Goal: Task Accomplishment & Management: Use online tool/utility

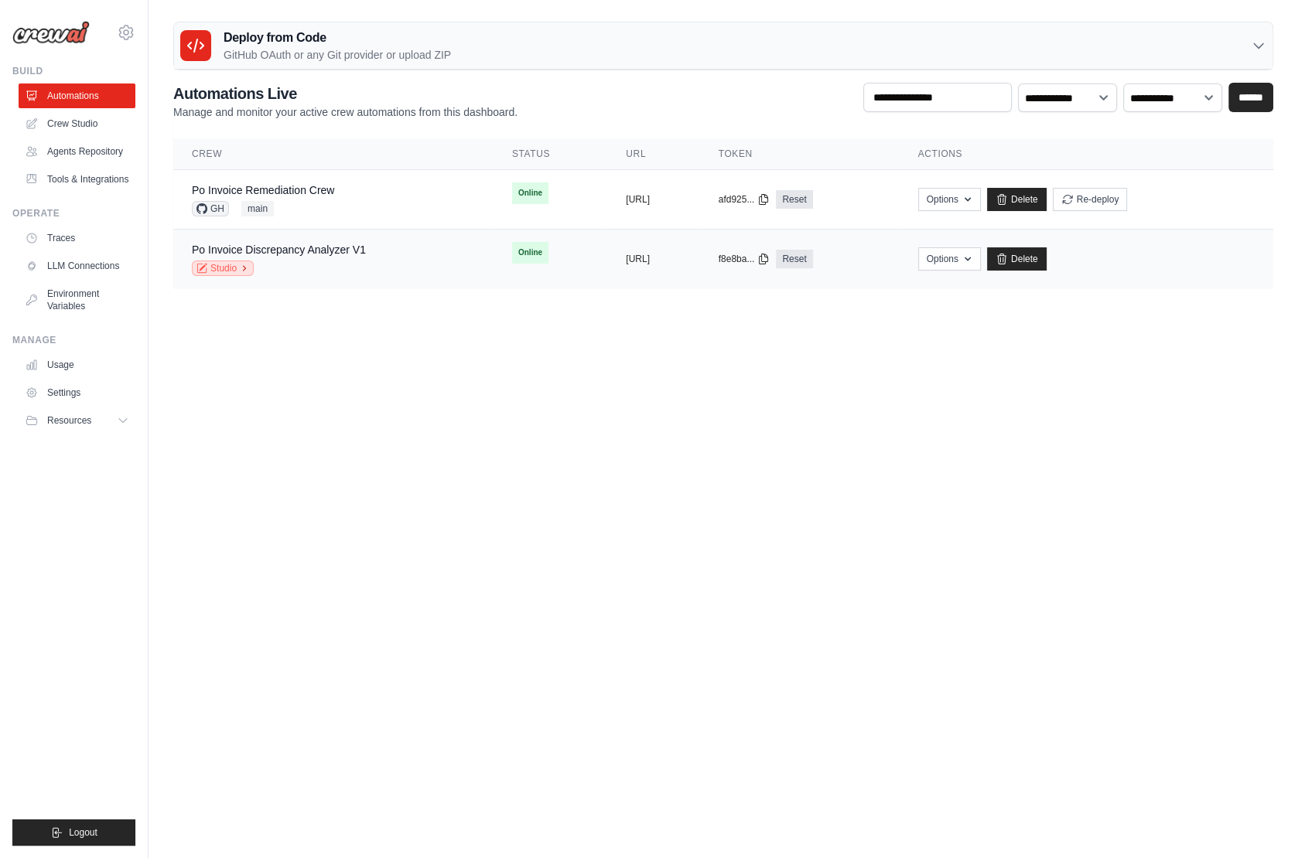
click at [231, 266] on link "Studio" at bounding box center [223, 268] width 62 height 15
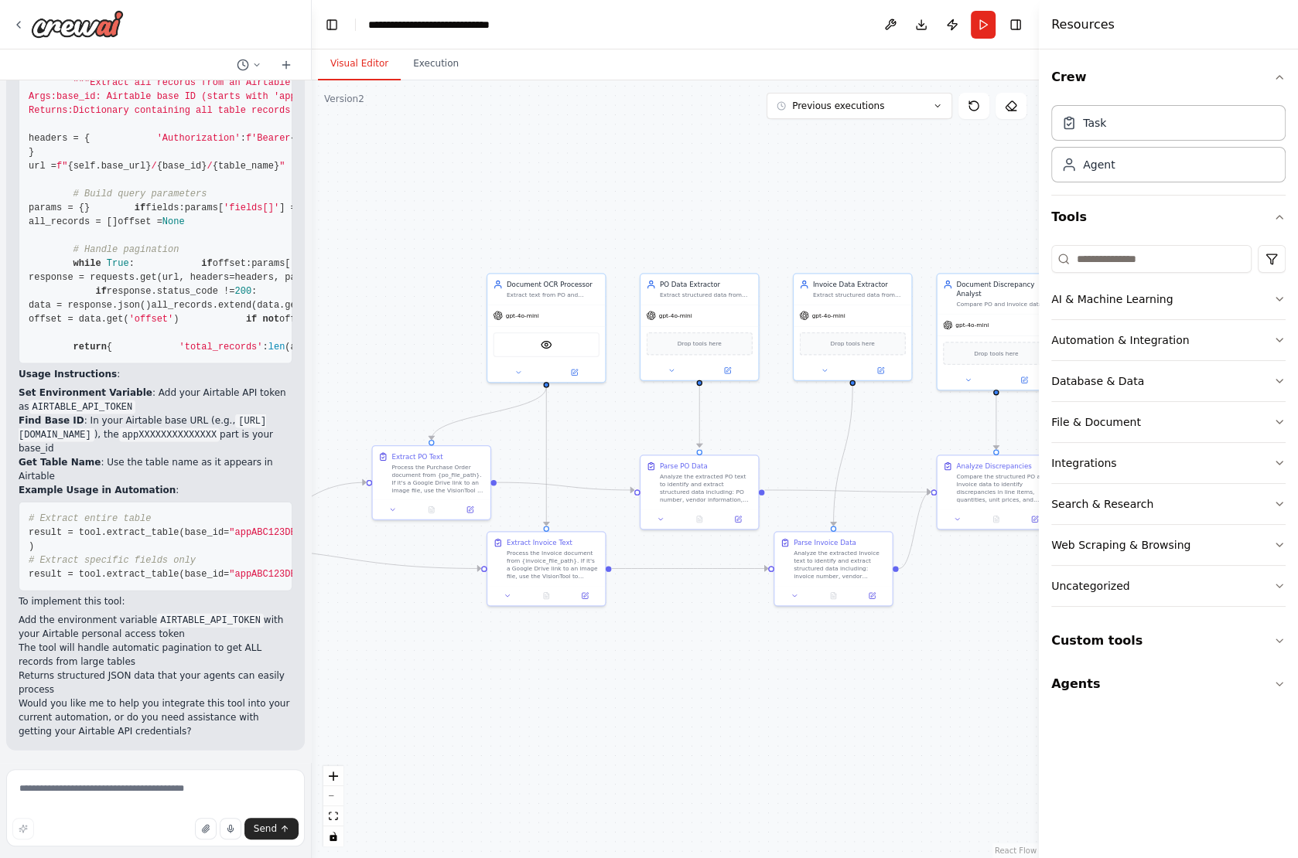
scroll to position [9378, 0]
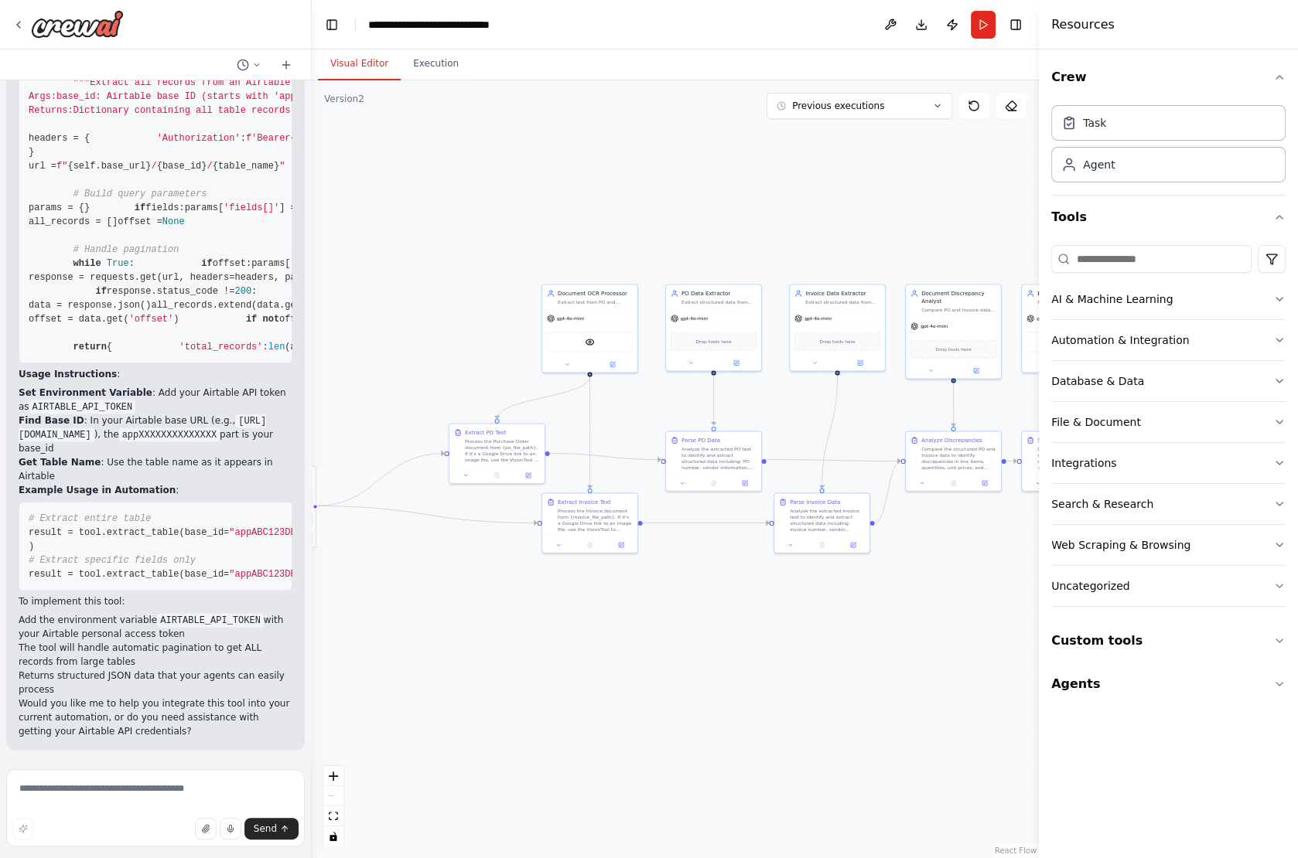
drag, startPoint x: 670, startPoint y: 670, endPoint x: 676, endPoint y: 643, distance: 27.6
click at [676, 643] on div ".deletable-edge-delete-btn { width: 20px; height: 20px; border: 0px solid #ffff…" at bounding box center [675, 469] width 727 height 778
click at [564, 337] on div "VisionTool" at bounding box center [570, 339] width 86 height 20
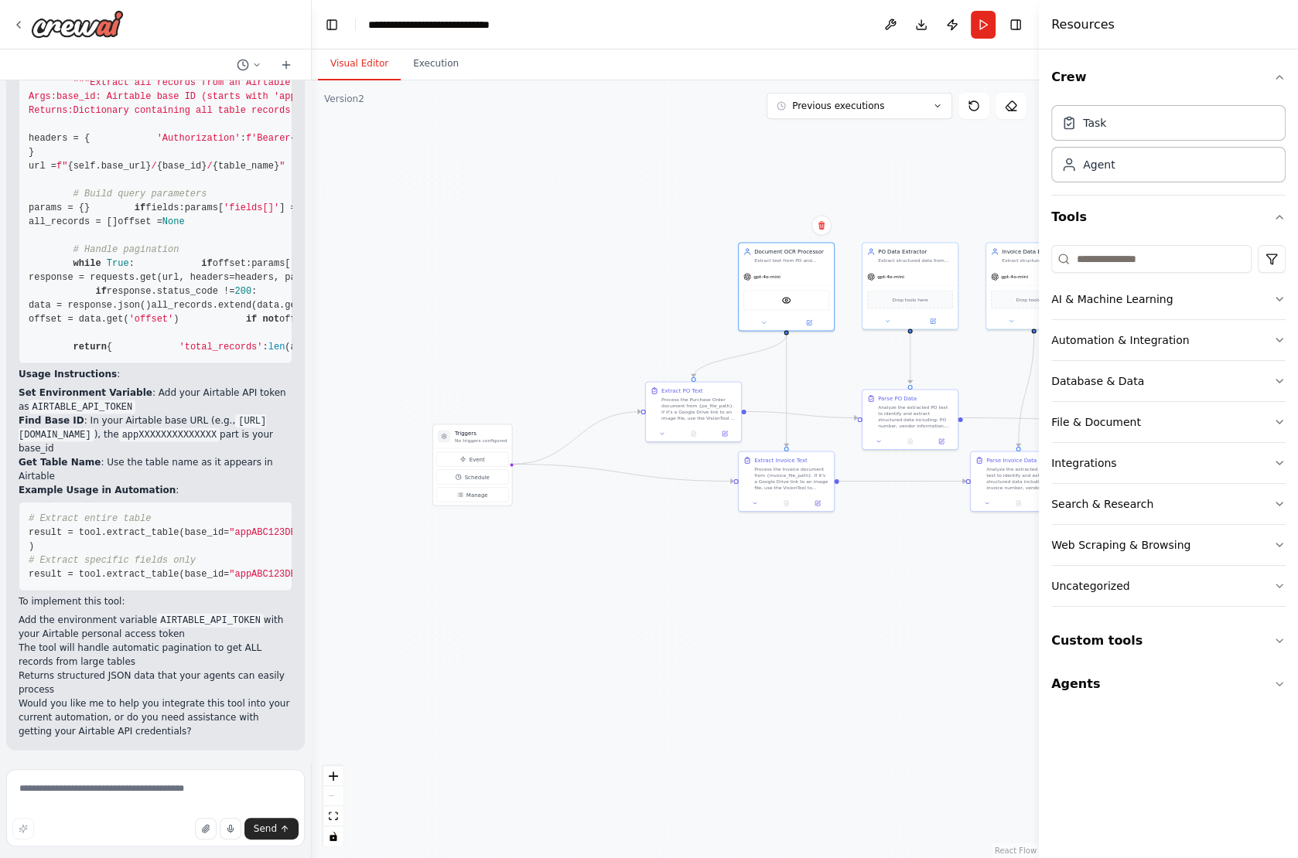
drag, startPoint x: 400, startPoint y: 336, endPoint x: 616, endPoint y: 297, distance: 220.1
click at [616, 297] on div ".deletable-edge-delete-btn { width: 20px; height: 20px; border: 0px solid #ffff…" at bounding box center [675, 469] width 727 height 778
drag, startPoint x: 460, startPoint y: 435, endPoint x: 555, endPoint y: 438, distance: 95.1
click at [555, 438] on h3 "Triggers" at bounding box center [577, 438] width 52 height 8
click at [1154, 452] on button "Integrations" at bounding box center [1168, 463] width 234 height 40
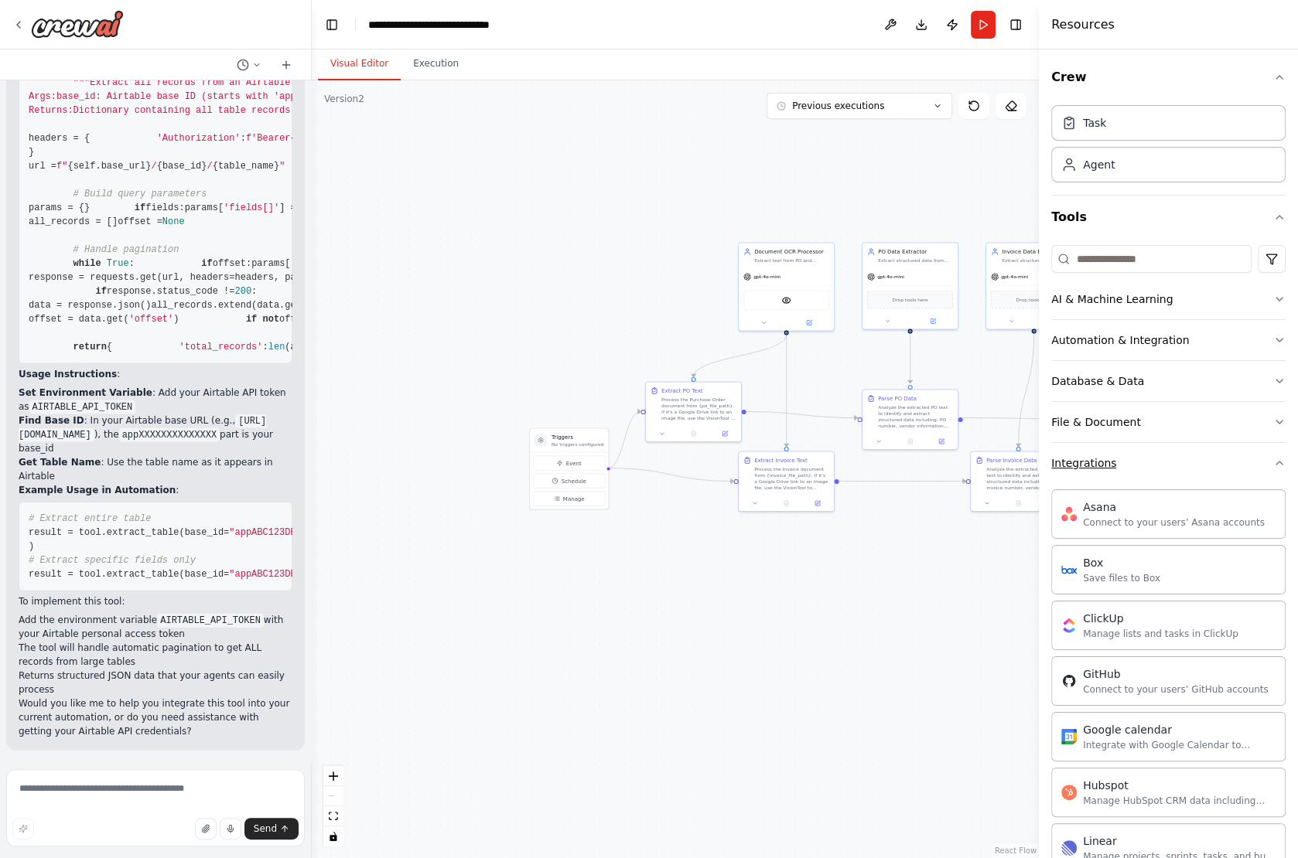
click at [1190, 460] on button "Integrations" at bounding box center [1168, 463] width 234 height 40
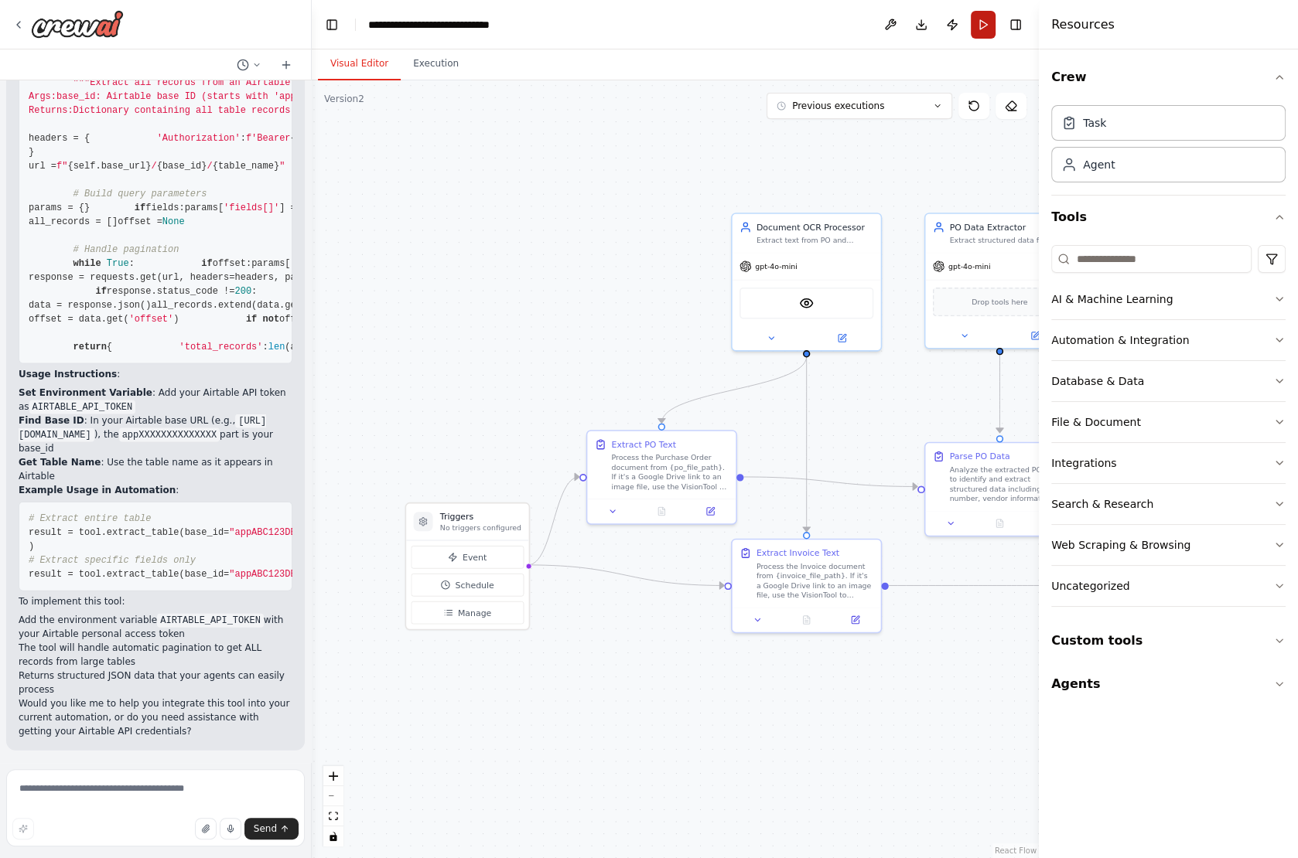
click at [990, 21] on button "Run" at bounding box center [982, 25] width 25 height 28
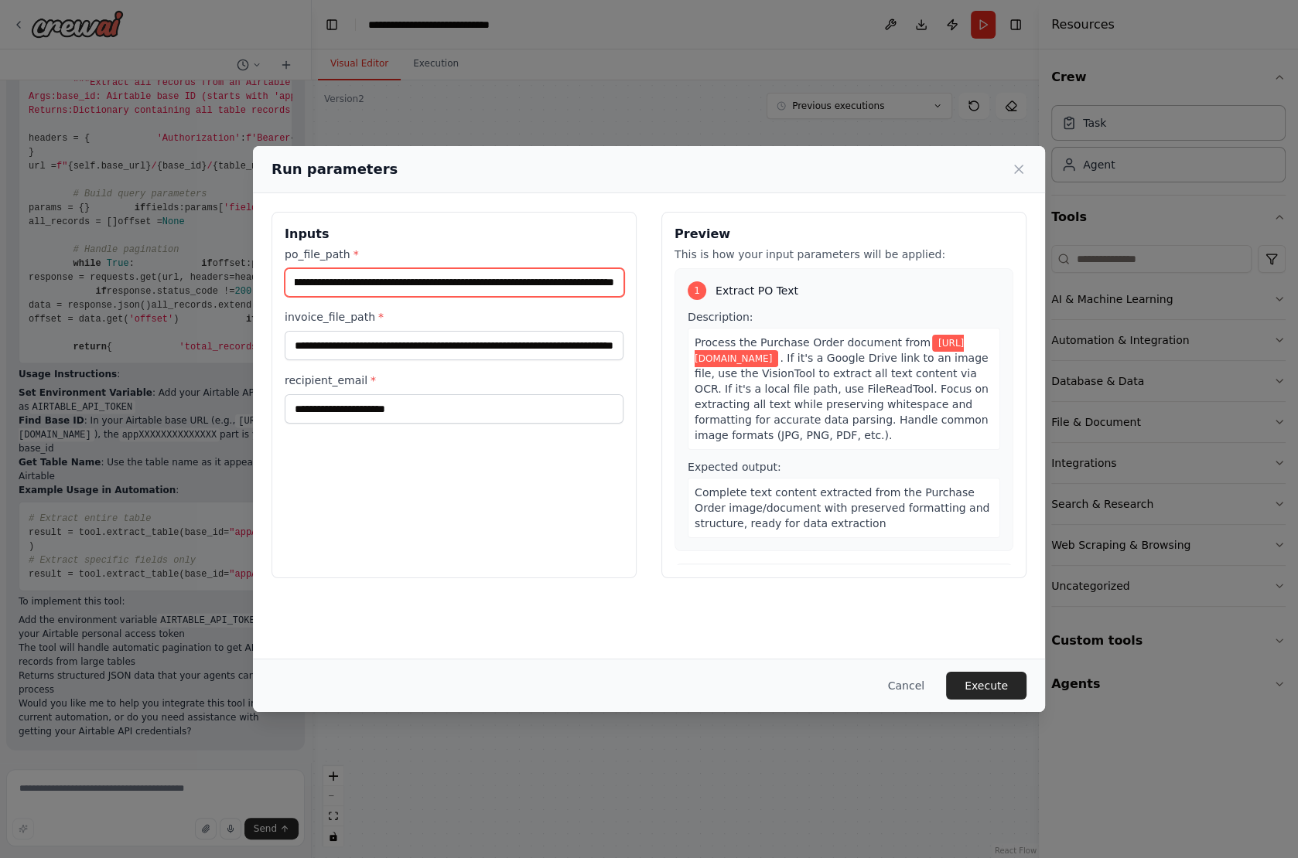
scroll to position [0, 143]
drag, startPoint x: 290, startPoint y: 281, endPoint x: 627, endPoint y: 285, distance: 337.2
click at [627, 285] on div "**********" at bounding box center [453, 395] width 365 height 367
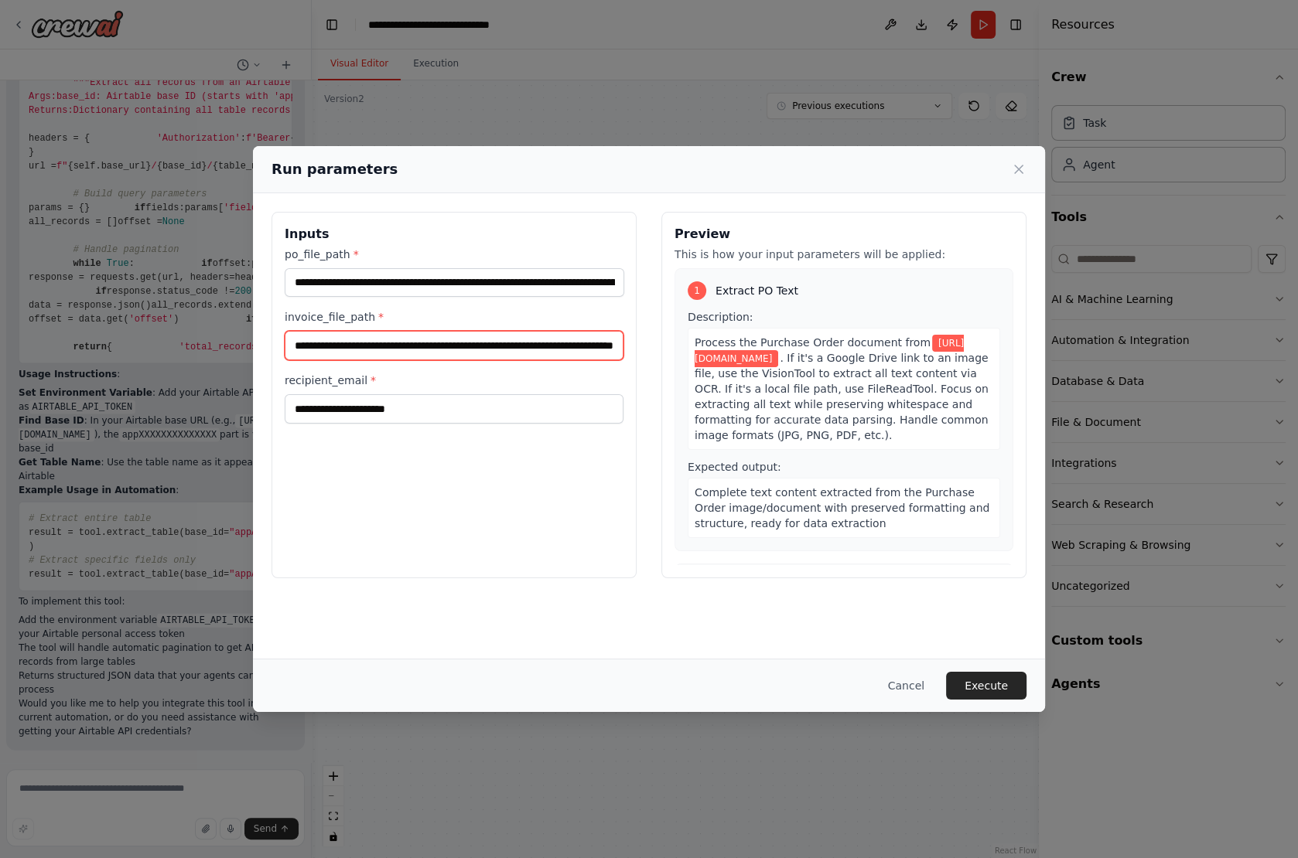
scroll to position [0, 138]
drag, startPoint x: 288, startPoint y: 342, endPoint x: 669, endPoint y: 351, distance: 381.3
click at [669, 352] on div "**********" at bounding box center [648, 395] width 755 height 367
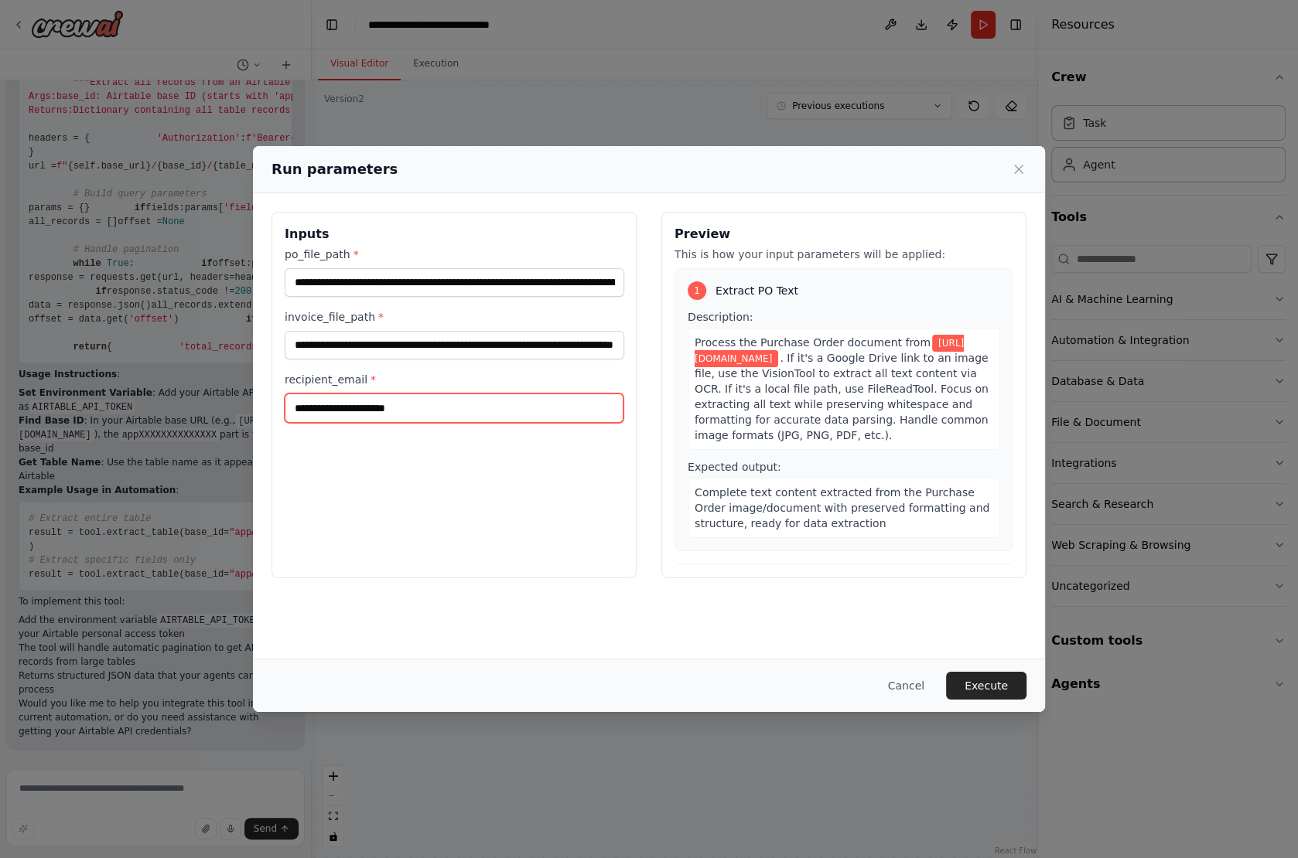
scroll to position [0, 0]
drag, startPoint x: 290, startPoint y: 405, endPoint x: 511, endPoint y: 408, distance: 221.2
click at [512, 408] on input "**********" at bounding box center [454, 408] width 339 height 29
click at [1017, 169] on icon at bounding box center [1019, 169] width 8 height 8
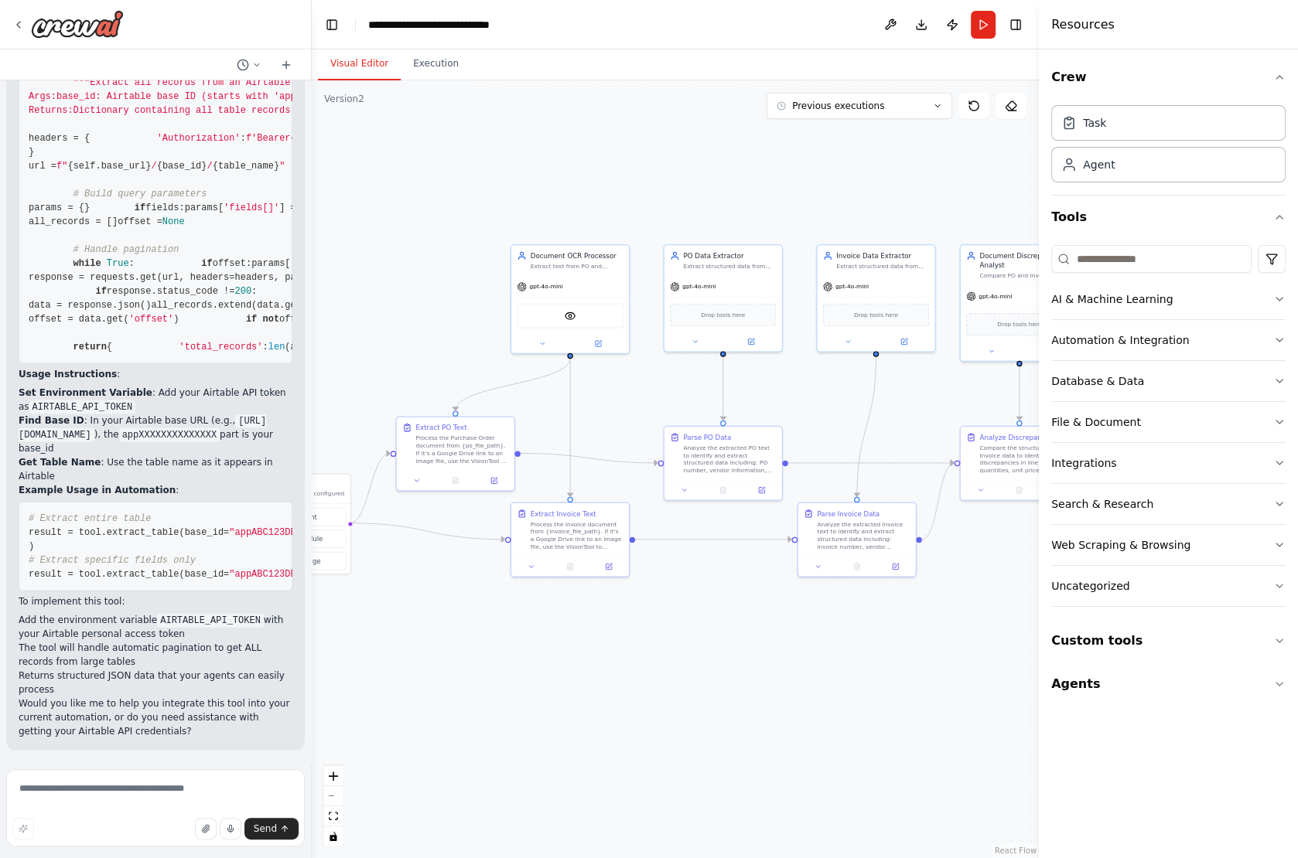
drag, startPoint x: 865, startPoint y: 380, endPoint x: 638, endPoint y: 389, distance: 227.5
click at [637, 389] on div ".deletable-edge-delete-btn { width: 20px; height: 20px; border: 0px solid #ffff…" at bounding box center [675, 469] width 727 height 778
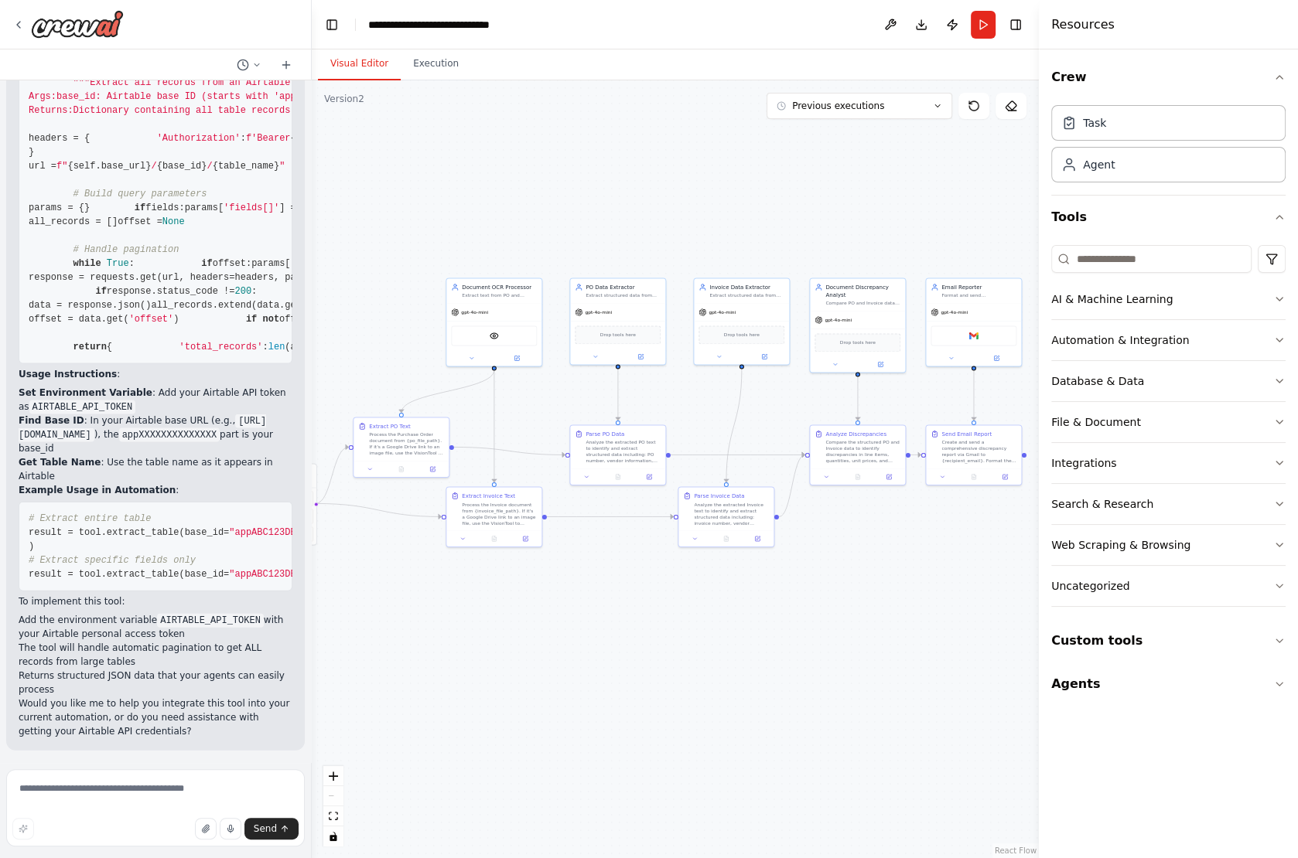
drag, startPoint x: 659, startPoint y: 238, endPoint x: 568, endPoint y: 244, distance: 90.6
click at [568, 244] on div ".deletable-edge-delete-btn { width: 20px; height: 20px; border: 0px solid #ffff…" at bounding box center [675, 469] width 727 height 778
click at [19, 24] on icon at bounding box center [18, 25] width 12 height 12
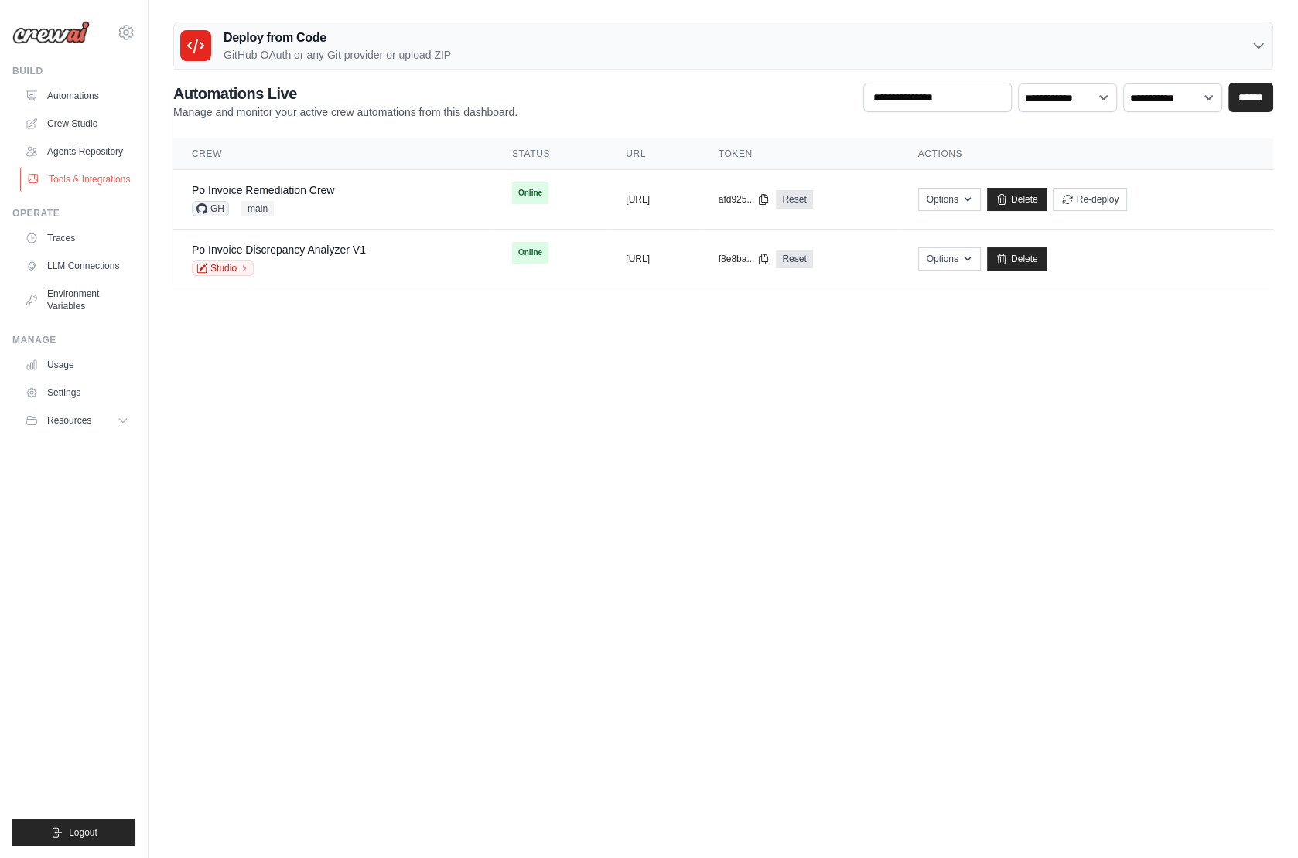
click at [96, 182] on link "Tools & Integrations" at bounding box center [78, 179] width 117 height 25
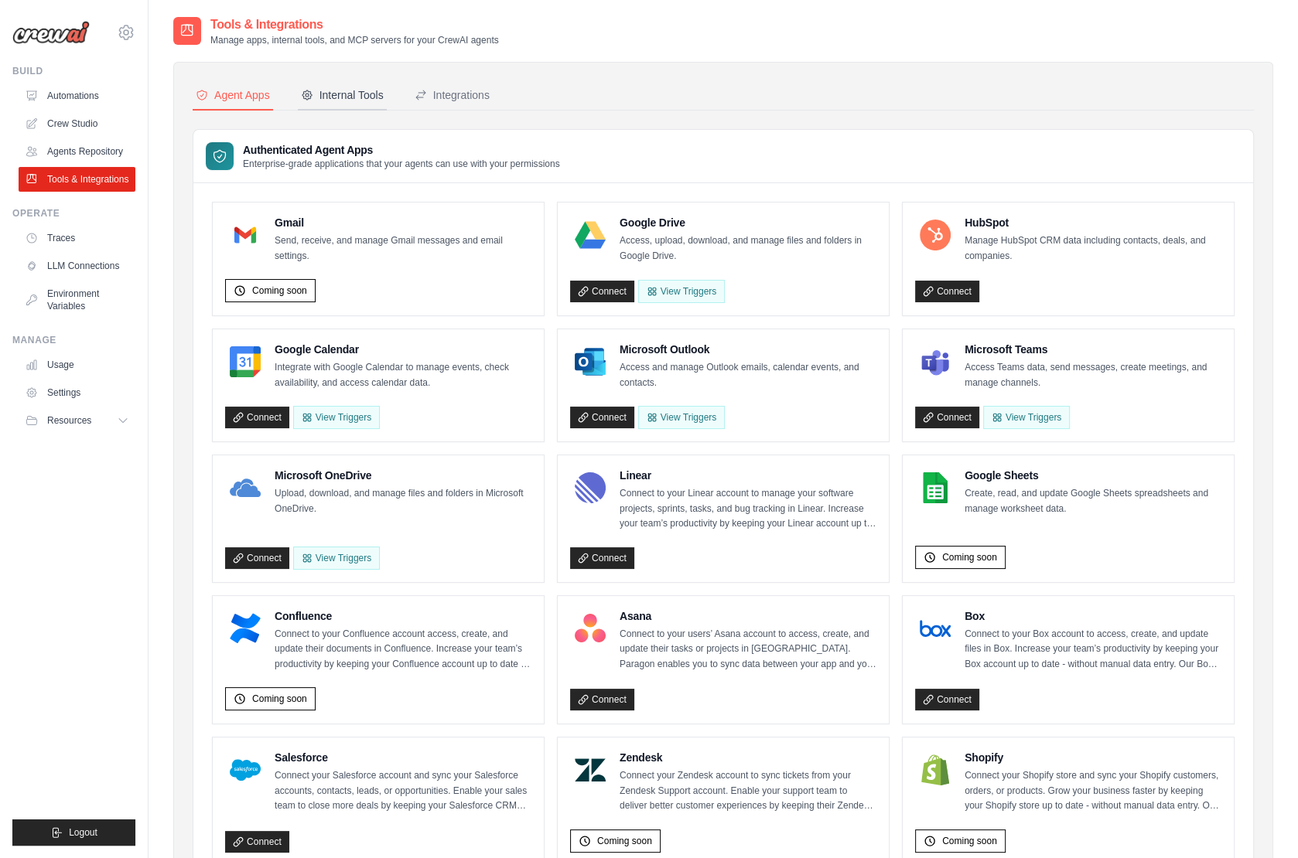
click at [364, 87] on div "Internal Tools" at bounding box center [342, 94] width 83 height 15
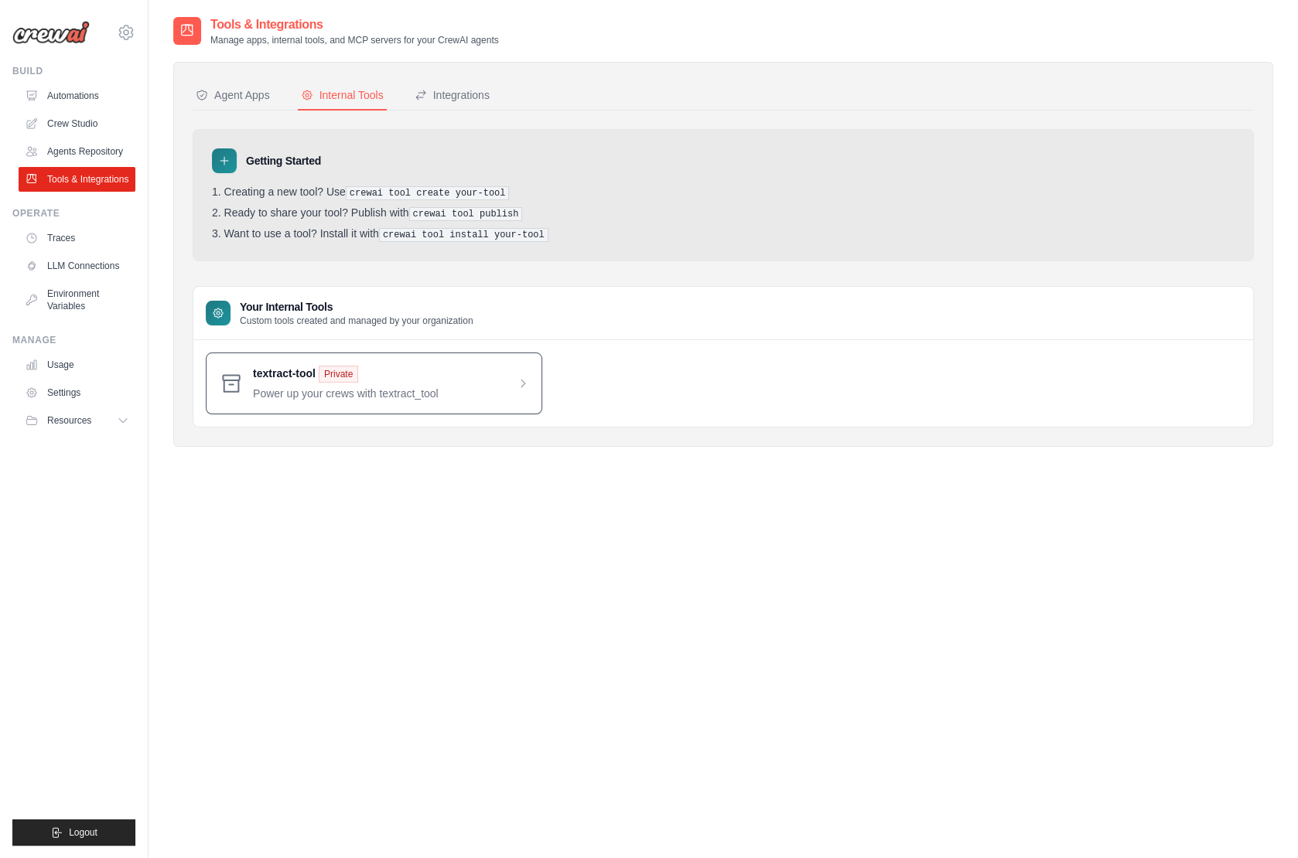
click at [312, 391] on span at bounding box center [391, 384] width 276 height 36
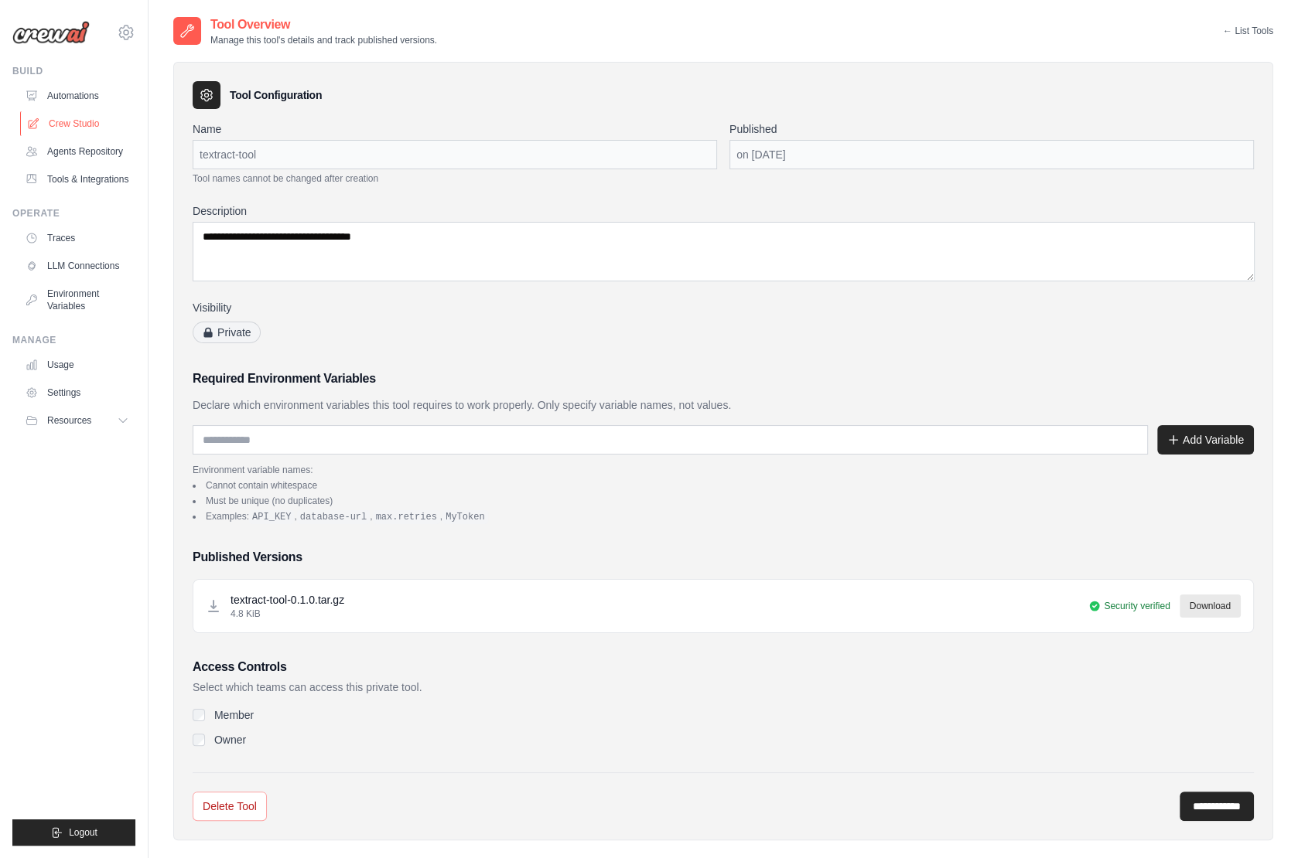
click at [67, 126] on link "Crew Studio" at bounding box center [78, 123] width 117 height 25
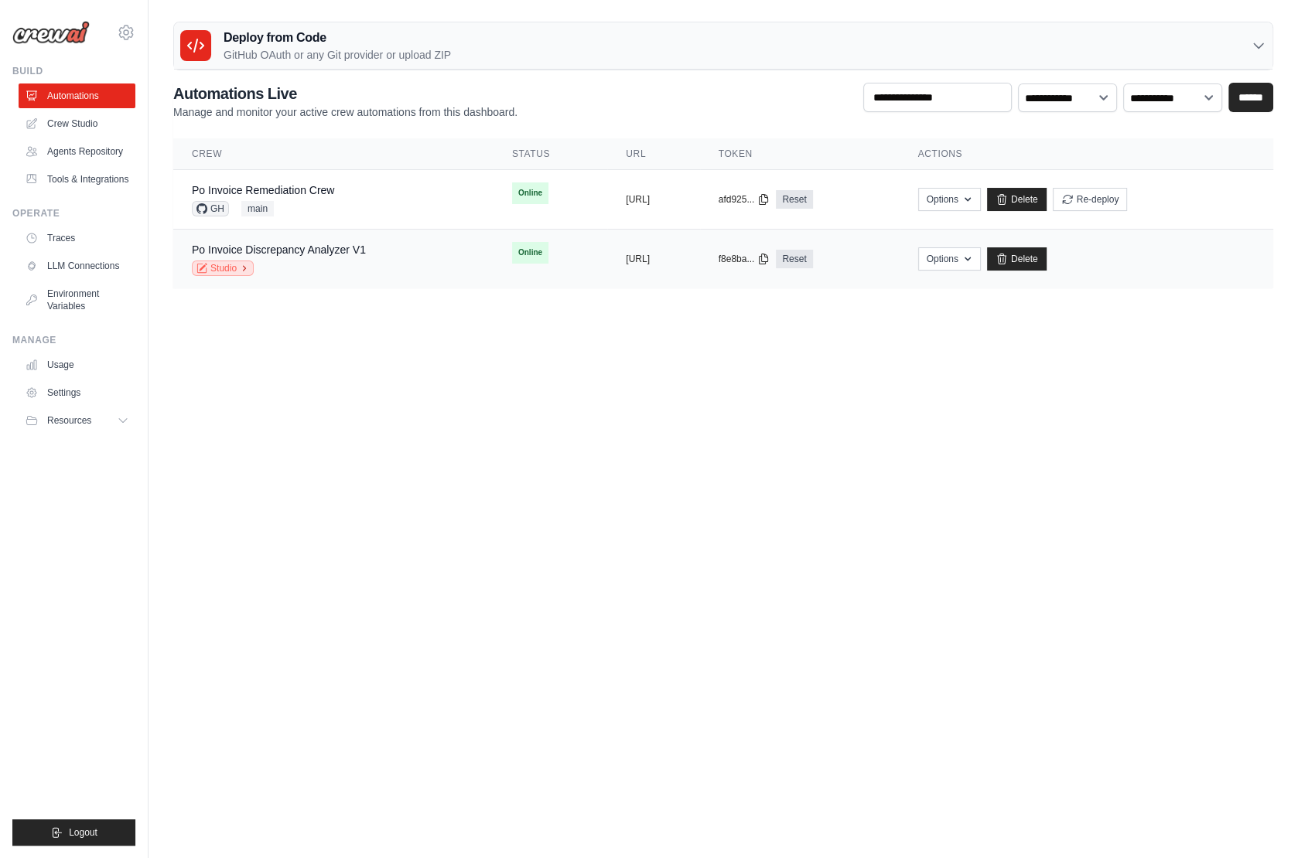
click at [224, 264] on link "Studio" at bounding box center [223, 268] width 62 height 15
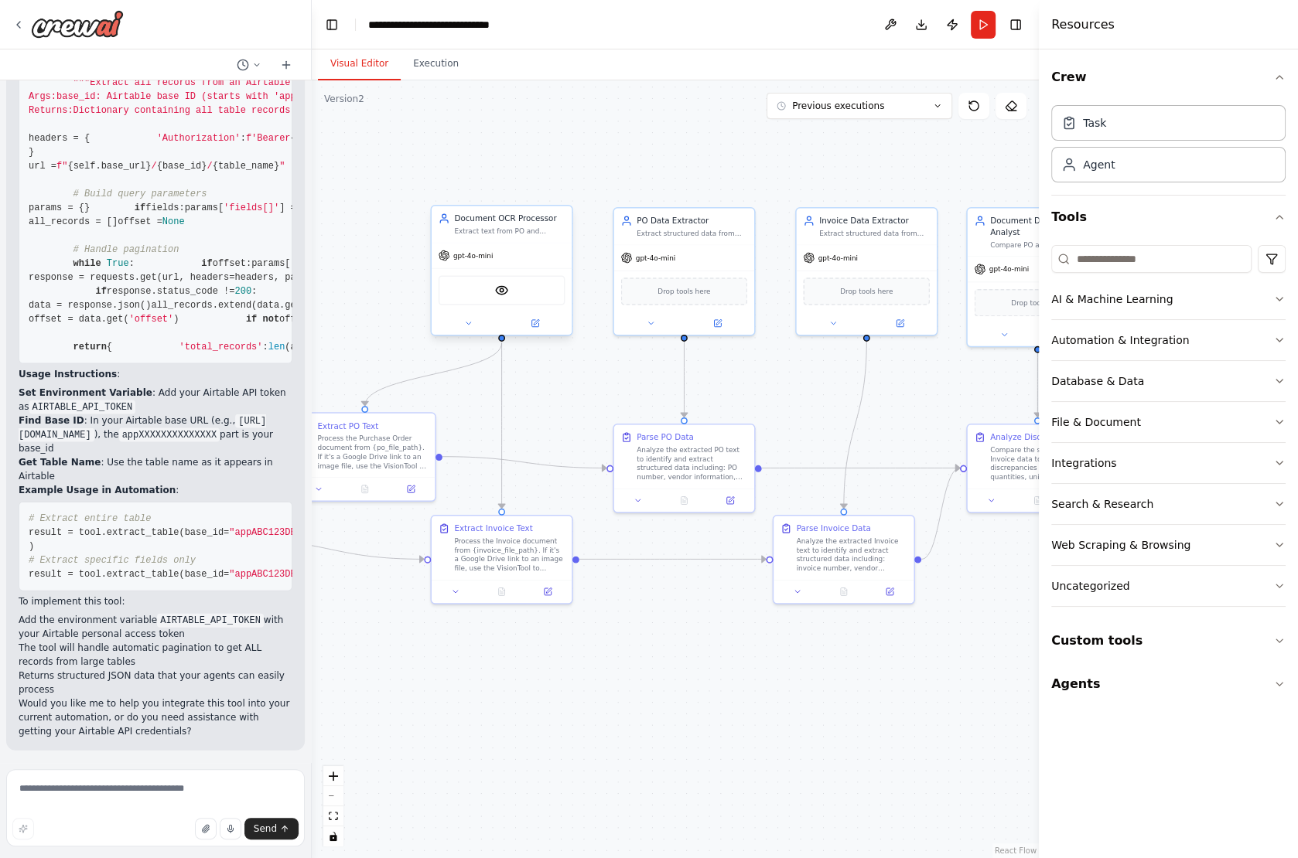
scroll to position [9378, 0]
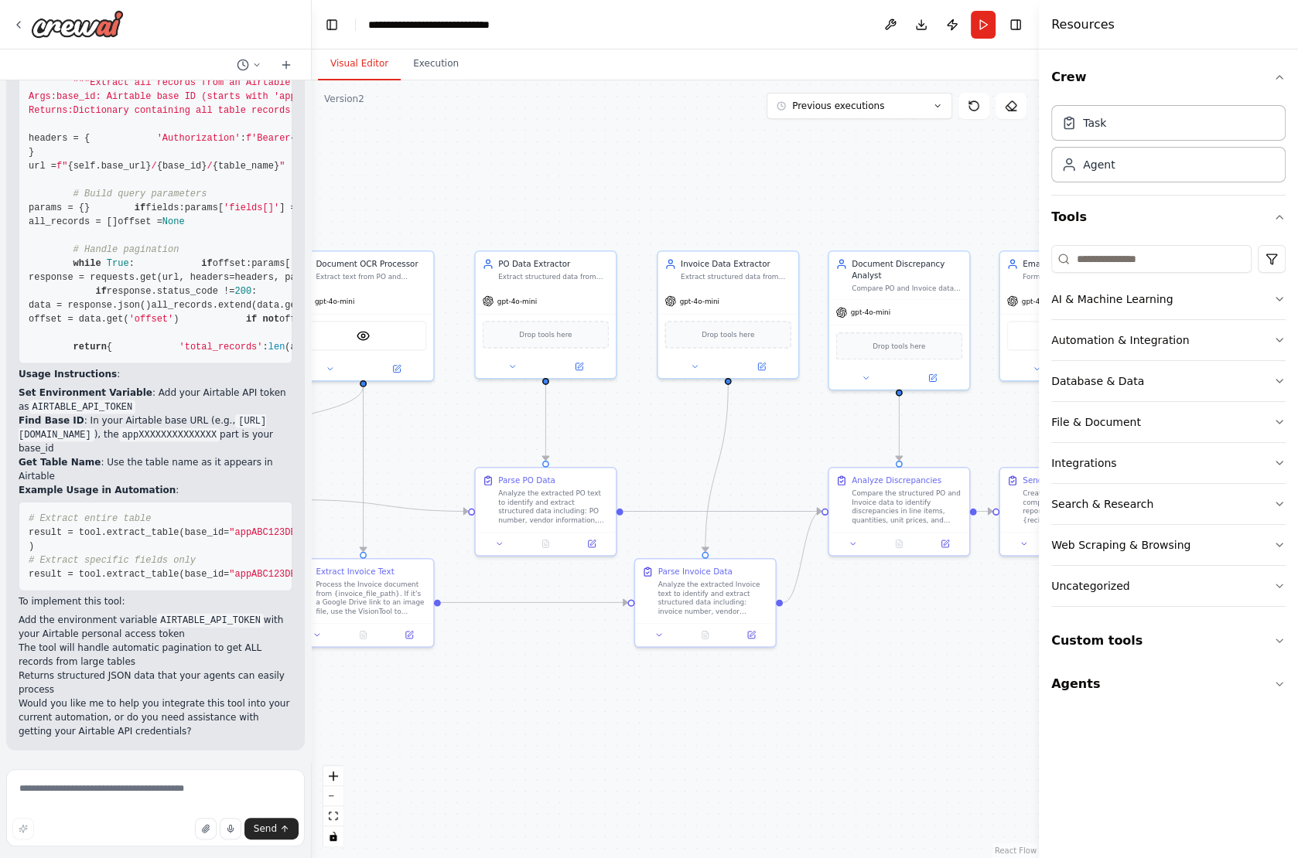
drag, startPoint x: 803, startPoint y: 370, endPoint x: 653, endPoint y: 422, distance: 158.7
click at [653, 422] on div ".deletable-edge-delete-btn { width: 20px; height: 20px; border: 0px solid #ffff…" at bounding box center [675, 469] width 727 height 778
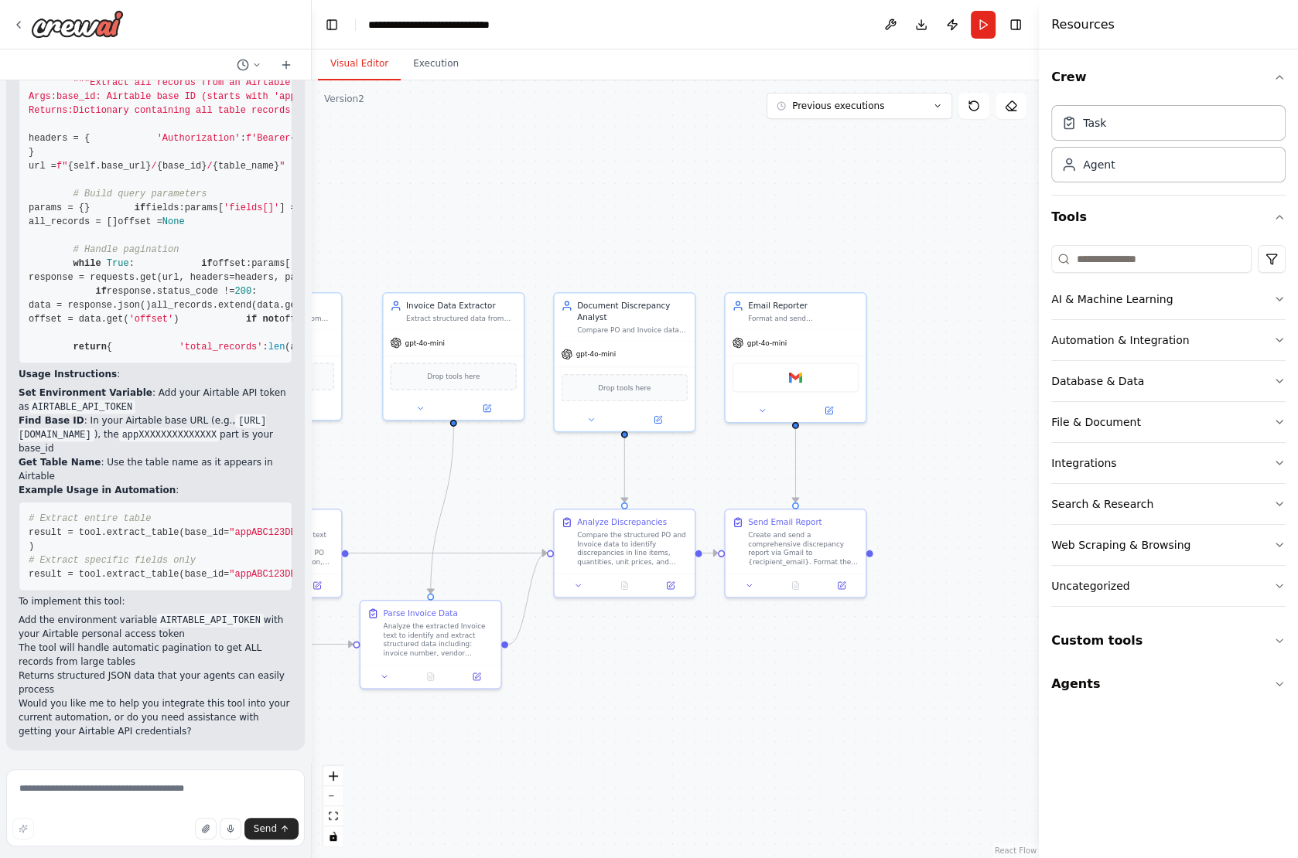
drag, startPoint x: 779, startPoint y: 444, endPoint x: 516, endPoint y: 477, distance: 265.0
click at [516, 477] on div ".deletable-edge-delete-btn { width: 20px; height: 20px; border: 0px solid #ffff…" at bounding box center [675, 469] width 727 height 778
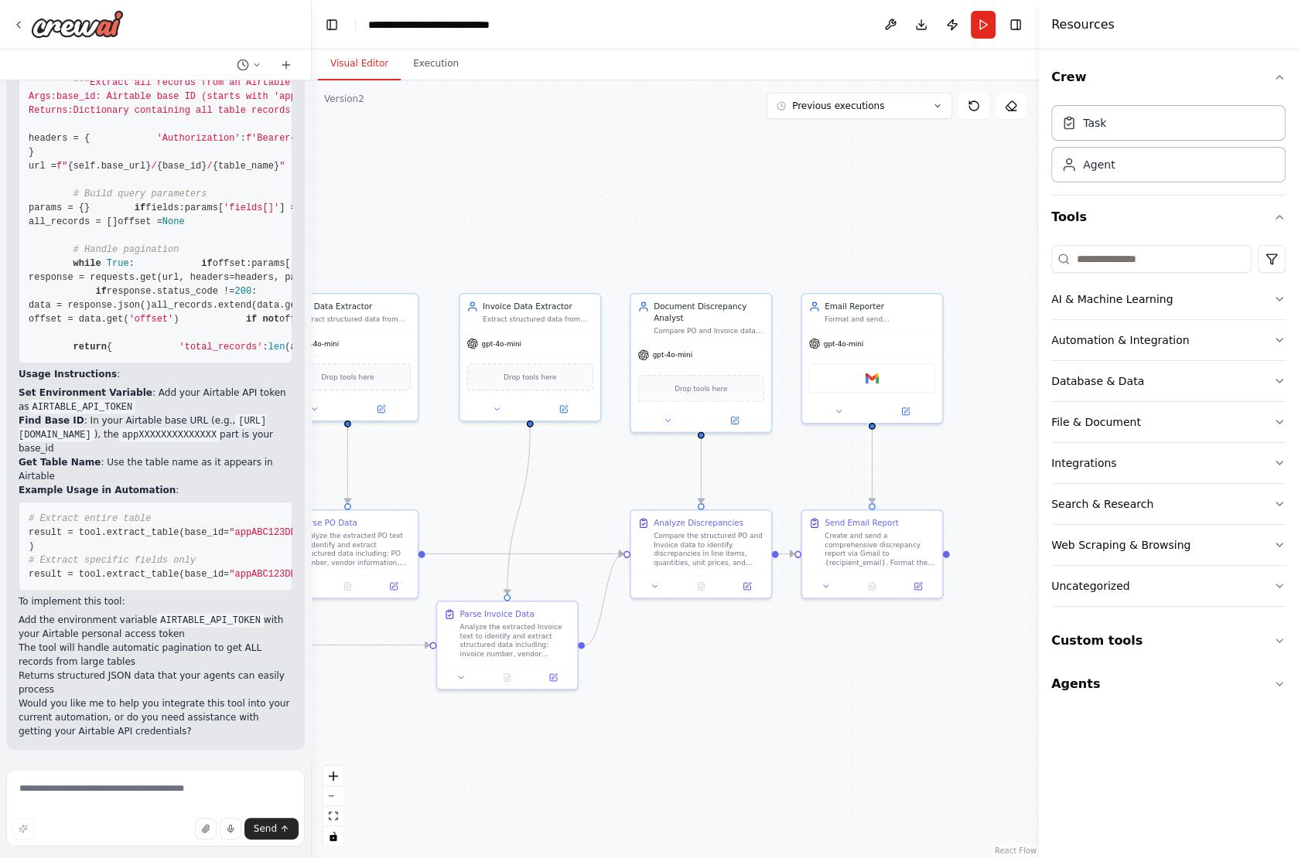
drag, startPoint x: 718, startPoint y: 465, endPoint x: 795, endPoint y: 466, distance: 76.6
click at [795, 466] on div ".deletable-edge-delete-btn { width: 20px; height: 20px; border: 0px solid #ffff…" at bounding box center [675, 469] width 727 height 778
click at [375, 339] on div "gpt-4o-mini" at bounding box center [348, 341] width 140 height 25
drag, startPoint x: 373, startPoint y: 305, endPoint x: 411, endPoint y: 304, distance: 37.9
click at [411, 304] on div "PO Data Extractor" at bounding box center [389, 304] width 111 height 12
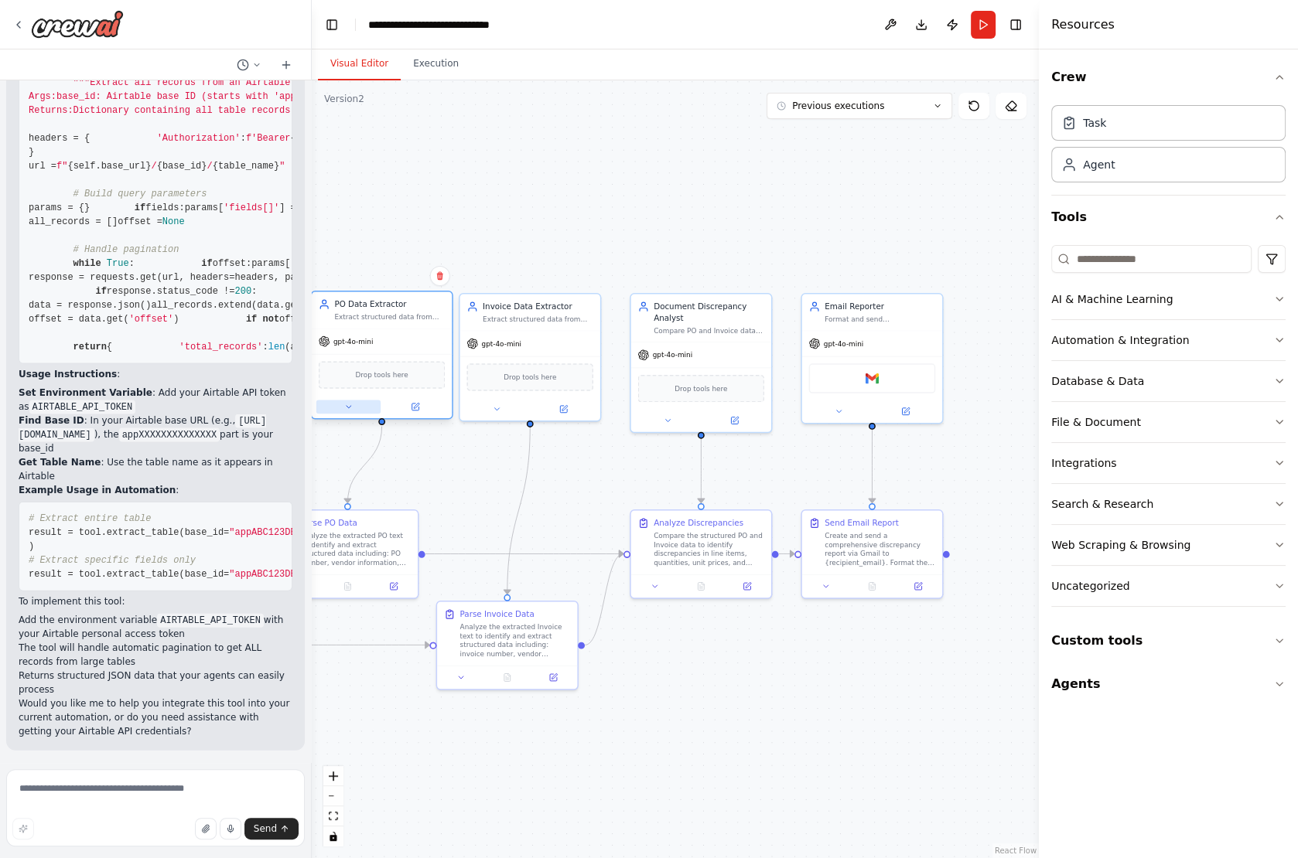
click at [340, 411] on button at bounding box center [348, 407] width 64 height 14
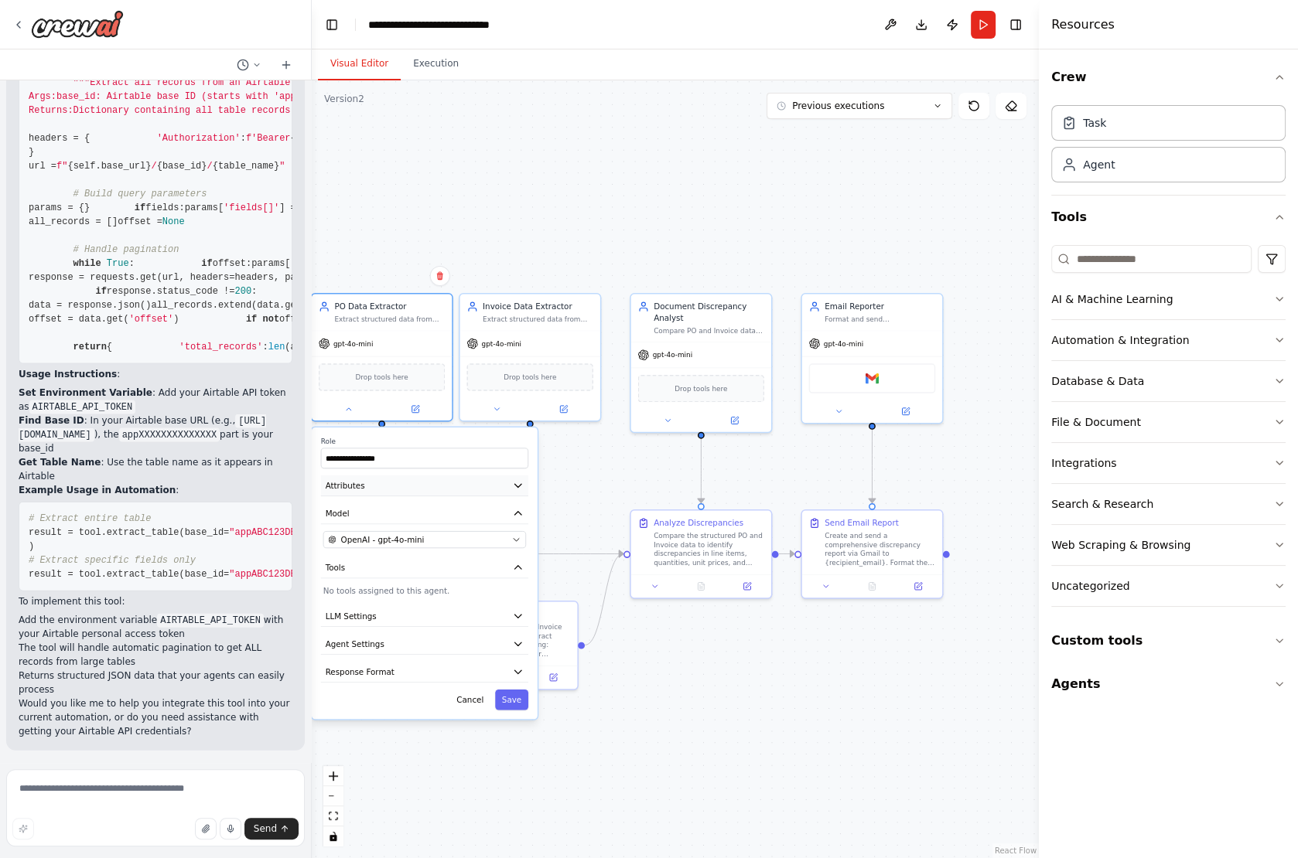
click at [452, 483] on button "Attributes" at bounding box center [424, 486] width 207 height 21
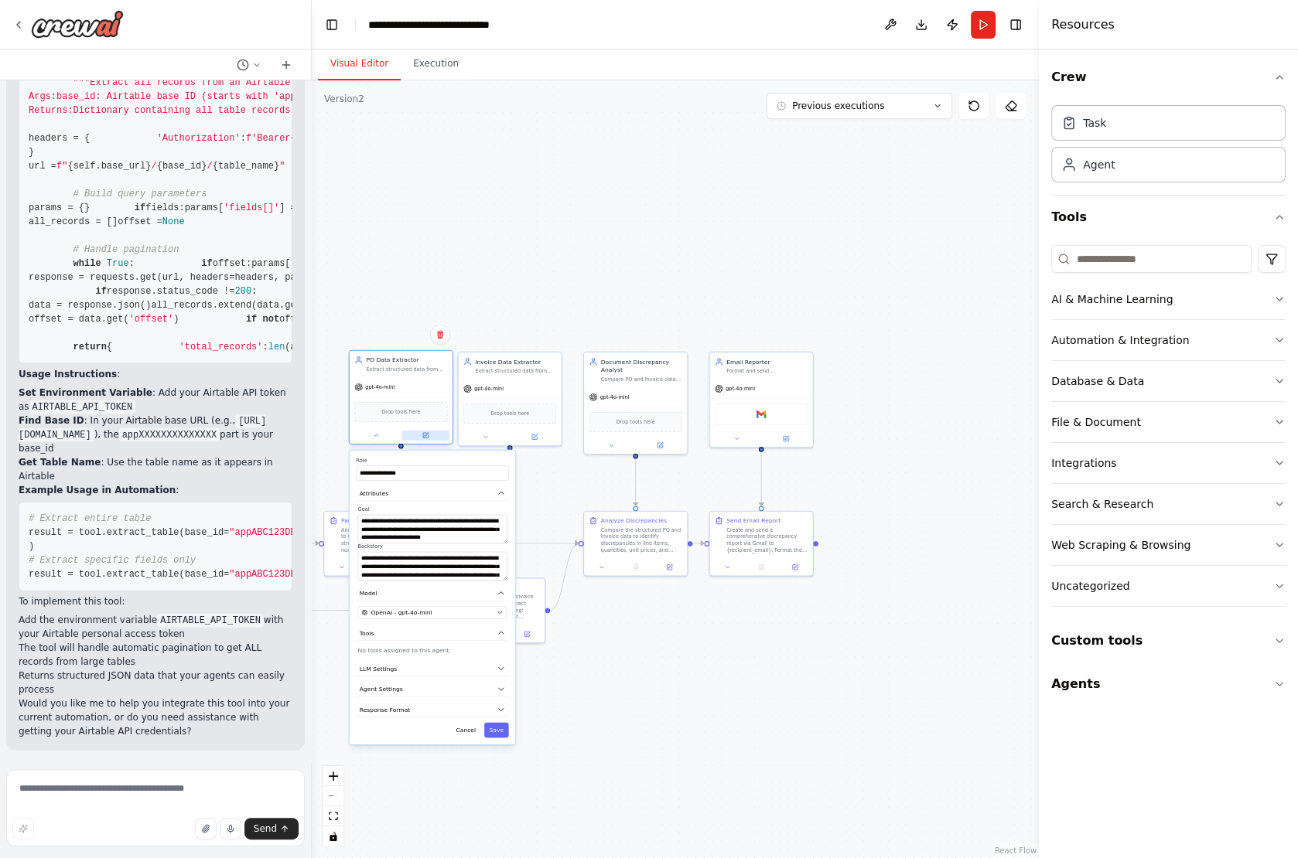
click at [424, 434] on icon at bounding box center [425, 435] width 5 height 5
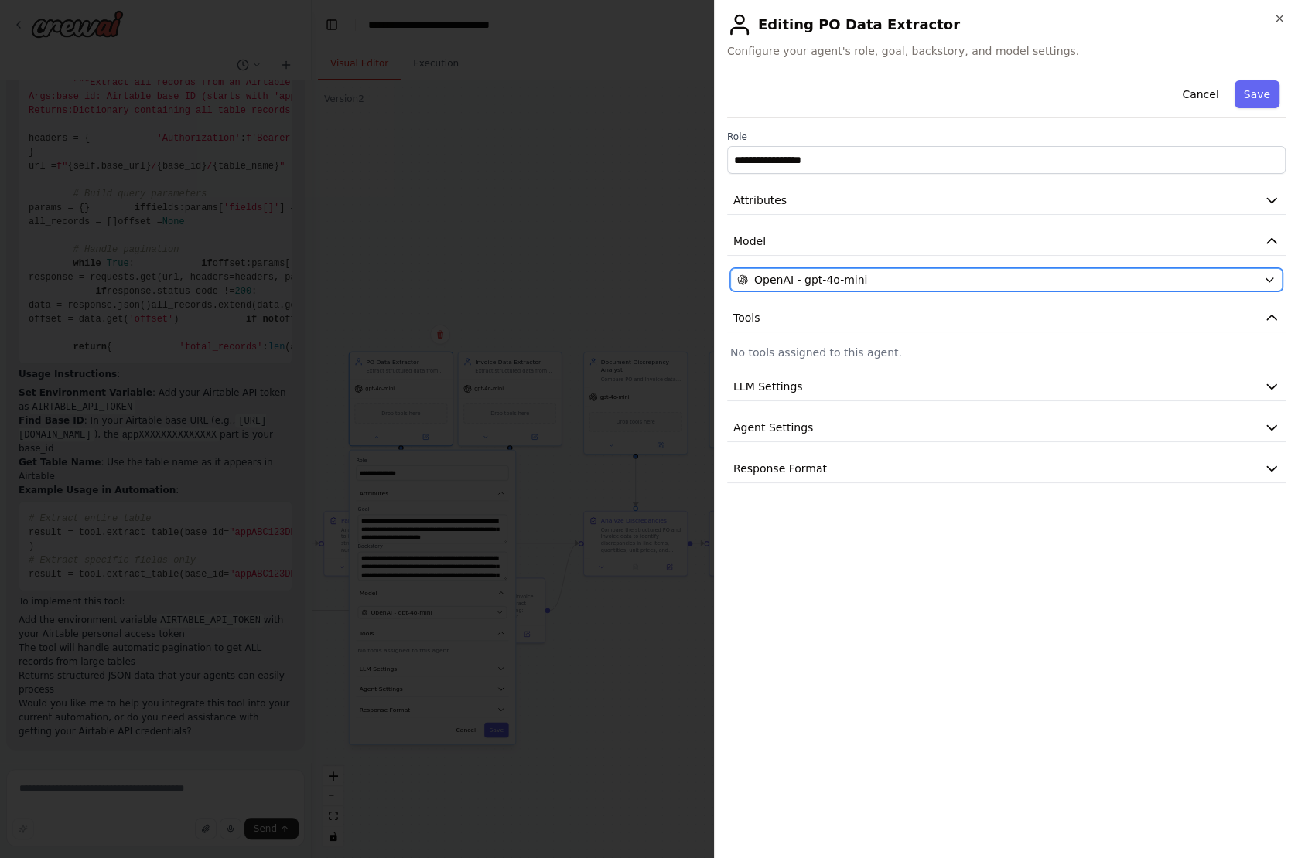
click at [878, 278] on div "OpenAI - gpt-4o-mini" at bounding box center [997, 279] width 520 height 15
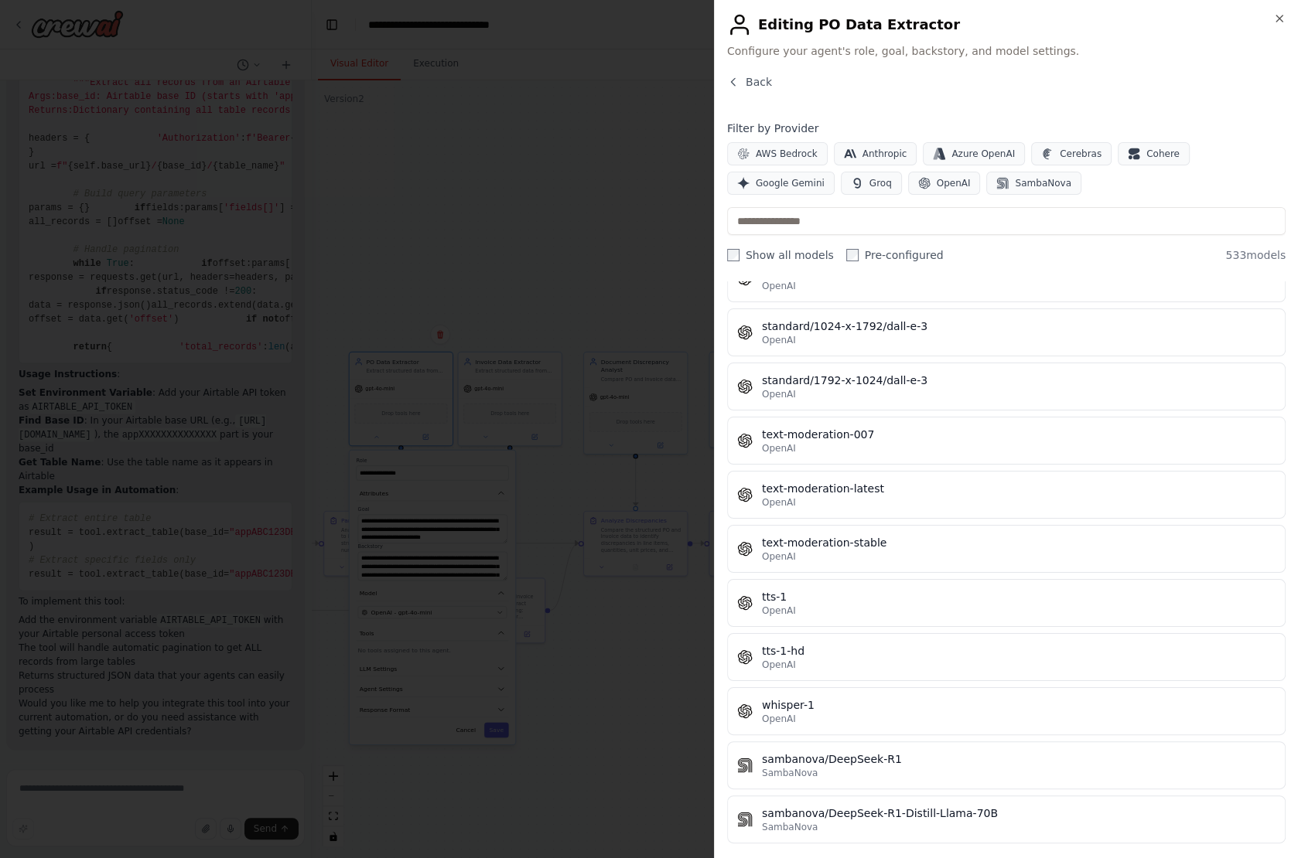
scroll to position [28018, 0]
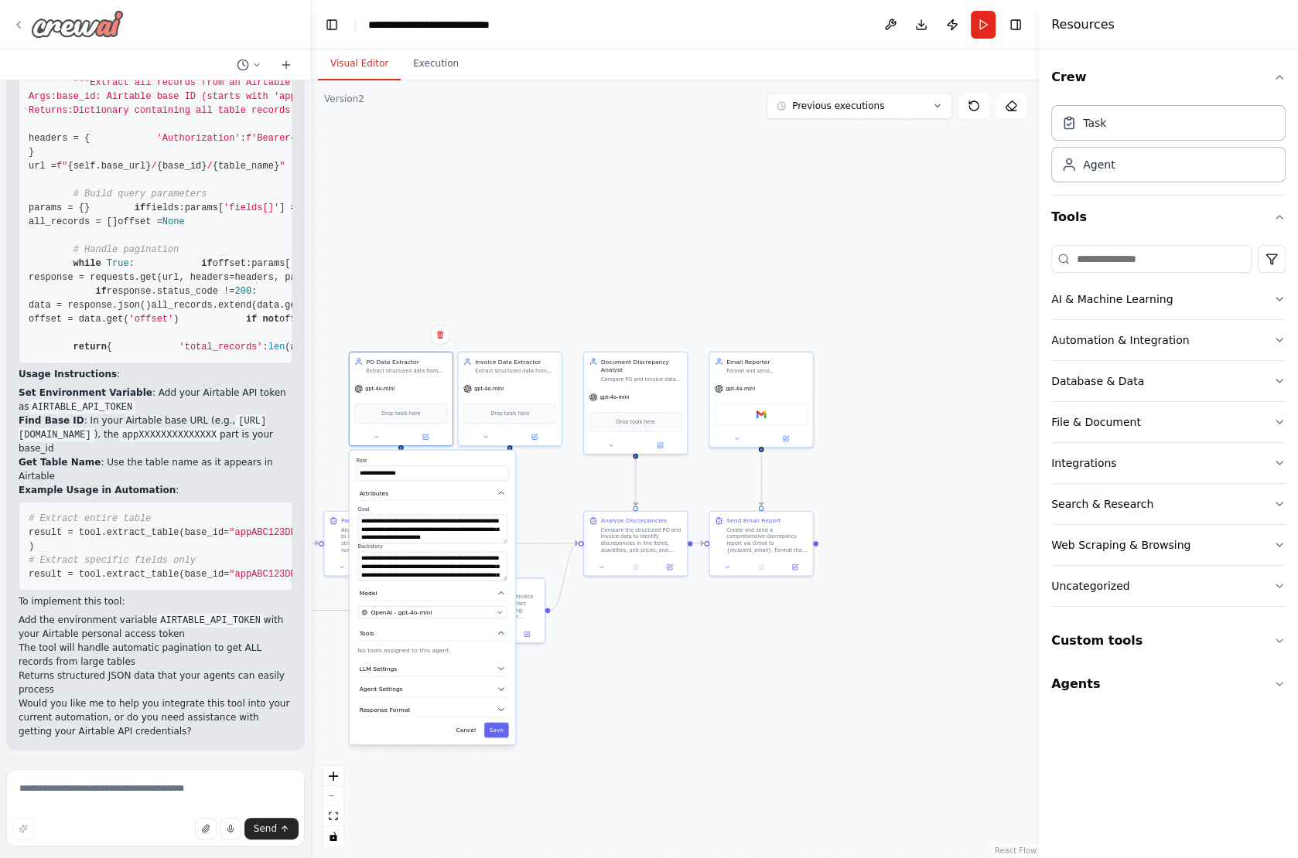
click at [22, 21] on icon at bounding box center [18, 25] width 12 height 12
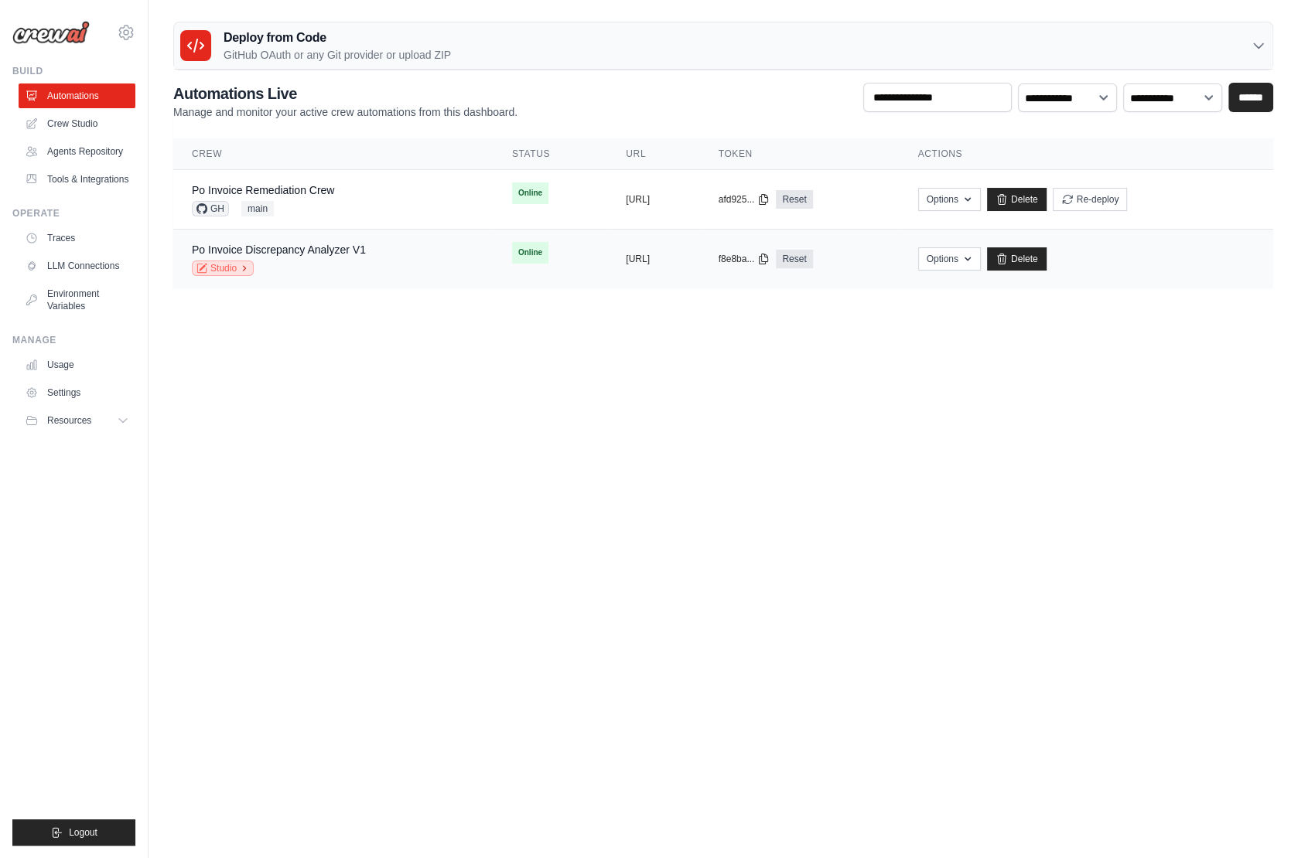
click at [230, 269] on link "Studio" at bounding box center [223, 268] width 62 height 15
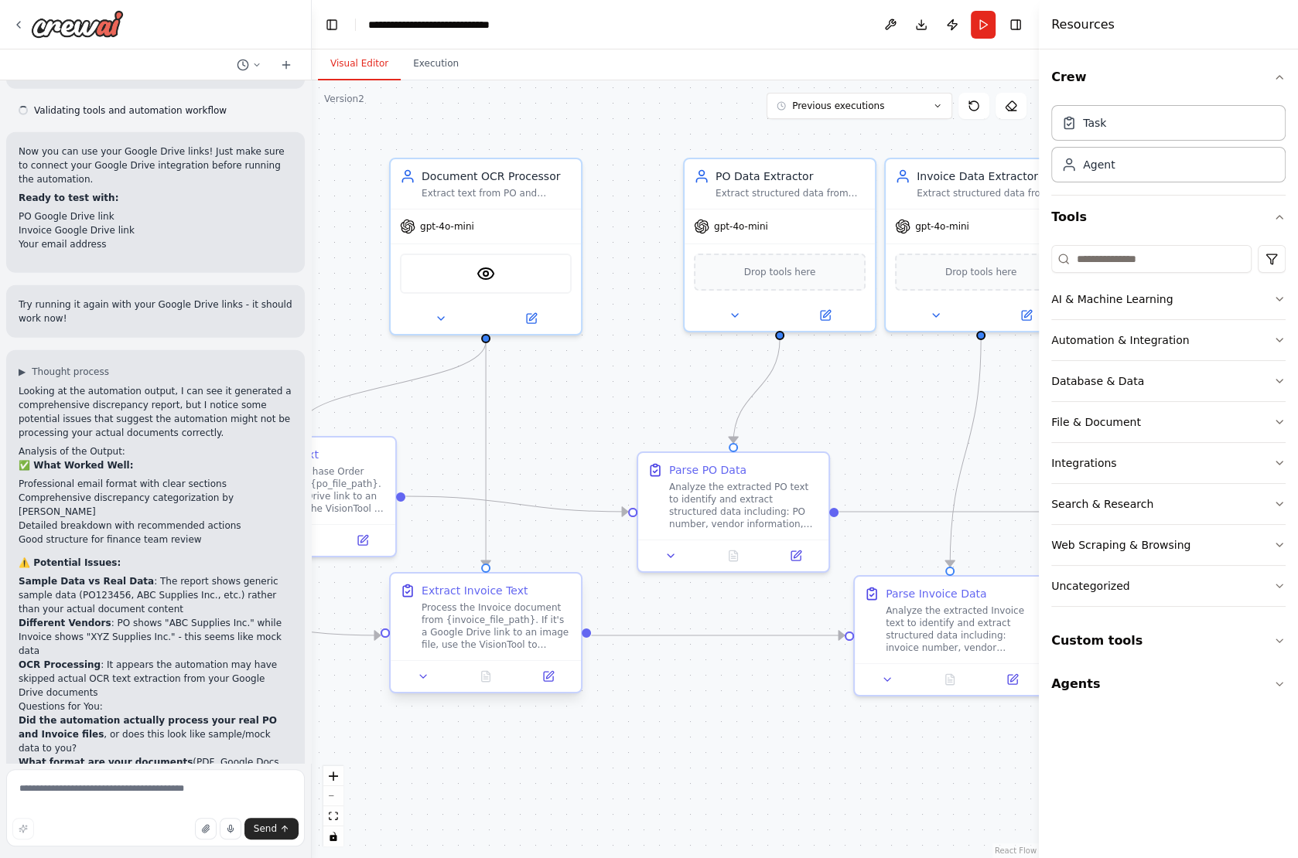
click at [483, 605] on div "Process the Invoice document from {invoice_file_path}. If it's a Google Drive l…" at bounding box center [496, 626] width 150 height 49
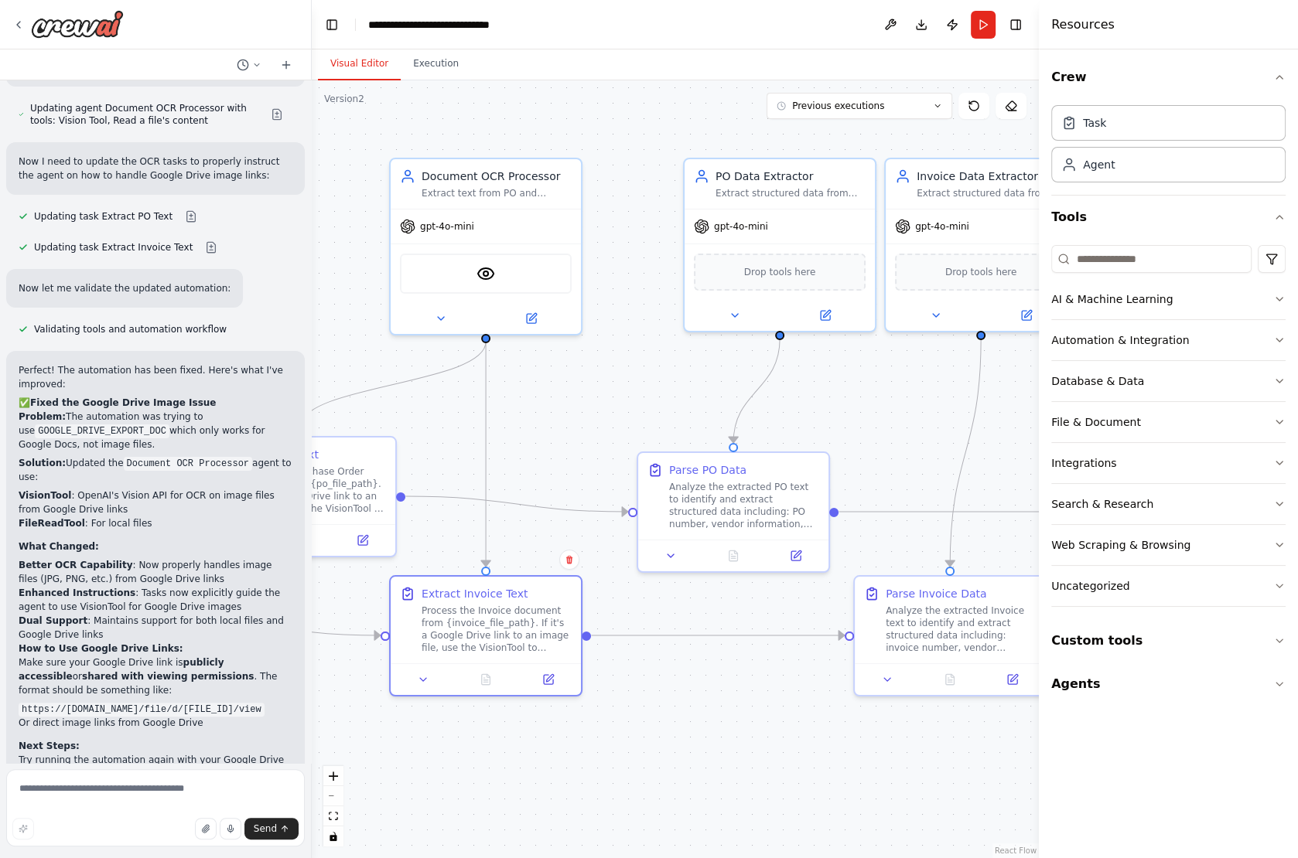
scroll to position [5991, 0]
click at [441, 321] on button at bounding box center [440, 315] width 87 height 19
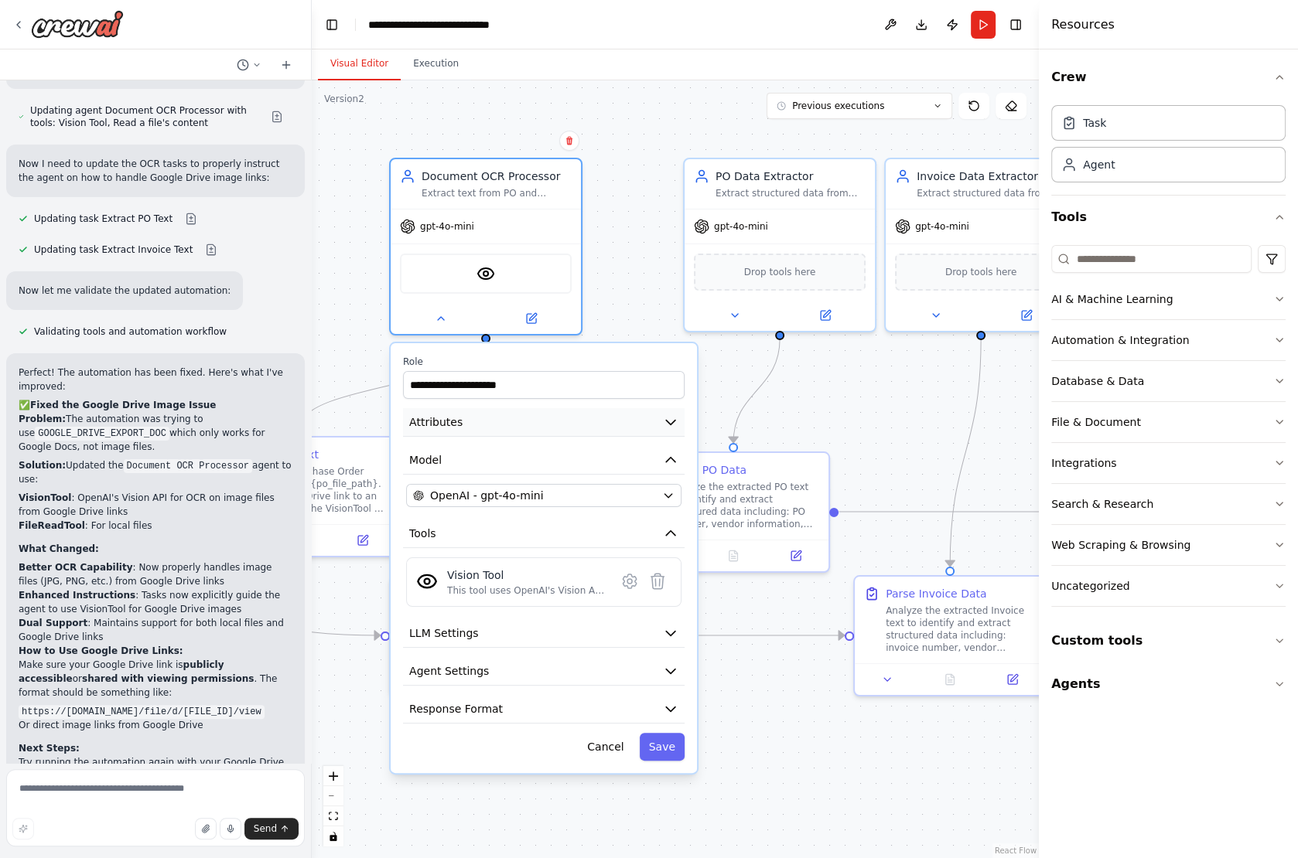
click at [498, 419] on button "Attributes" at bounding box center [543, 422] width 281 height 29
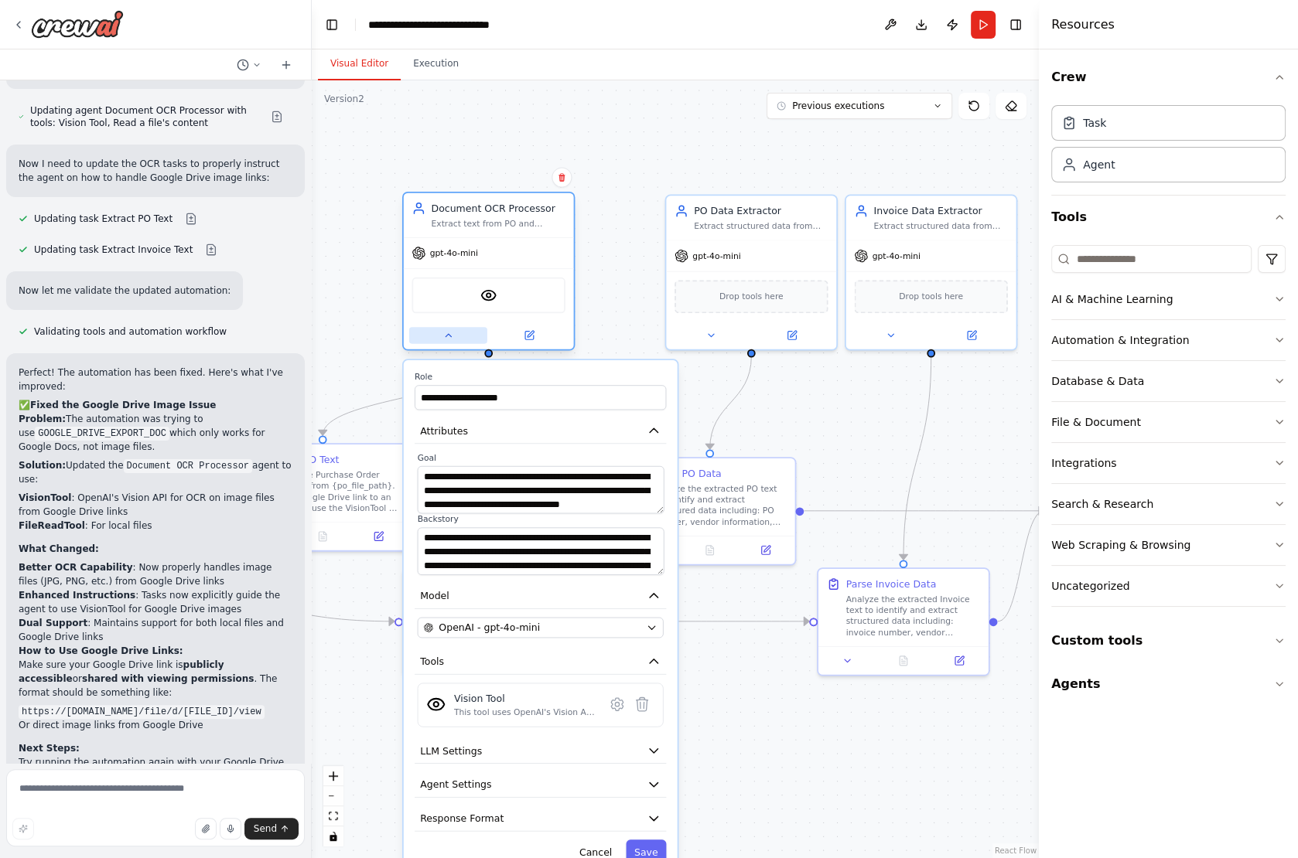
click at [441, 339] on button at bounding box center [448, 335] width 78 height 16
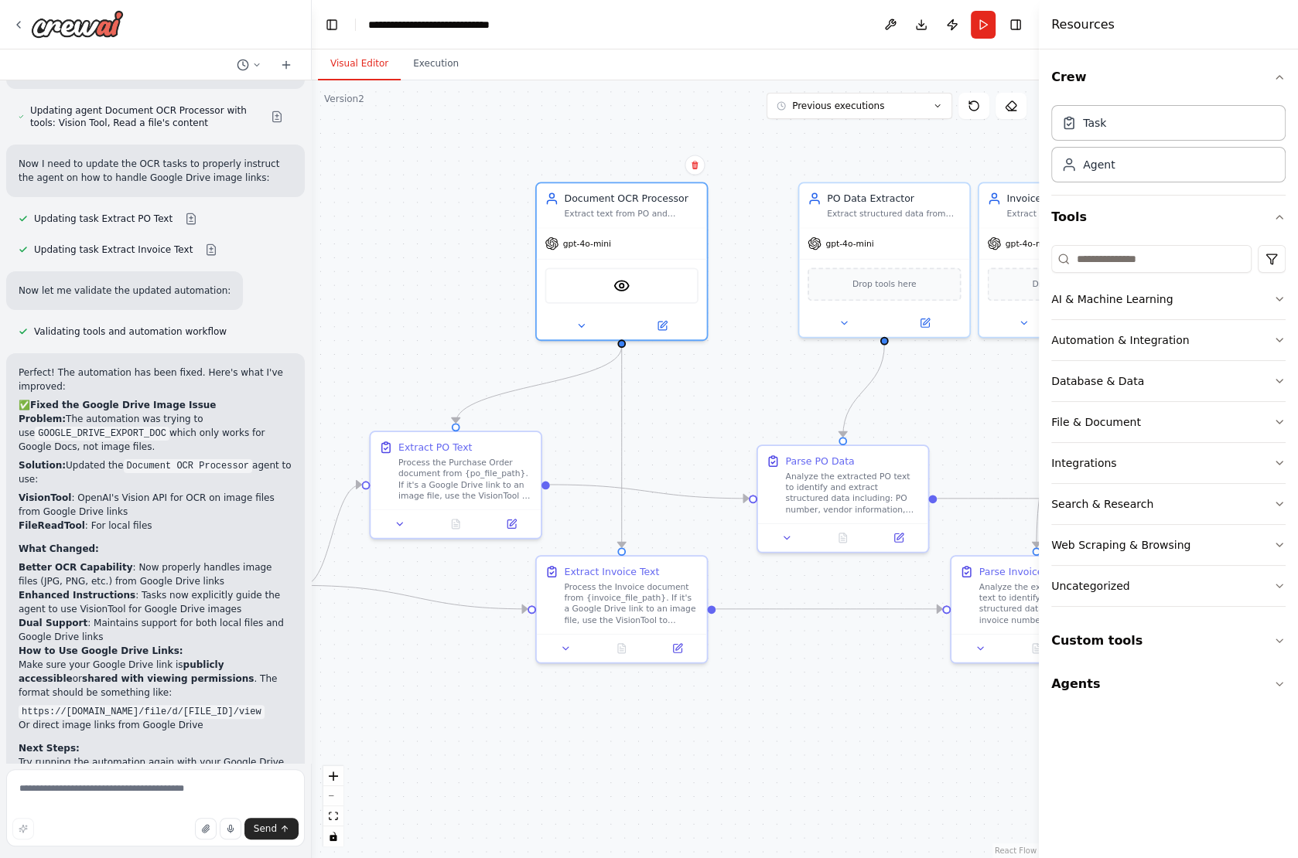
drag, startPoint x: 321, startPoint y: 354, endPoint x: 452, endPoint y: 342, distance: 131.3
click at [452, 342] on div ".deletable-edge-delete-btn { width: 20px; height: 20px; border: 0px solid #ffff…" at bounding box center [675, 469] width 727 height 778
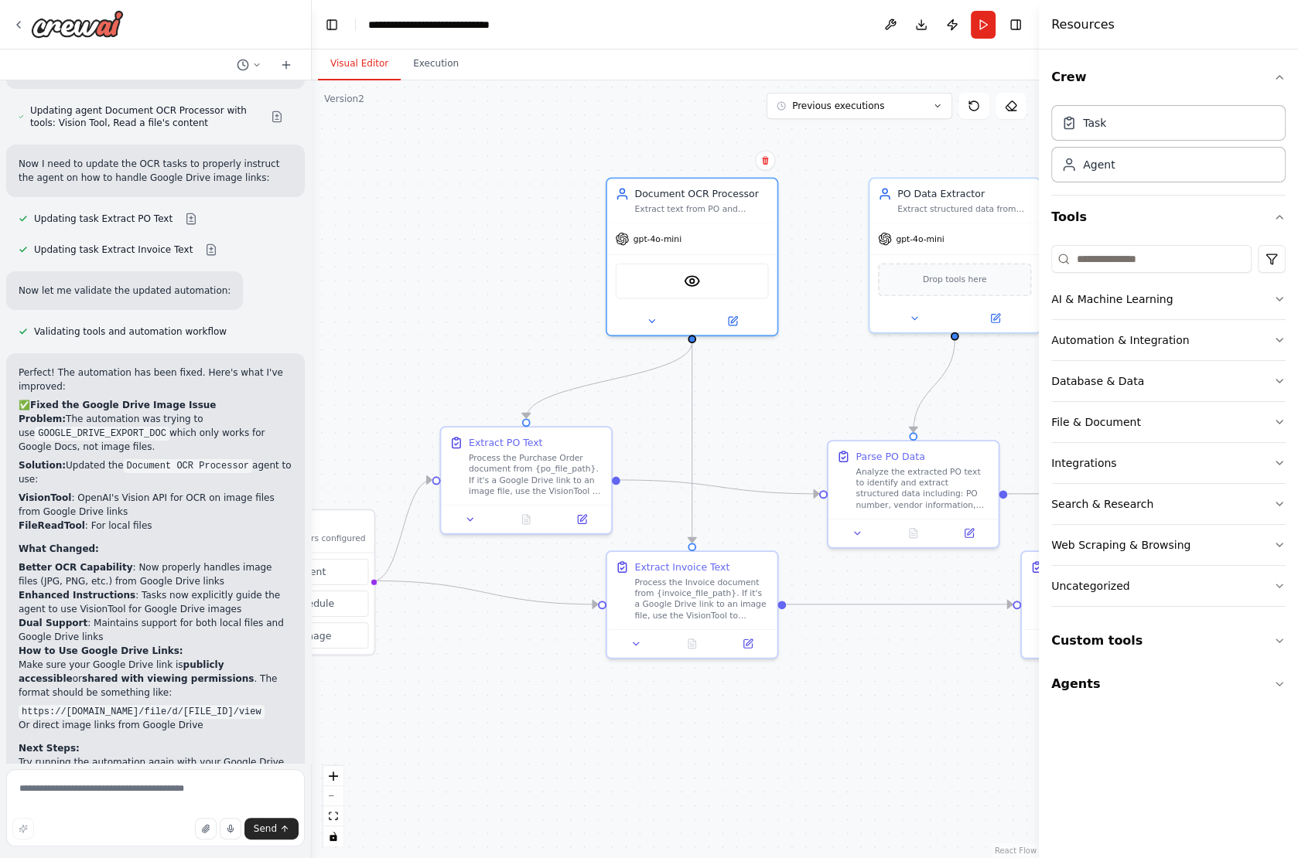
drag, startPoint x: 418, startPoint y: 343, endPoint x: 489, endPoint y: 338, distance: 71.3
click at [489, 337] on div ".deletable-edge-delete-btn { width: 20px; height: 20px; border: 0px solid #ffff…" at bounding box center [675, 469] width 727 height 778
click at [472, 522] on button at bounding box center [470, 516] width 47 height 16
select select "******"
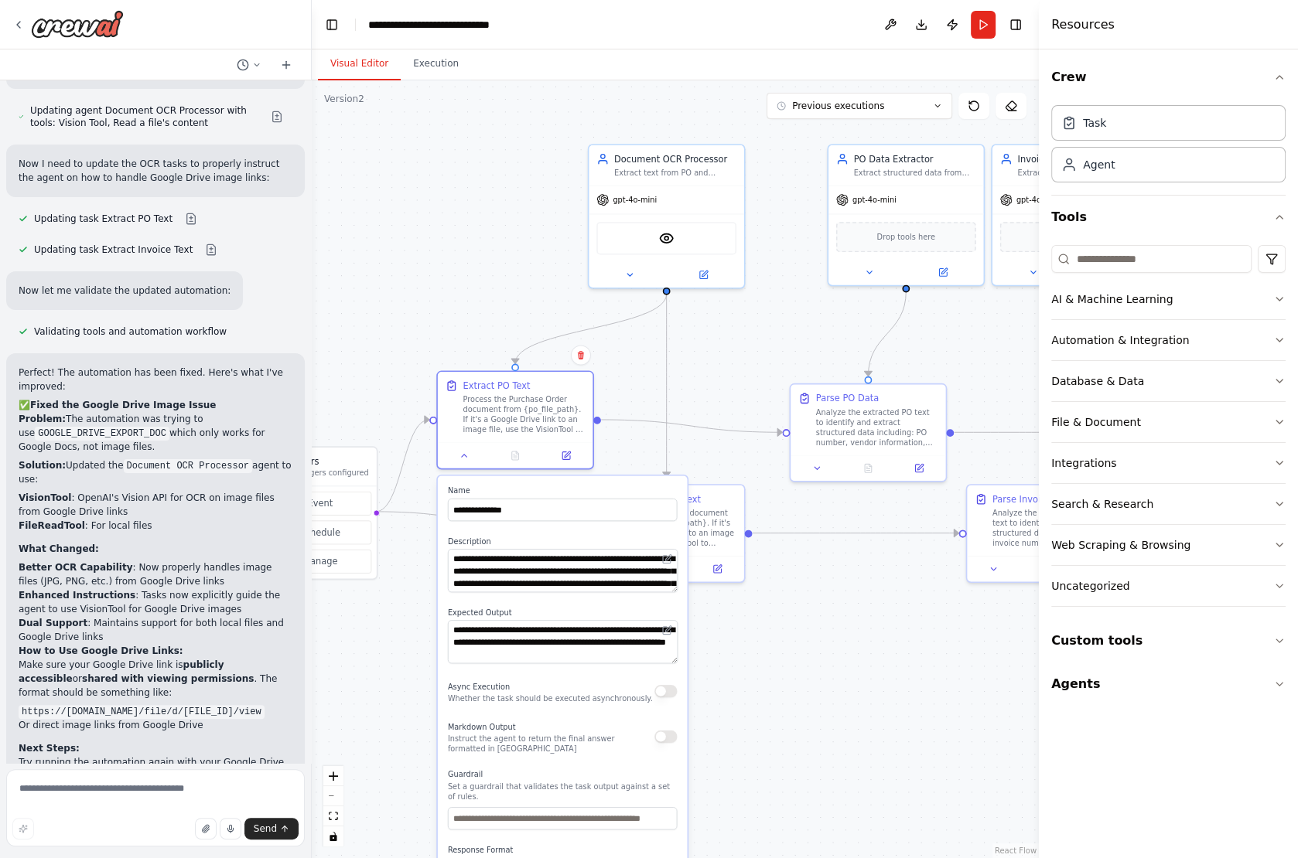
drag, startPoint x: 429, startPoint y: 663, endPoint x: 422, endPoint y: 567, distance: 96.9
click at [422, 566] on div ".deletable-edge-delete-btn { width: 20px; height: 20px; border: 0px solid #ffff…" at bounding box center [675, 469] width 727 height 778
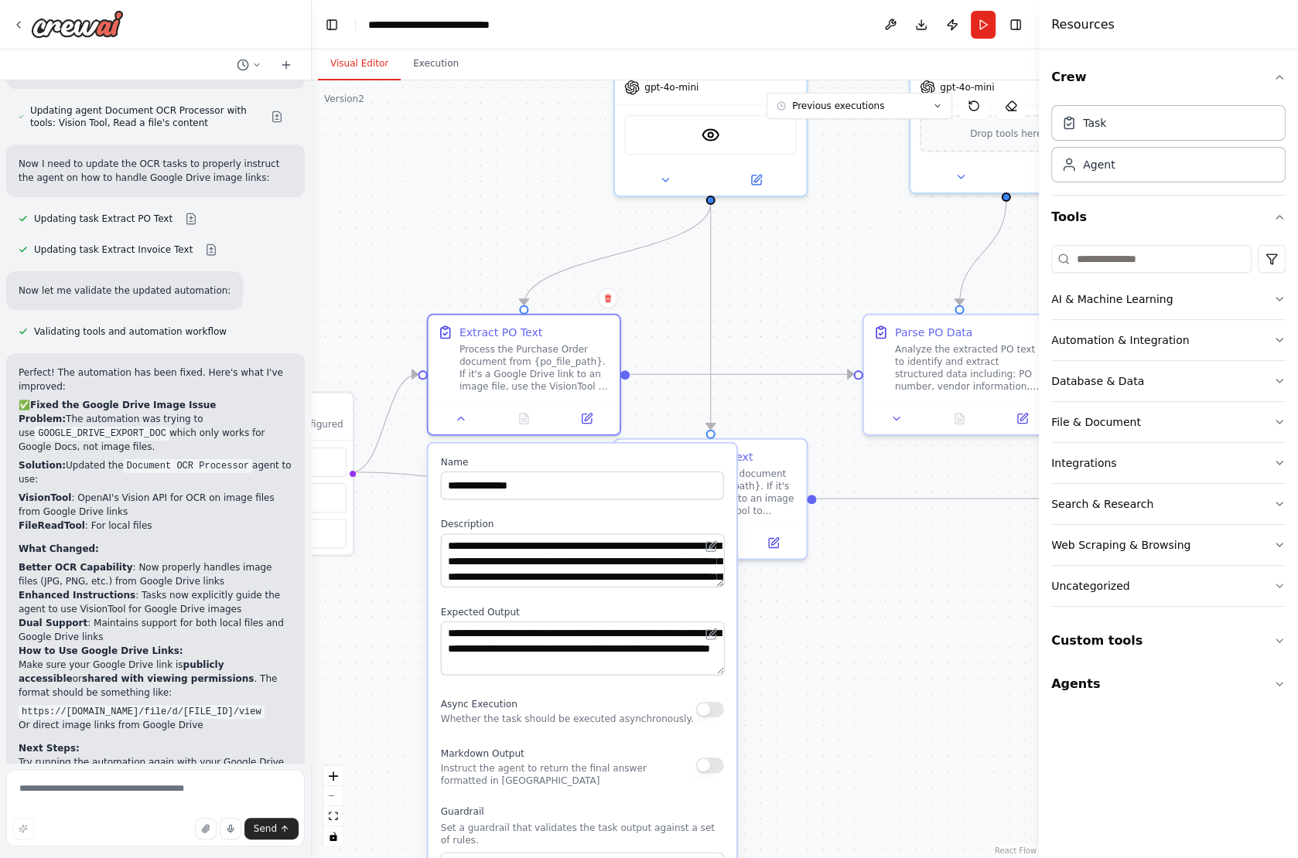
drag, startPoint x: 722, startPoint y: 570, endPoint x: 722, endPoint y: 578, distance: 8.5
click at [722, 578] on div "**********" at bounding box center [582, 560] width 283 height 53
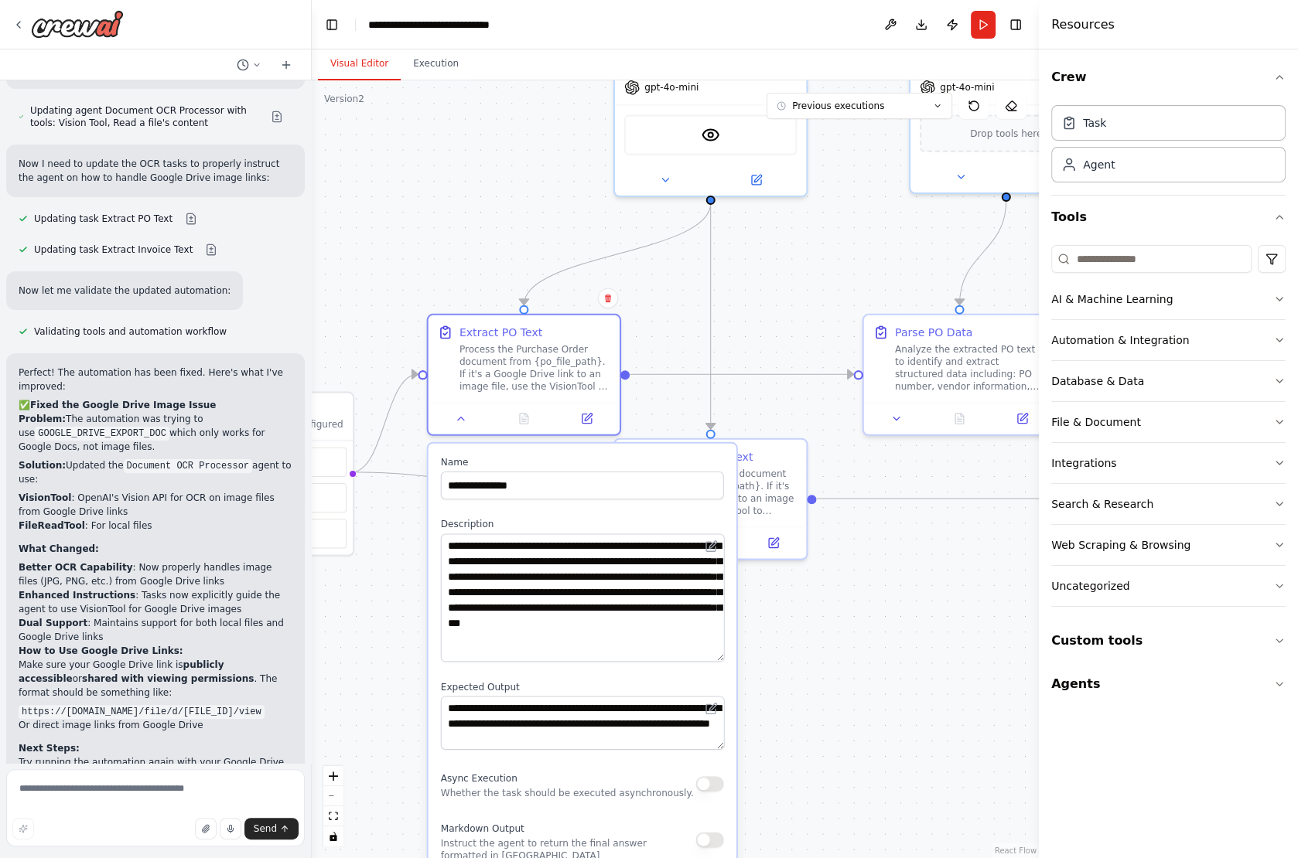
drag, startPoint x: 718, startPoint y: 585, endPoint x: 717, endPoint y: 659, distance: 74.3
click at [717, 659] on textarea "**********" at bounding box center [583, 598] width 284 height 128
drag, startPoint x: 660, startPoint y: 646, endPoint x: 436, endPoint y: 533, distance: 250.4
click at [687, 305] on div ".deletable-edge-delete-btn { width: 20px; height: 20px; border: 0px solid #ffff…" at bounding box center [675, 469] width 727 height 778
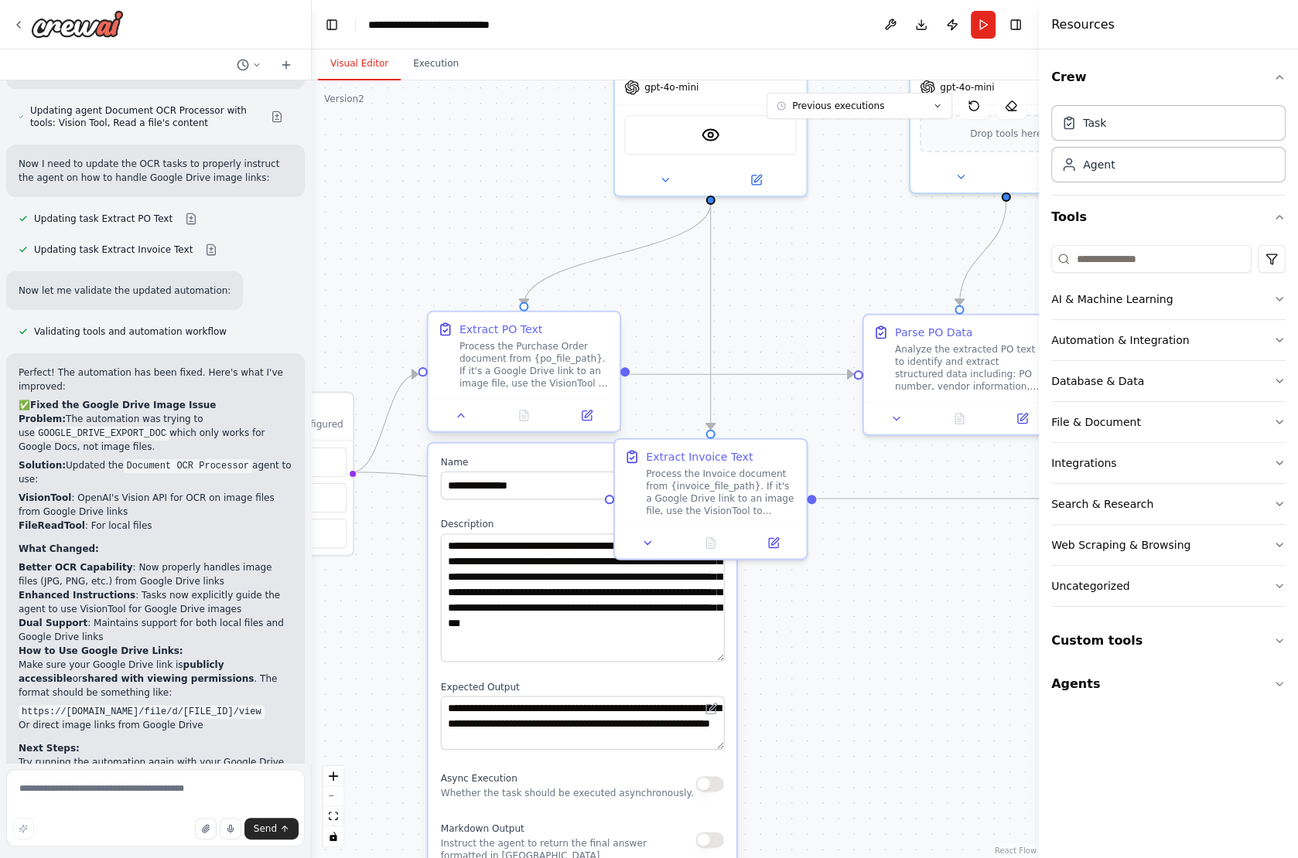
click at [469, 425] on div at bounding box center [523, 415] width 191 height 32
click at [458, 416] on icon at bounding box center [461, 415] width 6 height 3
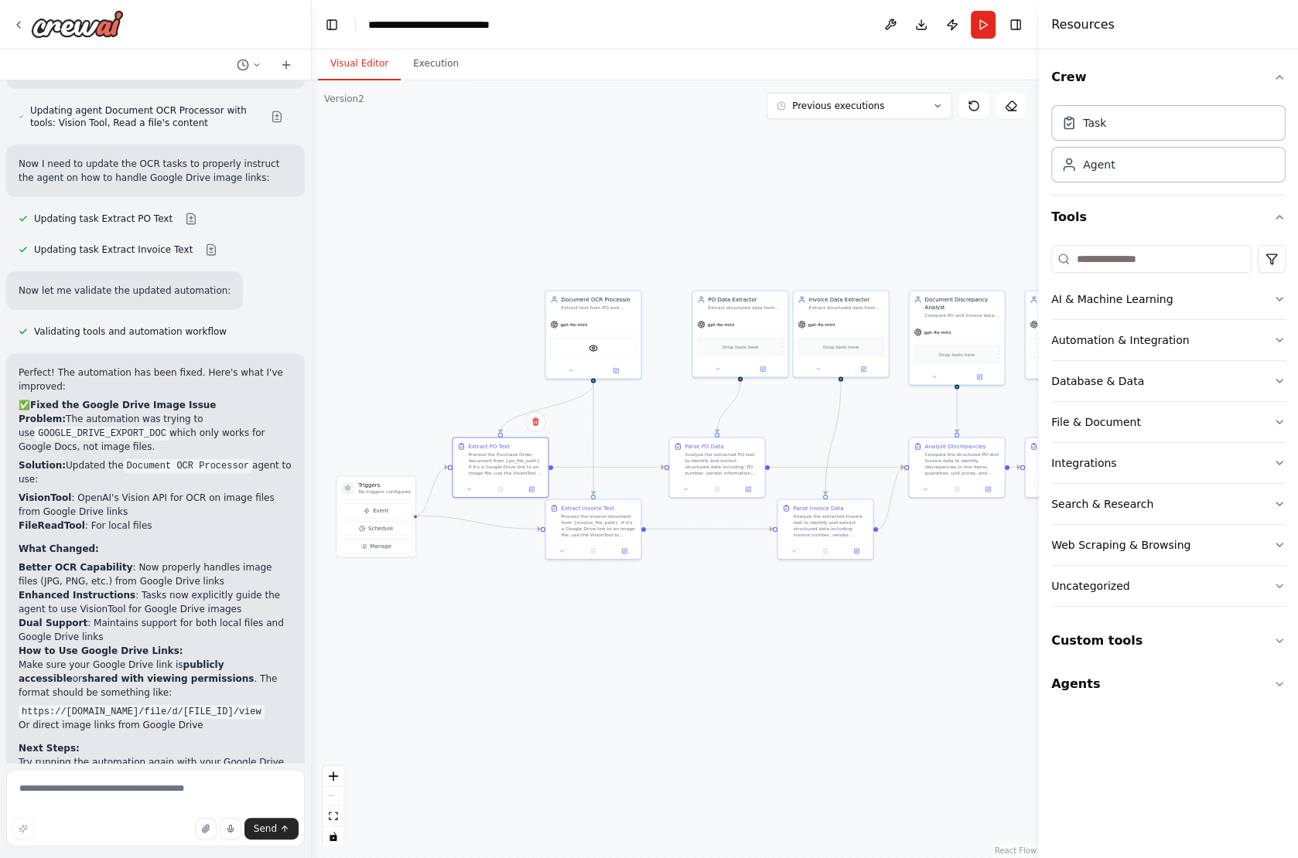
drag, startPoint x: 770, startPoint y: 288, endPoint x: 639, endPoint y: 414, distance: 181.6
click at [639, 414] on div ".deletable-edge-delete-btn { width: 20px; height: 20px; border: 0px solid #ffff…" at bounding box center [675, 469] width 727 height 778
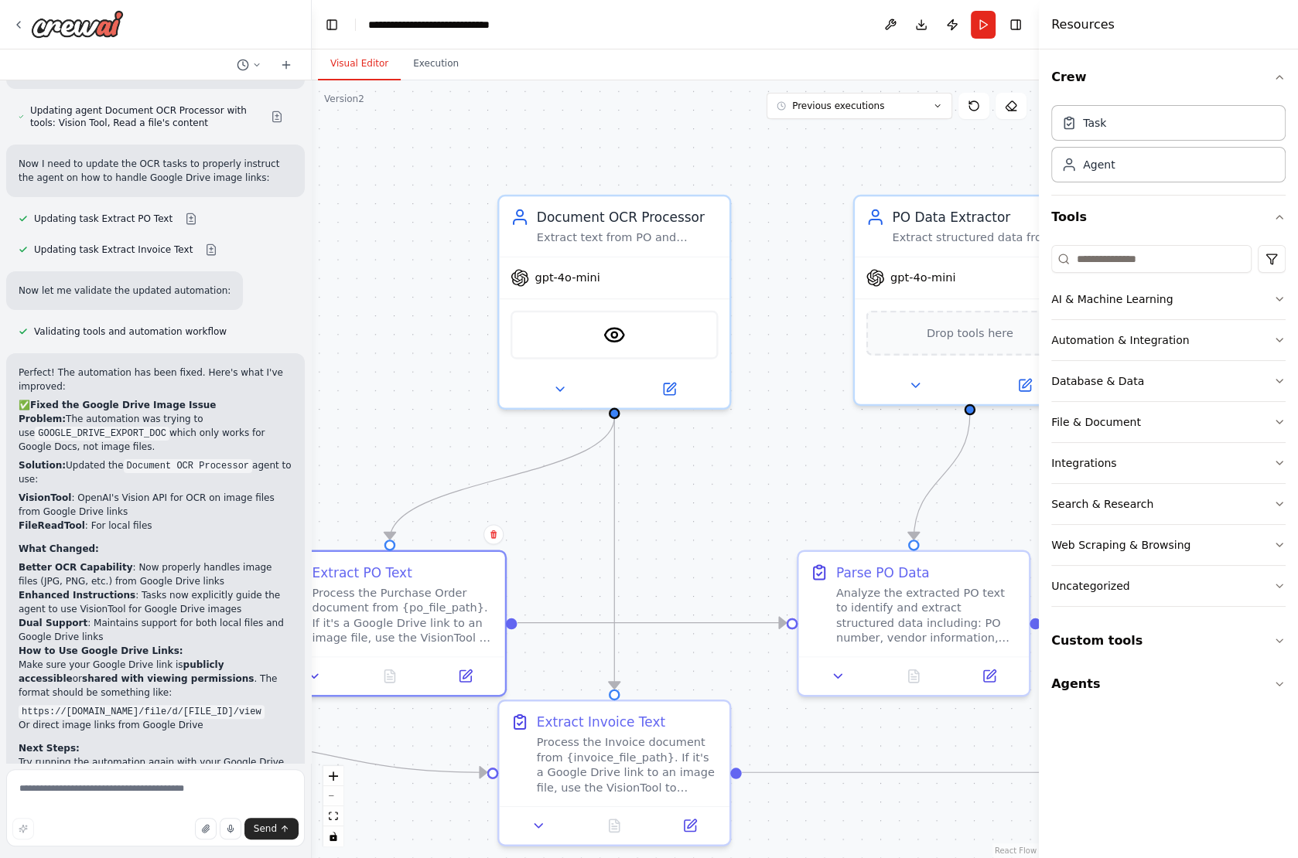
drag, startPoint x: 629, startPoint y: 394, endPoint x: 716, endPoint y: 474, distance: 117.7
click at [716, 474] on div ".deletable-edge-delete-btn { width: 20px; height: 20px; border: 0px solid #ffff…" at bounding box center [675, 469] width 727 height 778
click at [558, 385] on icon at bounding box center [560, 386] width 8 height 4
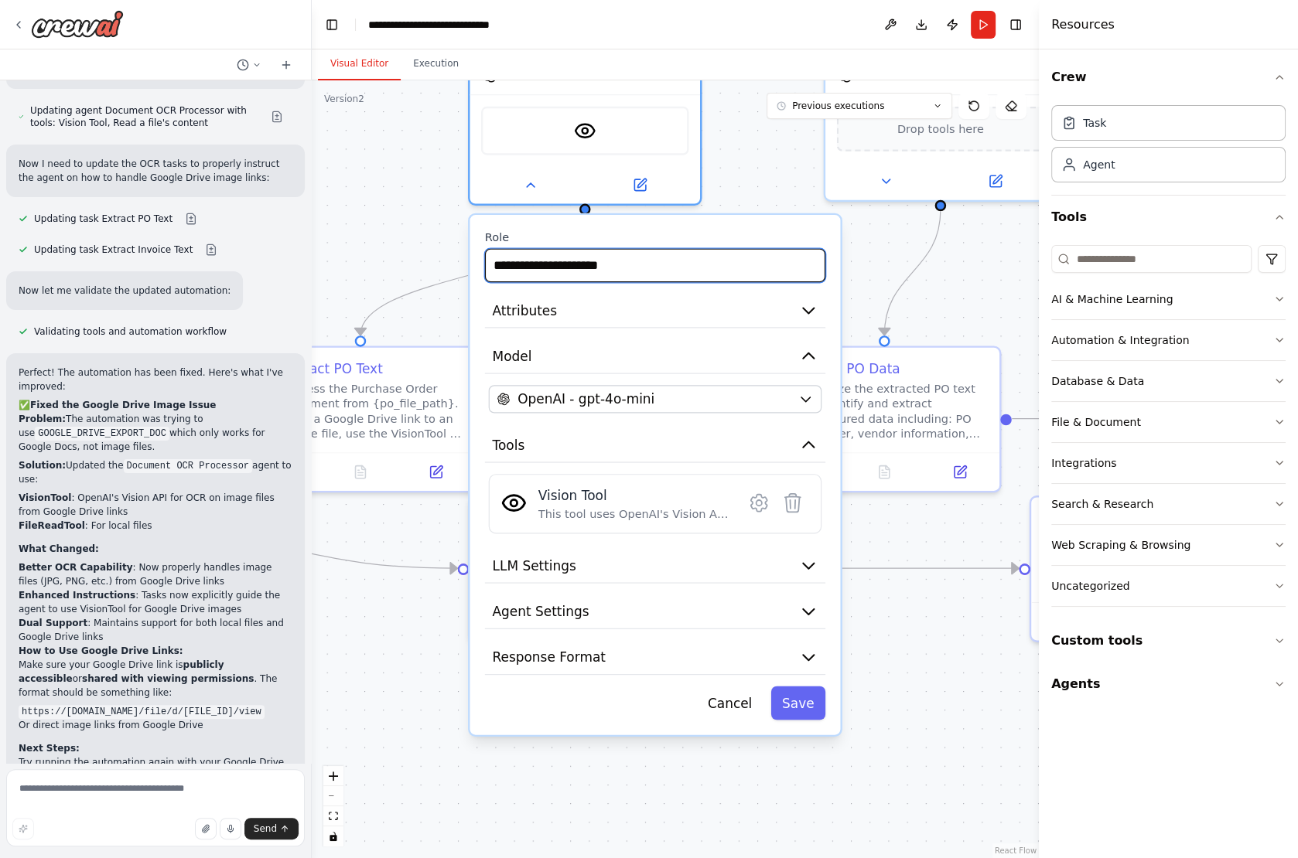
drag, startPoint x: 810, startPoint y: 363, endPoint x: 779, endPoint y: 174, distance: 191.1
click at [779, 174] on div ".deletable-edge-delete-btn { width: 20px; height: 20px; border: 0px solid #ffff…" at bounding box center [675, 469] width 727 height 778
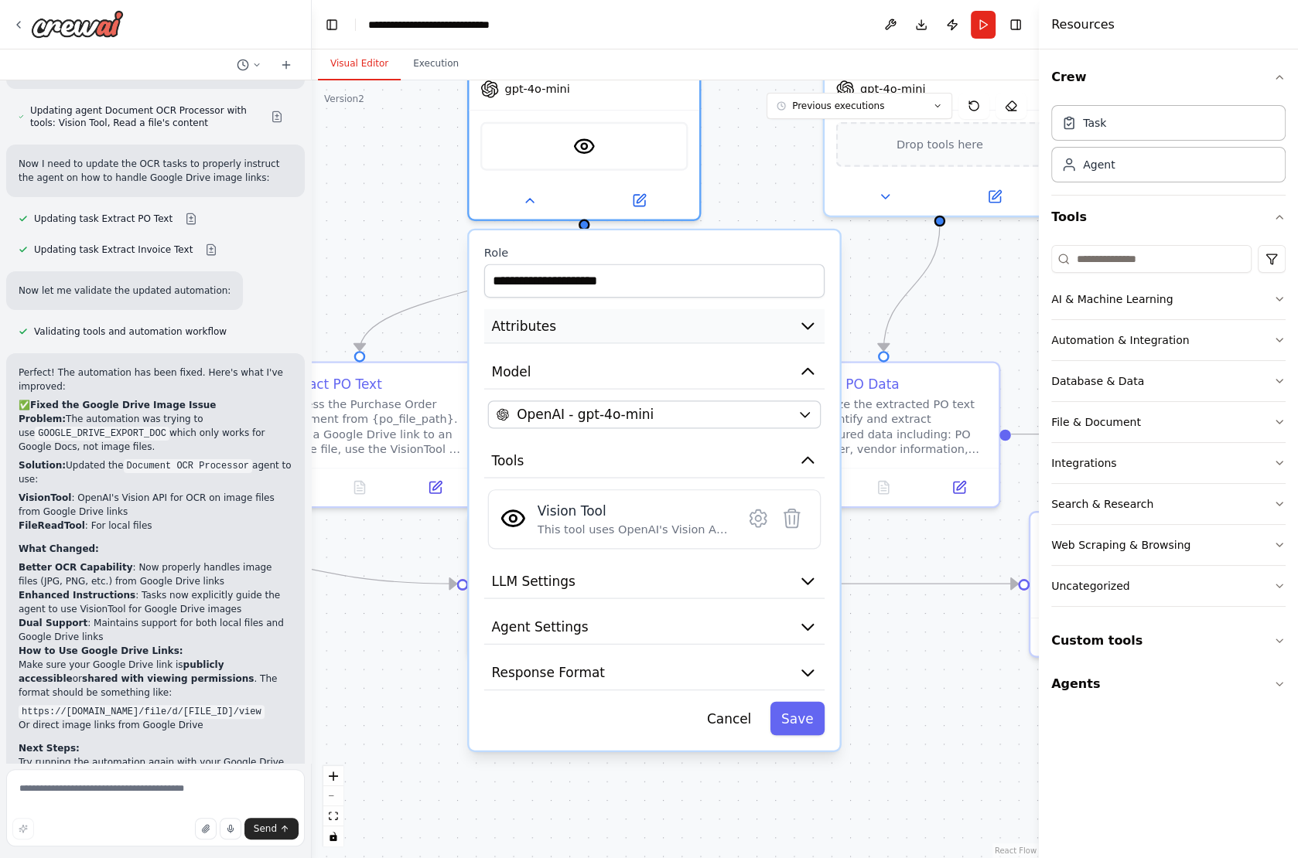
click at [547, 324] on span "Attributes" at bounding box center [523, 325] width 65 height 19
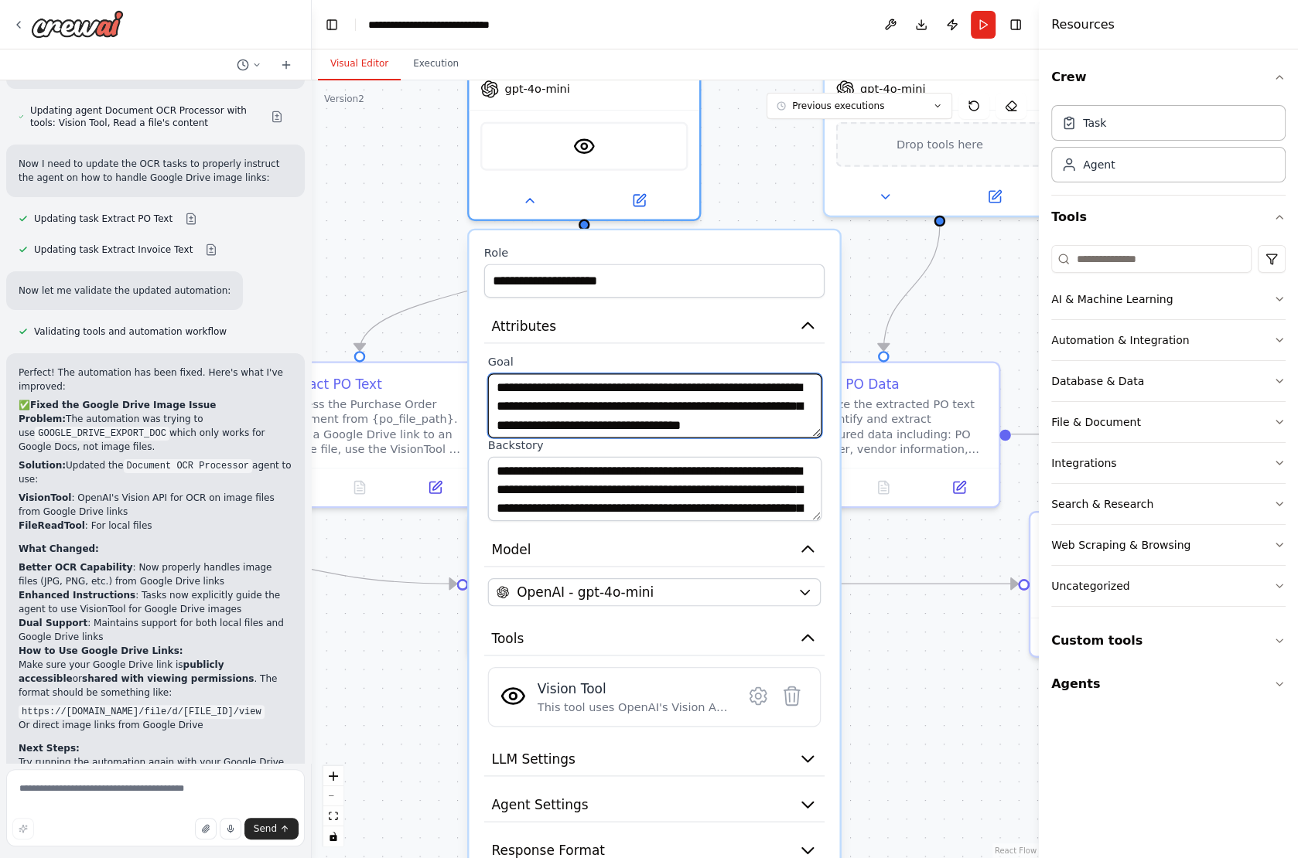
scroll to position [15, 0]
drag, startPoint x: 492, startPoint y: 384, endPoint x: 781, endPoint y: 394, distance: 289.4
click at [781, 394] on textarea "**********" at bounding box center [654, 405] width 333 height 64
click at [642, 387] on textarea "**********" at bounding box center [654, 405] width 333 height 64
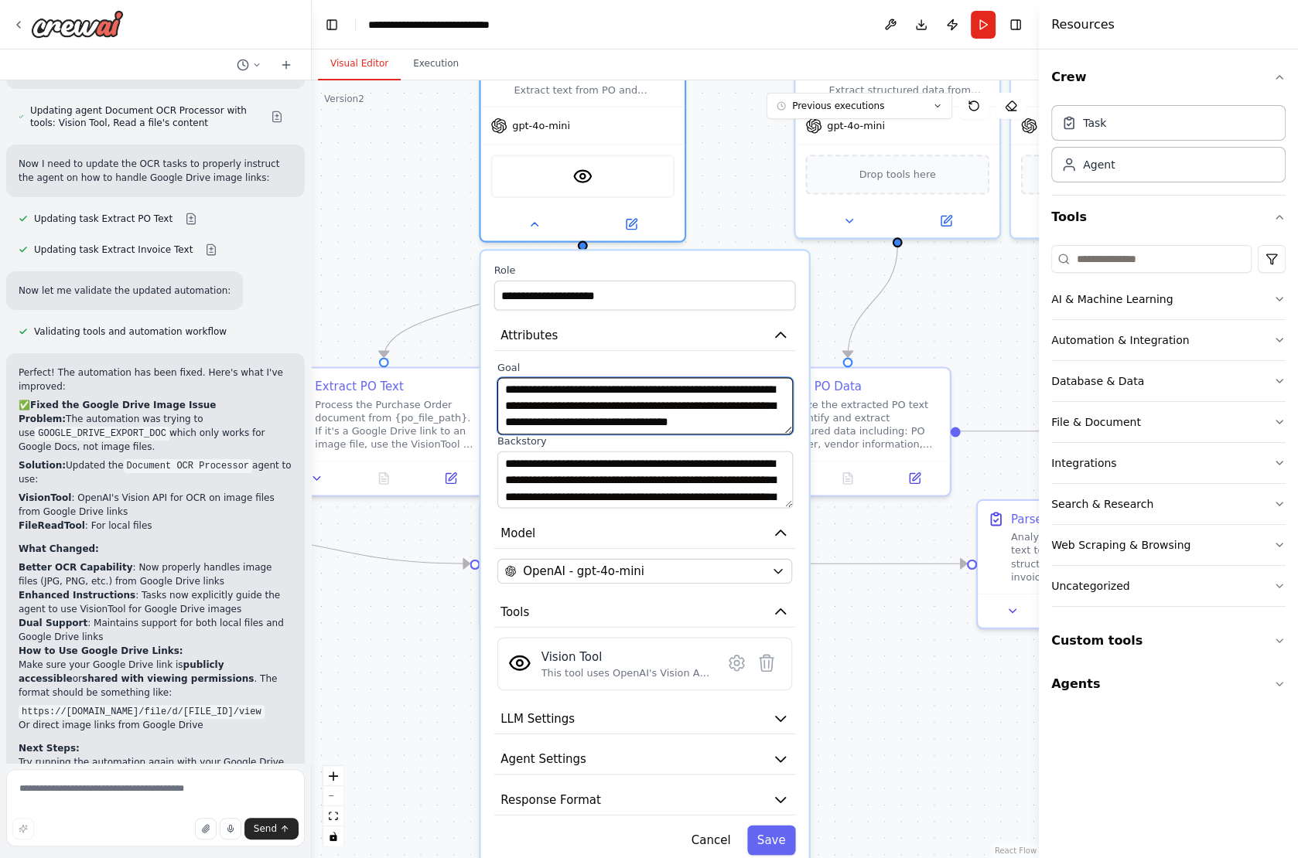
drag, startPoint x: 570, startPoint y: 403, endPoint x: 718, endPoint y: 408, distance: 147.8
click at [718, 408] on textarea "**********" at bounding box center [644, 405] width 295 height 57
drag, startPoint x: 708, startPoint y: 401, endPoint x: 567, endPoint y: 397, distance: 140.8
click at [567, 397] on textarea "**********" at bounding box center [644, 405] width 295 height 57
click at [654, 407] on textarea "**********" at bounding box center [644, 405] width 295 height 57
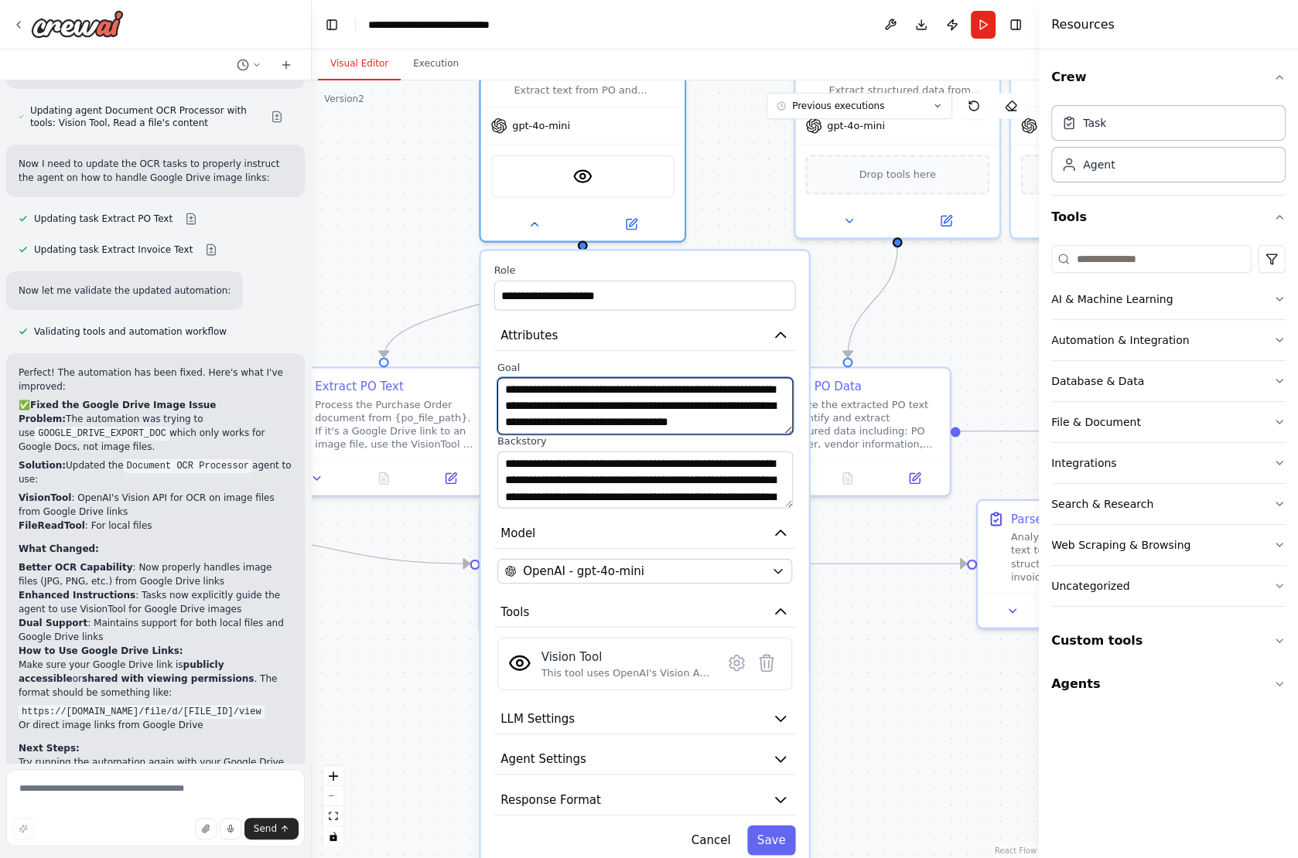
drag, startPoint x: 606, startPoint y: 403, endPoint x: 721, endPoint y: 408, distance: 114.6
click at [721, 408] on textarea "**********" at bounding box center [644, 405] width 295 height 57
click at [691, 418] on textarea "**********" at bounding box center [644, 405] width 295 height 57
click at [786, 334] on icon "button" at bounding box center [780, 335] width 16 height 16
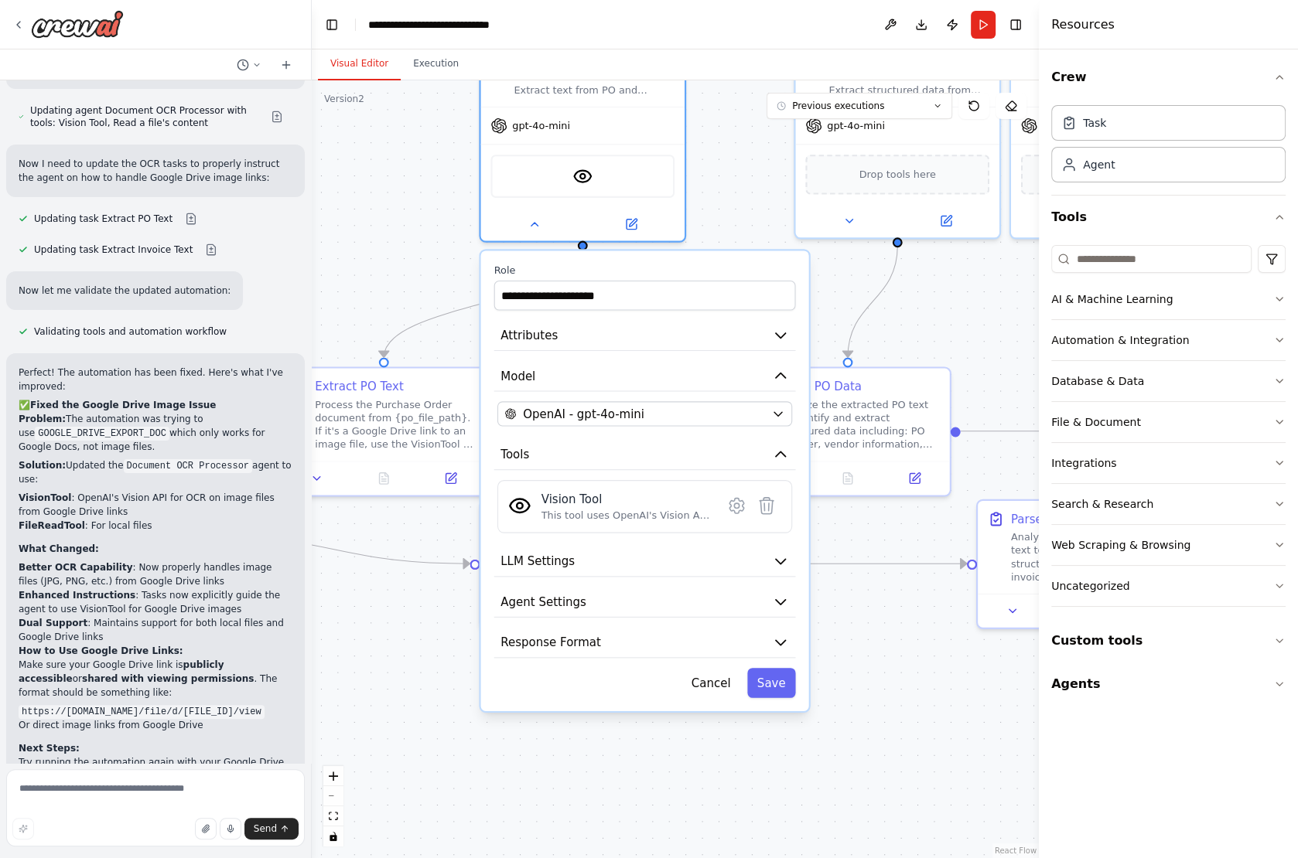
click at [405, 227] on div ".deletable-edge-delete-btn { width: 20px; height: 20px; border: 0px solid #ffff…" at bounding box center [675, 469] width 727 height 778
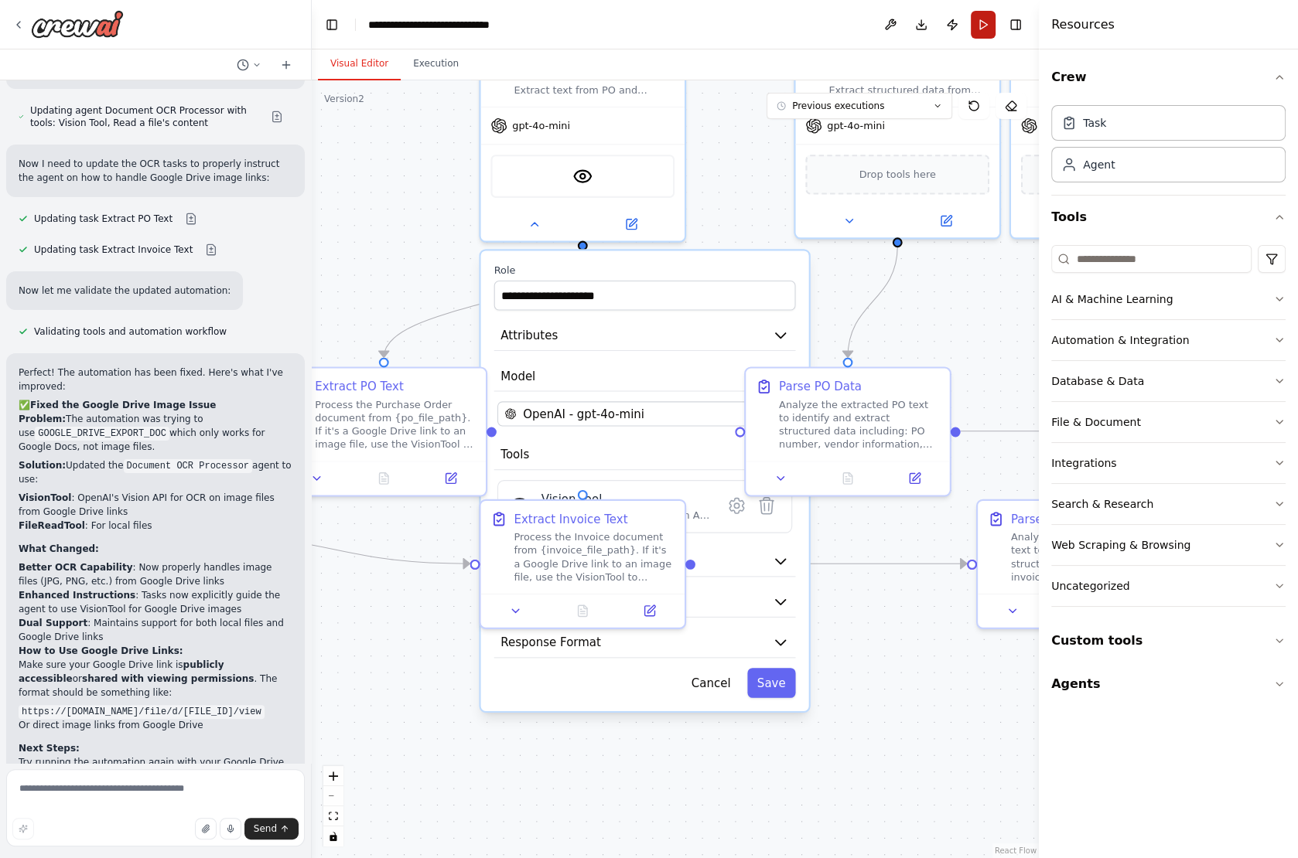
click at [983, 26] on button "Run" at bounding box center [982, 25] width 25 height 28
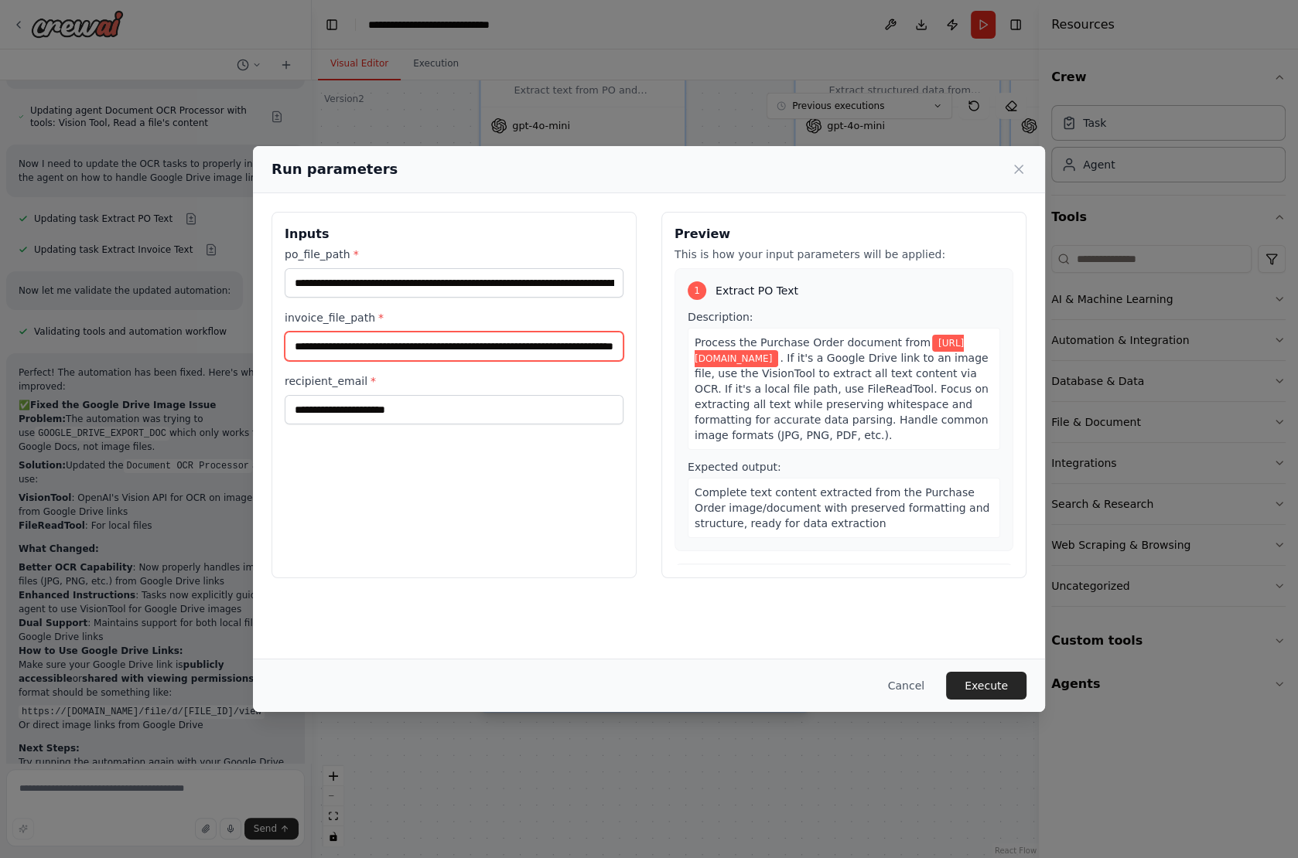
scroll to position [0, 138]
drag, startPoint x: 290, startPoint y: 339, endPoint x: 818, endPoint y: 343, distance: 528.2
click at [818, 343] on div "**********" at bounding box center [648, 395] width 755 height 367
paste input "**********"
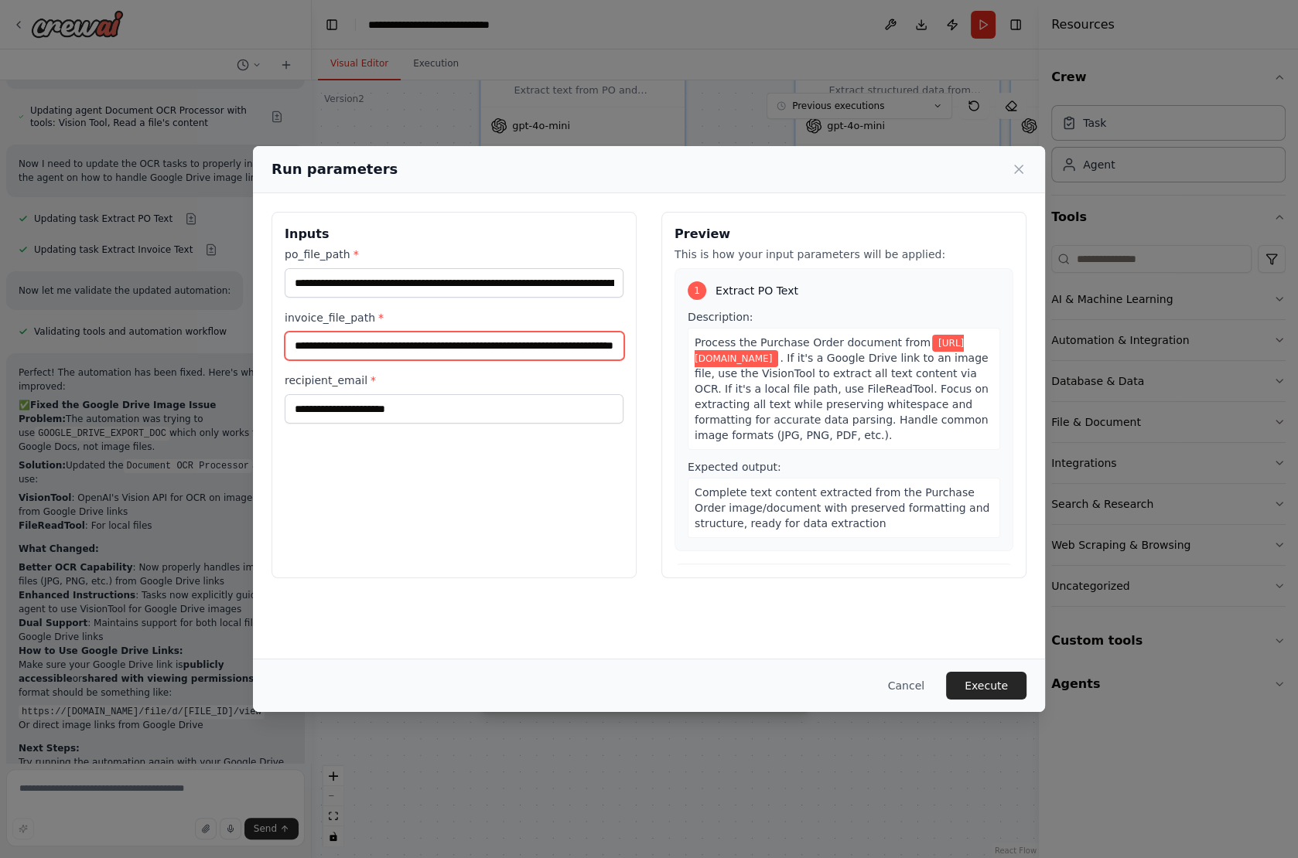
scroll to position [0, 137]
type input "**********"
click at [1006, 687] on button "Execute" at bounding box center [986, 686] width 80 height 28
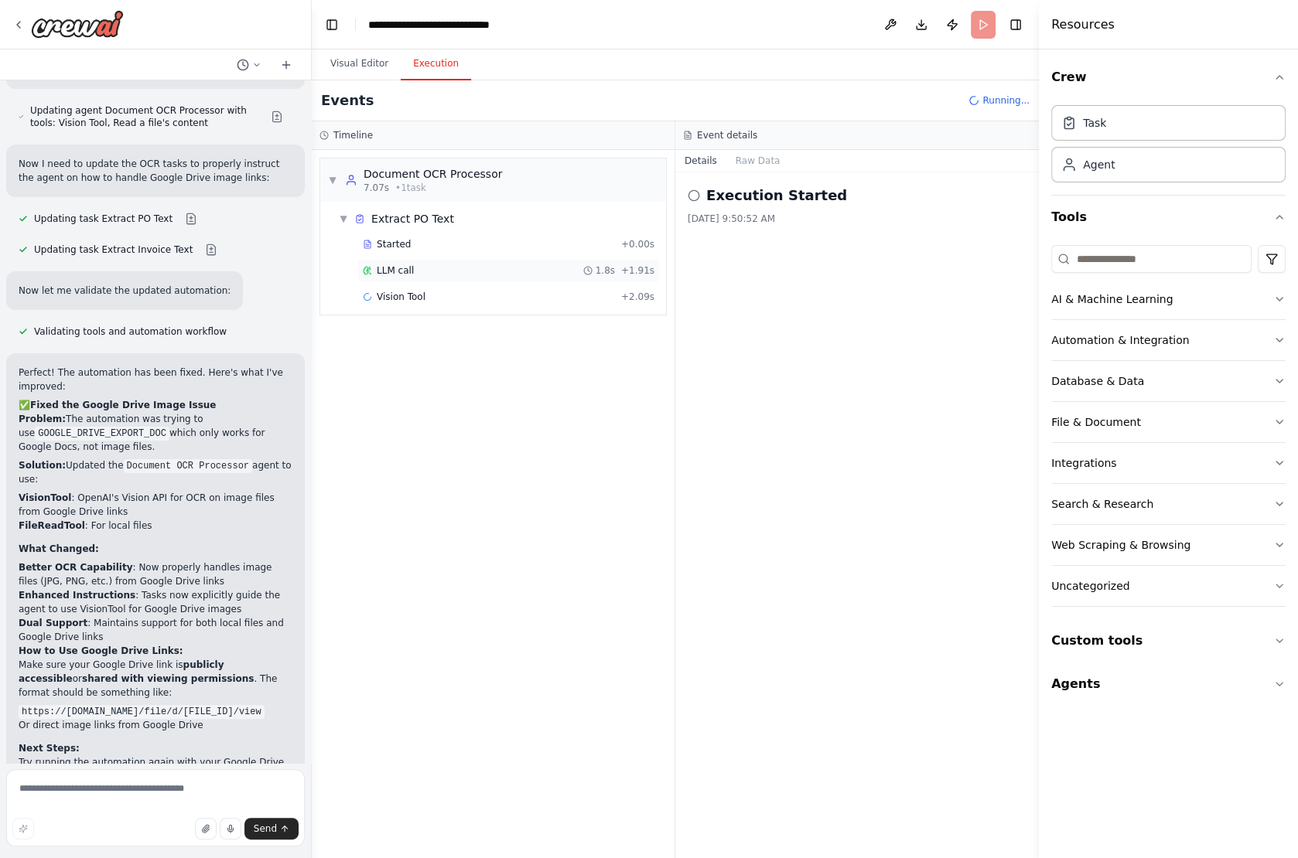
click at [397, 267] on span "LLM call" at bounding box center [395, 270] width 37 height 12
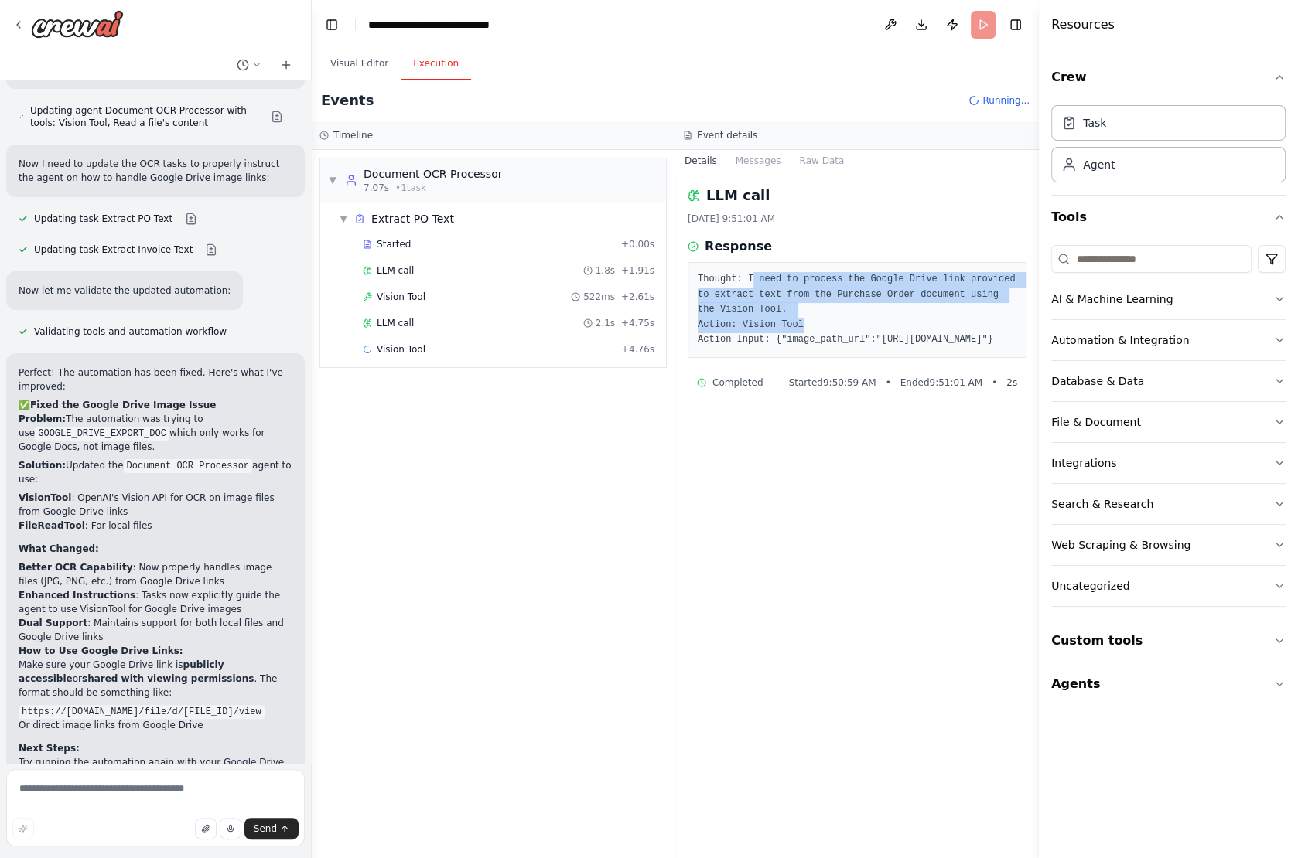
drag, startPoint x: 755, startPoint y: 278, endPoint x: 814, endPoint y: 317, distance: 71.0
click at [814, 317] on pre "Thought: I need to process the Google Drive link provided to extract text from …" at bounding box center [856, 310] width 319 height 76
drag, startPoint x: 708, startPoint y: 353, endPoint x: 984, endPoint y: 369, distance: 275.7
click at [984, 348] on pre "Thought: I need to process the Google Drive link provided to extract text from …" at bounding box center [856, 310] width 319 height 76
click at [433, 291] on div "Vision Tool 522ms + 2.61s" at bounding box center [509, 297] width 292 height 12
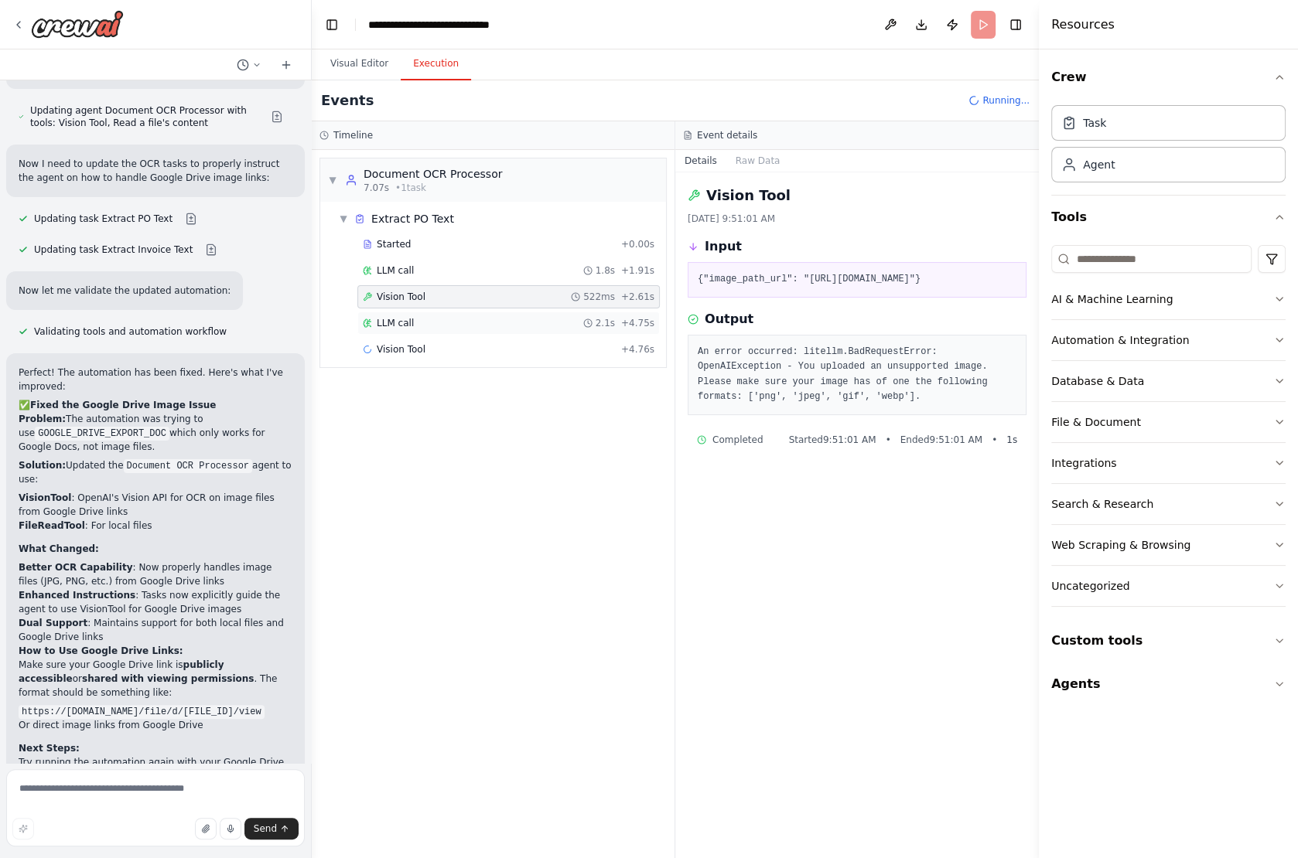
click at [407, 317] on span "LLM call" at bounding box center [395, 323] width 37 height 12
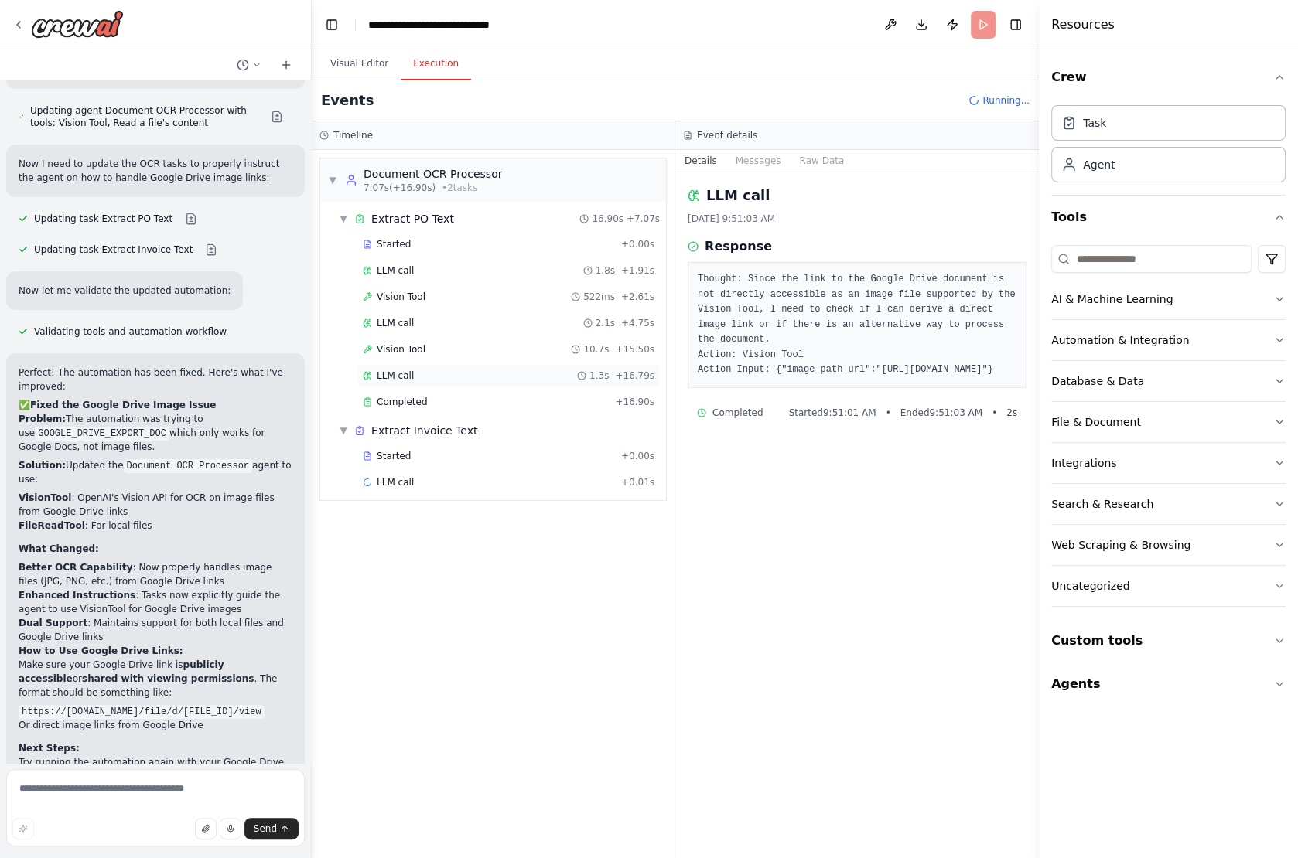
click at [400, 364] on div "LLM call 1.3s + 16.79s" at bounding box center [508, 375] width 302 height 23
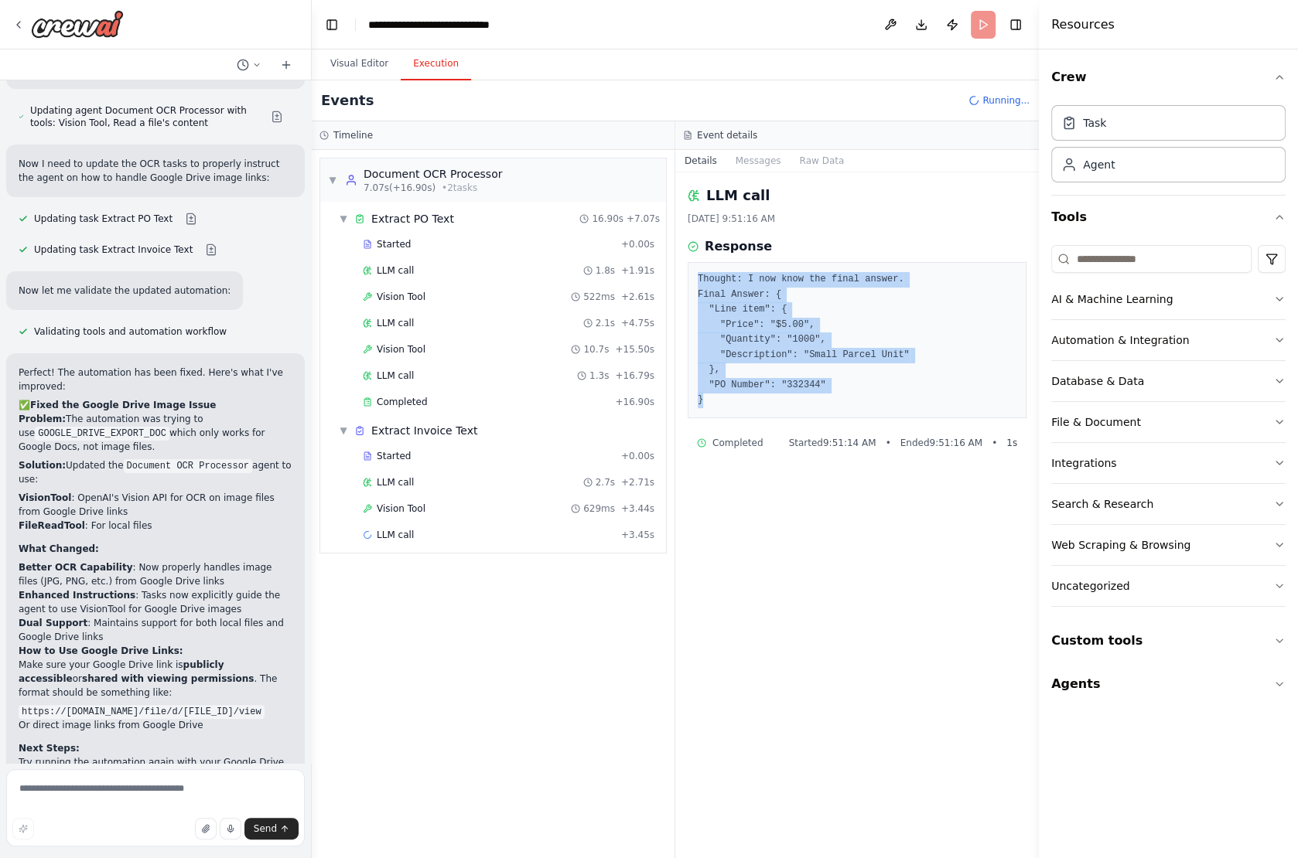
drag, startPoint x: 847, startPoint y: 397, endPoint x: 684, endPoint y: 277, distance: 201.8
click at [684, 277] on div "LLM call 10/3/2025, 9:51:16 AM Response Thought: I now know the final answer. F…" at bounding box center [856, 515] width 363 height 686
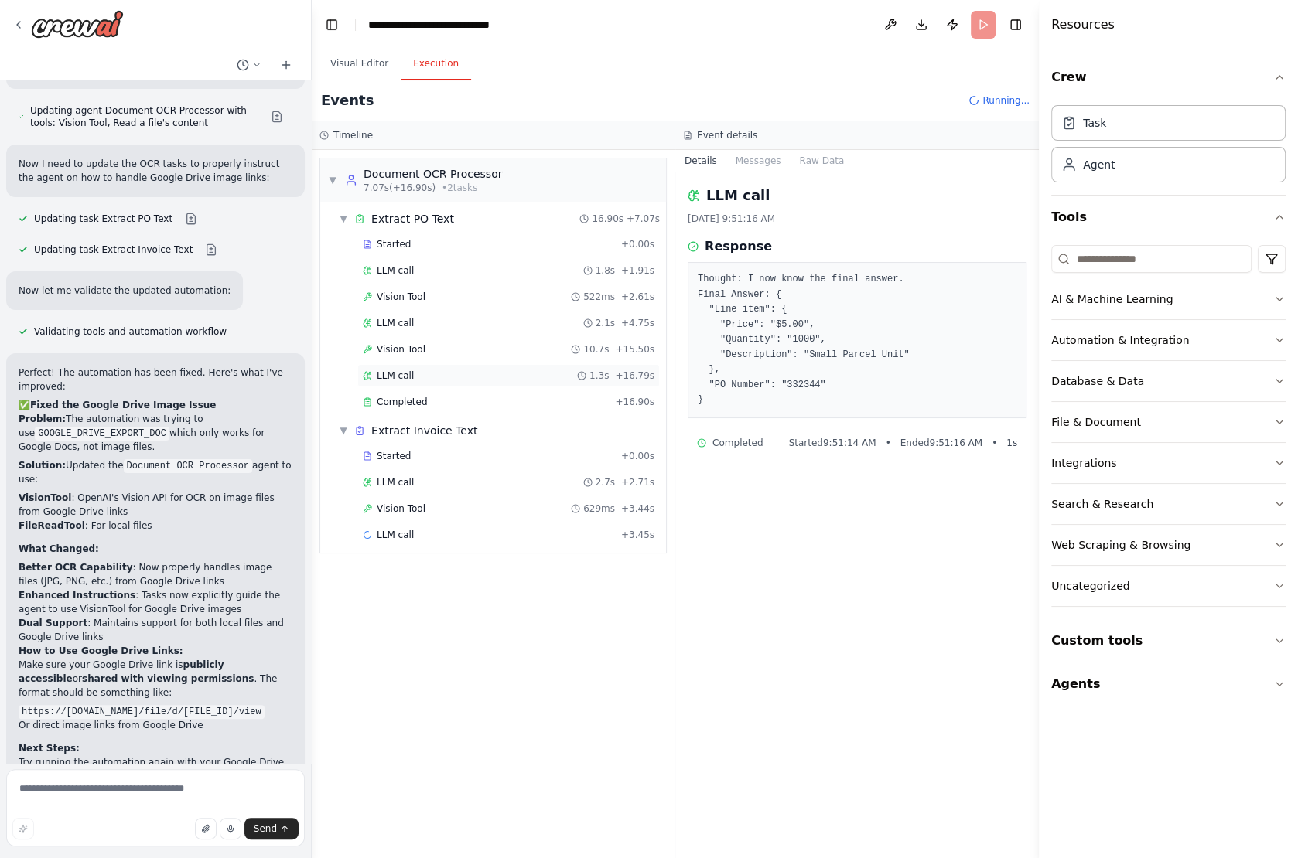
click at [396, 370] on span "LLM call" at bounding box center [395, 376] width 37 height 12
click at [396, 400] on span "Completed" at bounding box center [402, 402] width 50 height 12
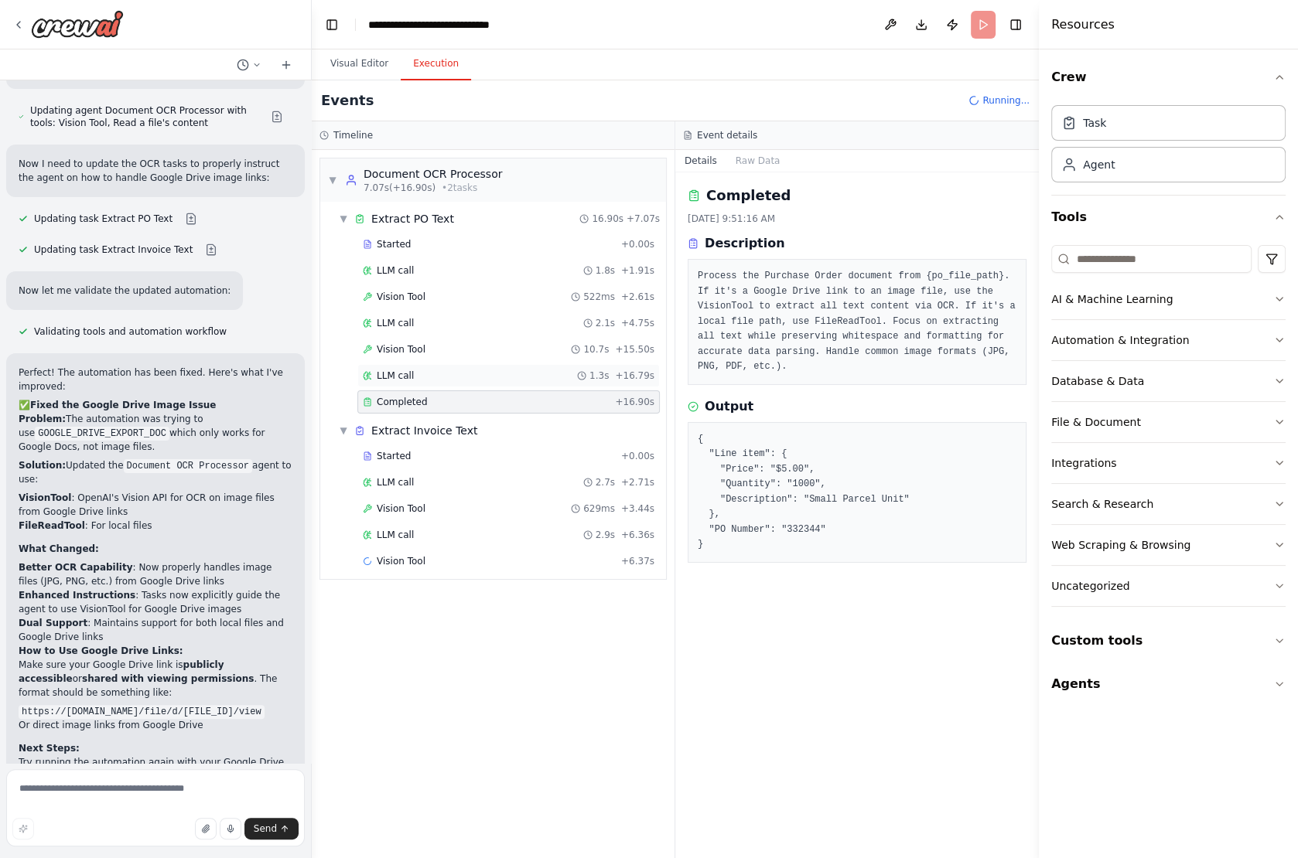
click at [386, 370] on span "LLM call" at bounding box center [395, 376] width 37 height 12
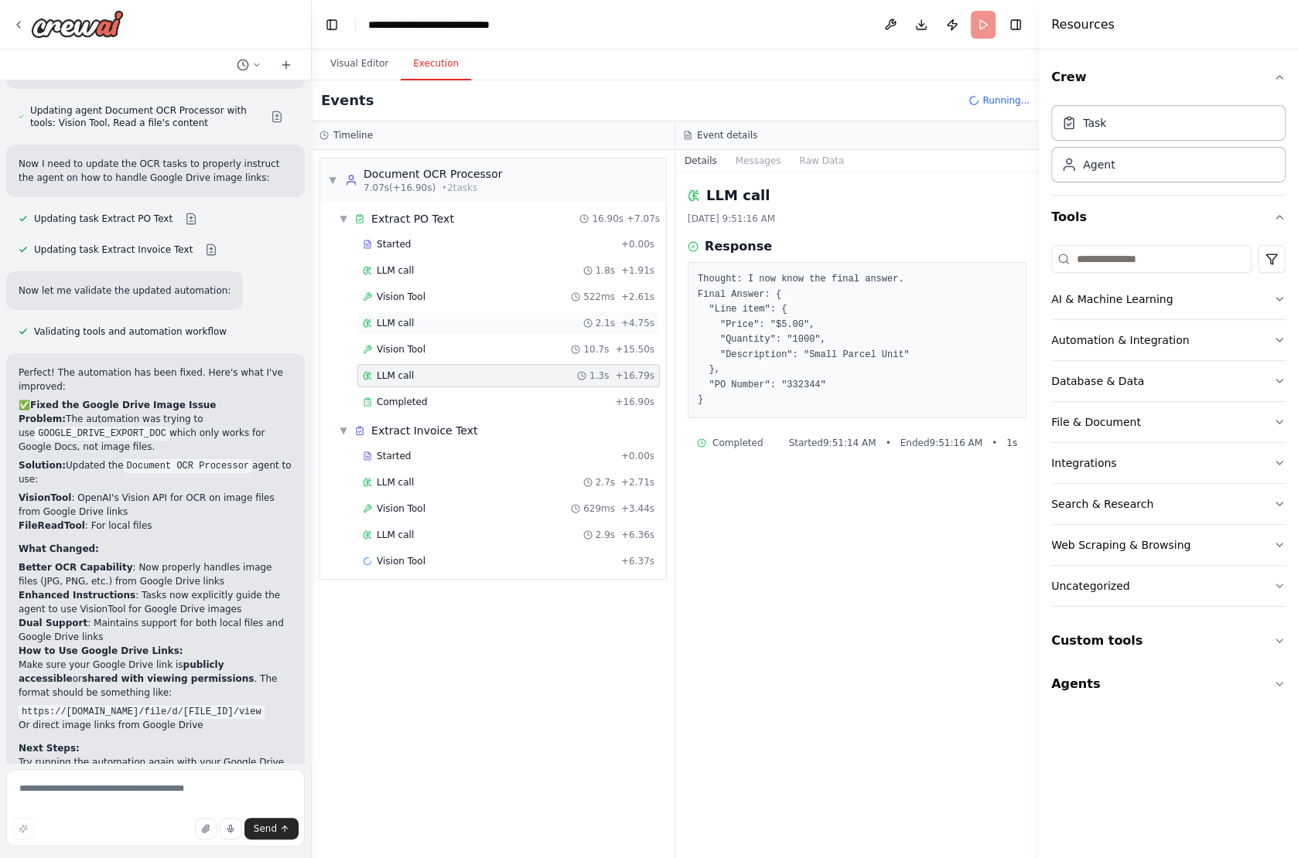
click at [387, 322] on span "LLM call" at bounding box center [395, 323] width 37 height 12
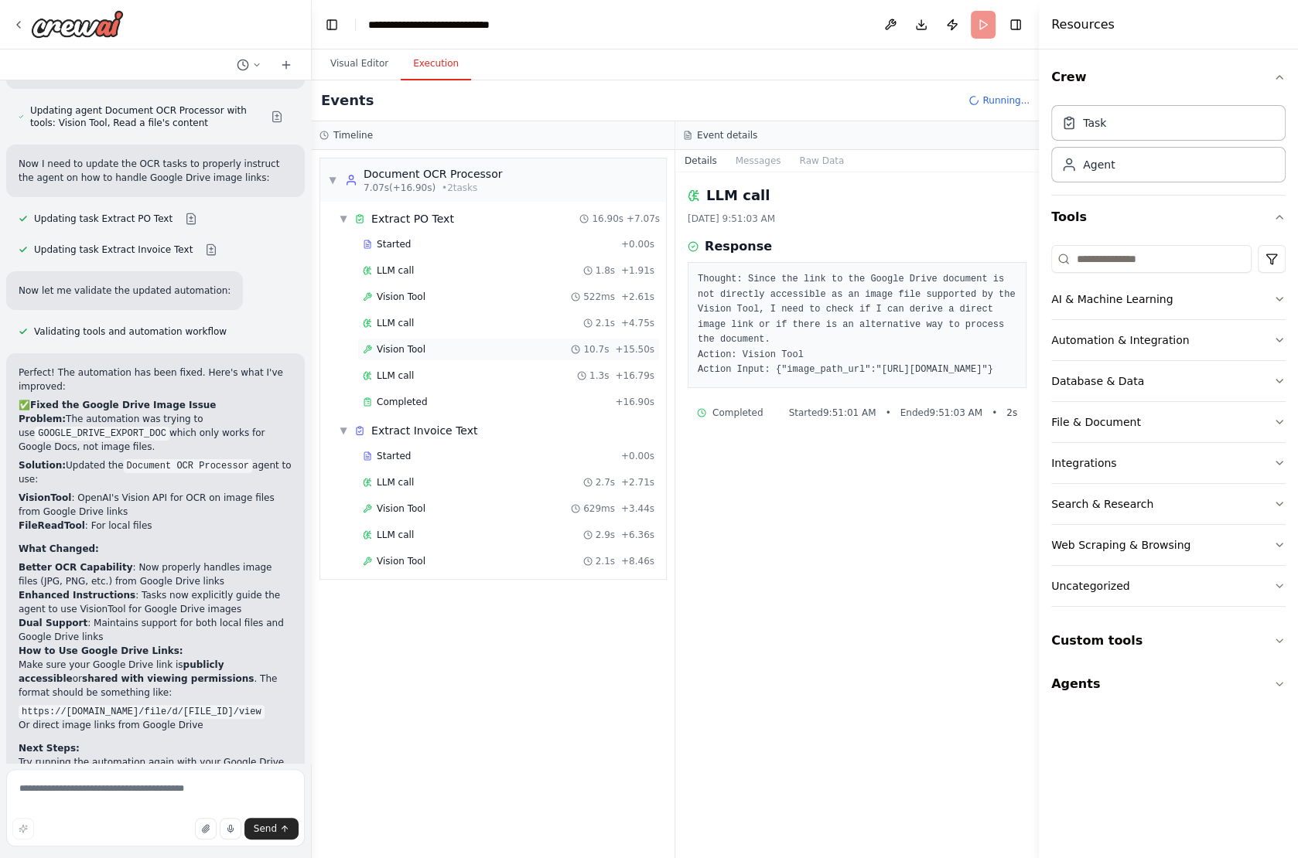
click at [387, 346] on span "Vision Tool" at bounding box center [401, 349] width 49 height 12
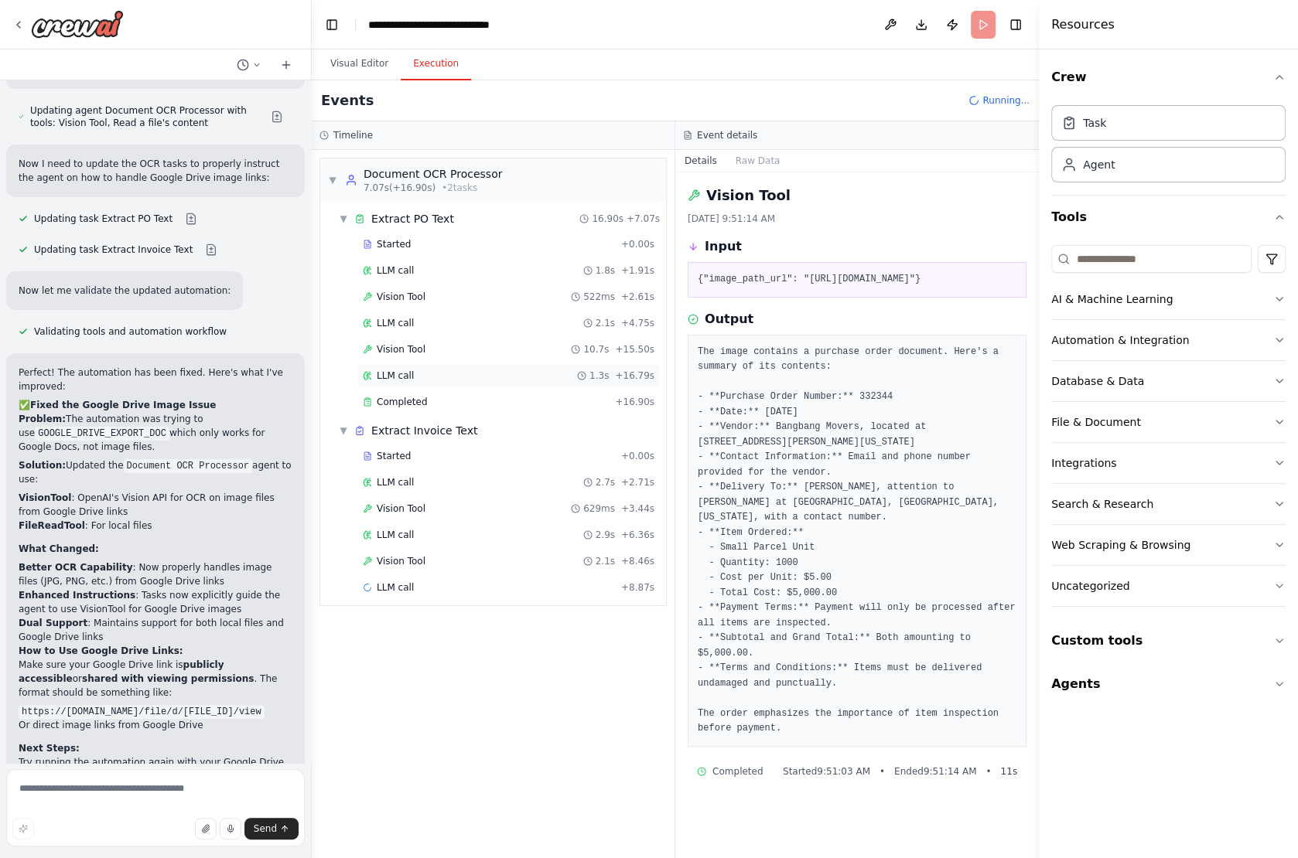
click at [410, 371] on span "LLM call" at bounding box center [395, 376] width 37 height 12
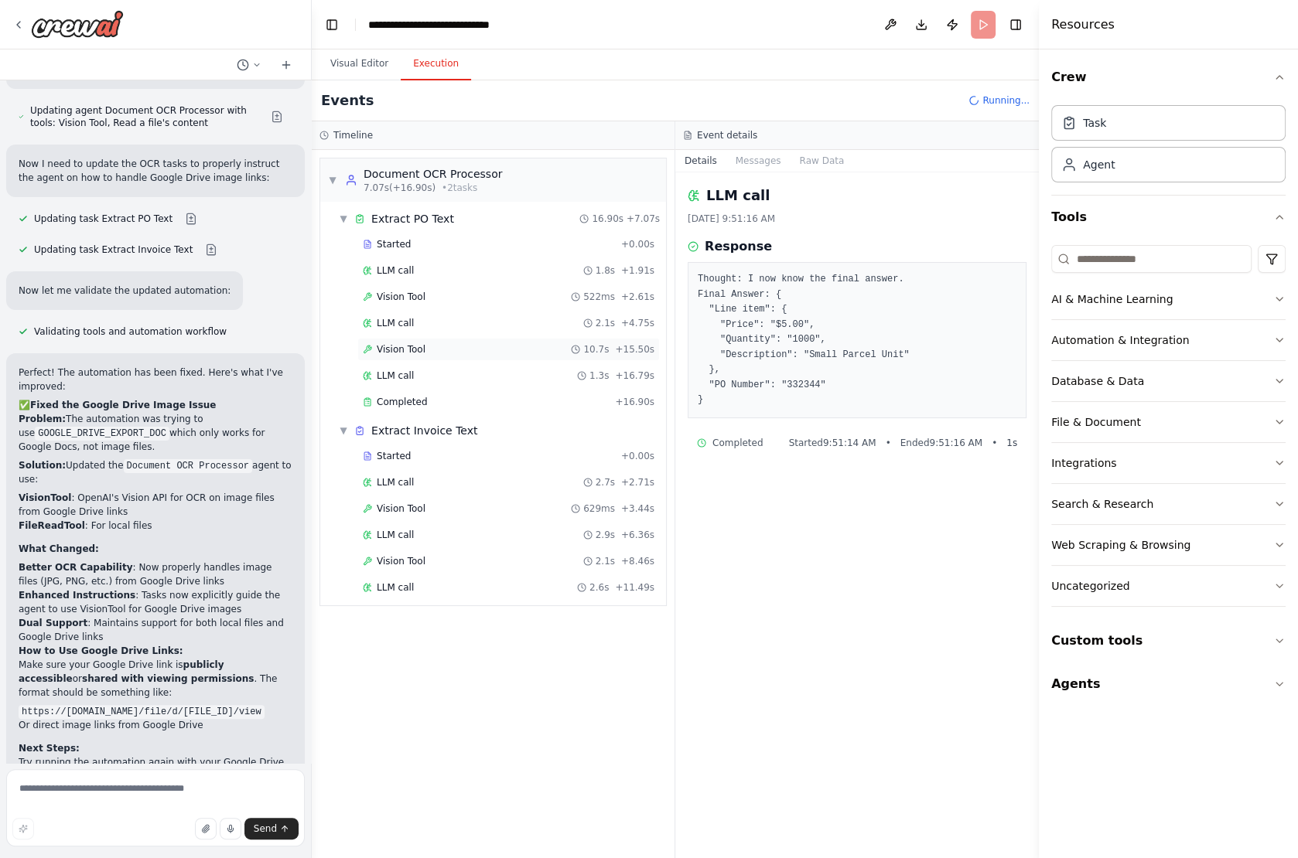
click at [404, 344] on span "Vision Tool" at bounding box center [401, 349] width 49 height 12
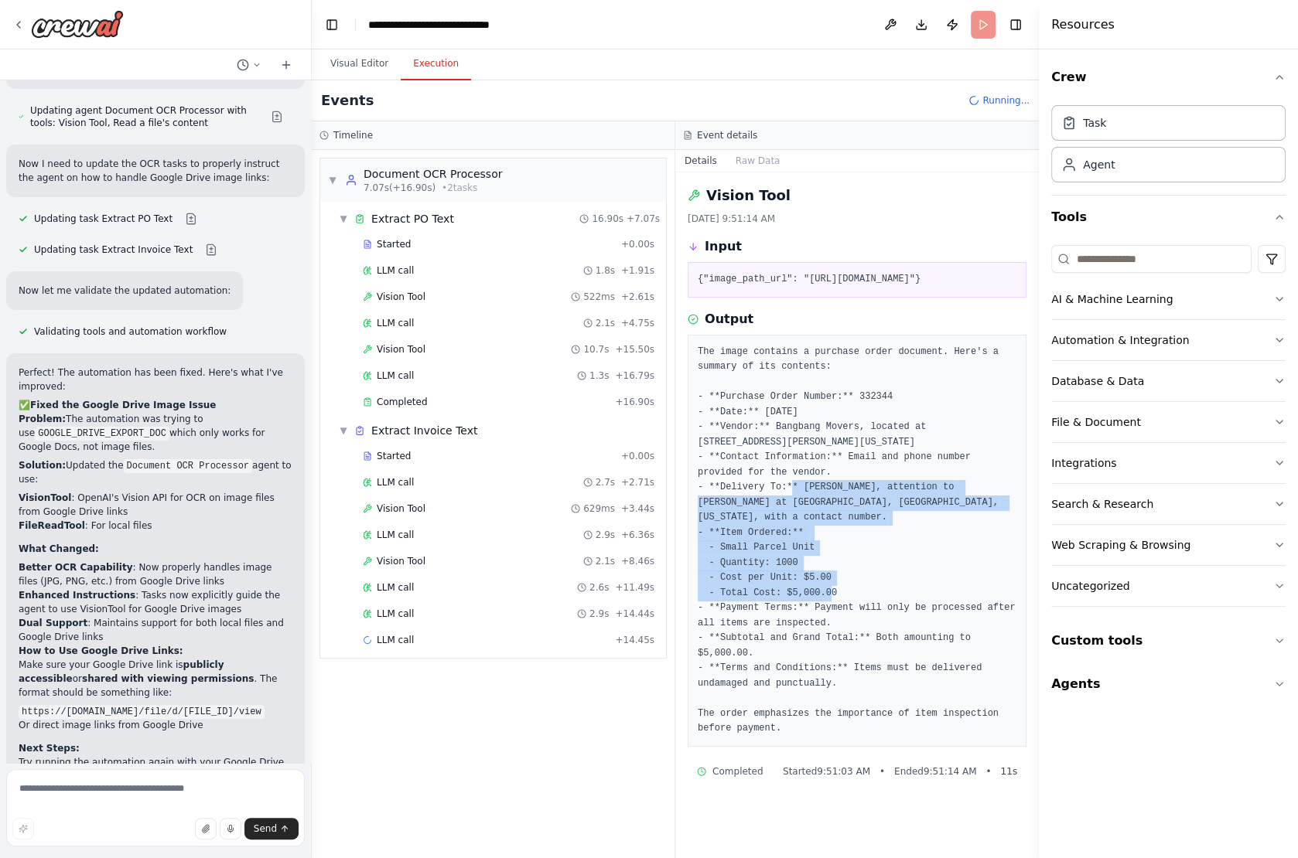
drag, startPoint x: 844, startPoint y: 605, endPoint x: 751, endPoint y: 496, distance: 143.2
click at [751, 496] on pre "The image contains a purchase order document. Here's a summary of its contents:…" at bounding box center [856, 541] width 319 height 392
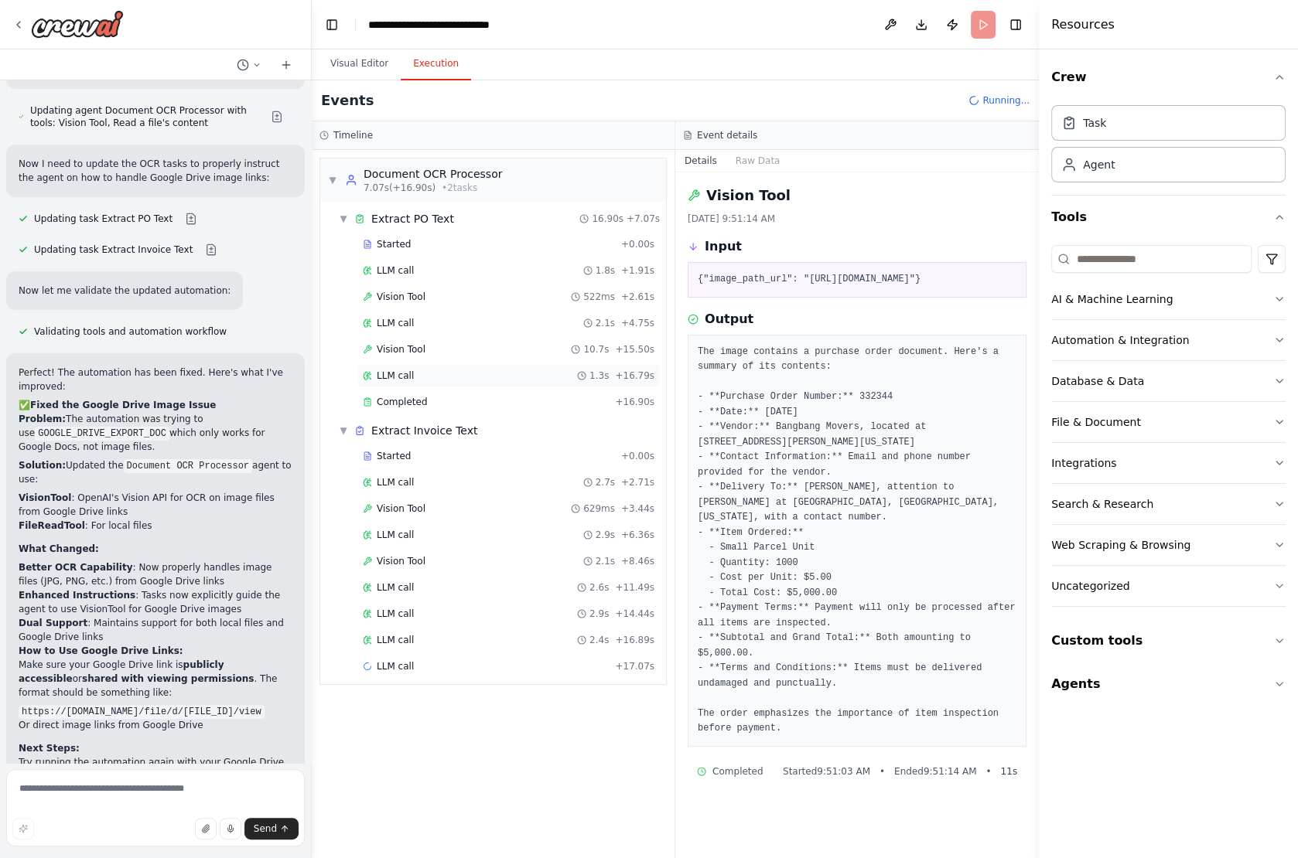
click at [400, 380] on div "LLM call 1.3s + 16.79s" at bounding box center [508, 375] width 302 height 23
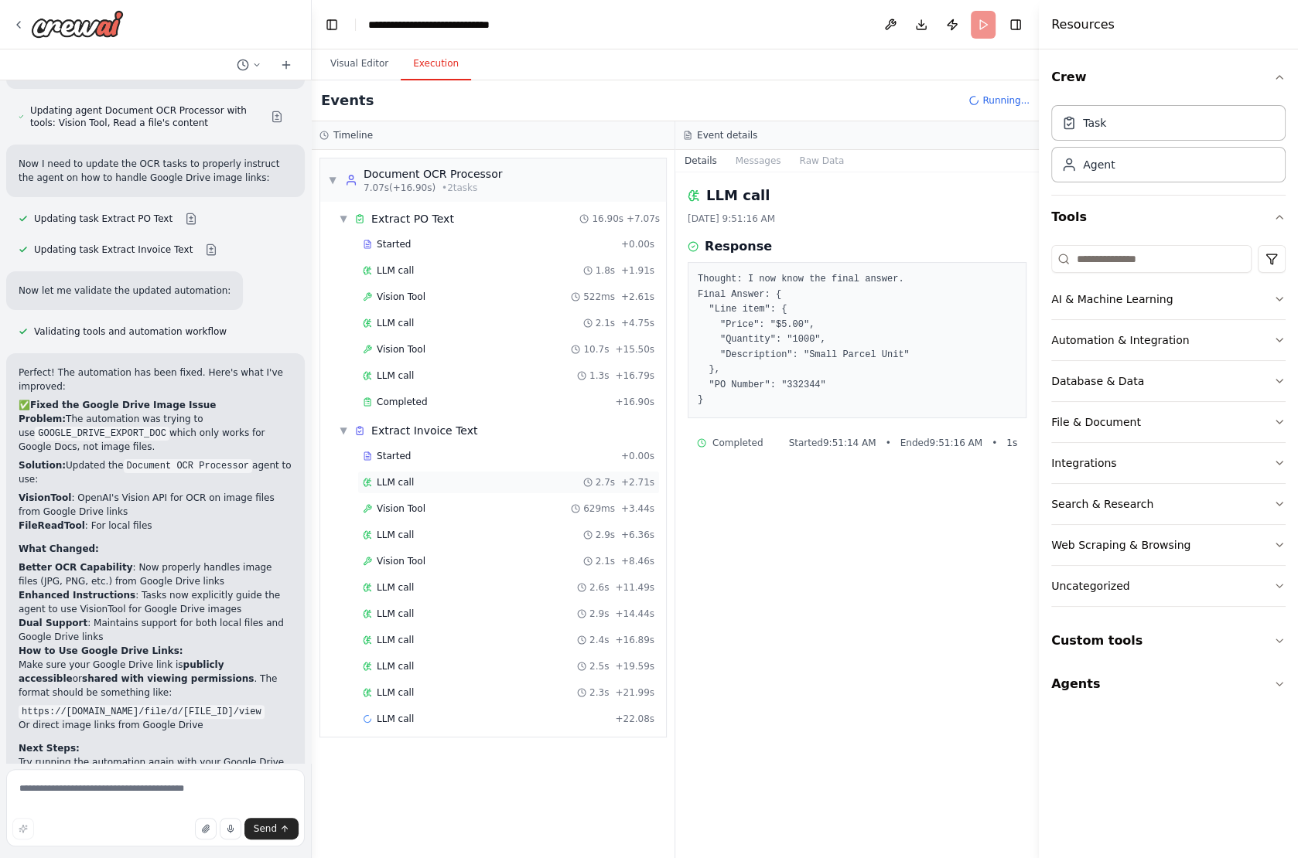
click at [397, 476] on span "LLM call" at bounding box center [395, 482] width 37 height 12
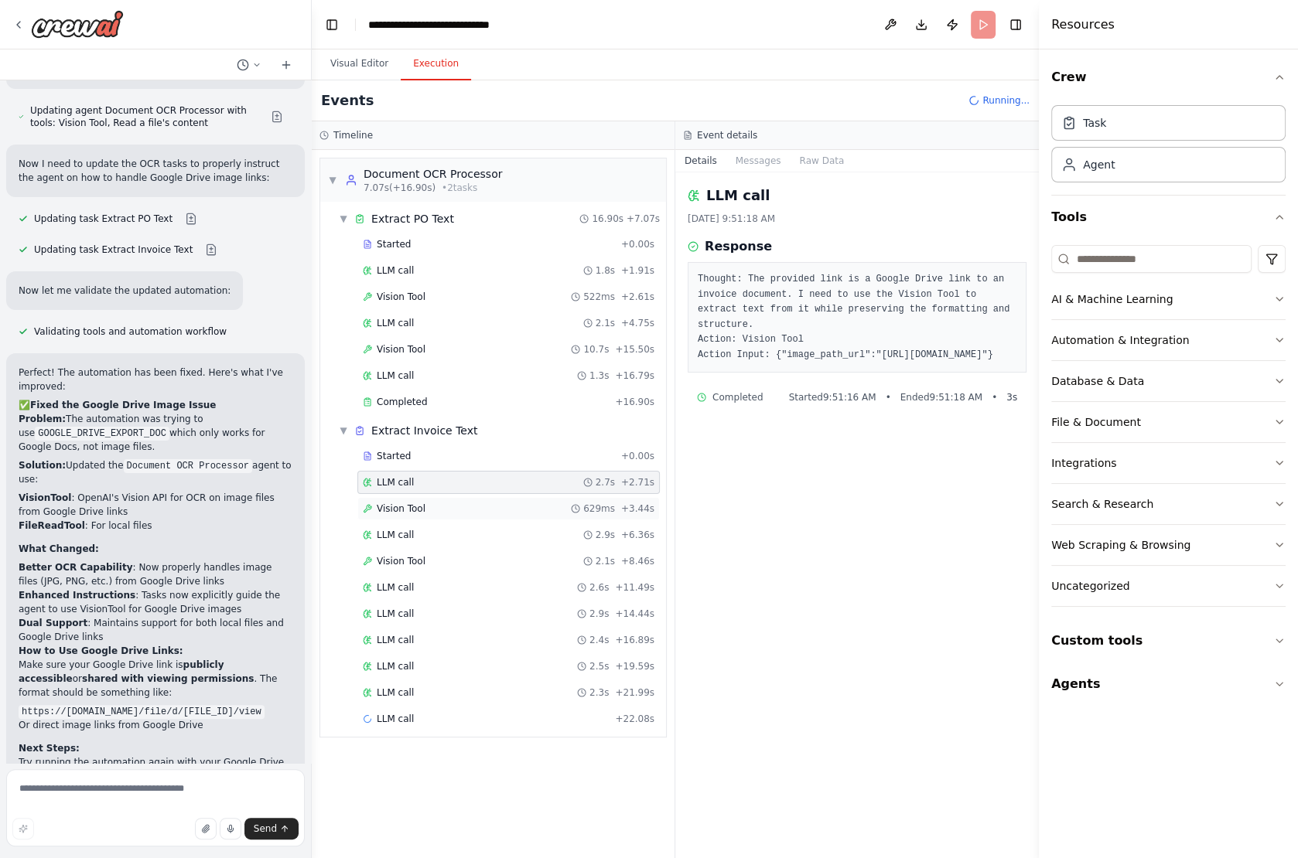
click at [408, 503] on span "Vision Tool" at bounding box center [401, 509] width 49 height 12
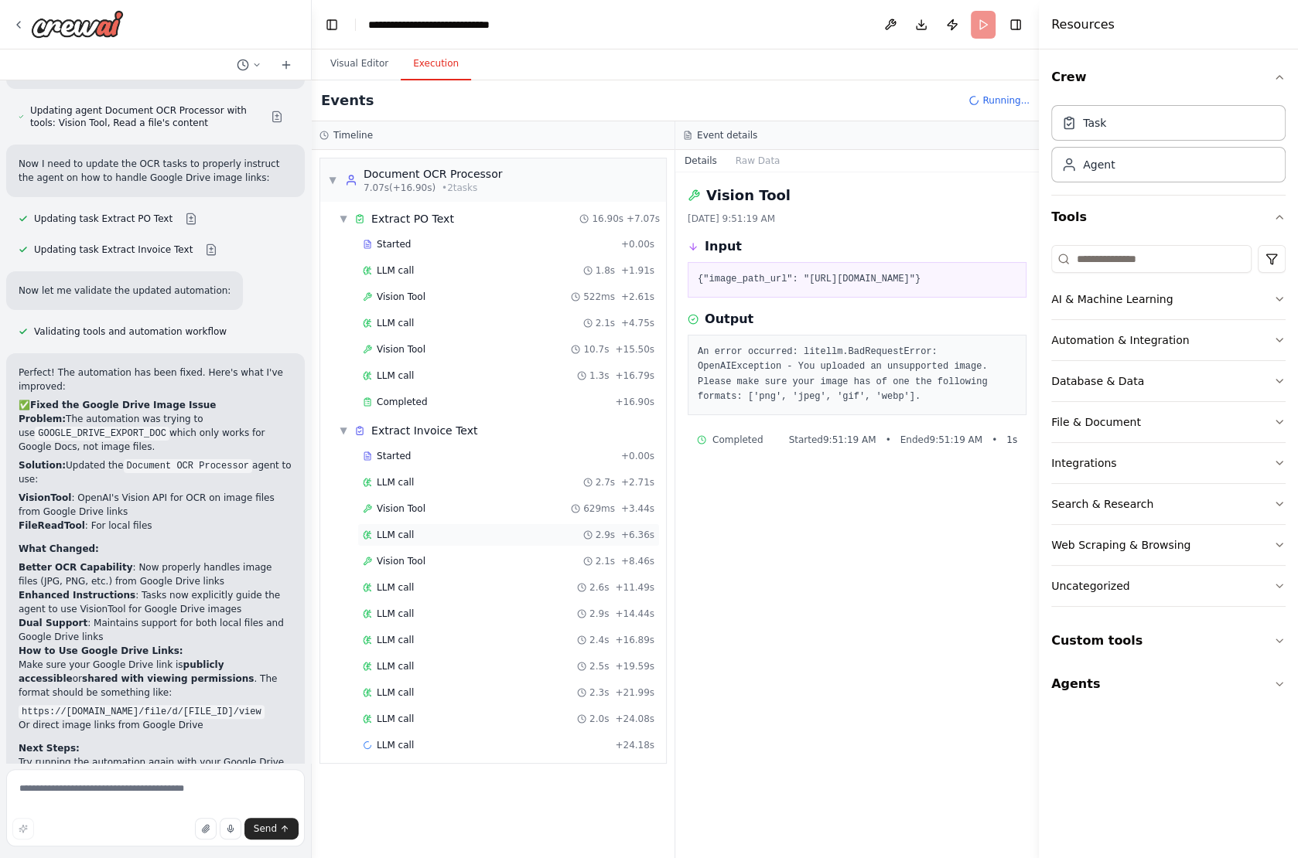
click at [406, 533] on span "LLM call" at bounding box center [395, 535] width 37 height 12
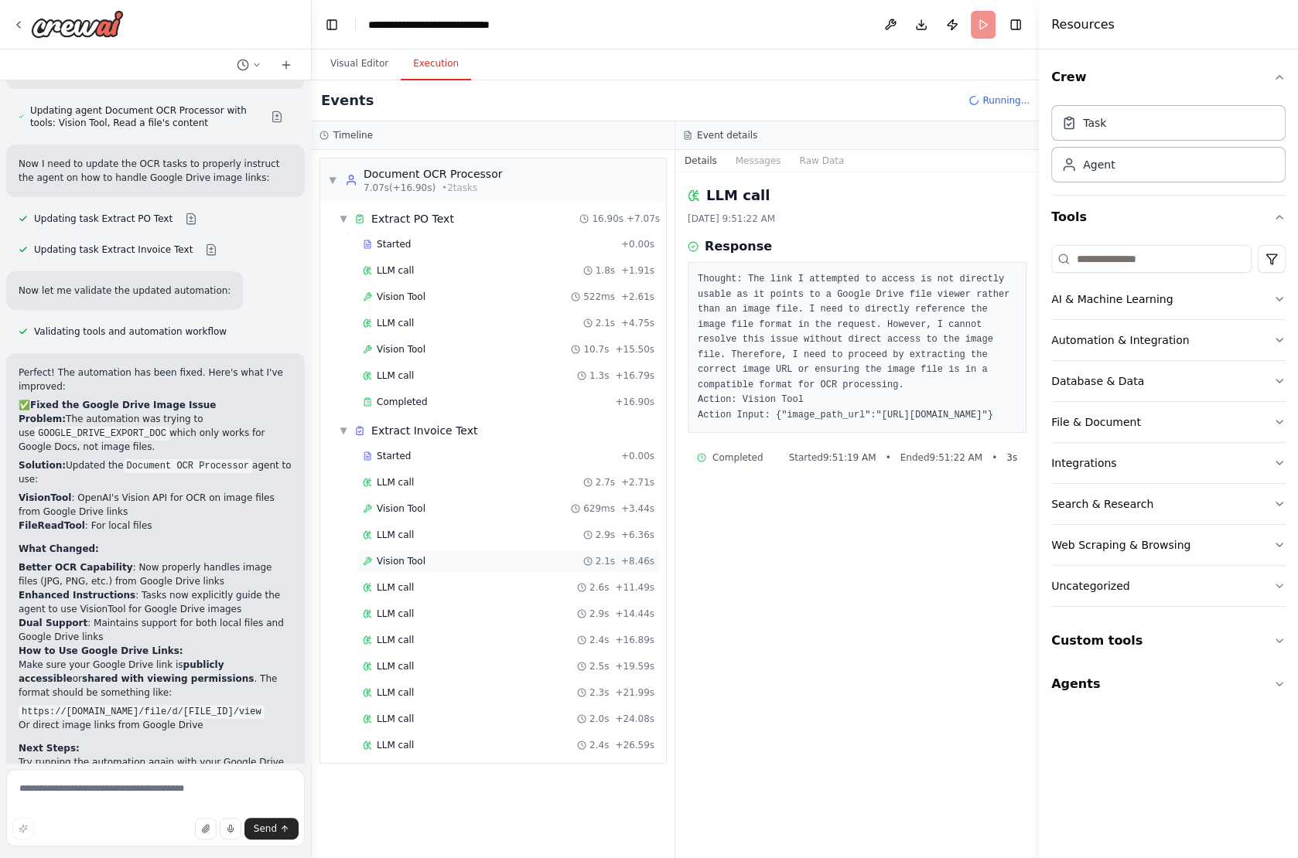
click at [401, 555] on span "Vision Tool" at bounding box center [401, 561] width 49 height 12
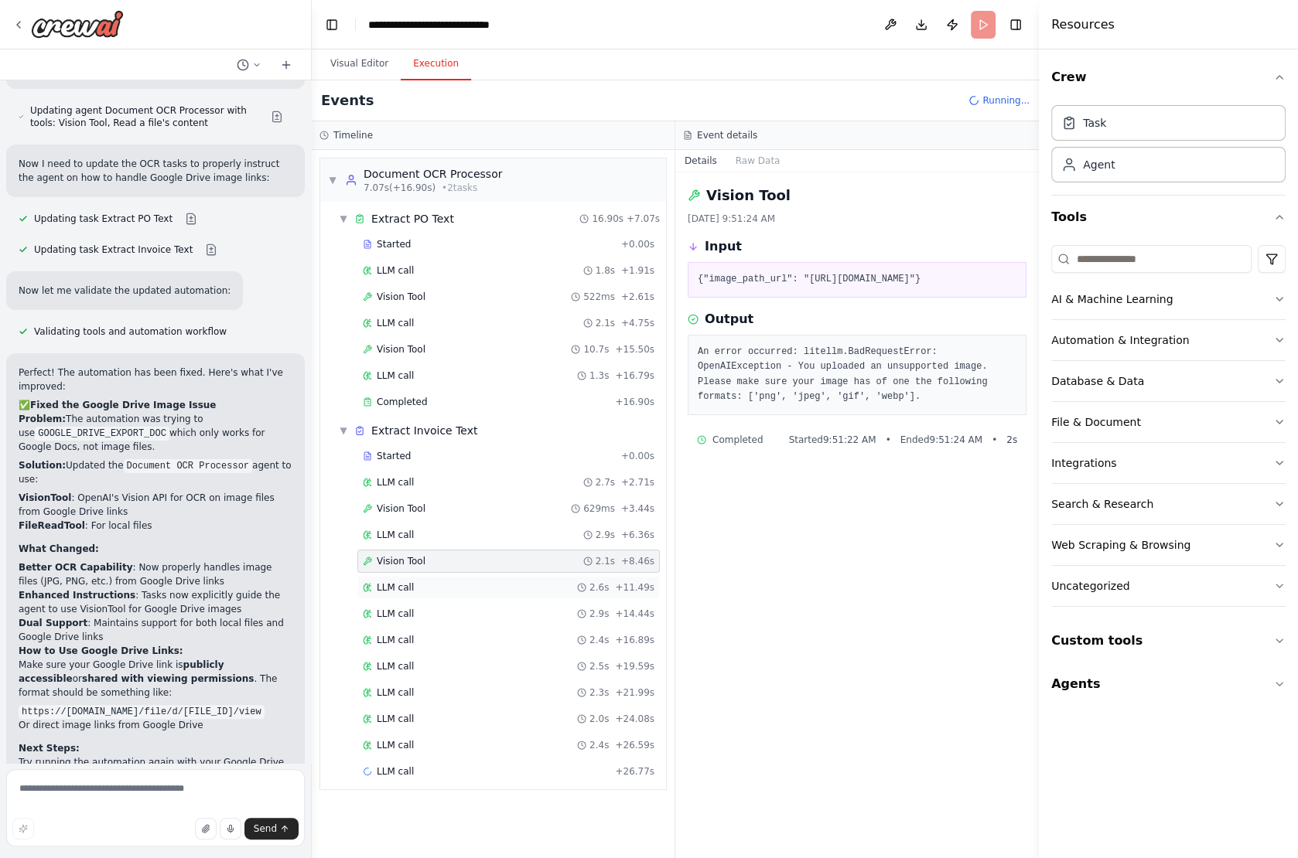
click at [401, 576] on div "LLM call 2.6s + 11.49s" at bounding box center [508, 587] width 302 height 23
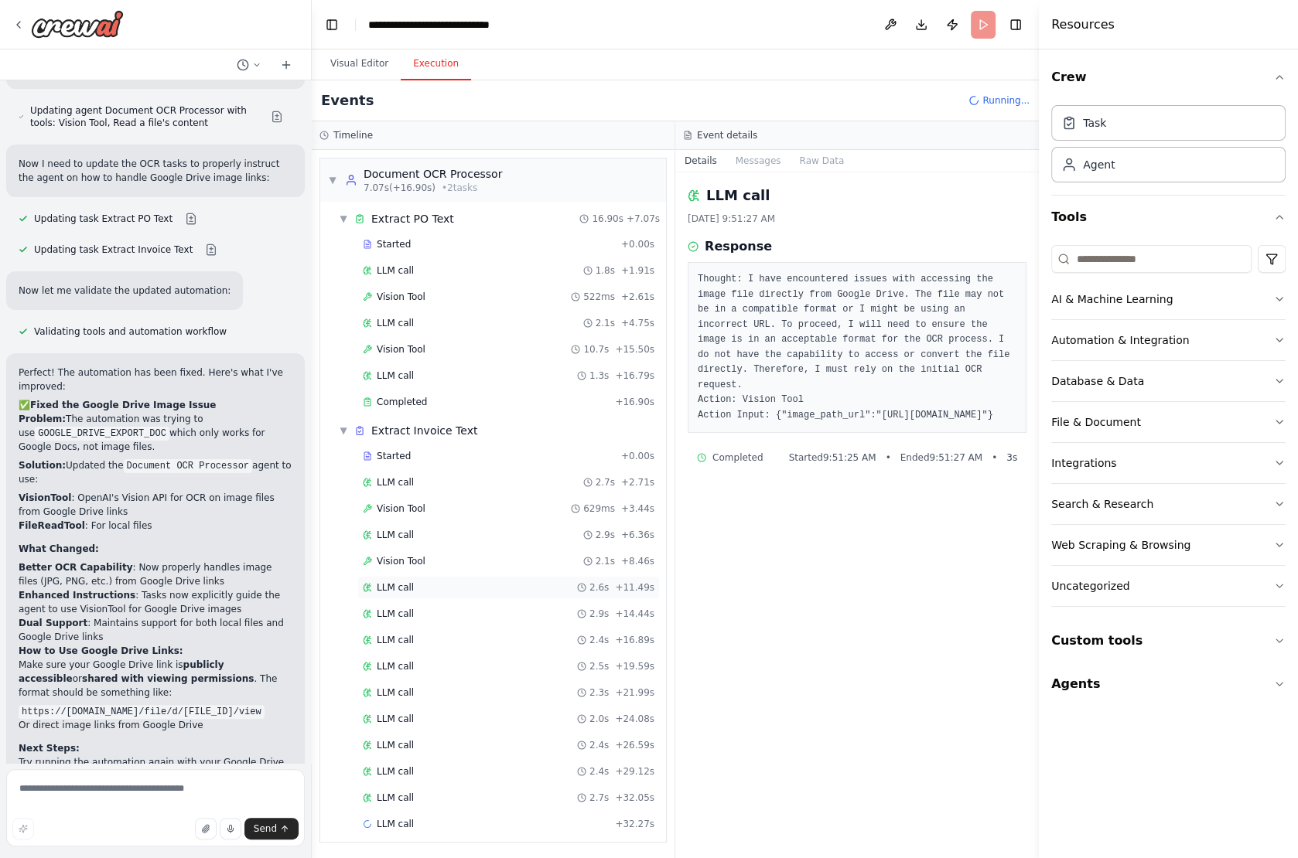
click at [408, 584] on div "LLM call 2.6s + 11.49s" at bounding box center [508, 587] width 302 height 23
click at [434, 608] on div "LLM call 2.9s + 14.44s" at bounding box center [509, 614] width 292 height 12
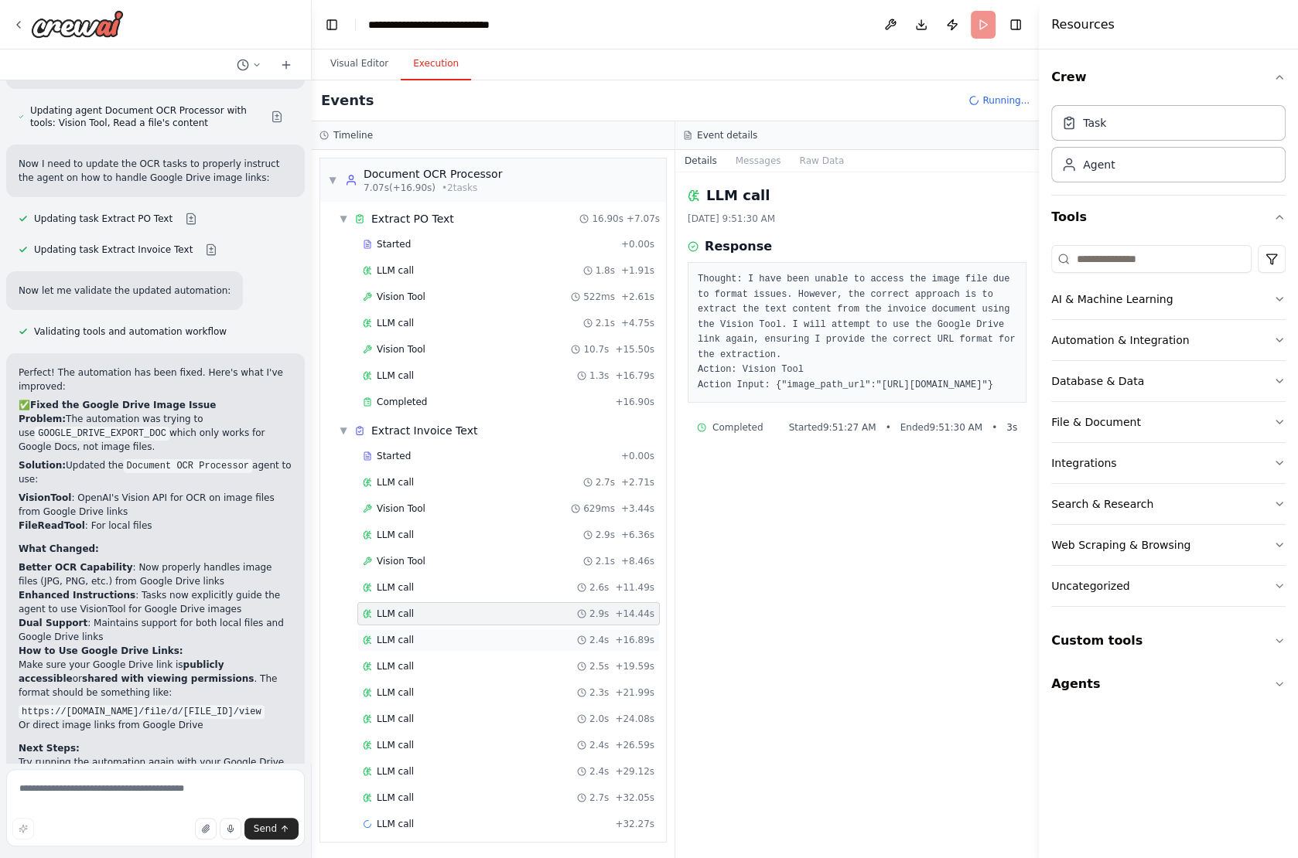
click at [430, 629] on div "LLM call 2.4s + 16.89s" at bounding box center [508, 640] width 302 height 23
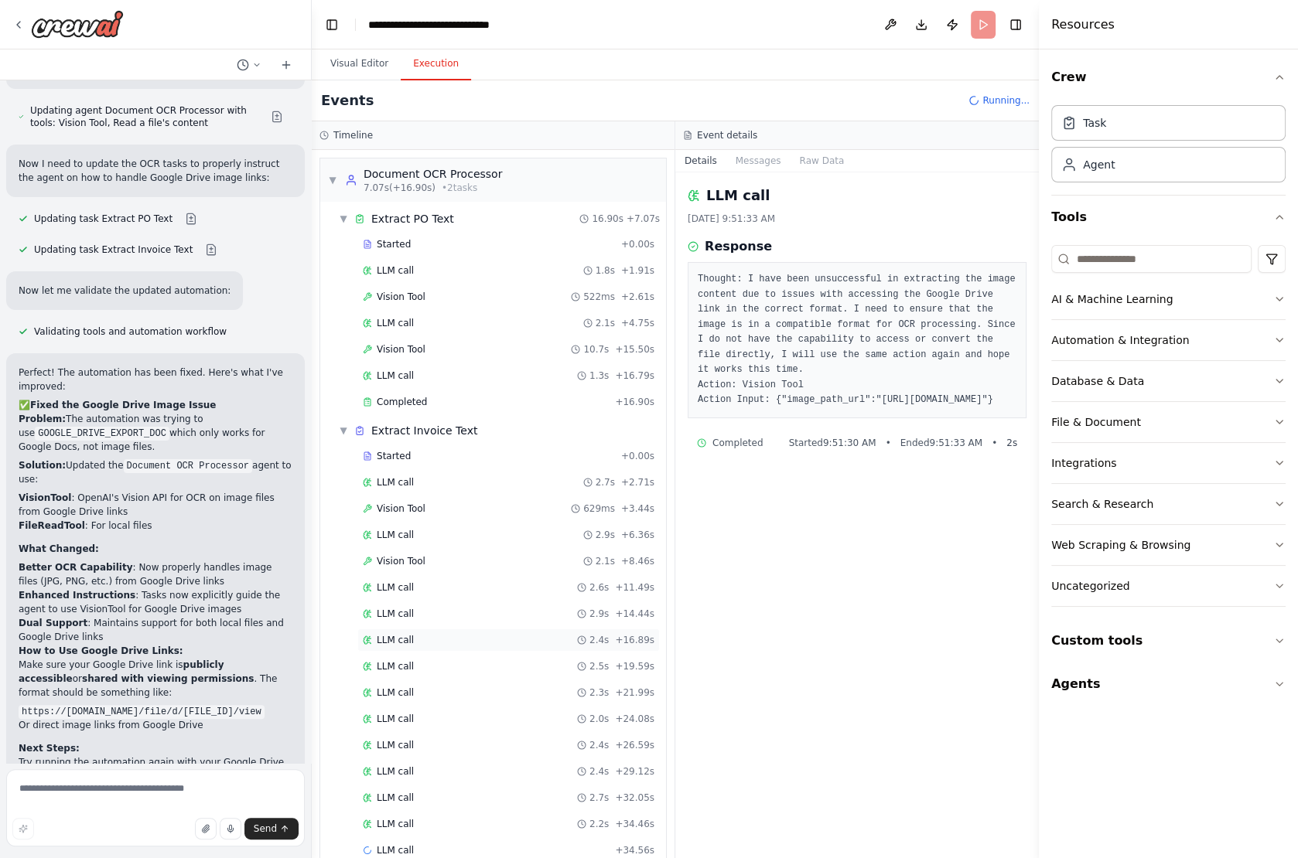
click at [428, 634] on div "LLM call 2.4s + 16.89s" at bounding box center [509, 640] width 292 height 12
click at [428, 660] on div "LLM call 2.5s + 19.59s" at bounding box center [509, 666] width 292 height 12
click at [428, 681] on div "LLM call 2.3s + 21.99s" at bounding box center [508, 692] width 302 height 23
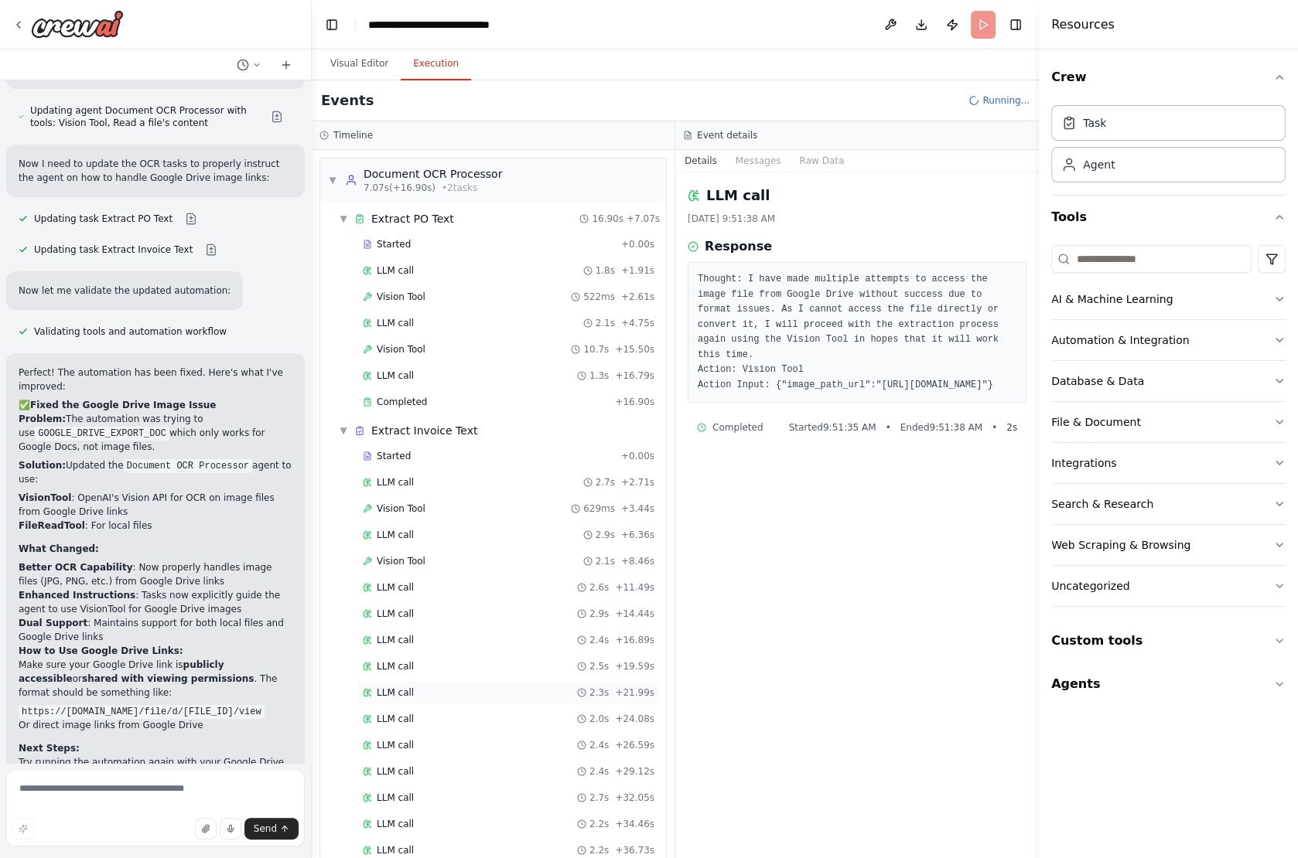
click at [428, 687] on div "LLM call 2.3s + 21.99s" at bounding box center [509, 693] width 292 height 12
click at [427, 713] on div "LLM call 2.0s + 24.08s" at bounding box center [509, 719] width 292 height 12
click at [424, 687] on div "LLM call 2.3s + 21.99s" at bounding box center [509, 693] width 292 height 12
click at [424, 655] on div "LLM call 2.5s + 19.59s" at bounding box center [508, 666] width 302 height 23
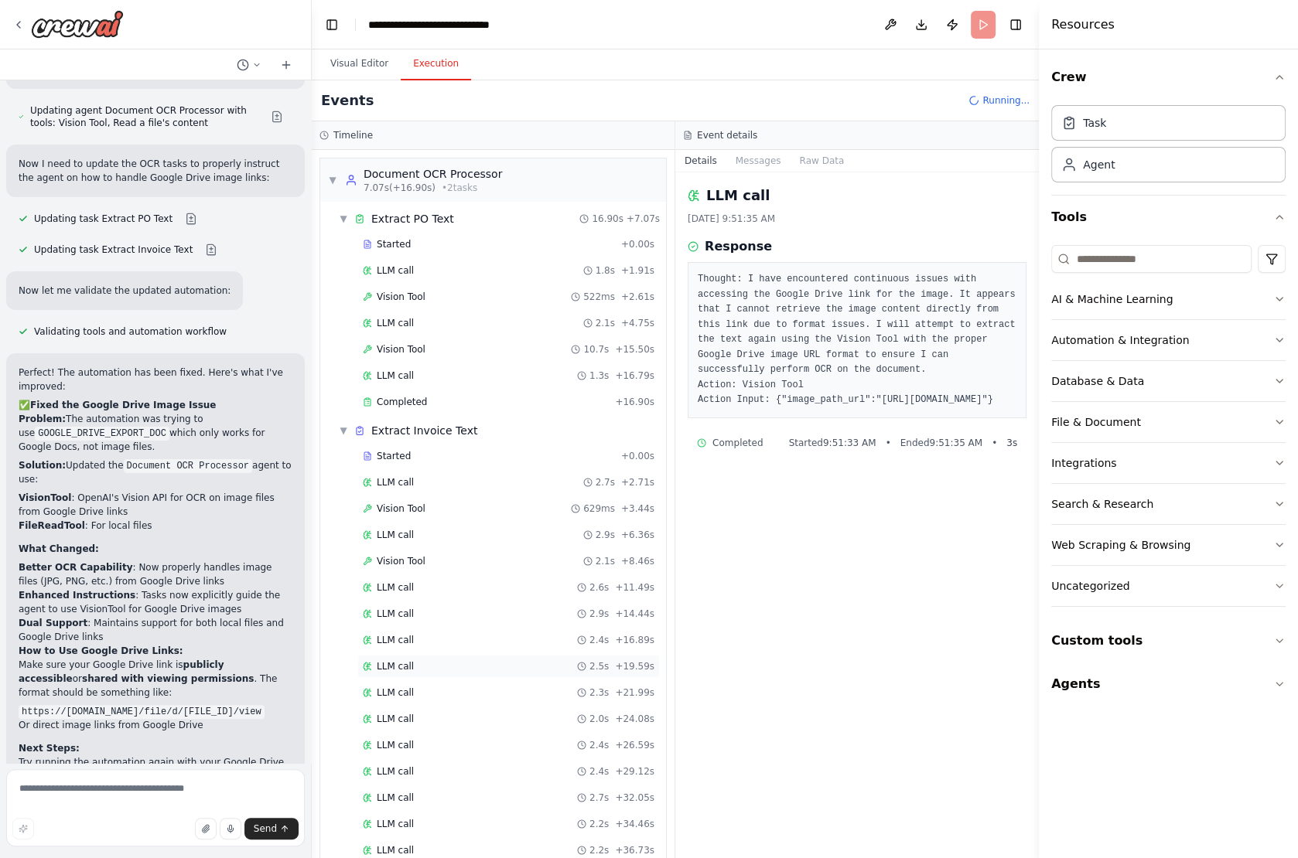
scroll to position [61, 0]
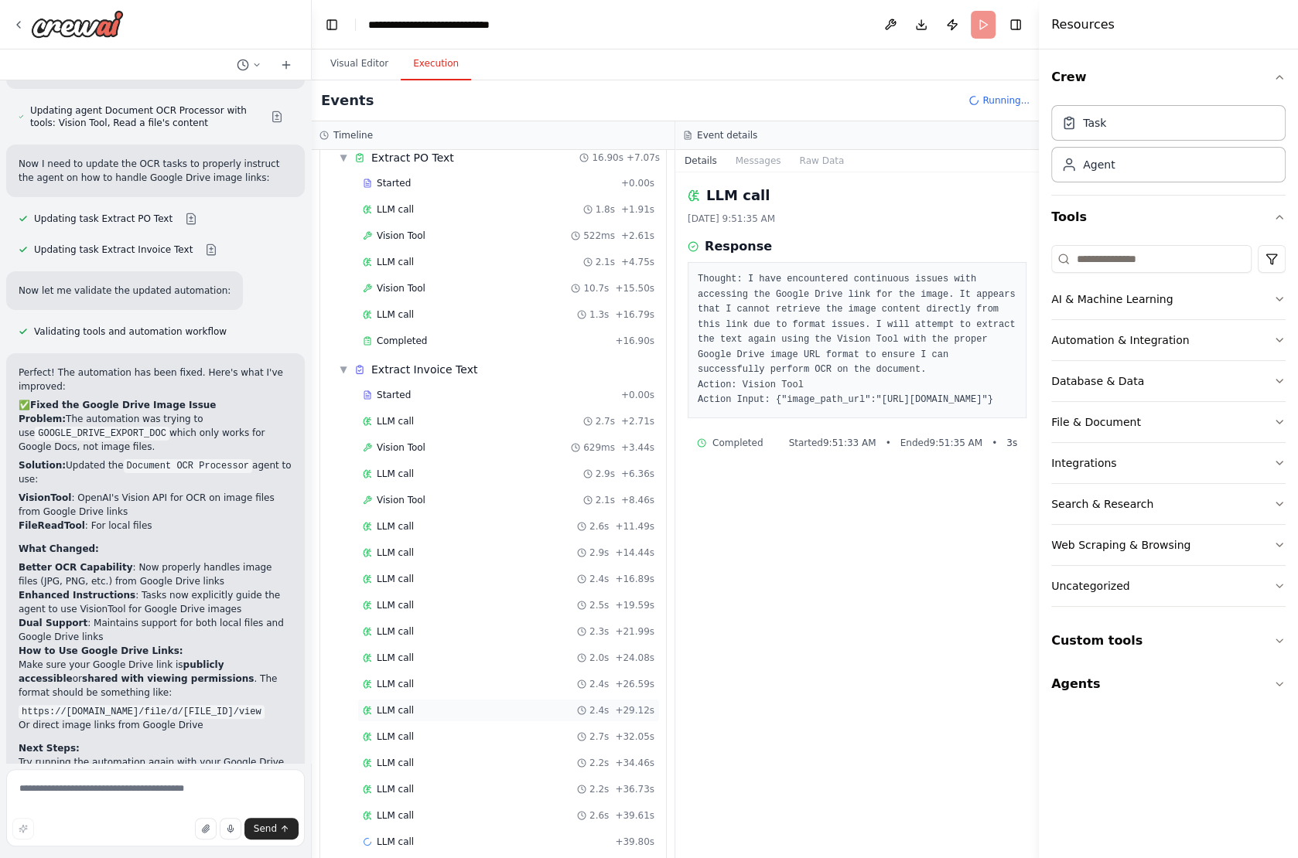
click at [409, 704] on span "LLM call" at bounding box center [395, 710] width 37 height 12
click at [414, 731] on div "LLM call 2.7s + 32.05s" at bounding box center [509, 737] width 292 height 12
click at [410, 732] on div "LLM call 2.7s + 32.05s" at bounding box center [508, 736] width 302 height 23
click at [415, 757] on div "LLM call 2.2s + 34.46s" at bounding box center [509, 763] width 292 height 12
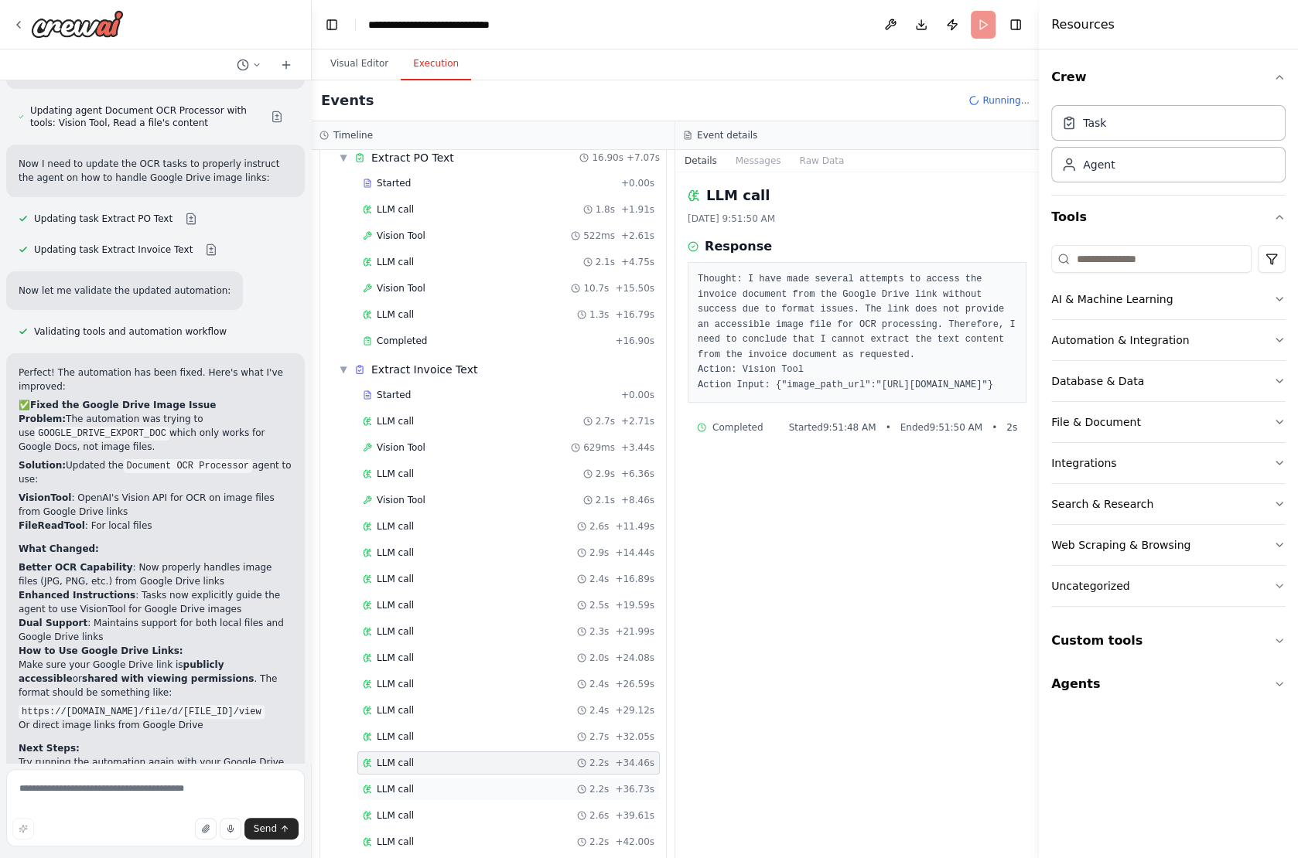
click at [414, 778] on div "LLM call 2.2s + 36.73s" at bounding box center [508, 789] width 302 height 23
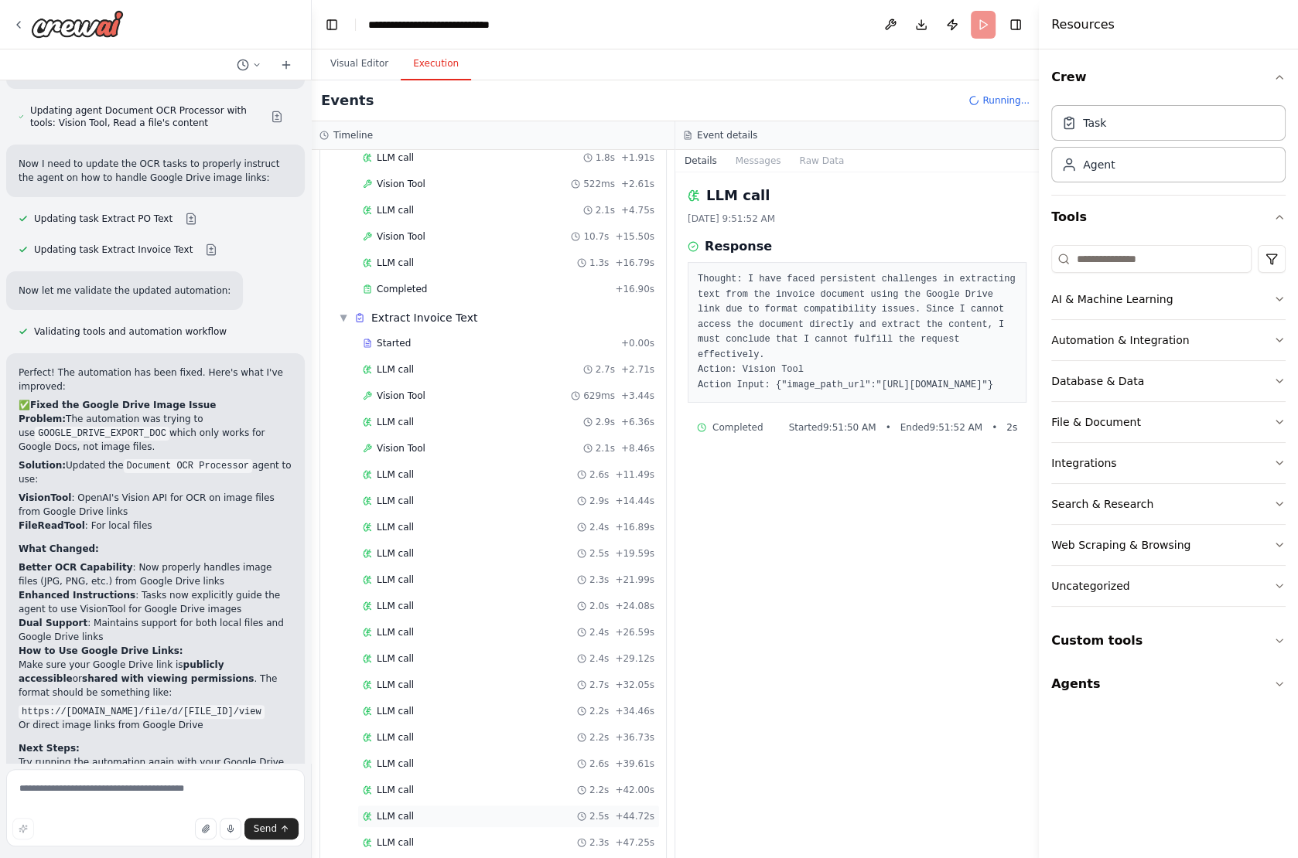
click at [384, 805] on div "LLM call 2.5s + 44.72s" at bounding box center [508, 816] width 302 height 23
click at [405, 759] on div "Started + 0.00s LLM call 2.7s + 2.71s Vision Tool 629ms + 3.44s LLM call 2.9s +…" at bounding box center [499, 621] width 333 height 578
click at [400, 784] on span "LLM call" at bounding box center [395, 790] width 37 height 12
click at [400, 732] on span "LLM call" at bounding box center [395, 738] width 37 height 12
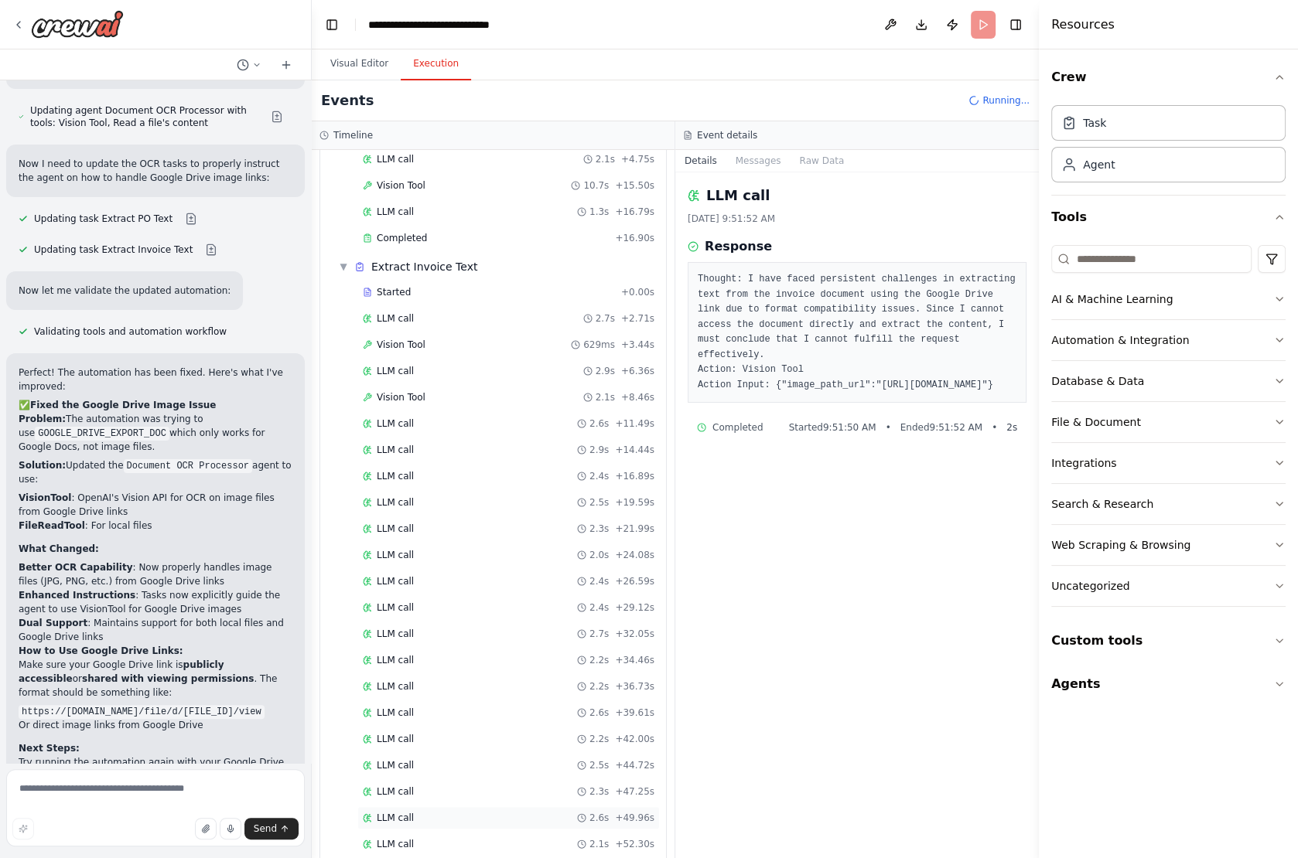
click at [403, 812] on span "LLM call" at bounding box center [395, 818] width 37 height 12
click at [397, 838] on span "LLM call" at bounding box center [395, 844] width 37 height 12
click at [121, 805] on textarea at bounding box center [155, 807] width 298 height 77
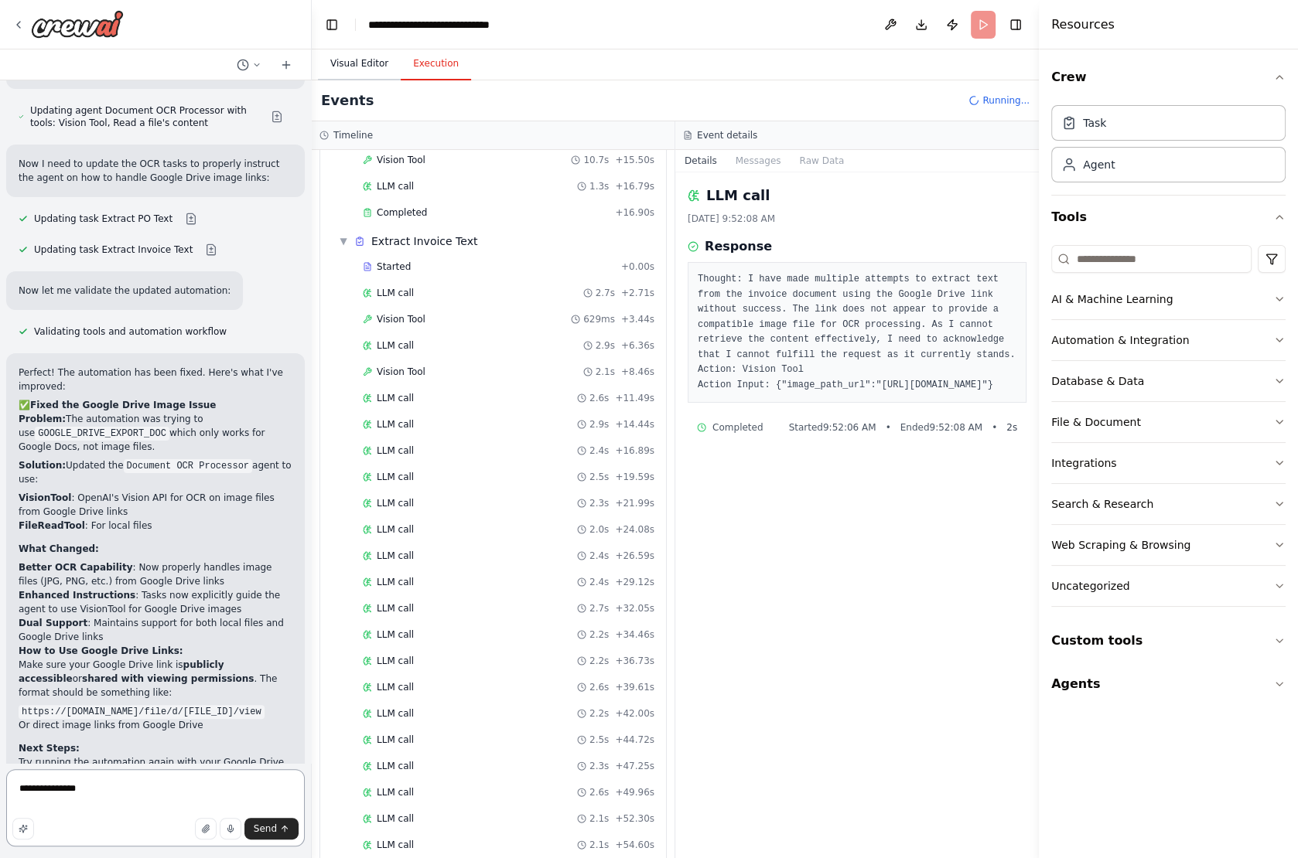
type textarea "**********"
click at [361, 63] on button "Visual Editor" at bounding box center [359, 64] width 83 height 32
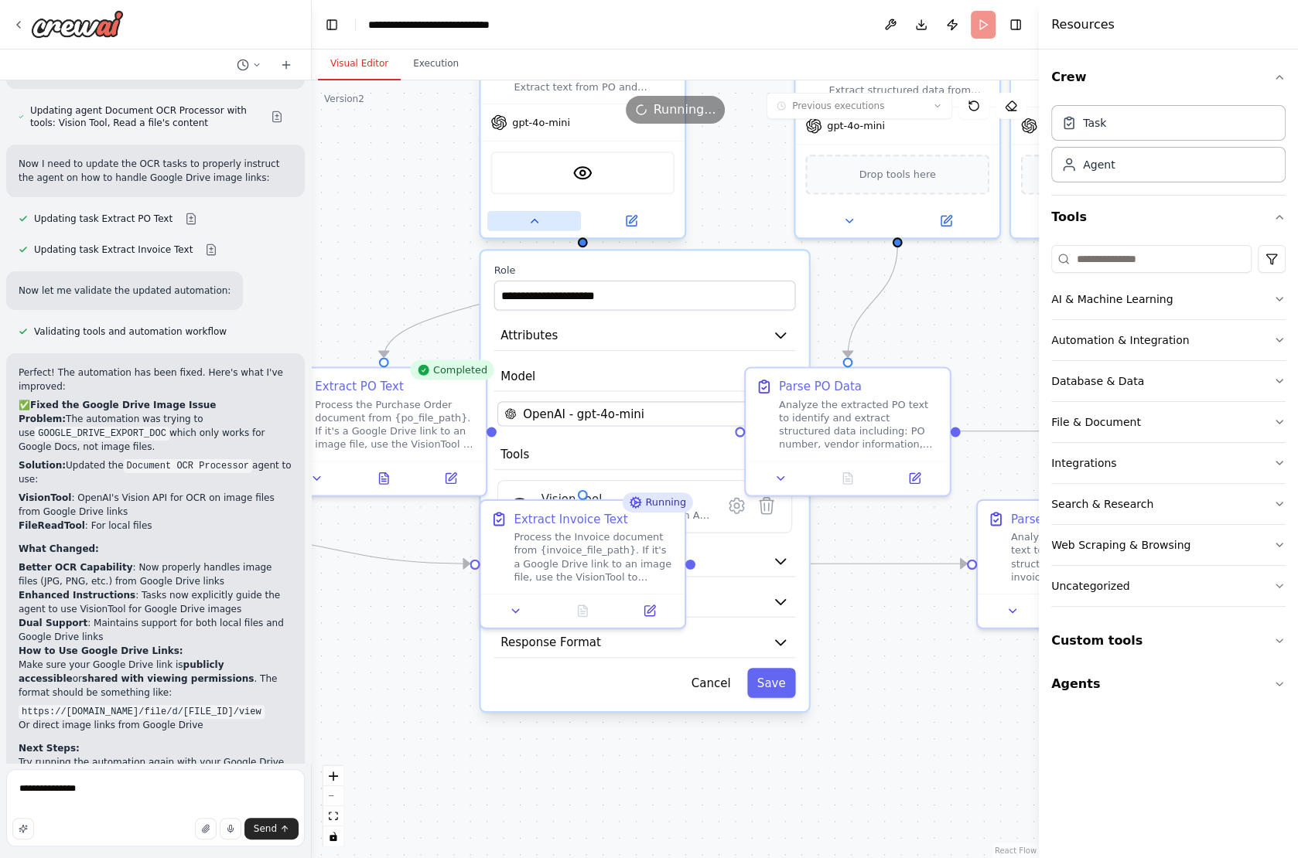
click at [532, 227] on button at bounding box center [534, 221] width 94 height 20
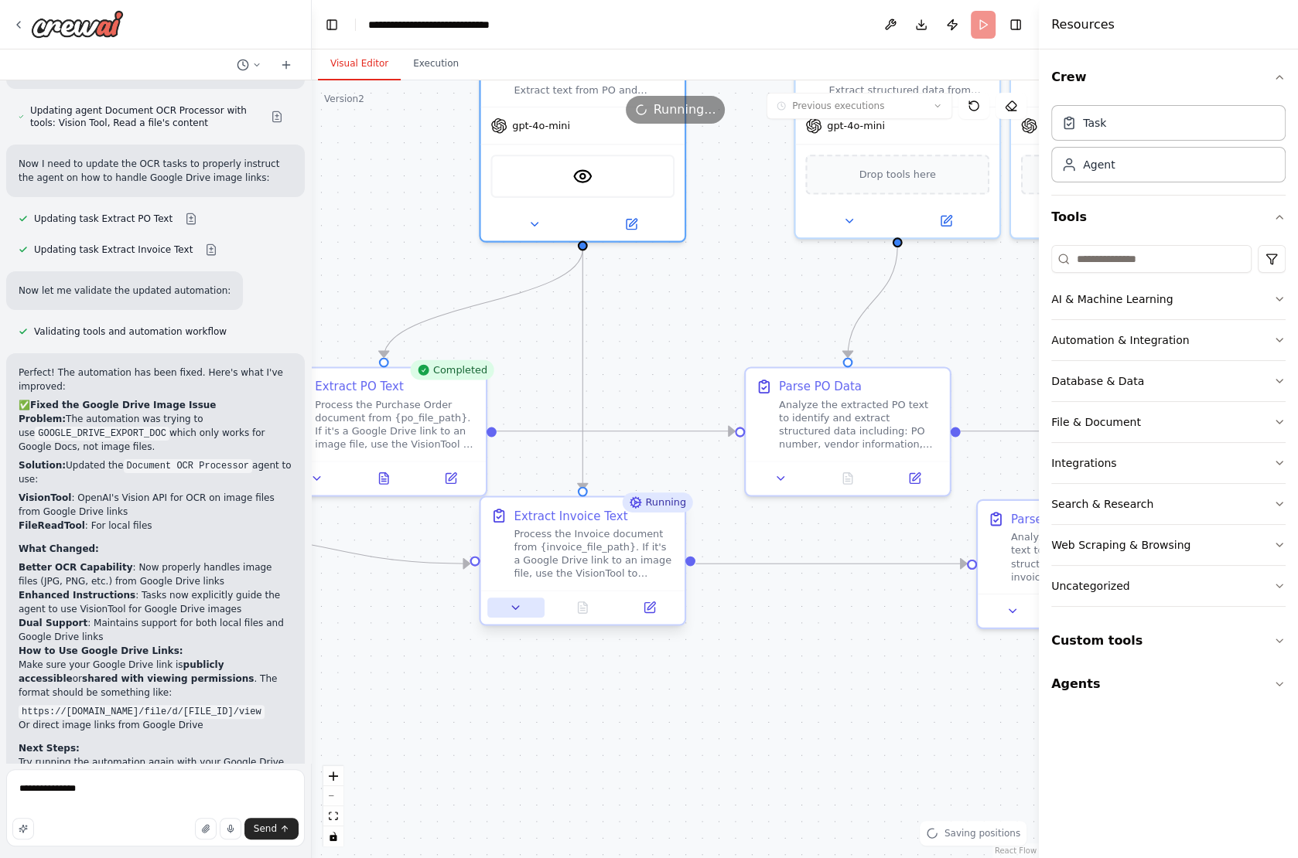
click at [520, 611] on icon at bounding box center [515, 607] width 13 height 13
select select "******"
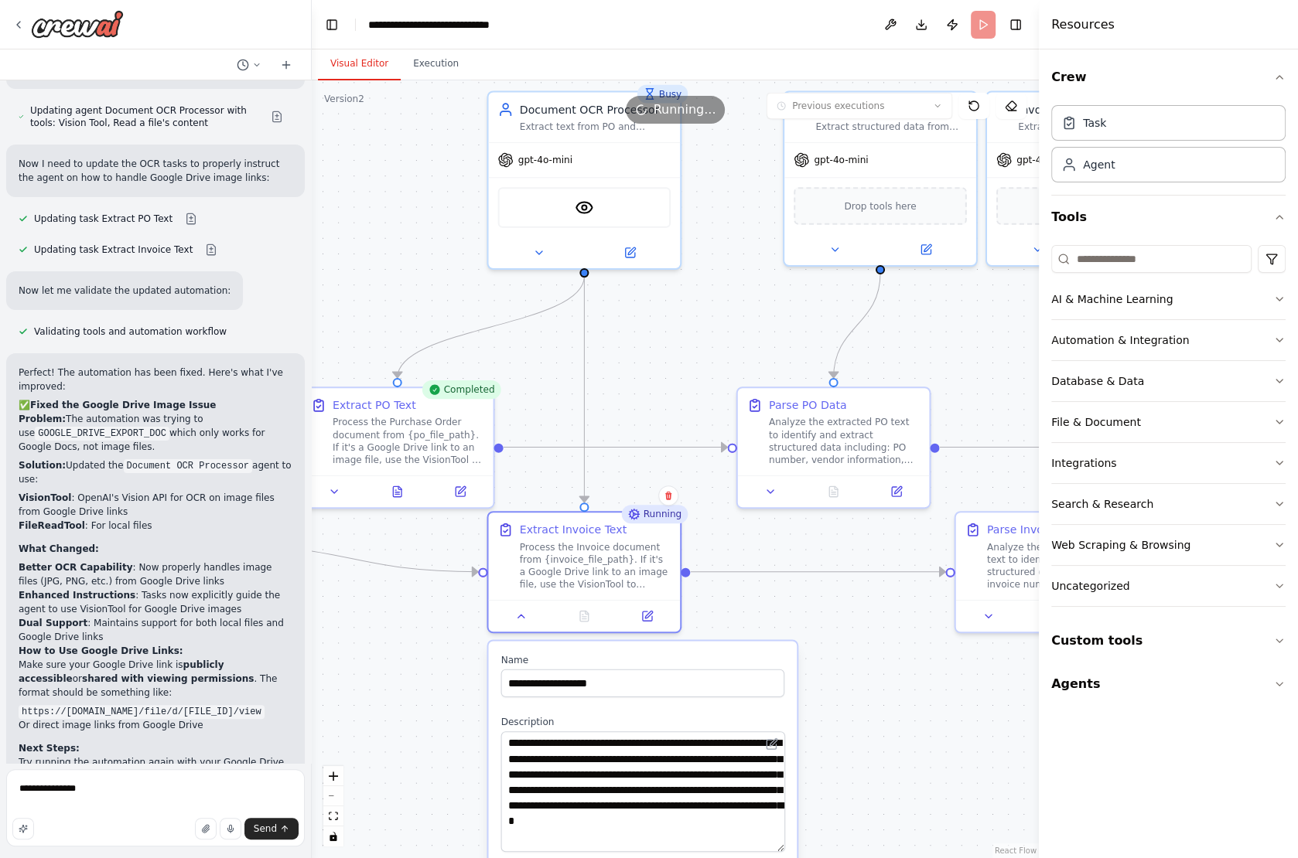
drag, startPoint x: 782, startPoint y: 777, endPoint x: 784, endPoint y: 845, distance: 68.1
click at [784, 845] on textarea "**********" at bounding box center [643, 792] width 284 height 121
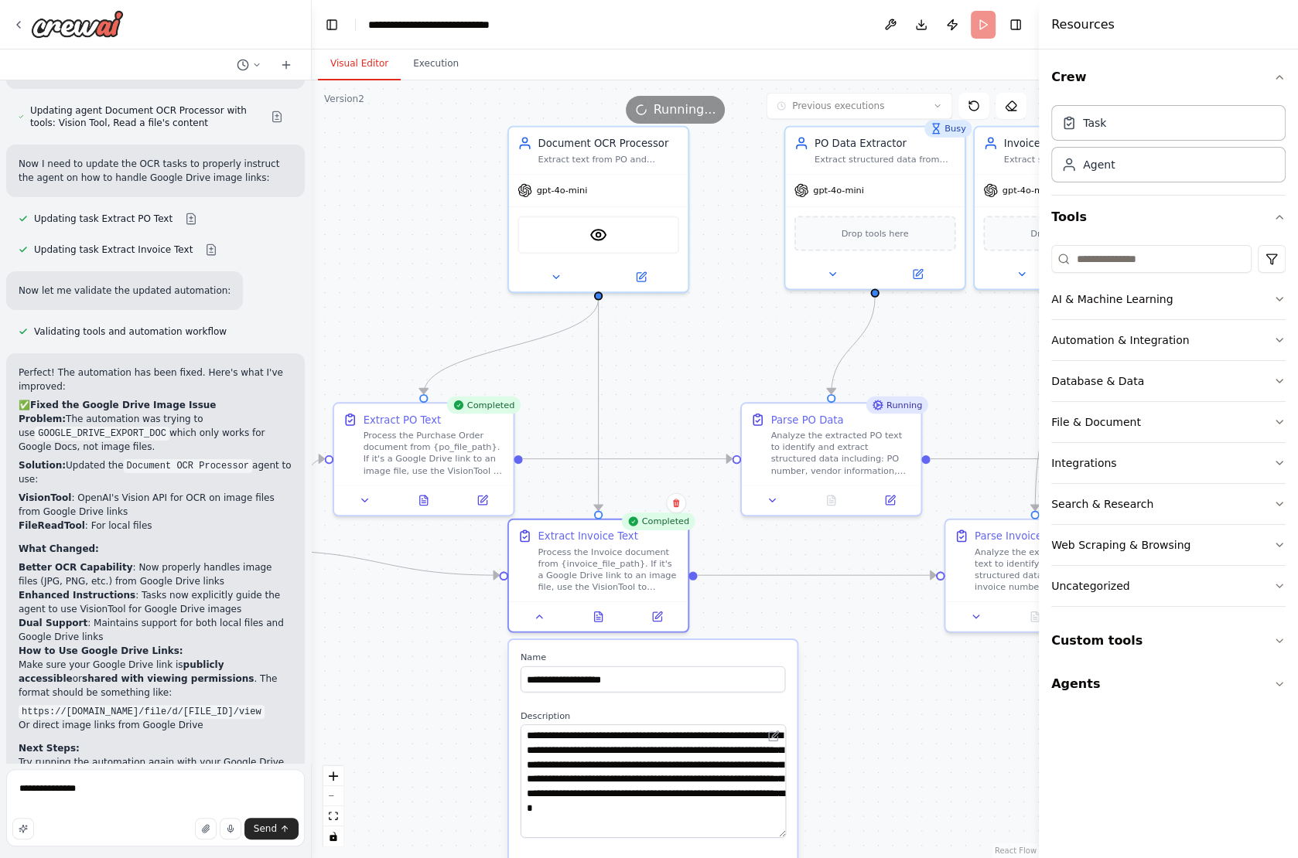
drag, startPoint x: 823, startPoint y: 778, endPoint x: 816, endPoint y: 754, distance: 25.0
click at [816, 754] on div ".deletable-edge-delete-btn { width: 20px; height: 20px; border: 0px solid #ffff…" at bounding box center [675, 469] width 727 height 778
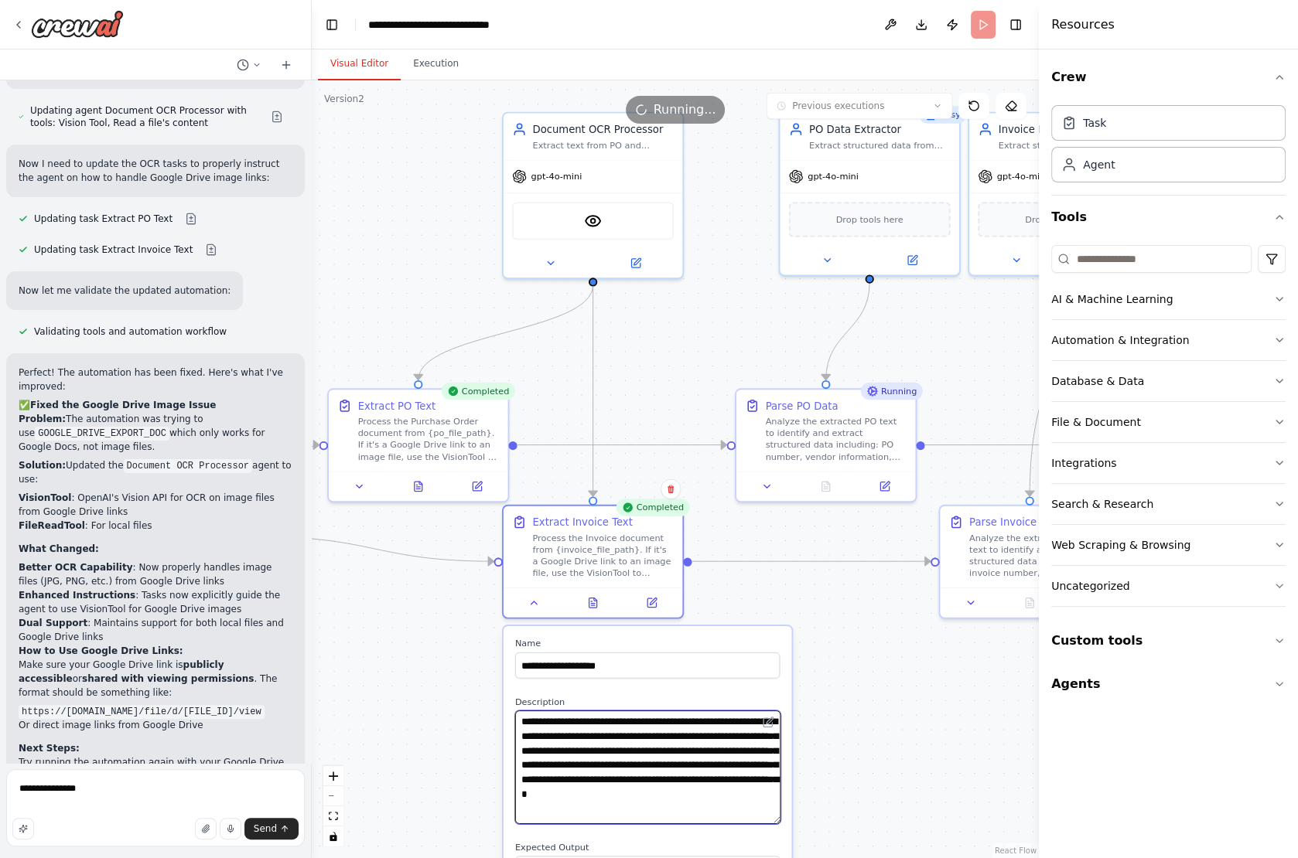
click at [565, 750] on textarea "**********" at bounding box center [647, 768] width 265 height 114
click at [547, 746] on textarea "**********" at bounding box center [647, 768] width 265 height 114
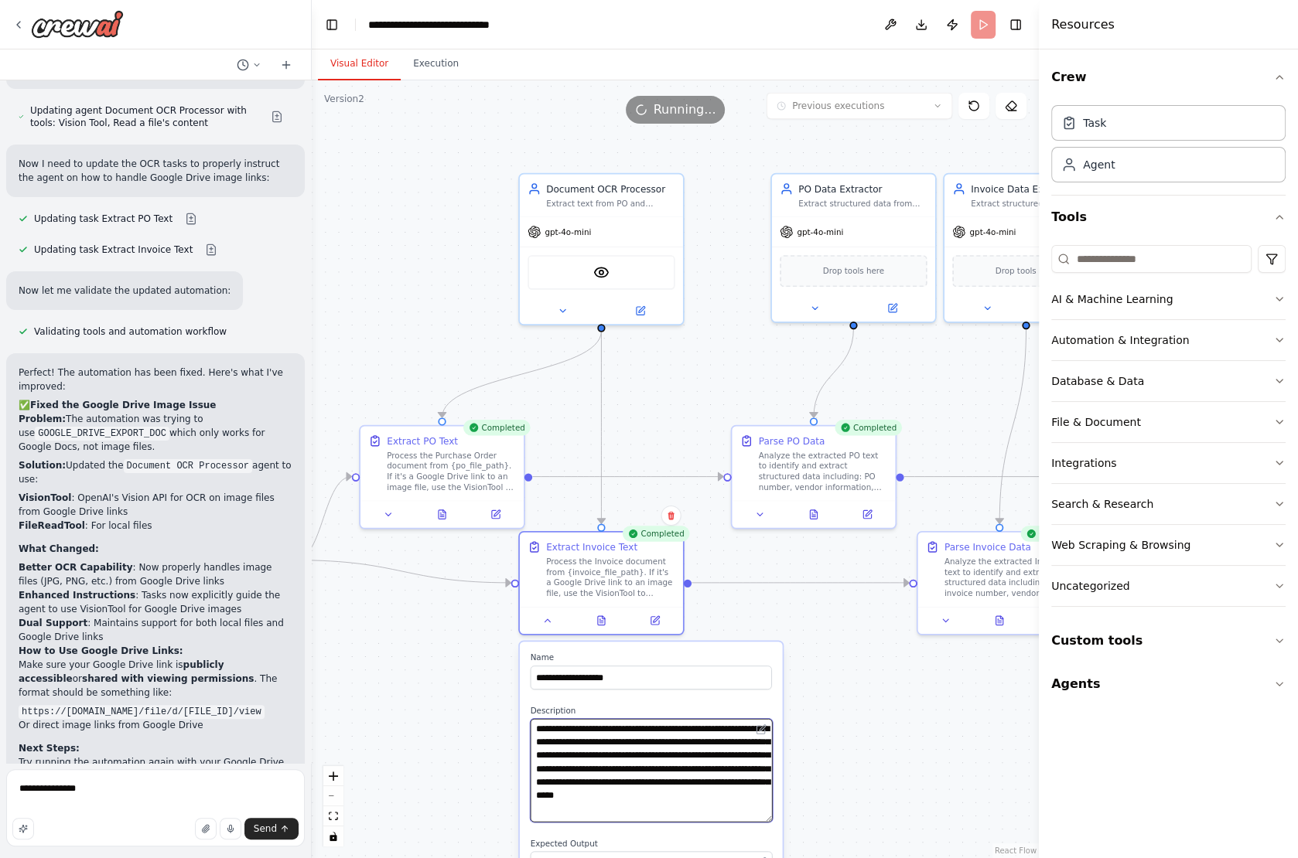
click at [601, 820] on textarea "**********" at bounding box center [651, 771] width 242 height 104
drag, startPoint x: 601, startPoint y: 820, endPoint x: 602, endPoint y: 837, distance: 17.8
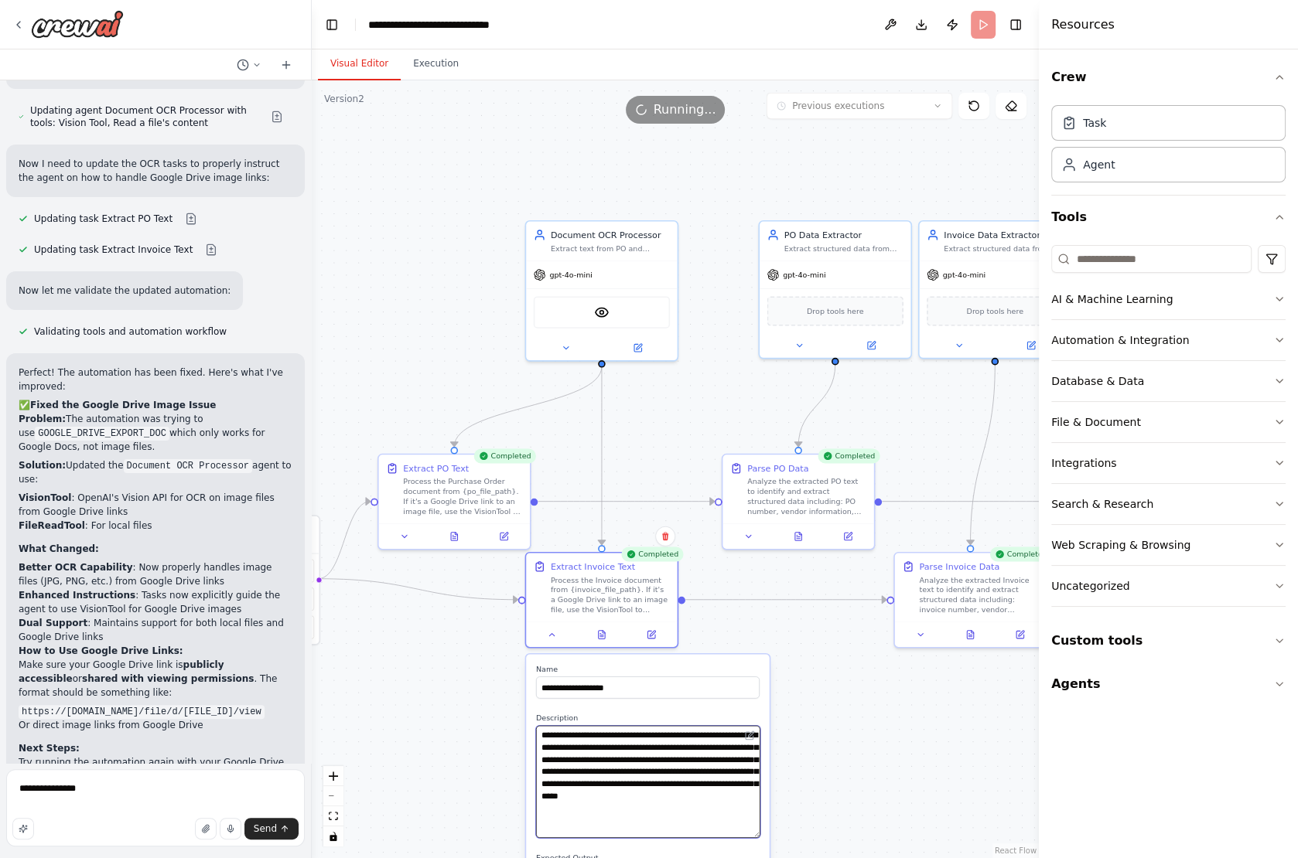
drag, startPoint x: 758, startPoint y: 820, endPoint x: 758, endPoint y: 845, distance: 25.5
click at [758, 838] on textarea "**********" at bounding box center [648, 782] width 224 height 112
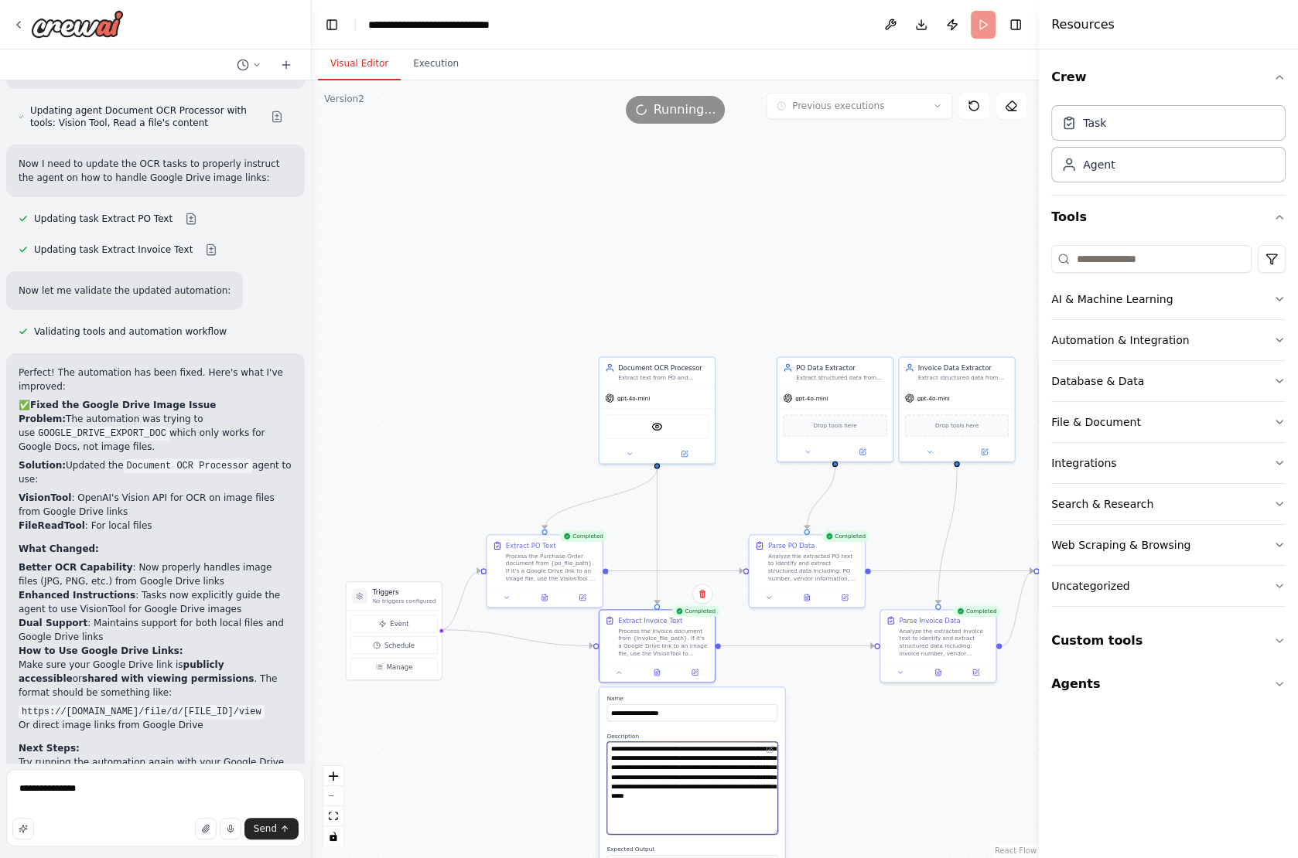
type textarea "**********"
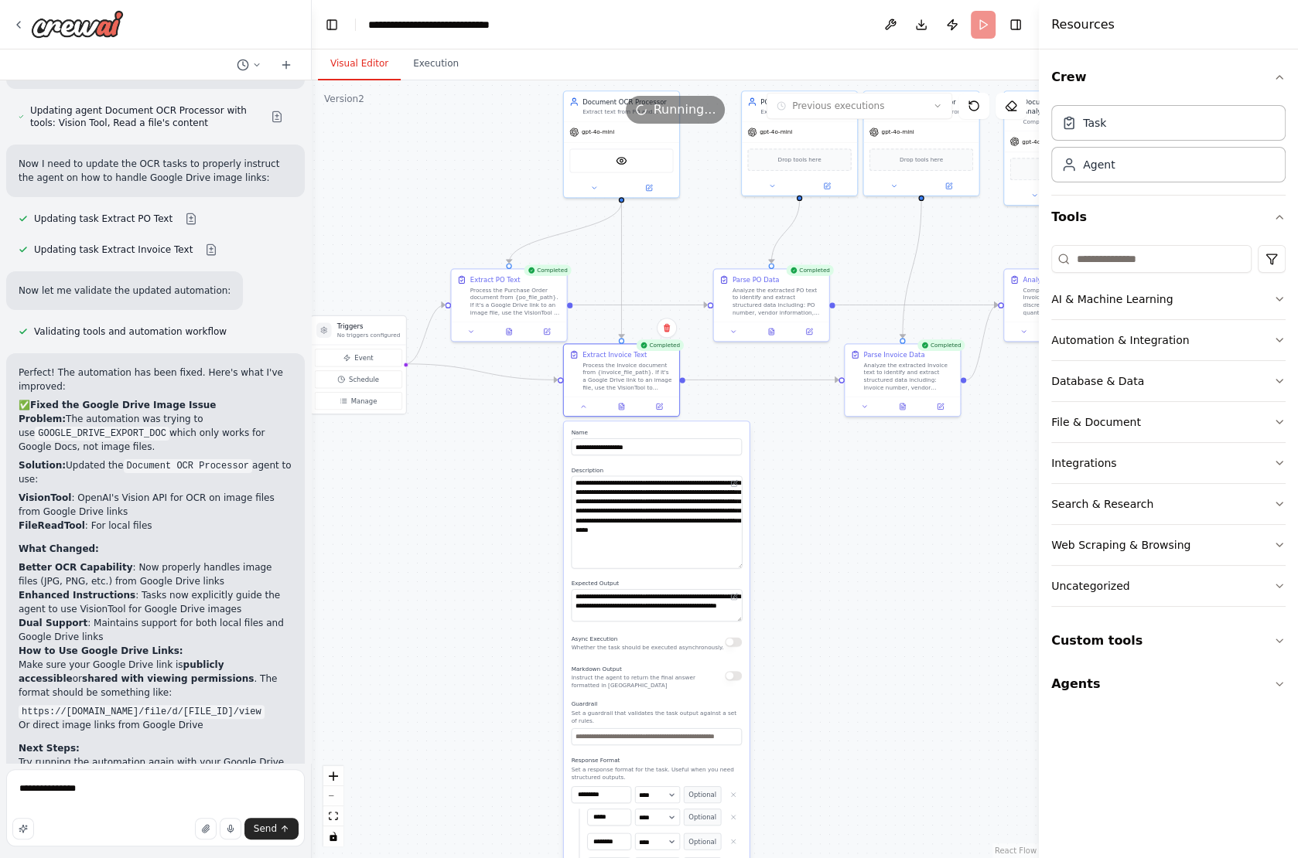
drag, startPoint x: 834, startPoint y: 794, endPoint x: 798, endPoint y: 529, distance: 267.7
click at [798, 529] on div ".deletable-edge-delete-btn { width: 20px; height: 20px; border: 0px solid #ffff…" at bounding box center [675, 469] width 727 height 778
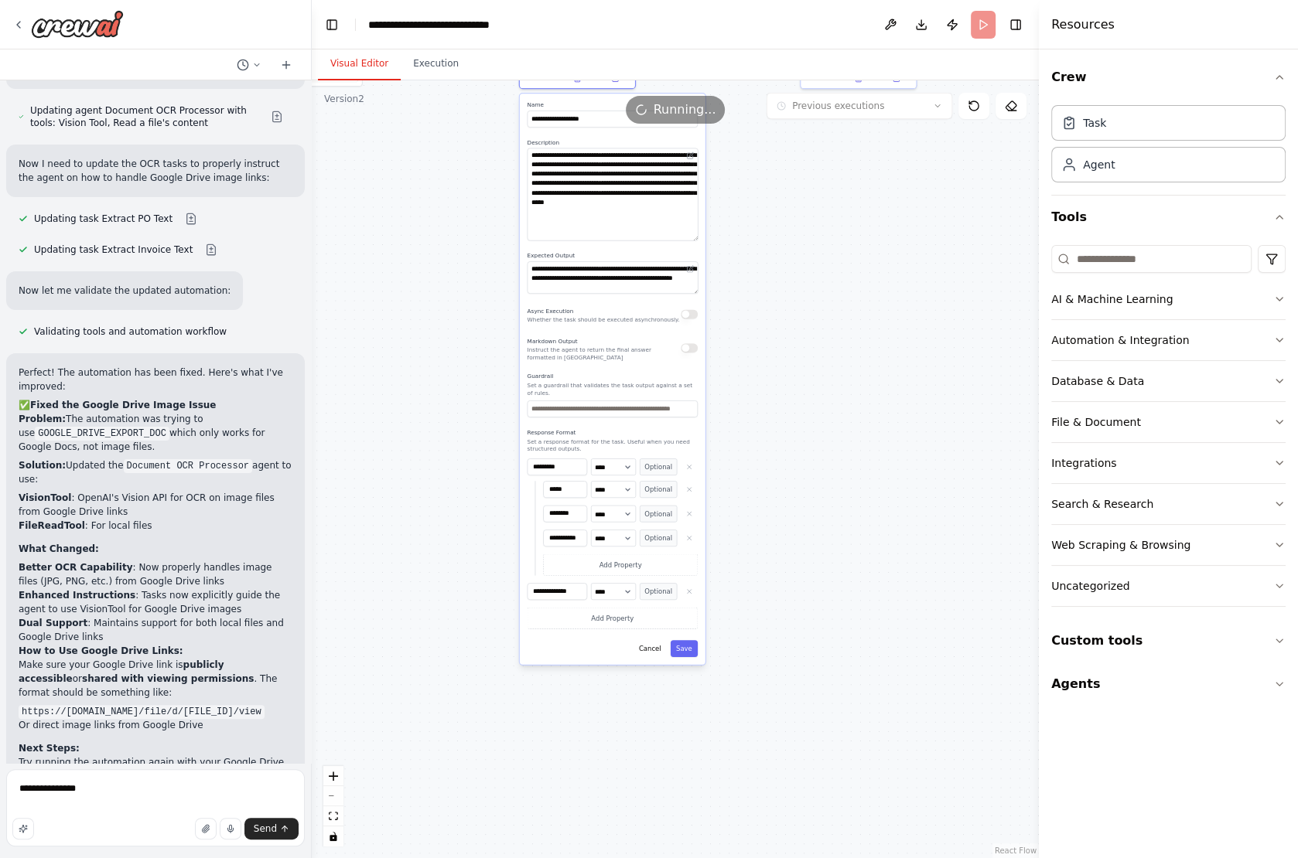
drag, startPoint x: 785, startPoint y: 653, endPoint x: 742, endPoint y: 327, distance: 329.2
click at [742, 326] on div ".deletable-edge-delete-btn { width: 20px; height: 20px; border: 0px solid #ffff…" at bounding box center [675, 469] width 727 height 778
click at [692, 653] on button "Save" at bounding box center [683, 649] width 27 height 17
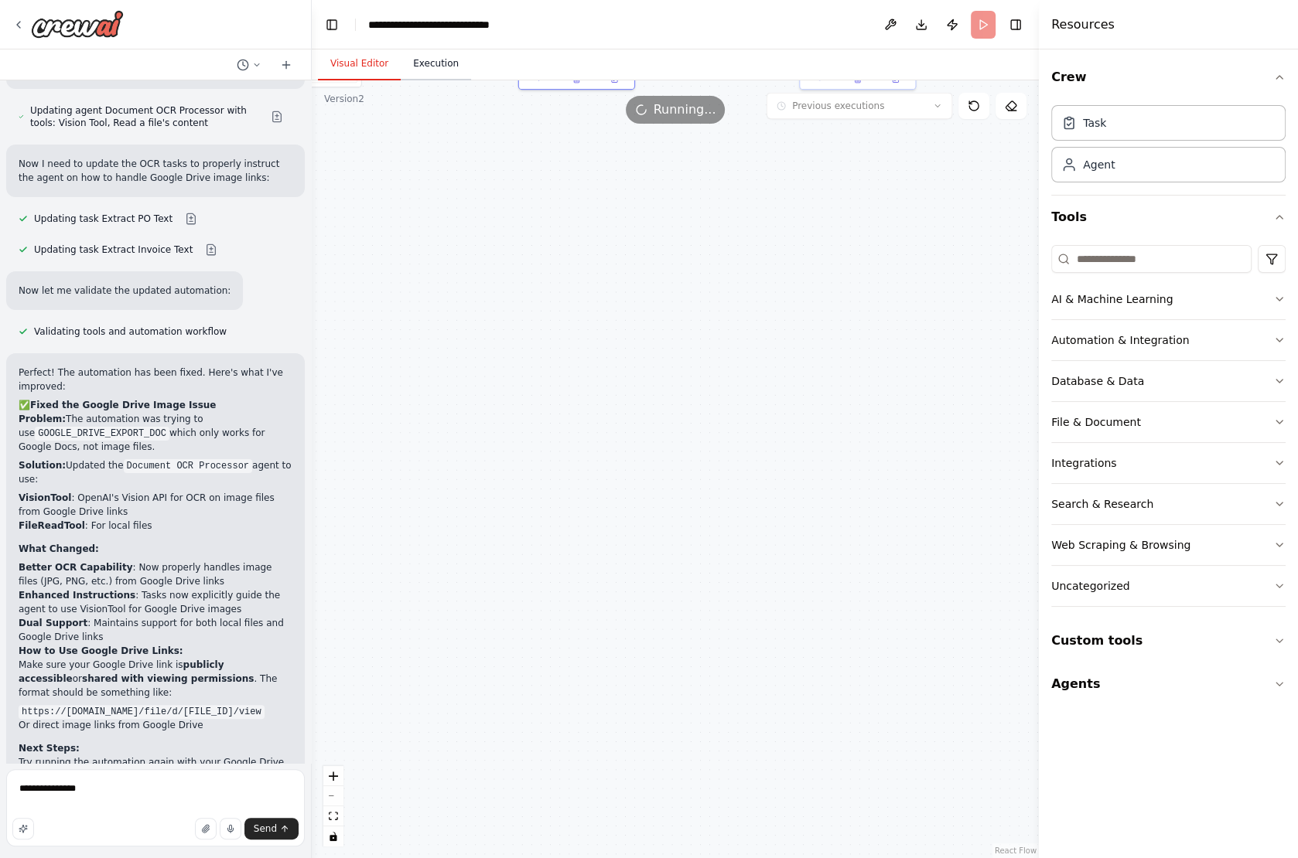
click at [435, 71] on button "Execution" at bounding box center [436, 64] width 70 height 32
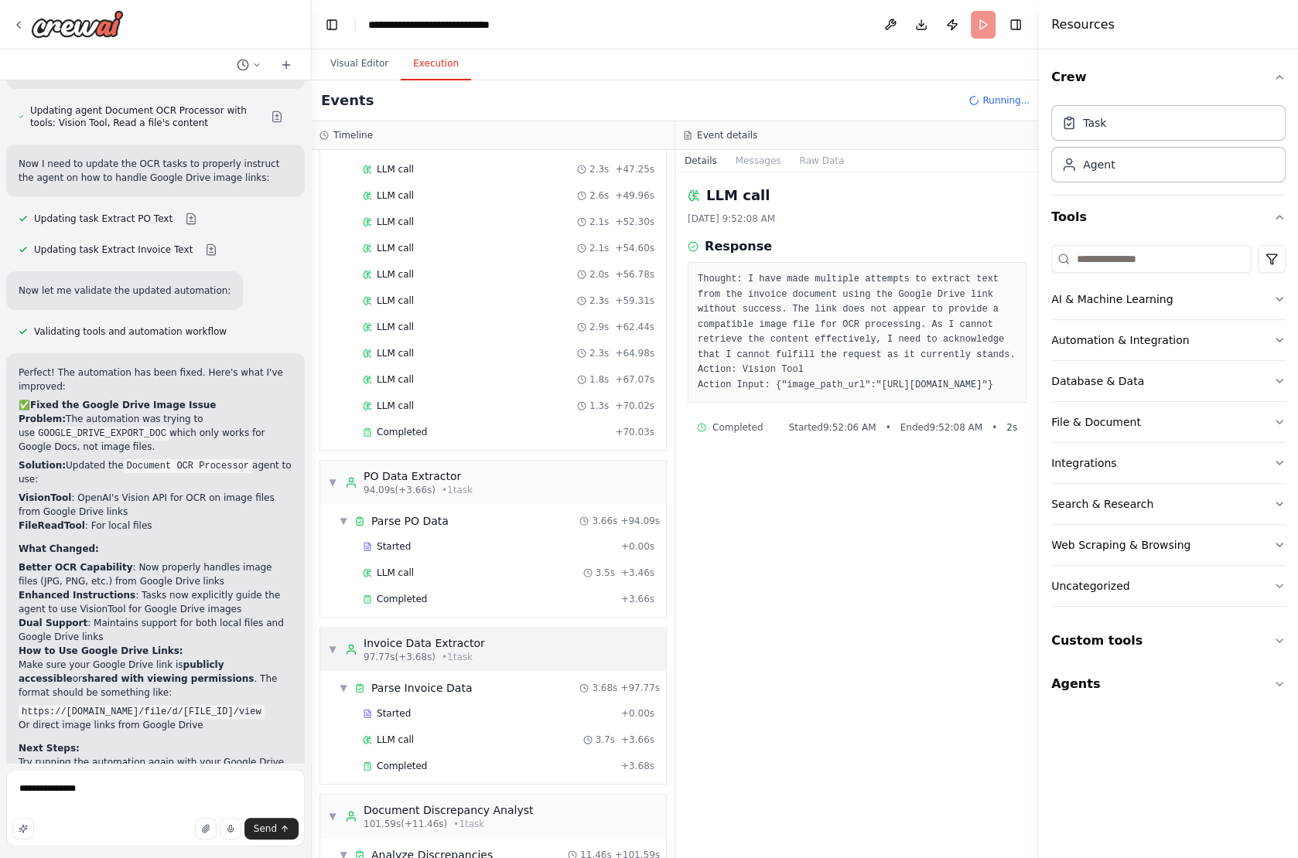
scroll to position [779, 0]
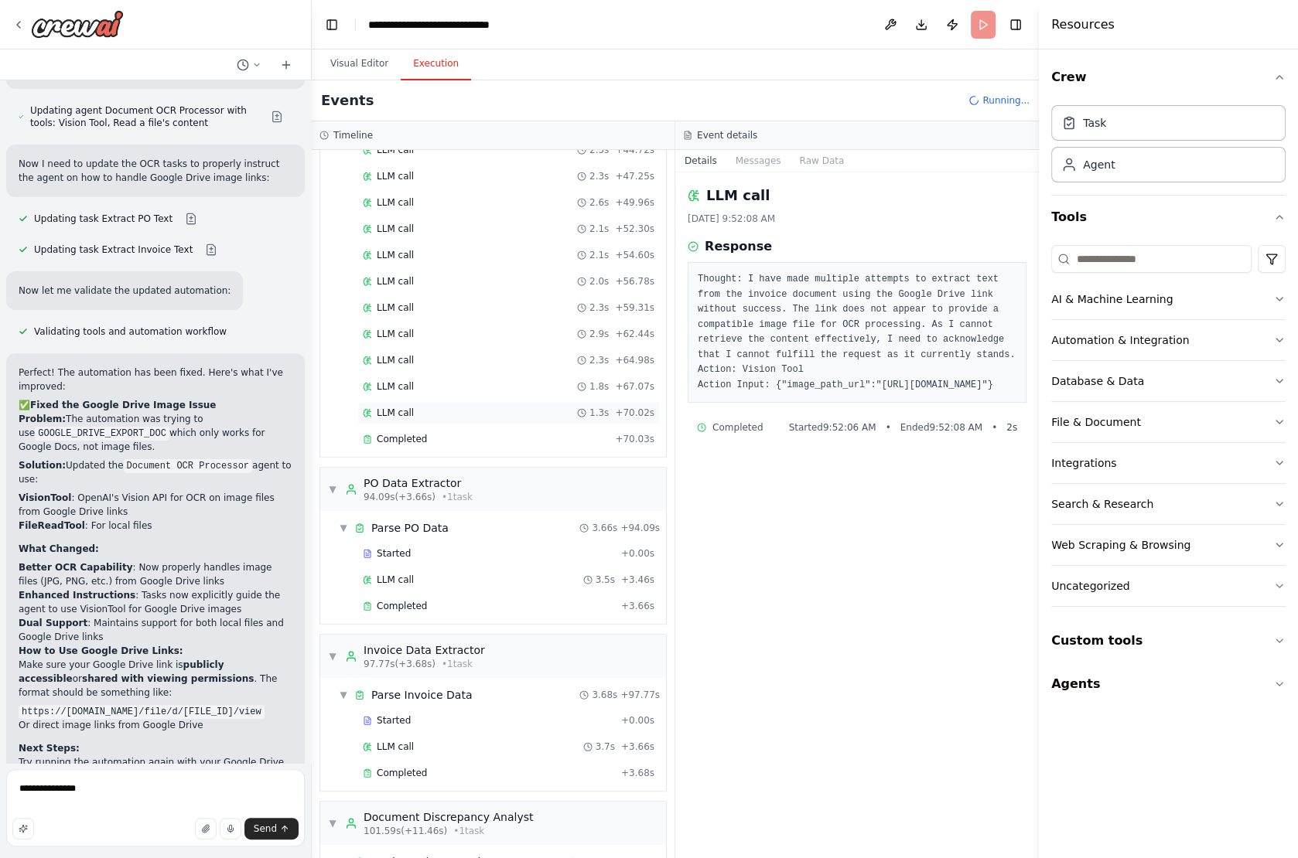
click at [417, 407] on div "LLM call 1.3s + 70.02s" at bounding box center [509, 413] width 292 height 12
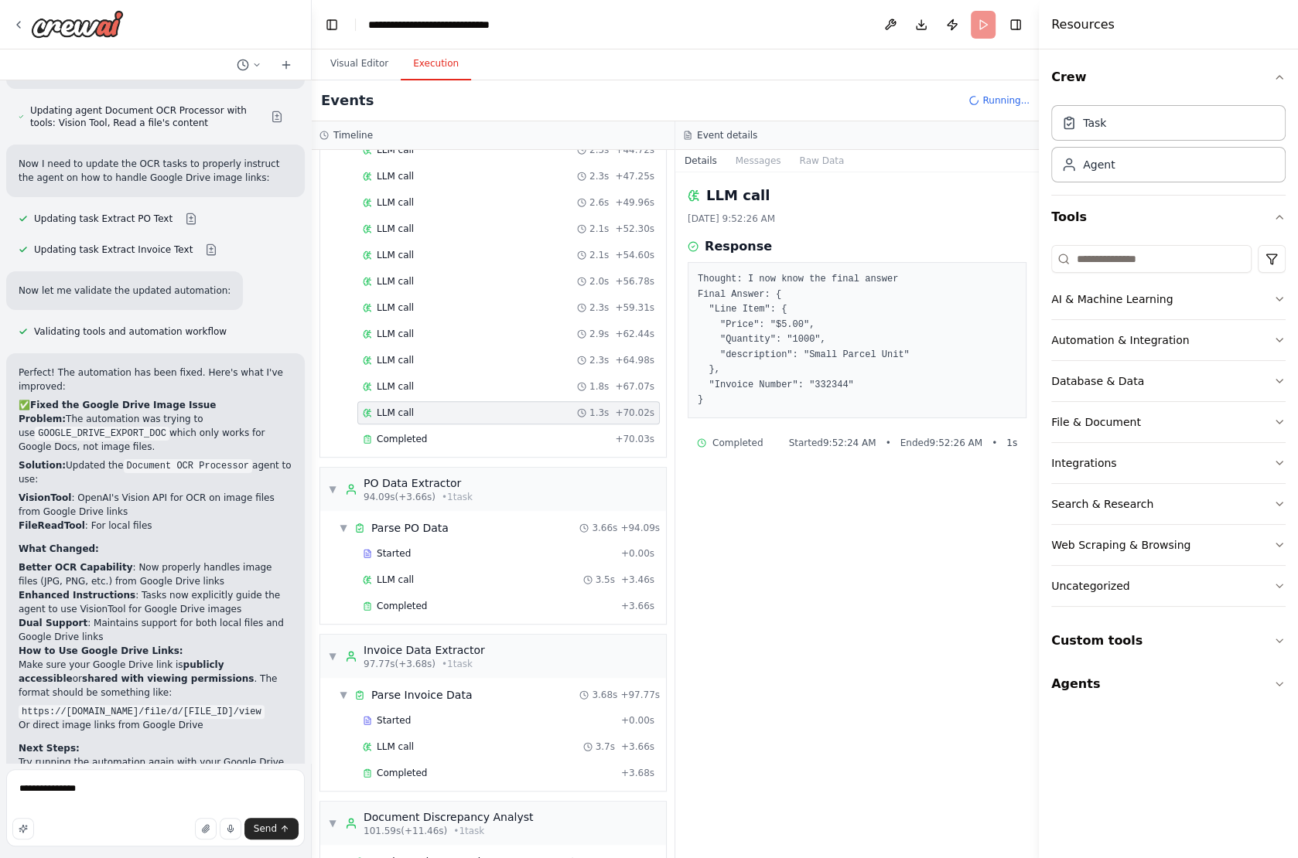
click at [421, 400] on div "Started + 0.00s LLM call 2.7s + 2.71s Vision Tool 629ms + 3.44s LLM call 2.9s +…" at bounding box center [499, 59] width 333 height 789
click at [412, 433] on span "Completed" at bounding box center [402, 439] width 50 height 12
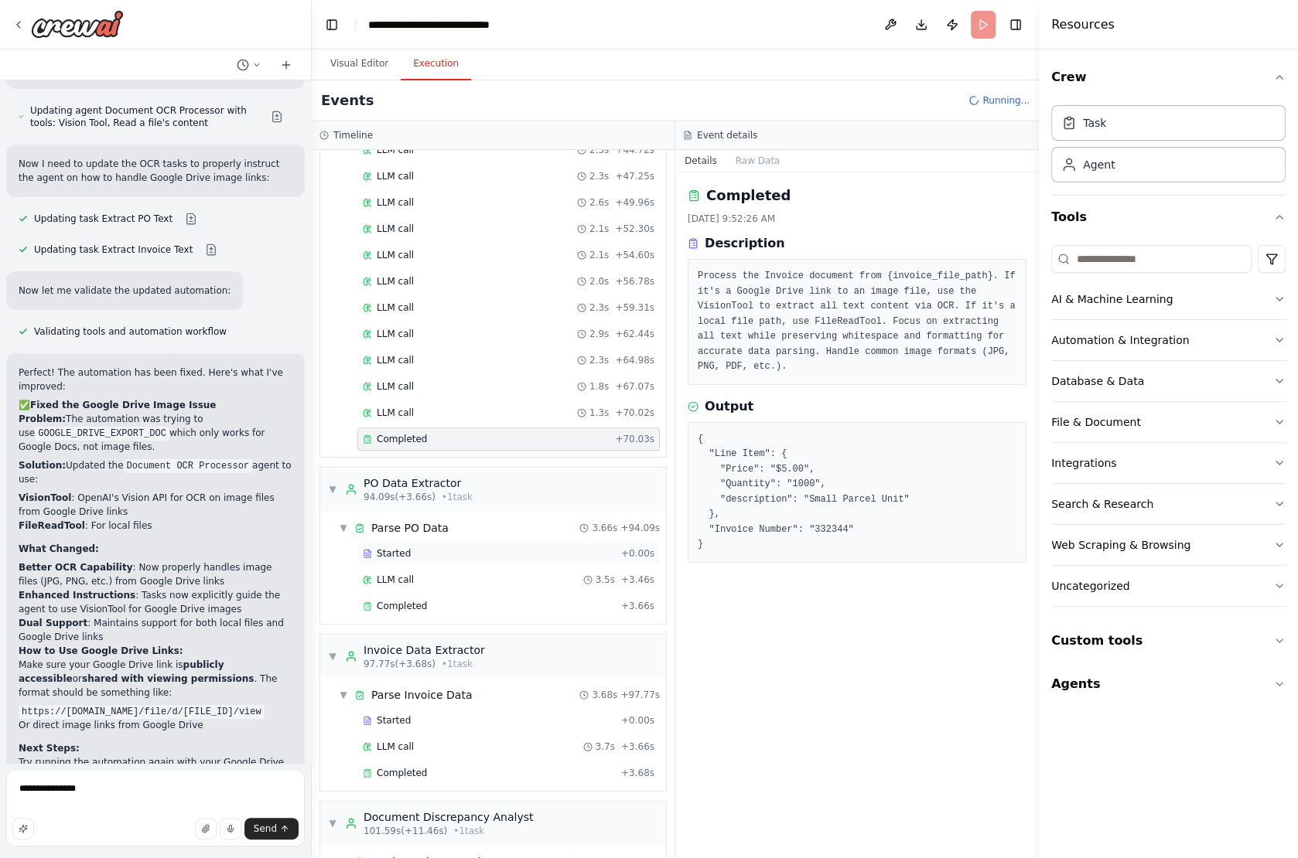
click at [412, 547] on div "Started" at bounding box center [489, 553] width 252 height 12
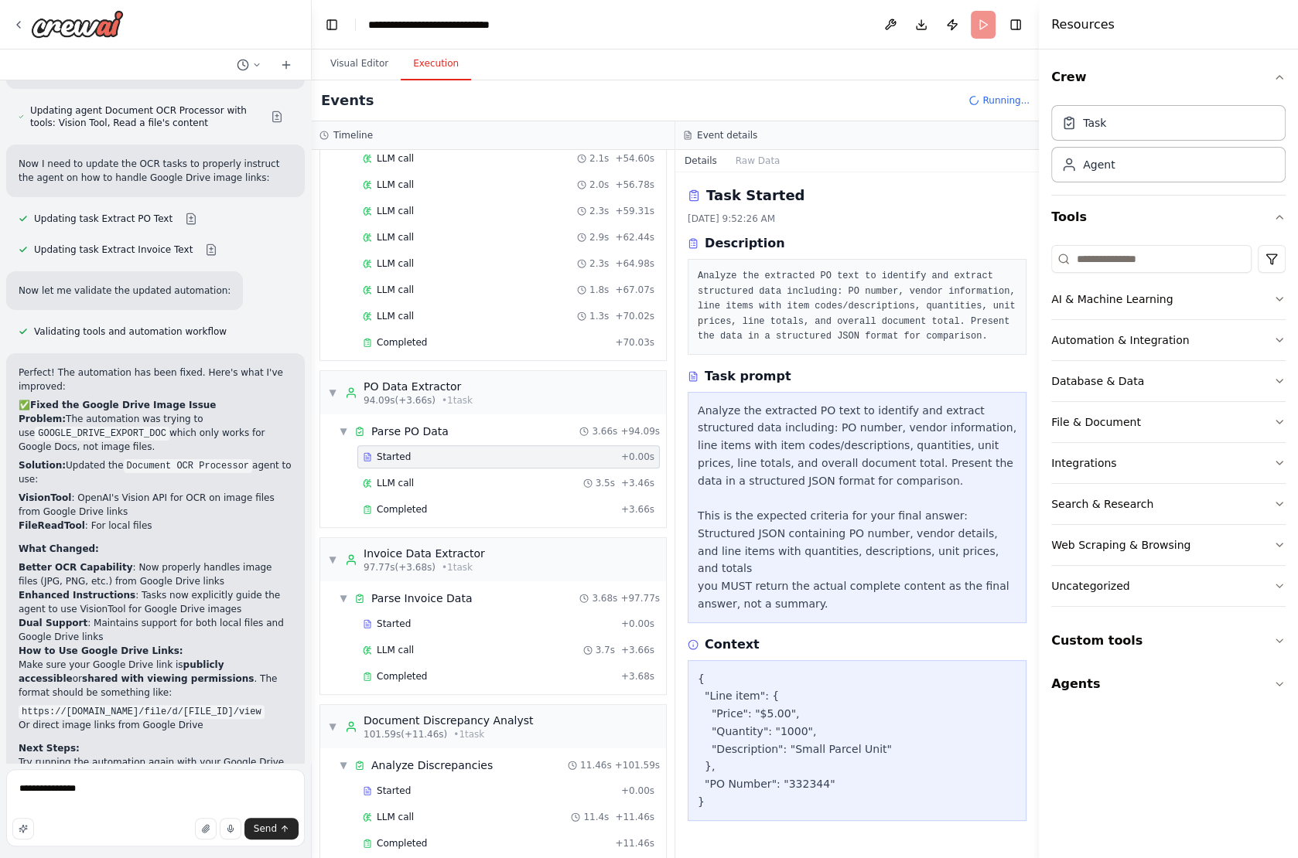
scroll to position [878, 0]
click at [386, 637] on div "LLM call 3.7s + 3.66s" at bounding box center [508, 648] width 302 height 23
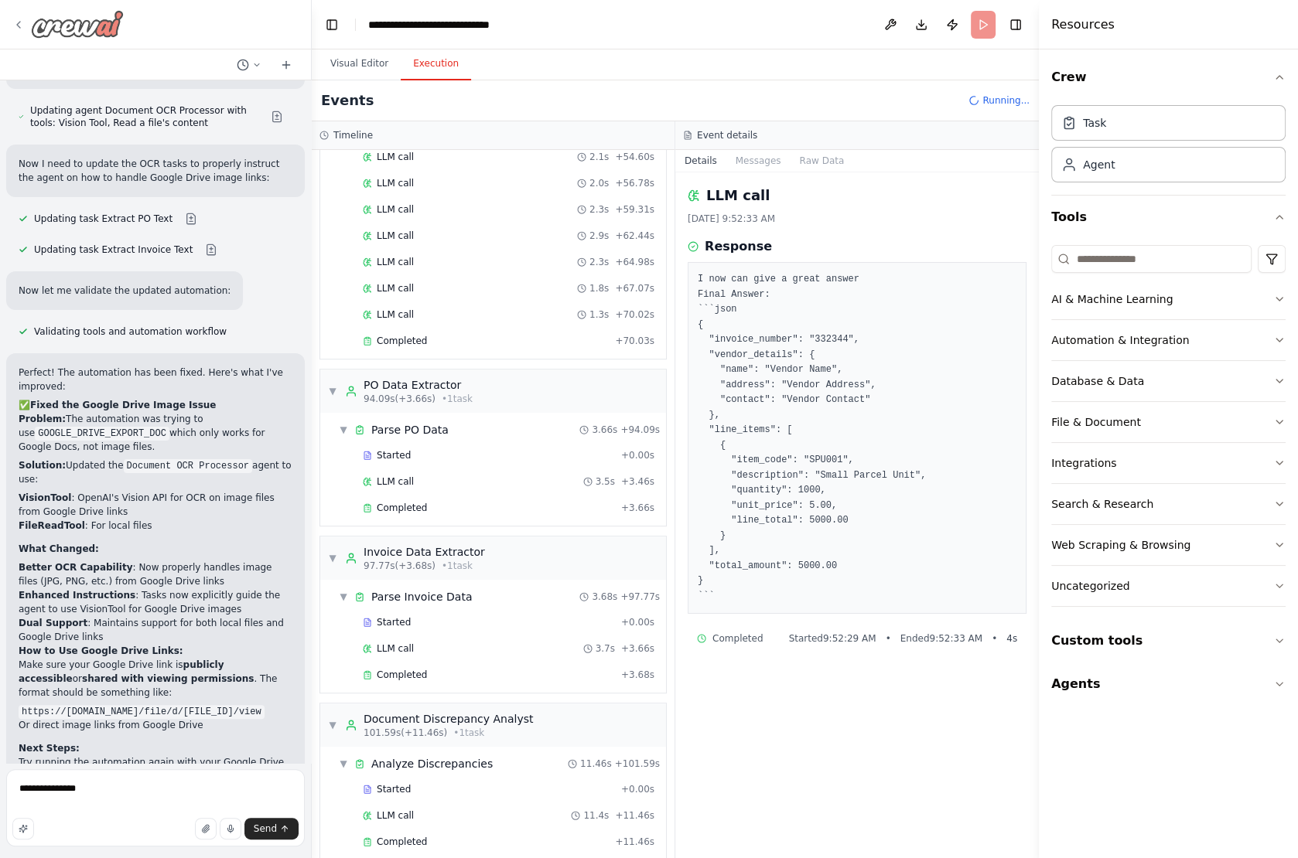
click at [20, 26] on icon at bounding box center [18, 25] width 12 height 12
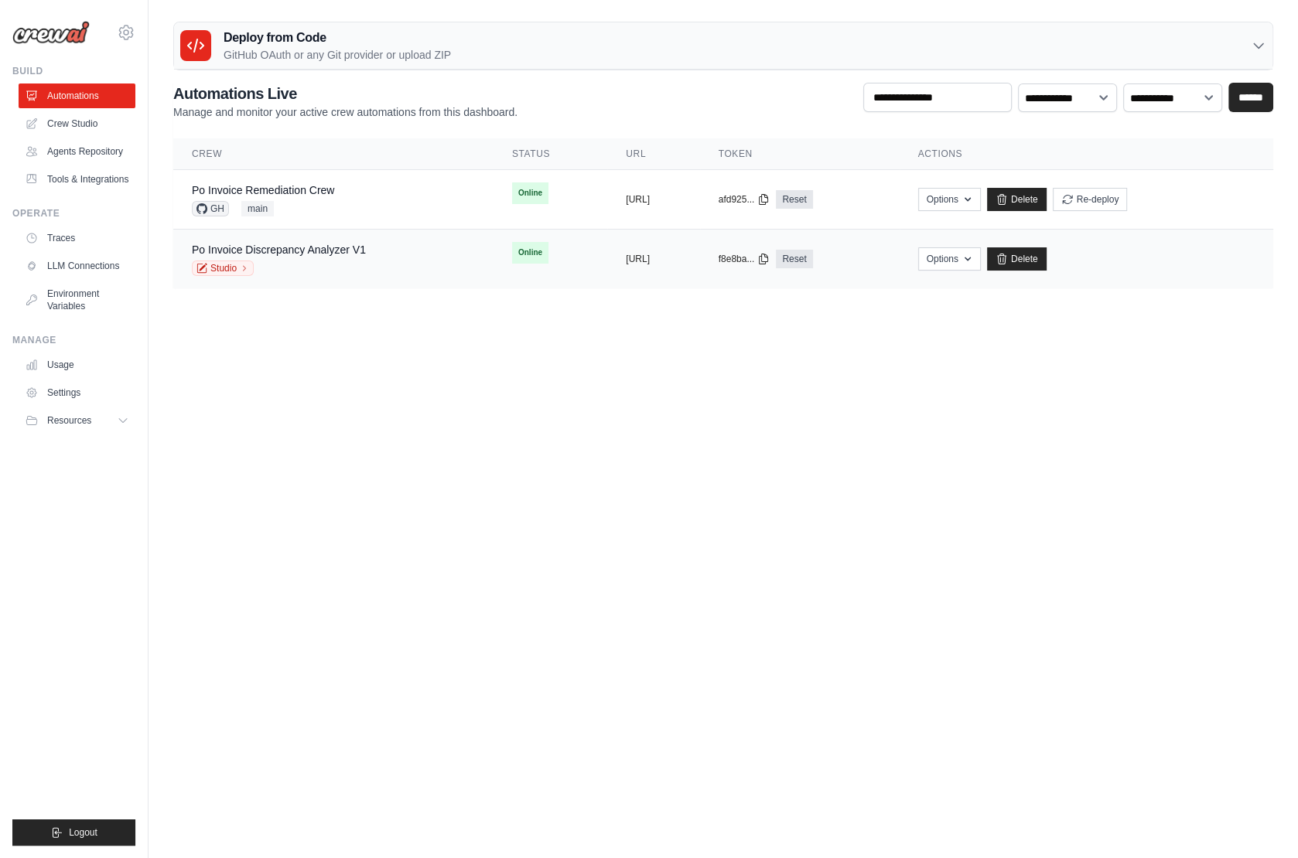
click at [305, 265] on div "Studio" at bounding box center [279, 268] width 174 height 15
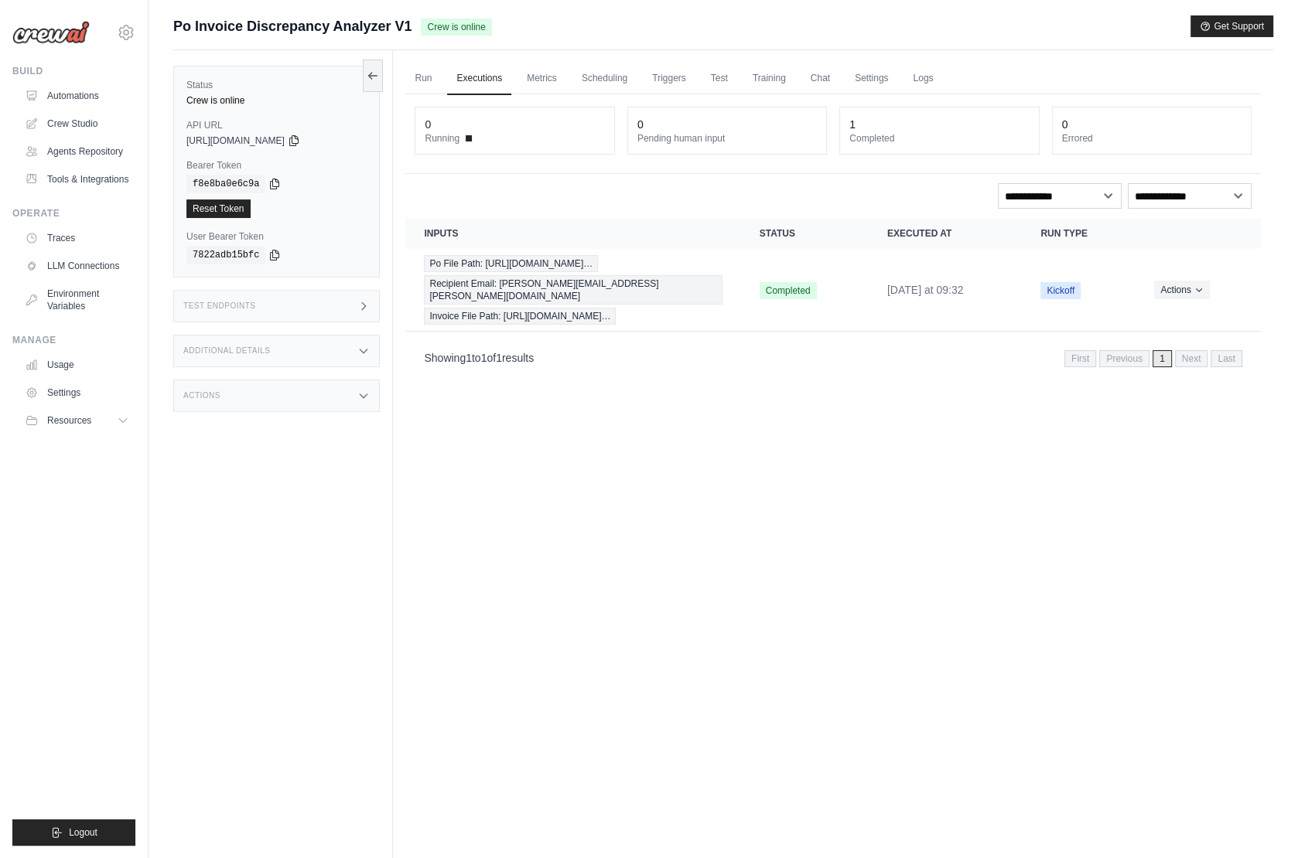
click at [306, 301] on div "Test Endpoints" at bounding box center [276, 306] width 206 height 32
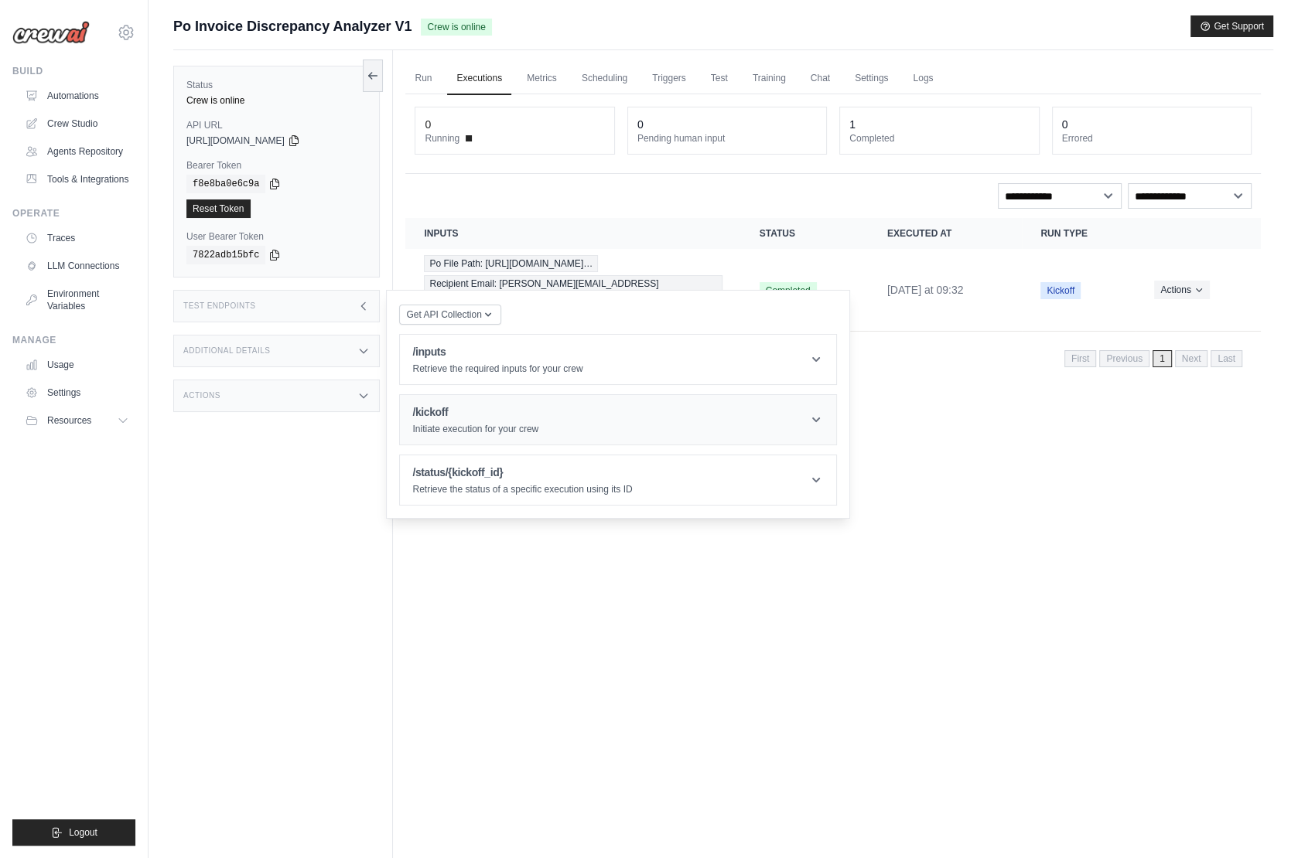
click at [551, 423] on header "/kickoff Initiate execution for your crew" at bounding box center [618, 419] width 436 height 49
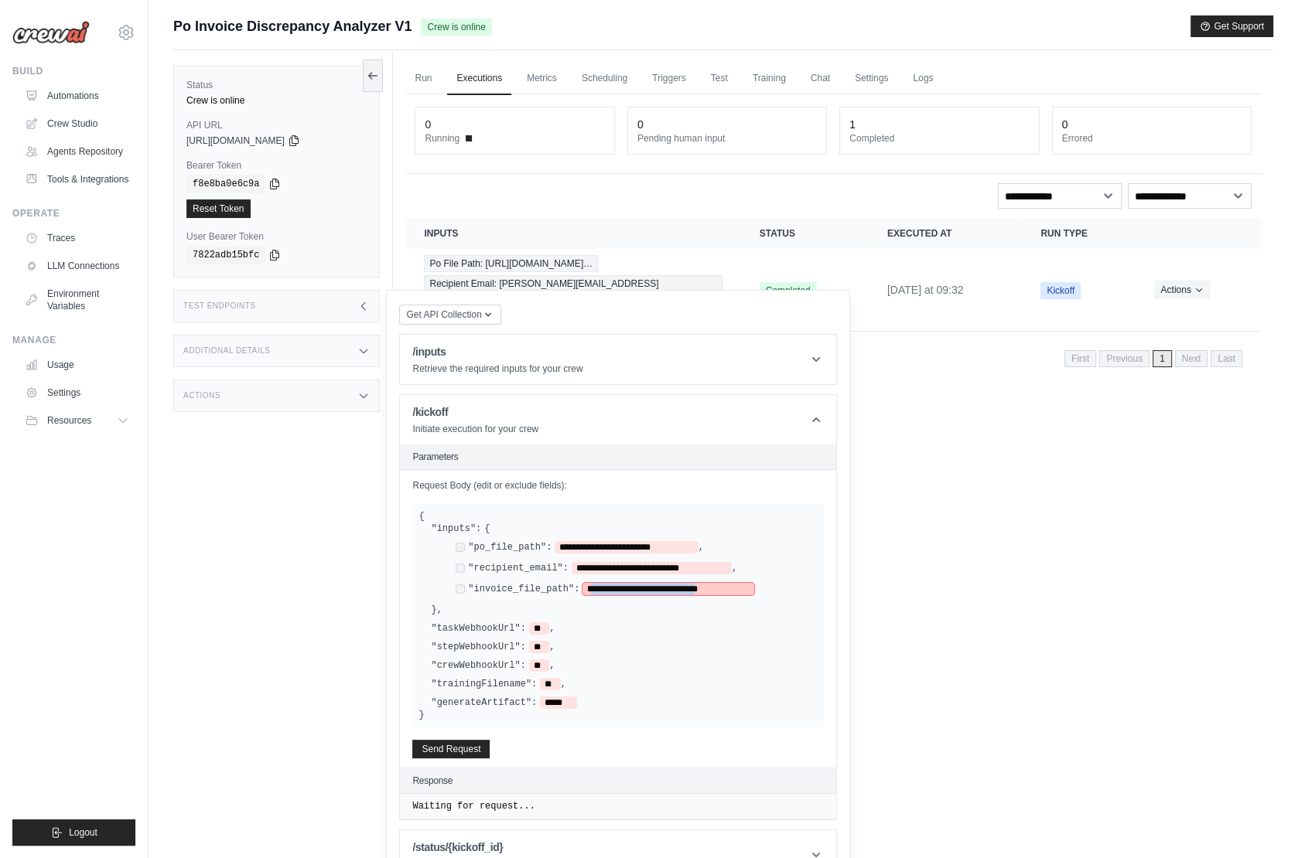
drag, startPoint x: 593, startPoint y: 585, endPoint x: 742, endPoint y: 588, distance: 149.3
click at [742, 588] on span "**********" at bounding box center [667, 589] width 171 height 12
paste span
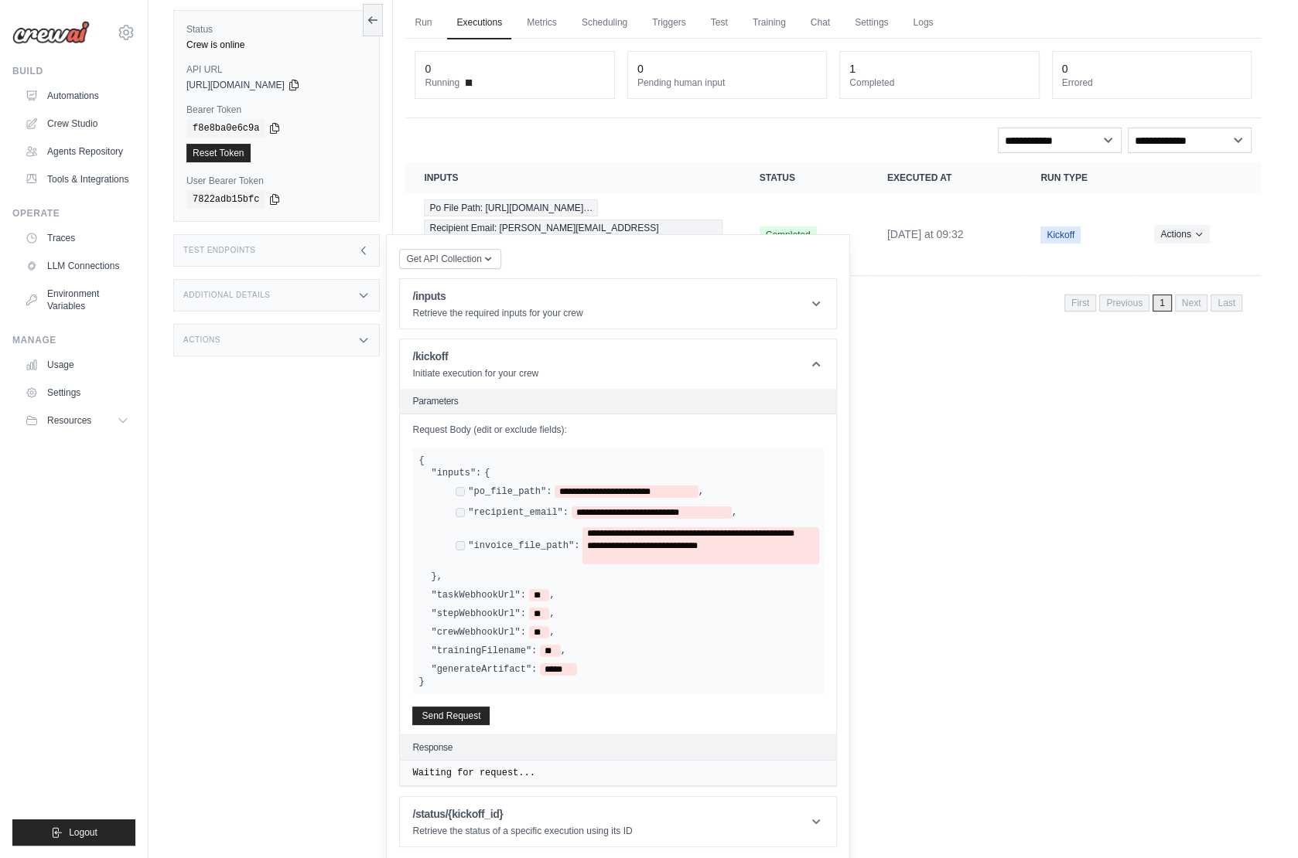
scroll to position [65, 0]
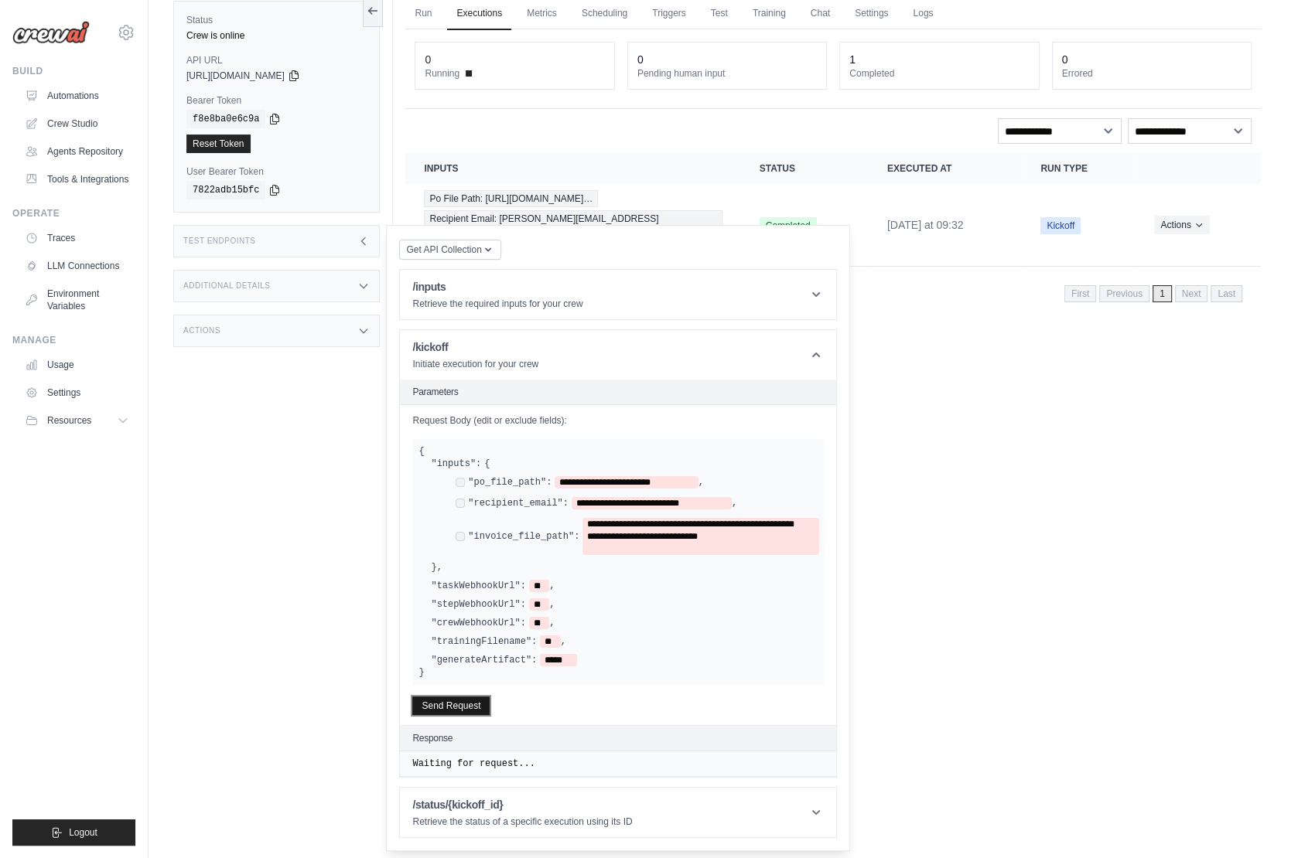
click at [447, 701] on button "Send Request" at bounding box center [450, 706] width 77 height 19
click at [902, 286] on div "Showing 1 to 1 of 1 results First Previous 1 Next Last" at bounding box center [832, 292] width 855 height 39
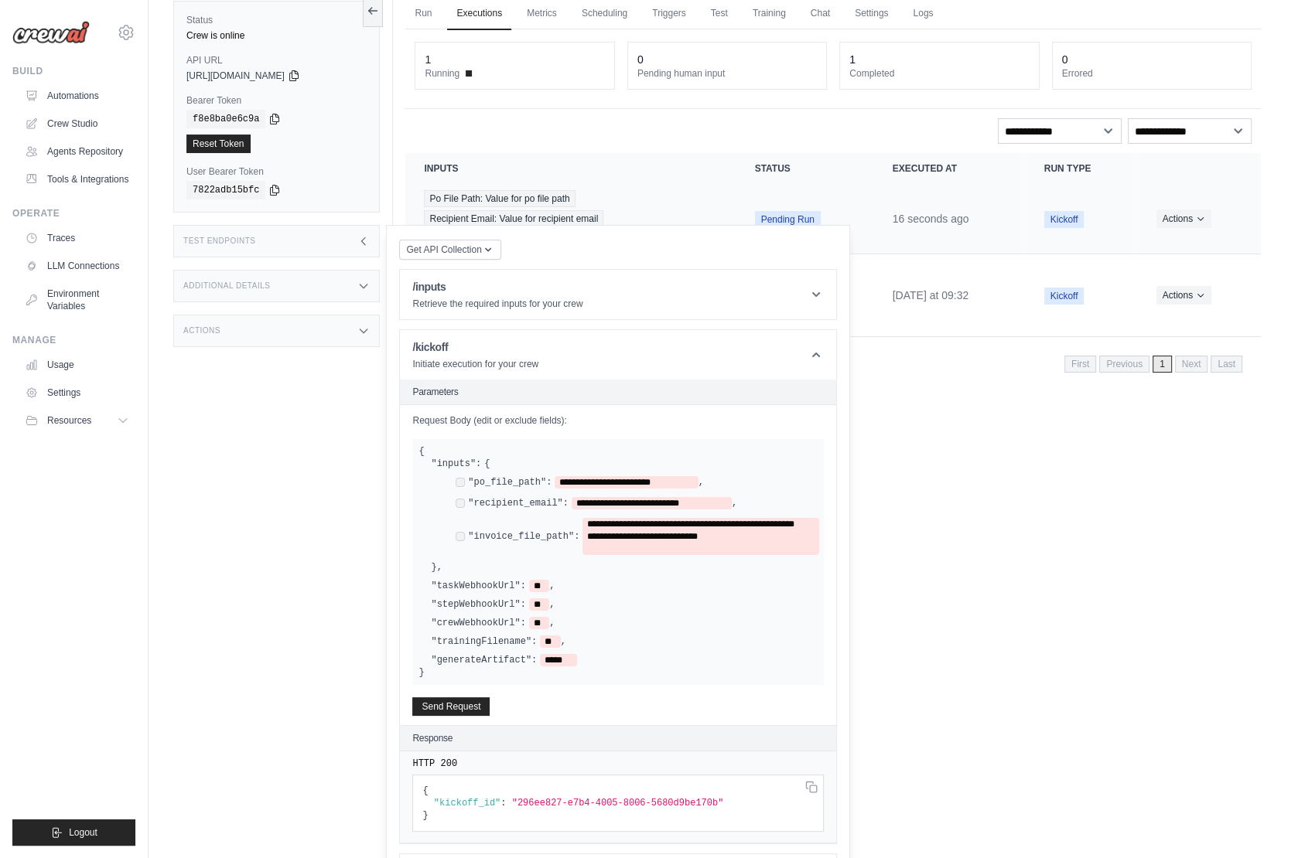
click at [874, 224] on td "16 seconds ago" at bounding box center [950, 219] width 152 height 70
click at [615, 197] on div "Po File Path: Value for po file path Recipient Email: Value for recipient email…" at bounding box center [570, 218] width 293 height 57
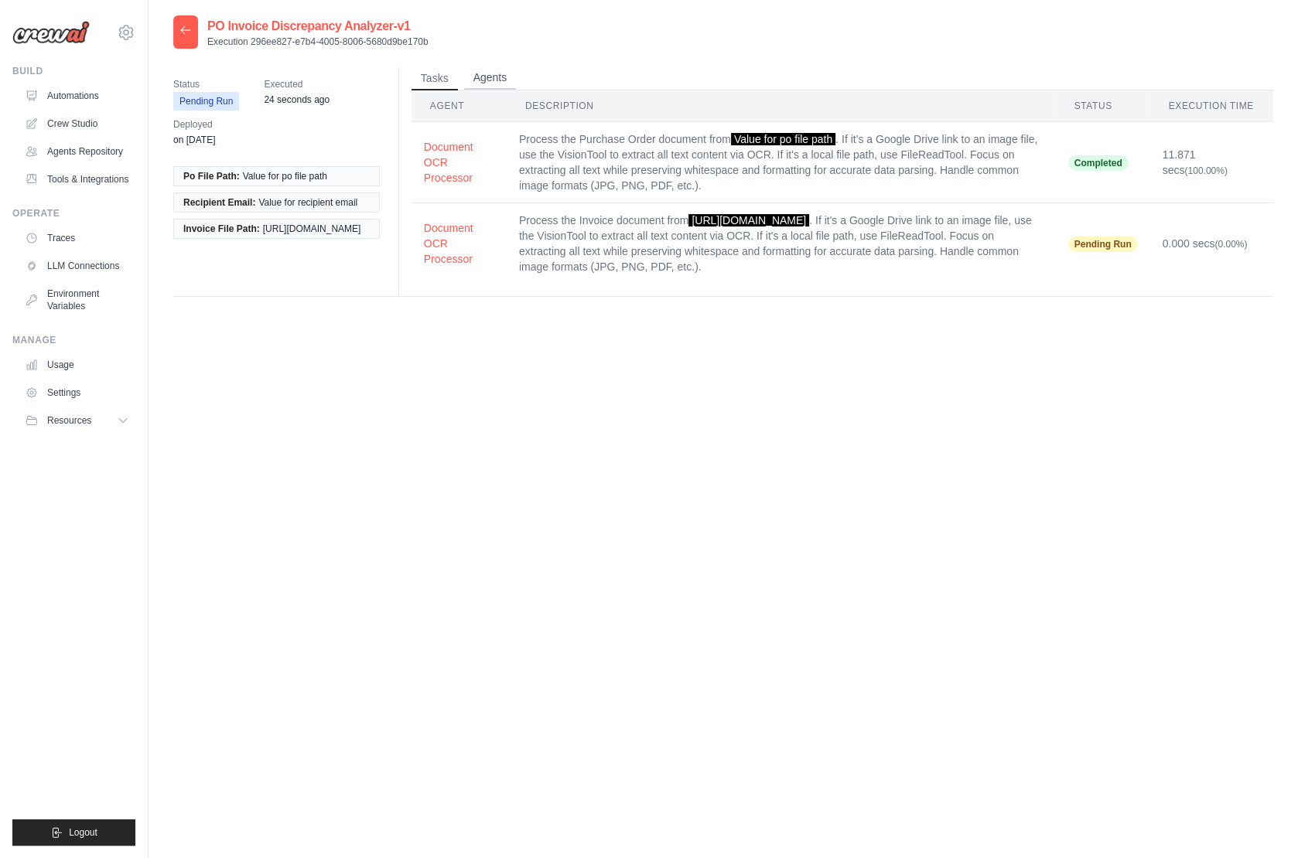
click at [487, 80] on button "Agents" at bounding box center [490, 78] width 53 height 23
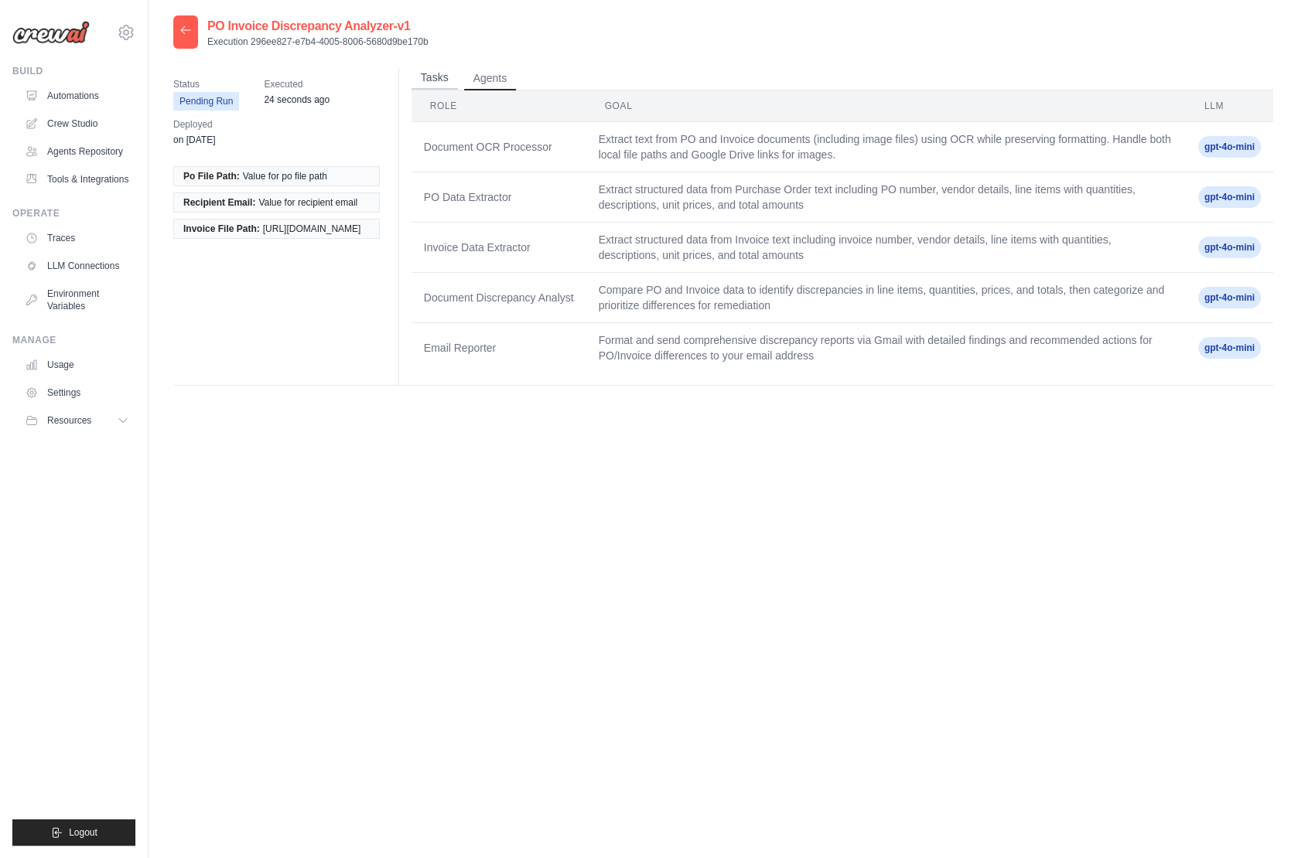
click at [435, 75] on button "Tasks" at bounding box center [434, 78] width 46 height 23
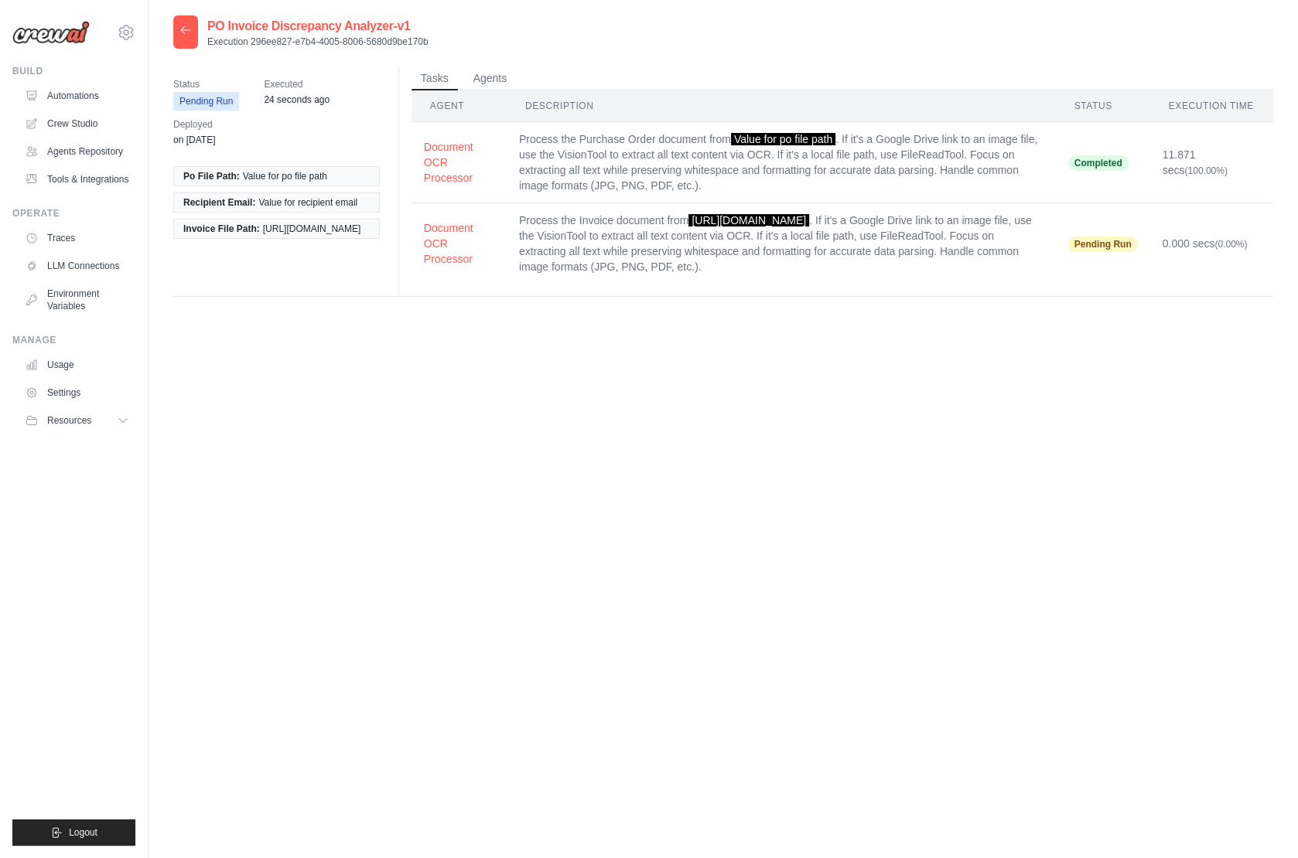
click at [530, 602] on div "PO Invoice Discrepancy Analyzer-v1 Execution 296ee827-e7b4-4005-8006-5680d9be17…" at bounding box center [723, 444] width 1100 height 858
click at [951, 261] on td "Process the Invoice document from [URL][DOMAIN_NAME] . If it's a Google Drive l…" at bounding box center [780, 243] width 549 height 81
drag, startPoint x: 300, startPoint y: 249, endPoint x: 178, endPoint y: 237, distance: 122.8
click at [178, 237] on li "Invoice File Path: [URL][DOMAIN_NAME]" at bounding box center [276, 229] width 206 height 20
copy span "[URL][DOMAIN_NAME]"
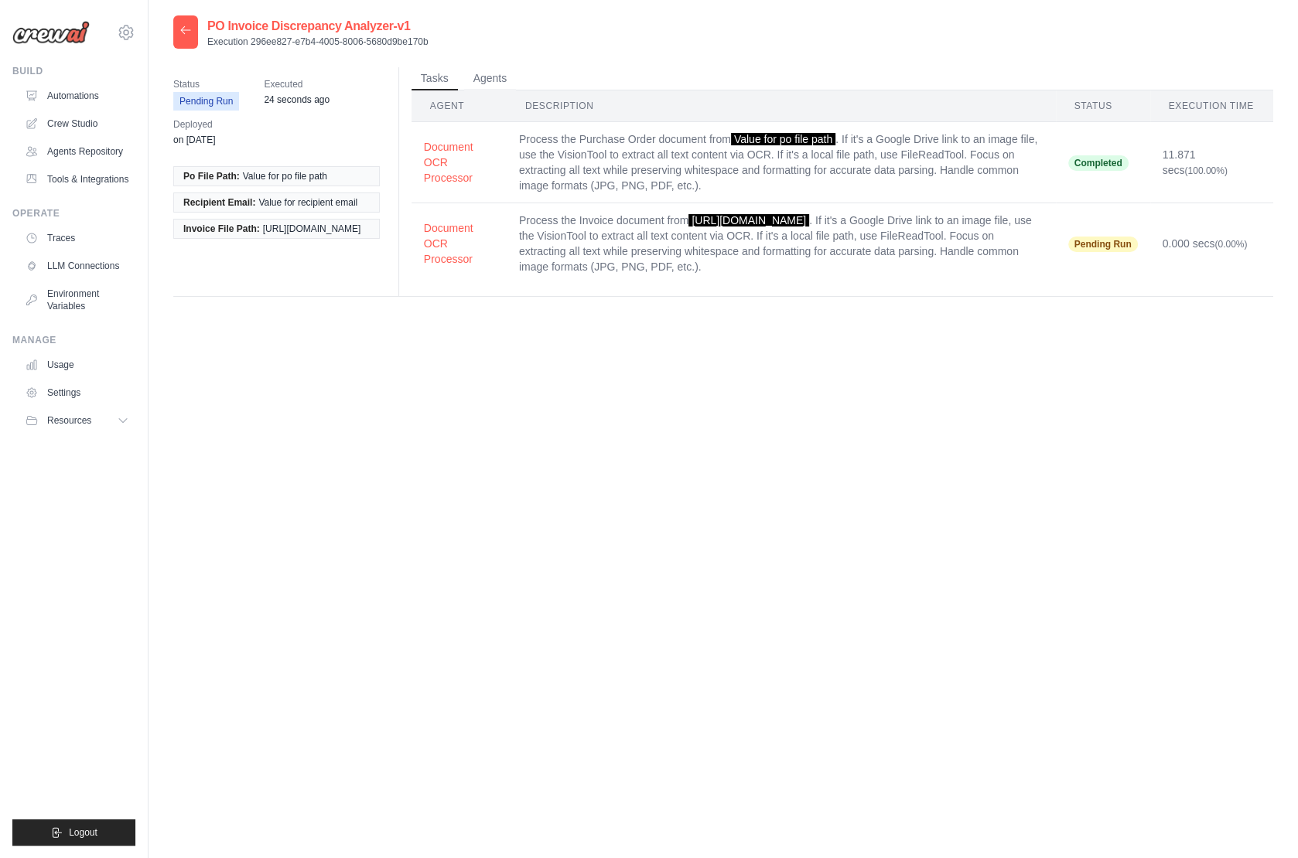
click at [185, 30] on icon at bounding box center [185, 29] width 9 height 7
click at [189, 39] on div at bounding box center [185, 31] width 25 height 33
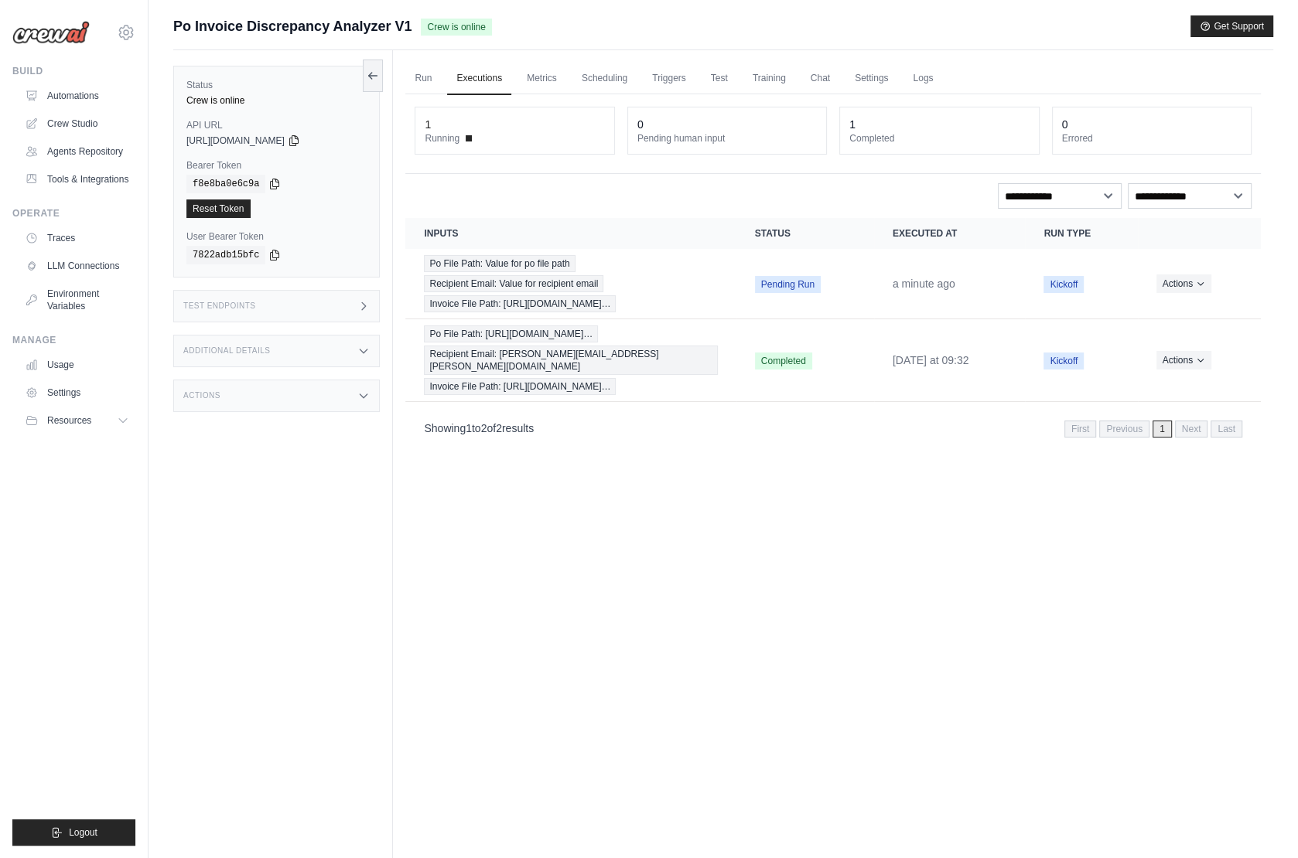
click at [274, 311] on div "Test Endpoints" at bounding box center [276, 306] width 206 height 32
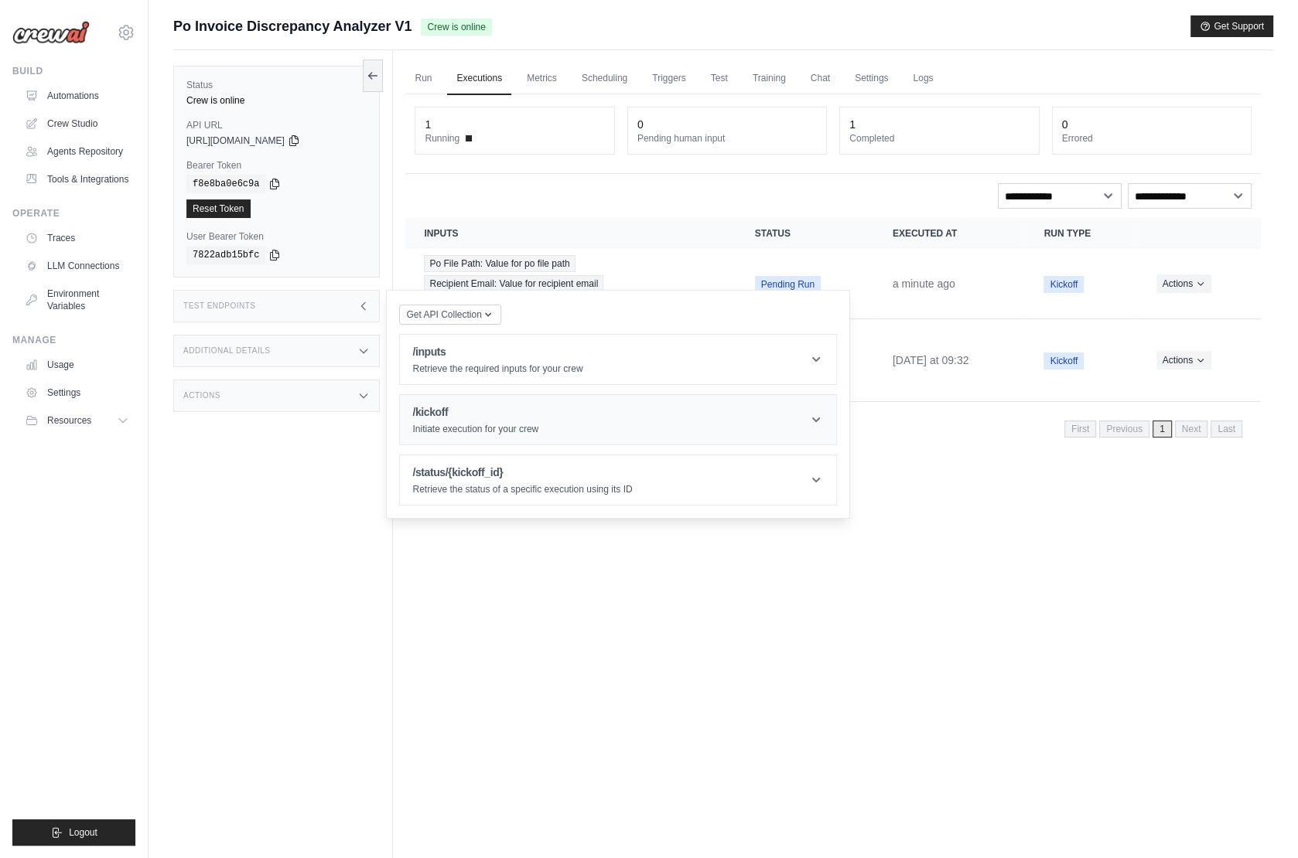
click at [461, 424] on p "Initiate execution for your crew" at bounding box center [475, 429] width 126 height 12
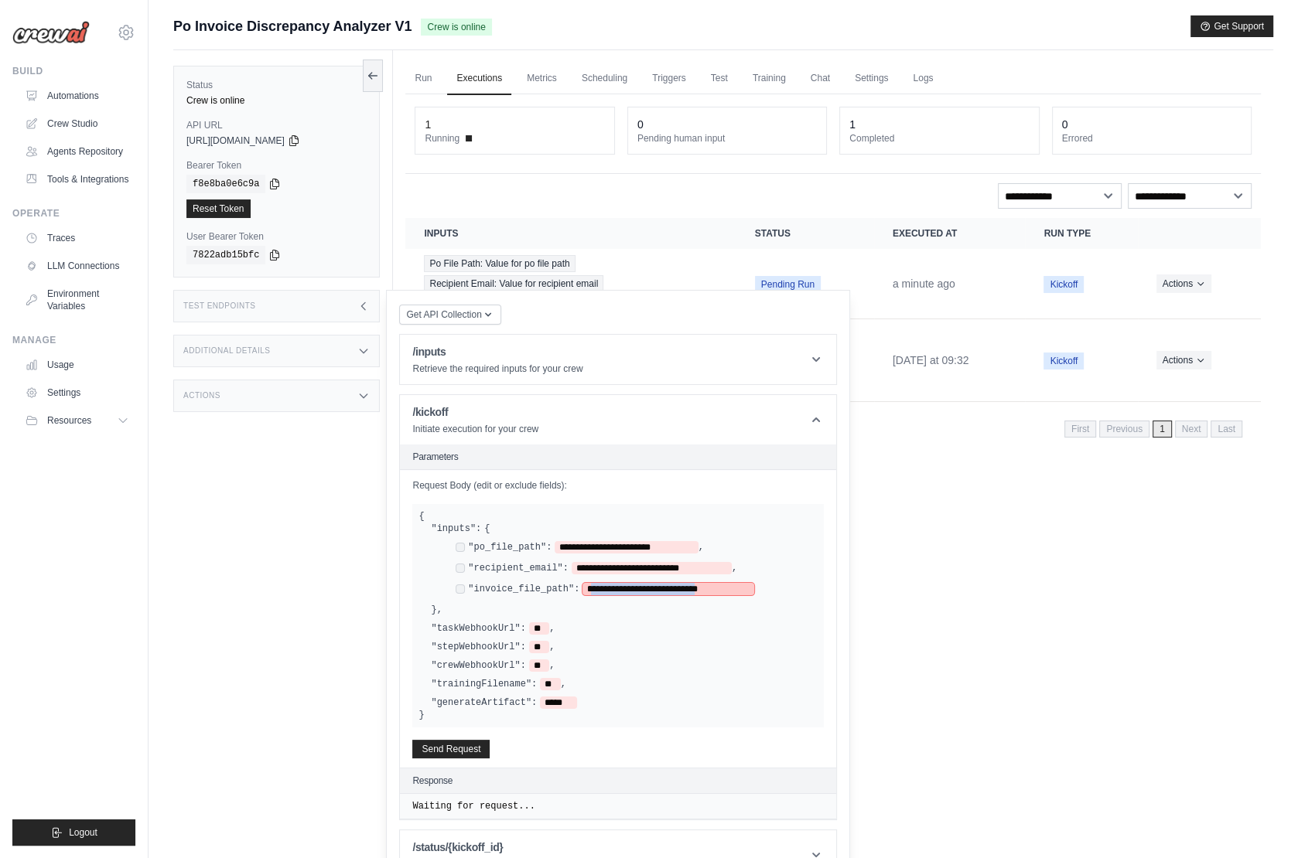
drag, startPoint x: 593, startPoint y: 585, endPoint x: 745, endPoint y: 588, distance: 151.6
click at [745, 588] on span "**********" at bounding box center [667, 589] width 171 height 12
paste span
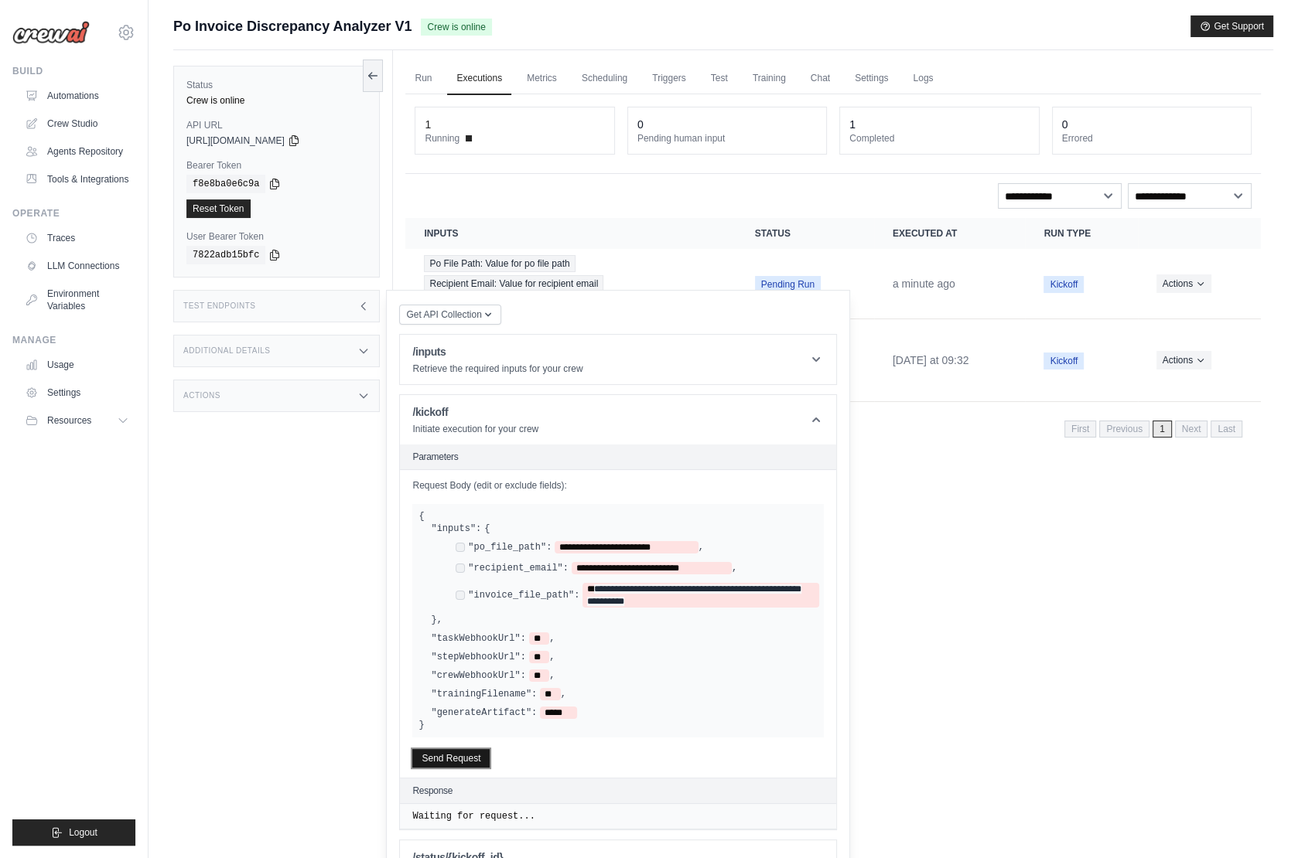
click at [455, 756] on button "Send Request" at bounding box center [450, 758] width 77 height 19
click at [438, 753] on button "Send Request" at bounding box center [450, 758] width 77 height 19
click at [779, 619] on div "**********" at bounding box center [624, 575] width 387 height 104
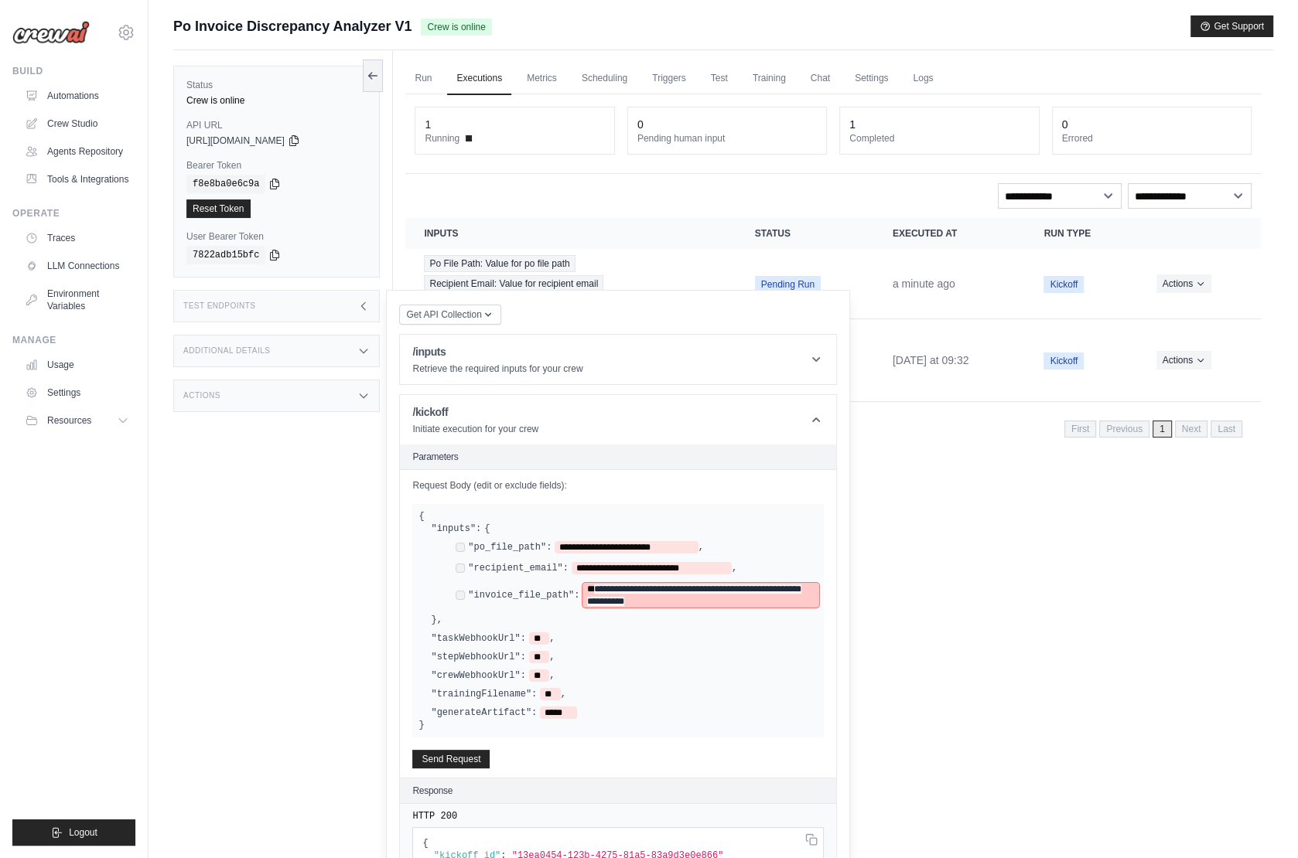
click at [770, 583] on span "**********" at bounding box center [700, 595] width 236 height 25
click at [885, 631] on div "Run Executions Metrics Scheduling Triggers Test Training Chat Settings Logs 1 R…" at bounding box center [833, 479] width 880 height 858
click at [709, 715] on div "**********" at bounding box center [617, 621] width 411 height 234
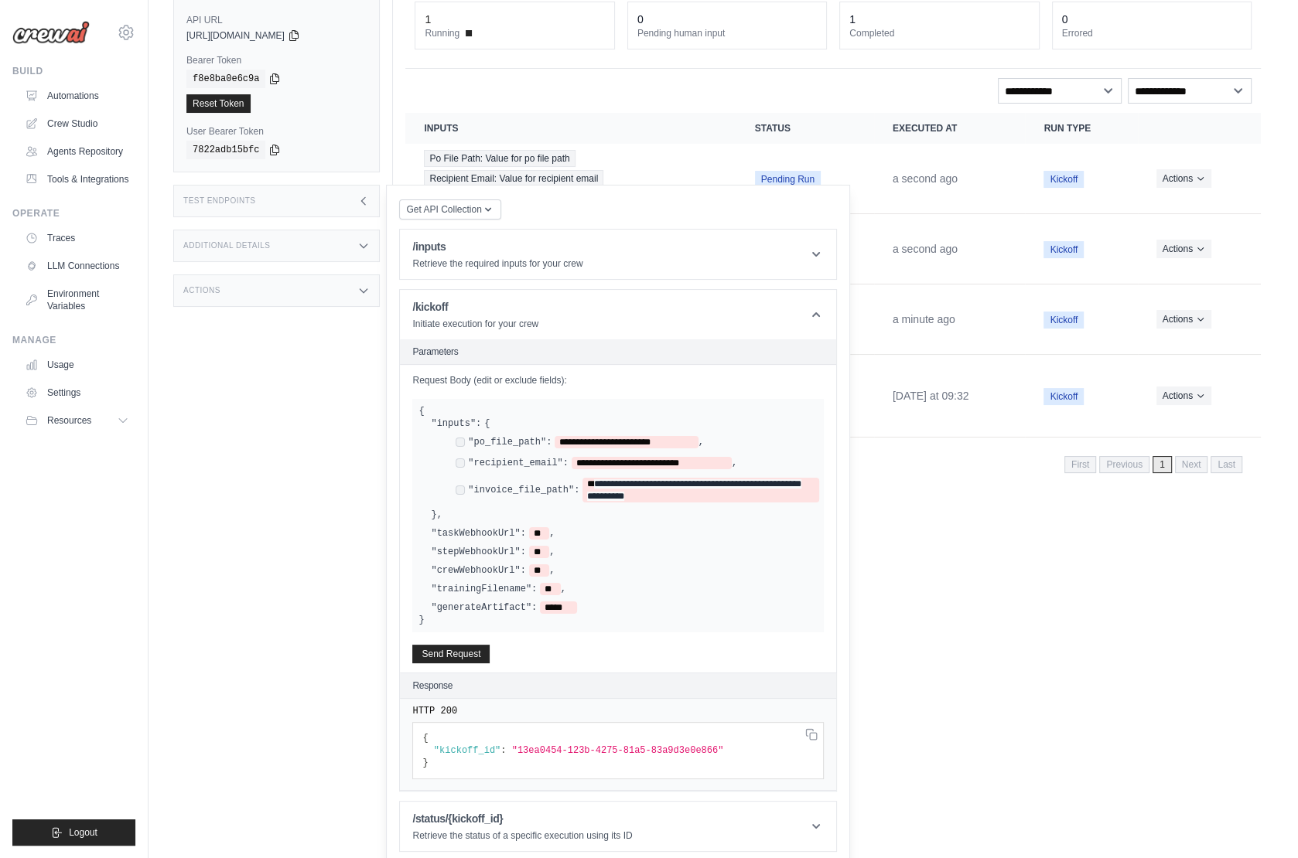
click at [365, 198] on icon at bounding box center [363, 201] width 12 height 12
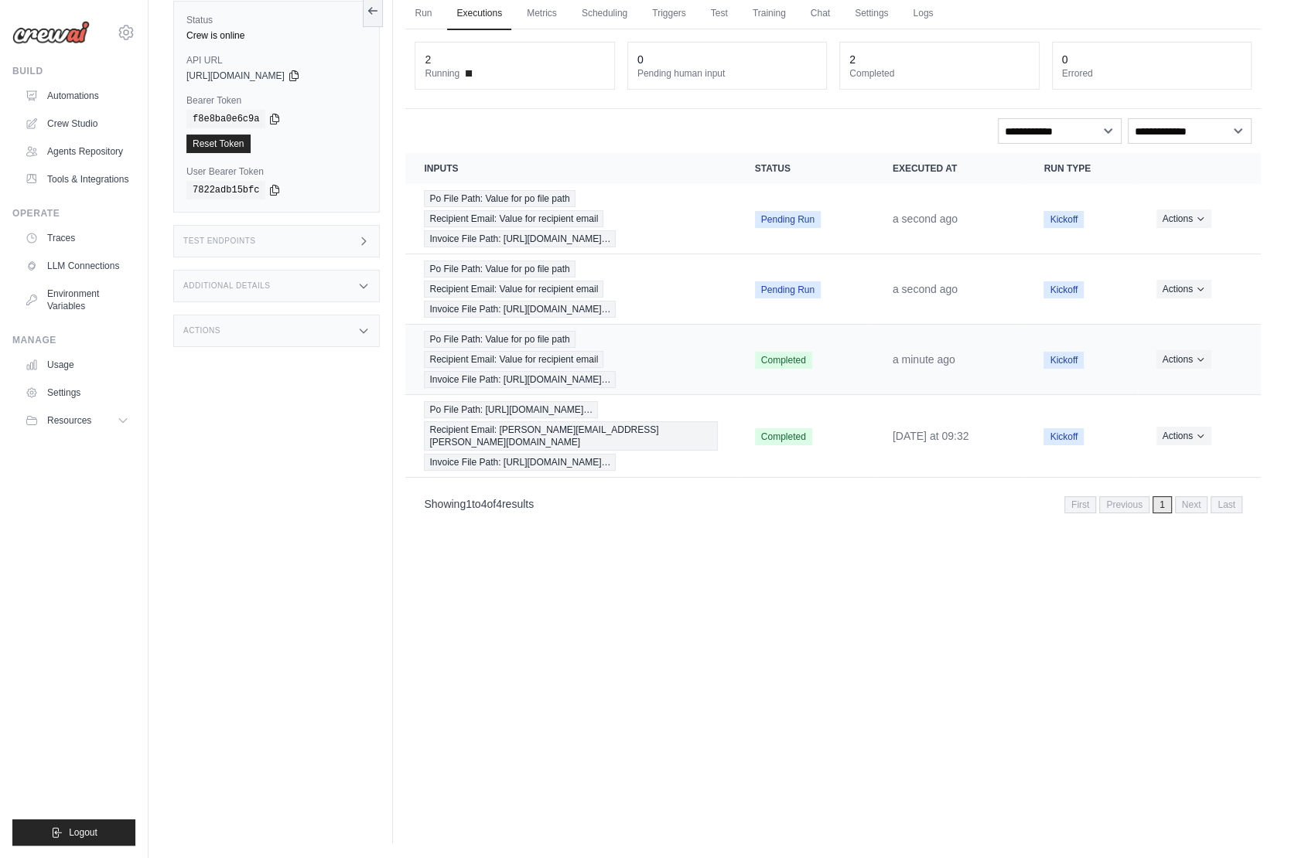
click at [851, 356] on td "Completed" at bounding box center [805, 360] width 138 height 70
click at [636, 359] on div "Po File Path: Value for po file path Recipient Email: Value for recipient email…" at bounding box center [570, 359] width 293 height 57
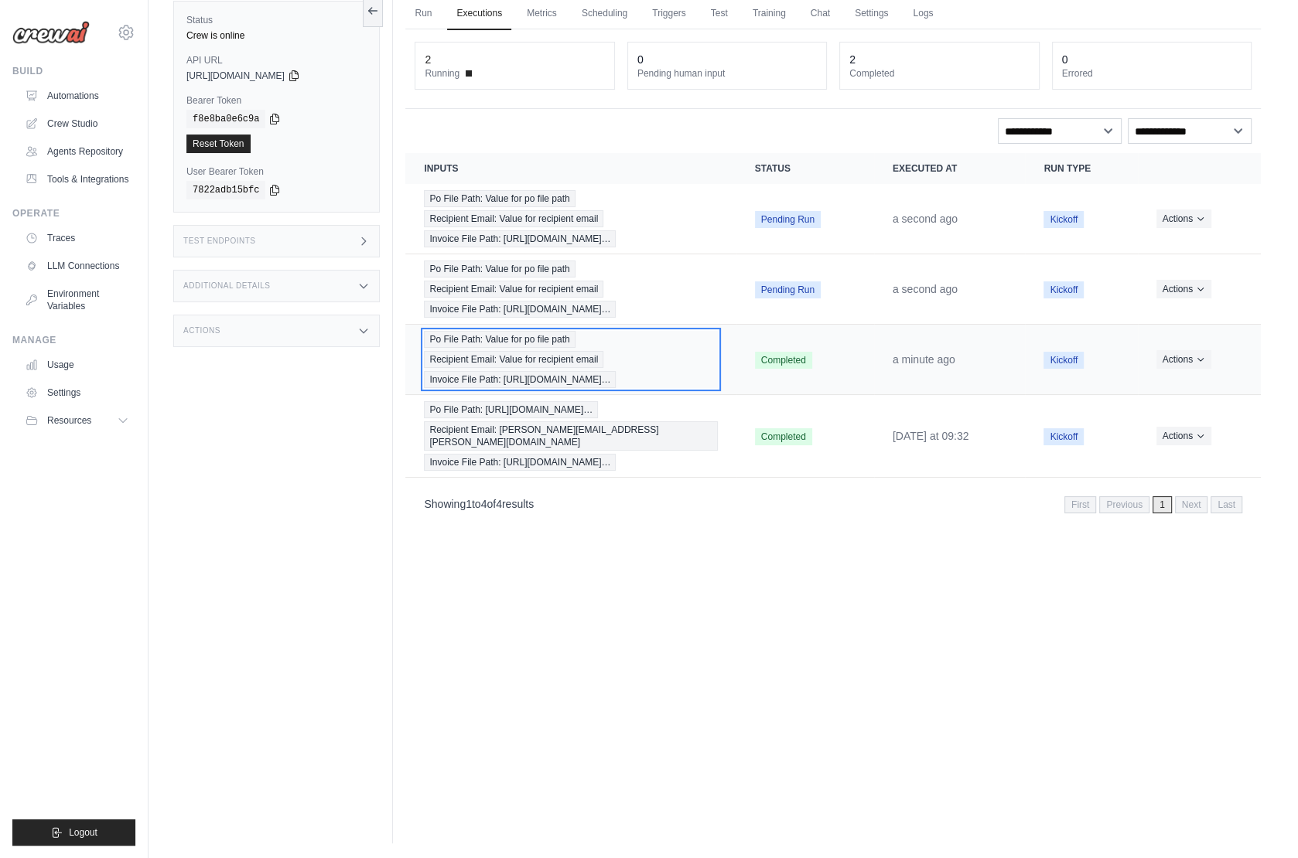
click at [636, 359] on div "Po File Path: Value for po file path Recipient Email: Value for recipient email…" at bounding box center [570, 359] width 293 height 57
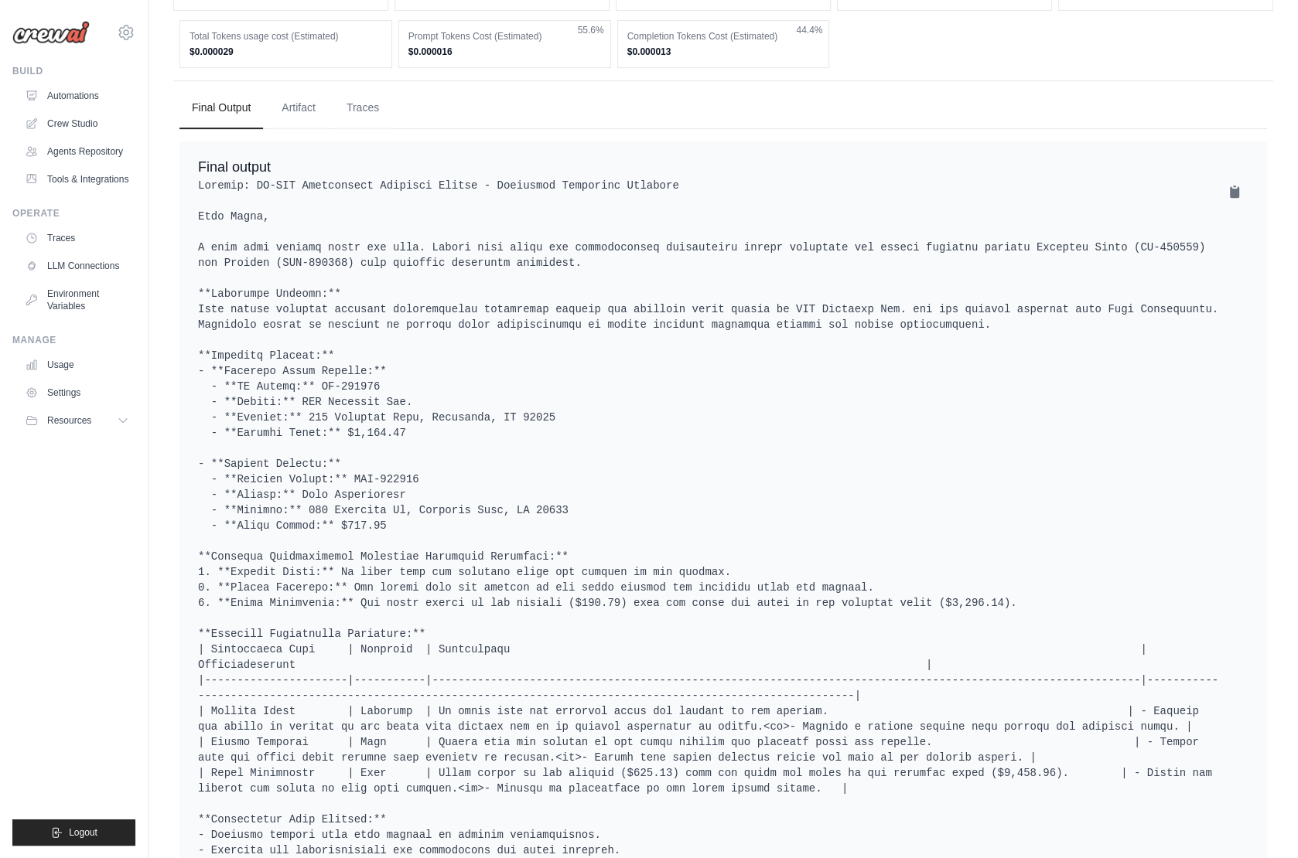
scroll to position [643, 0]
click at [302, 118] on button "Artifact" at bounding box center [298, 105] width 59 height 42
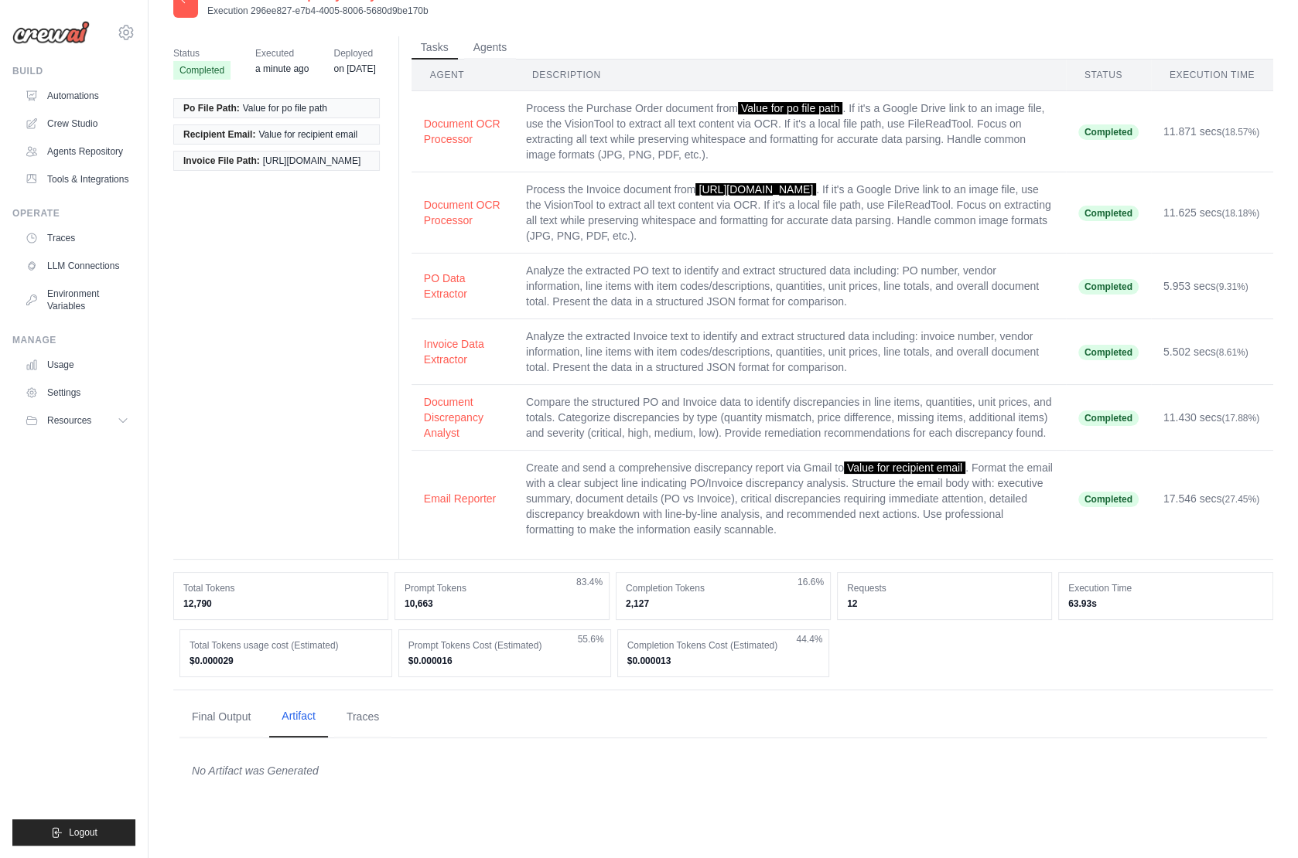
scroll to position [31, 0]
click at [357, 730] on button "Traces" at bounding box center [362, 717] width 57 height 42
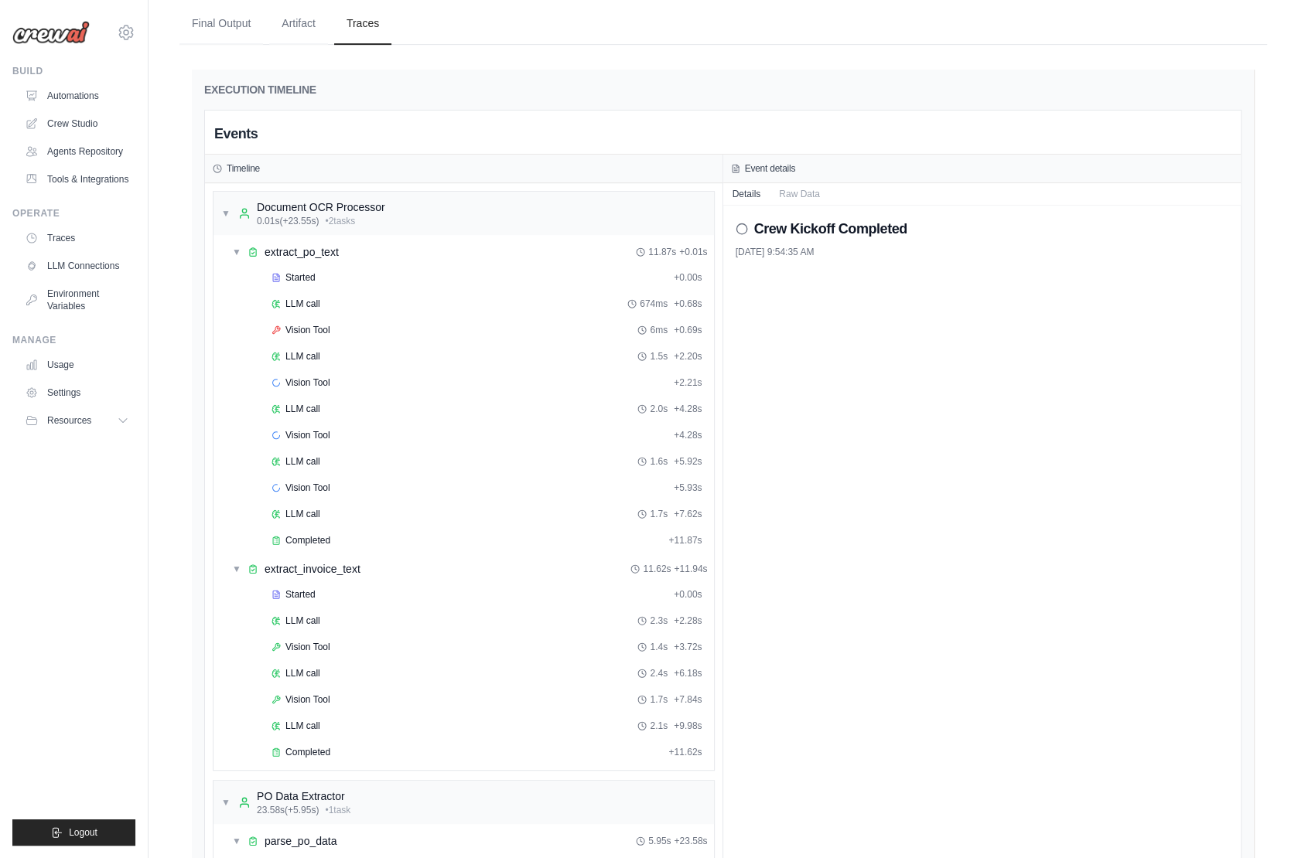
scroll to position [752, 0]
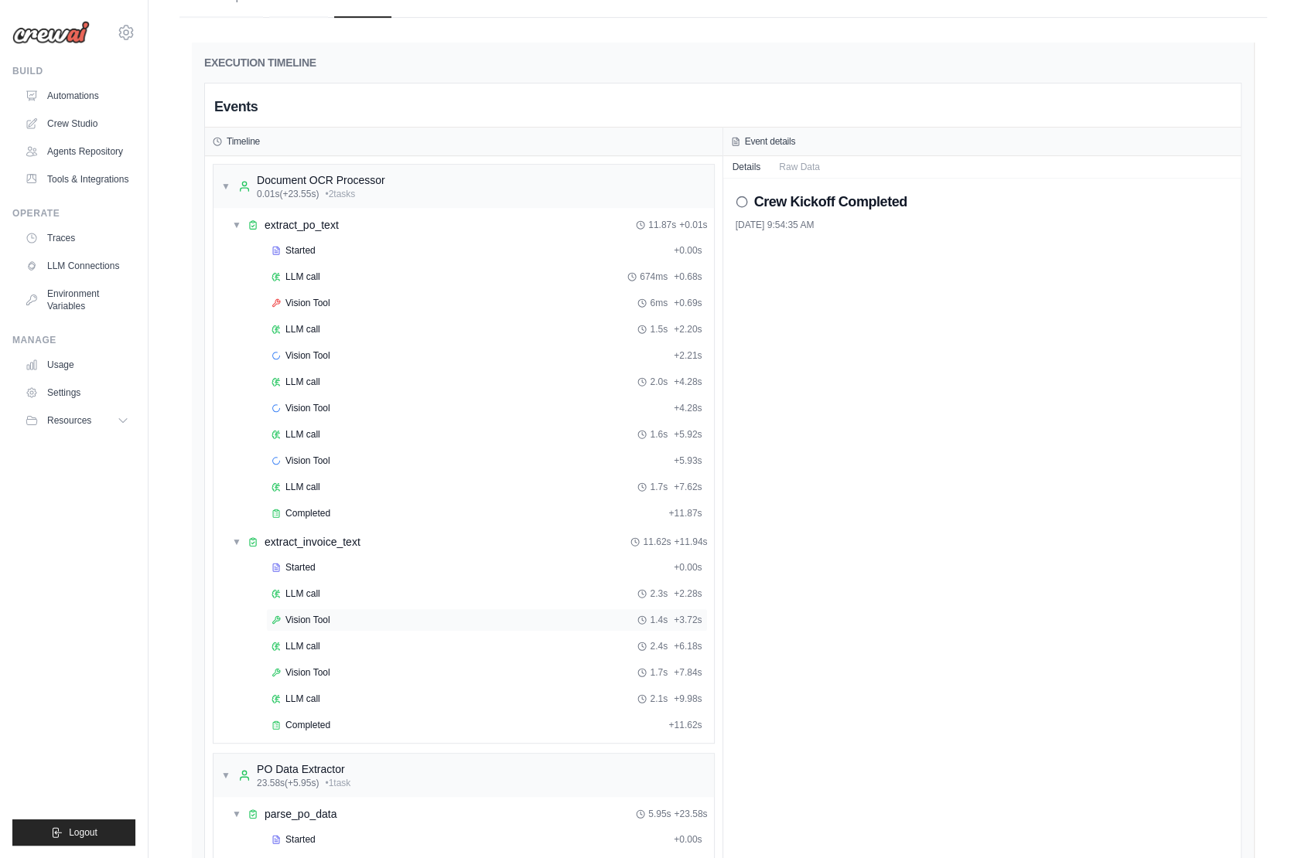
click at [331, 612] on div "Vision Tool 1.4s + 3.72s" at bounding box center [487, 620] width 442 height 23
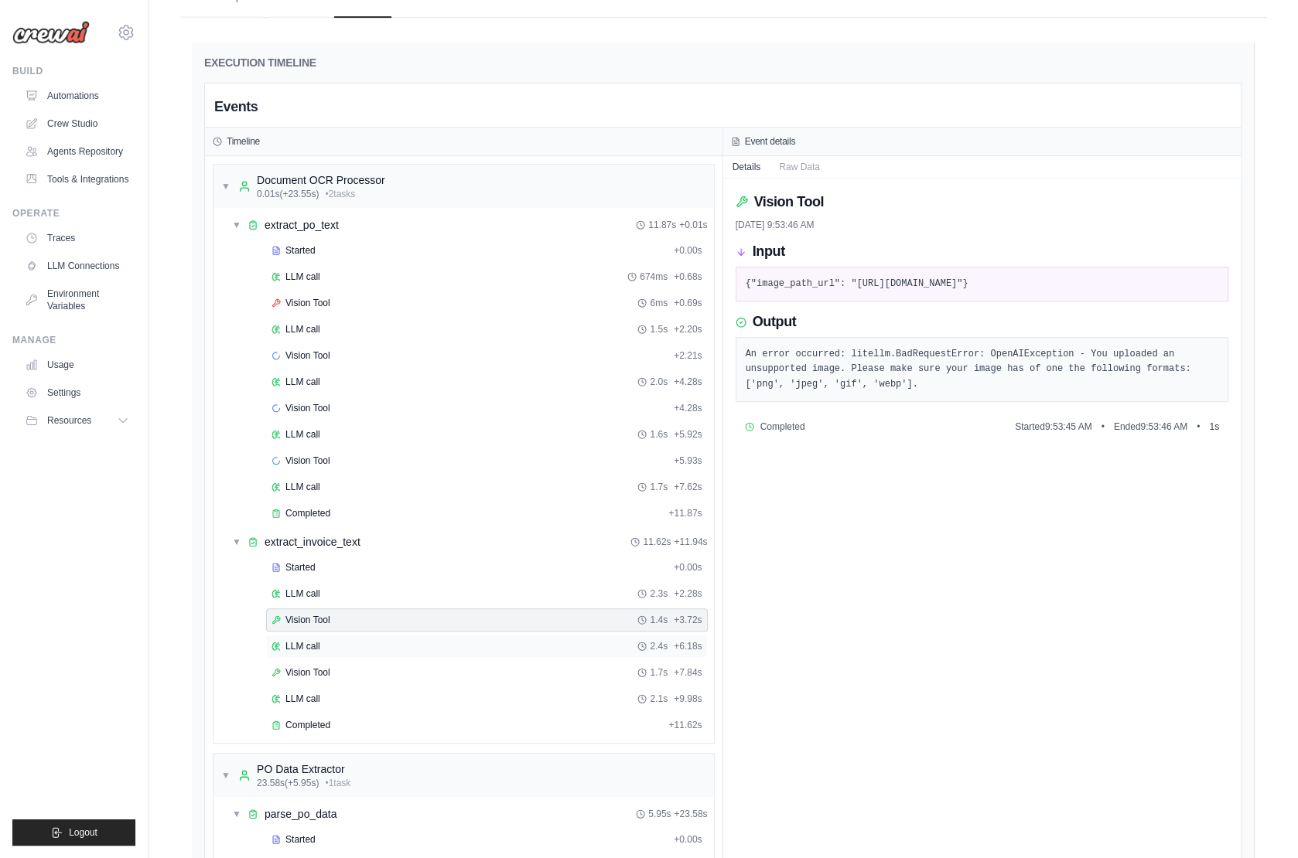
click at [335, 640] on div "LLM call 2.4s + 6.18s" at bounding box center [486, 646] width 431 height 12
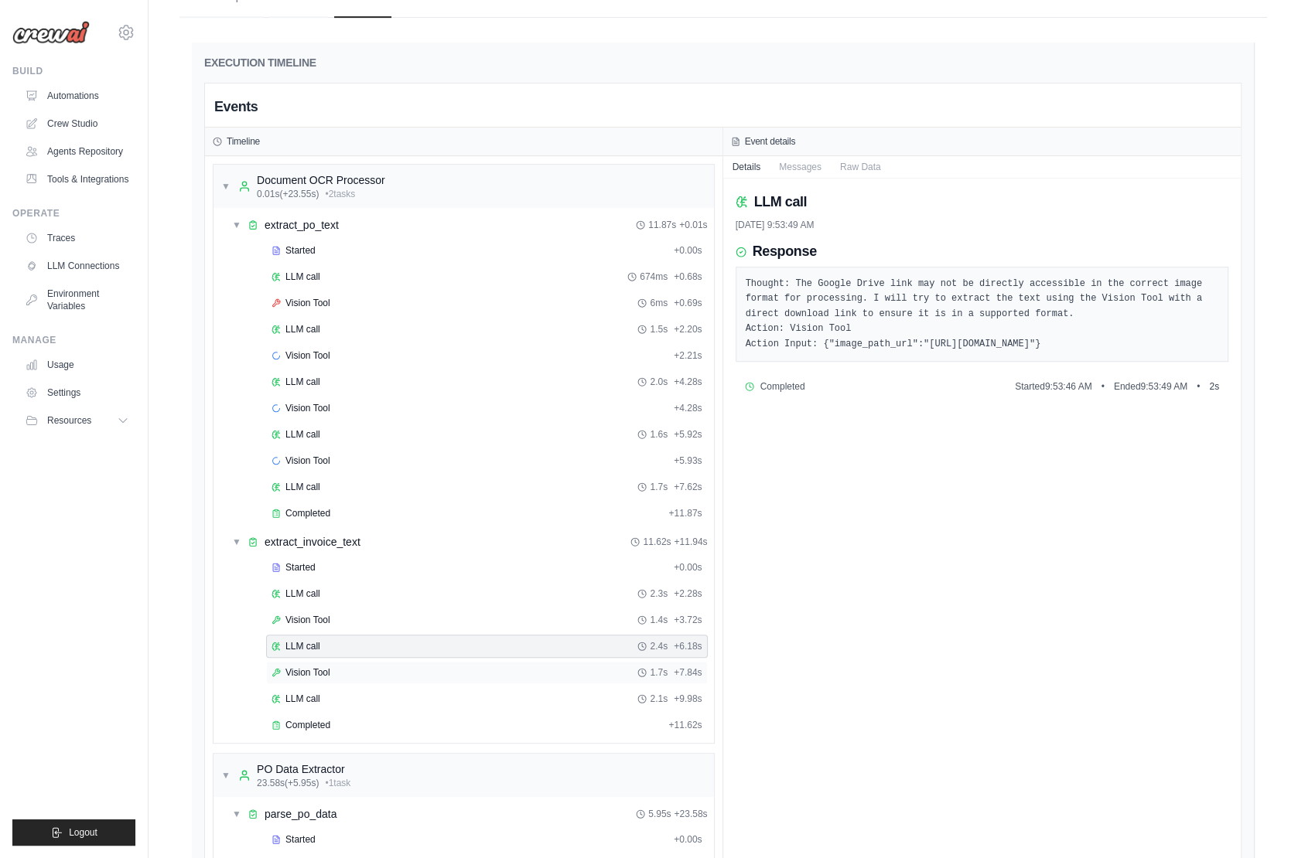
click at [336, 661] on div "Vision Tool 1.7s + 7.84s" at bounding box center [487, 672] width 442 height 23
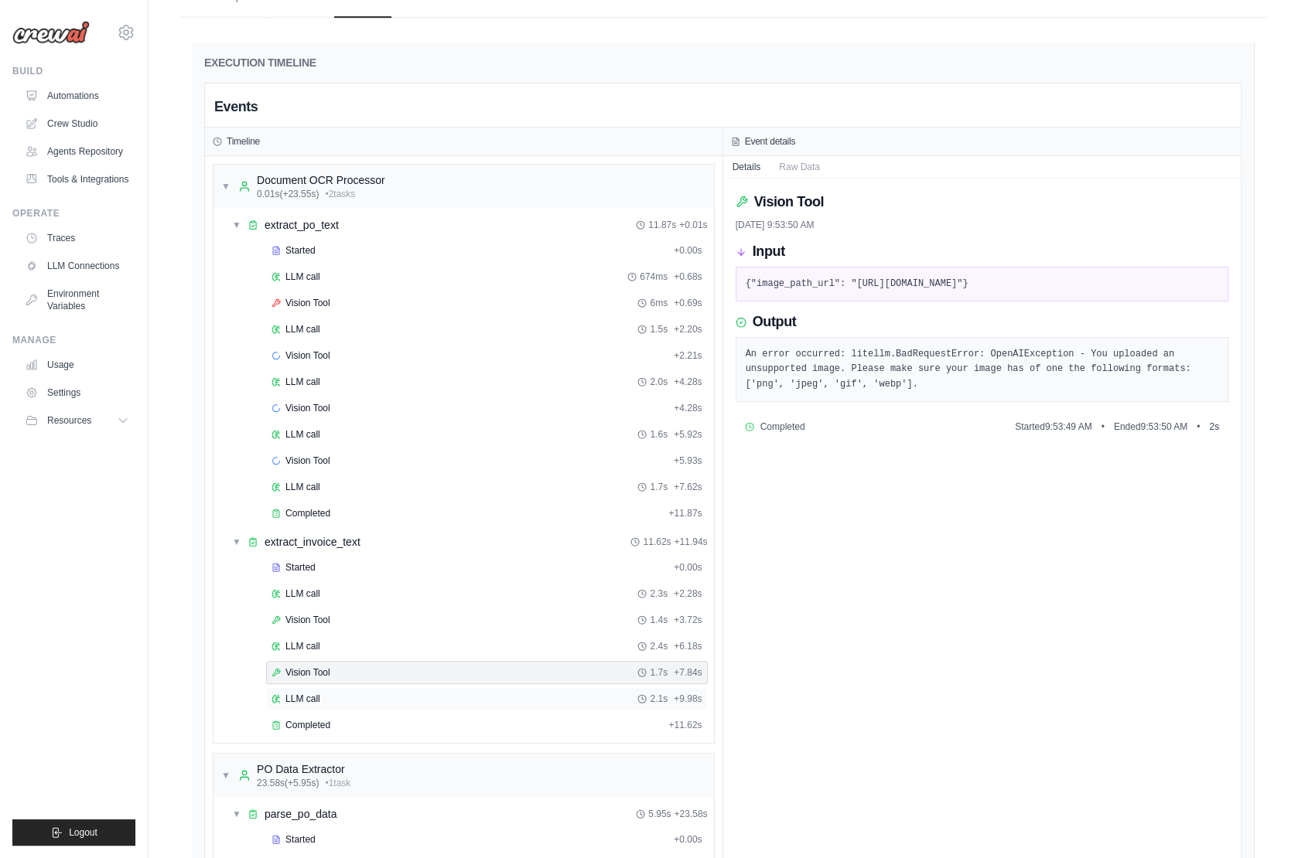
click at [299, 693] on span "LLM call" at bounding box center [302, 699] width 35 height 12
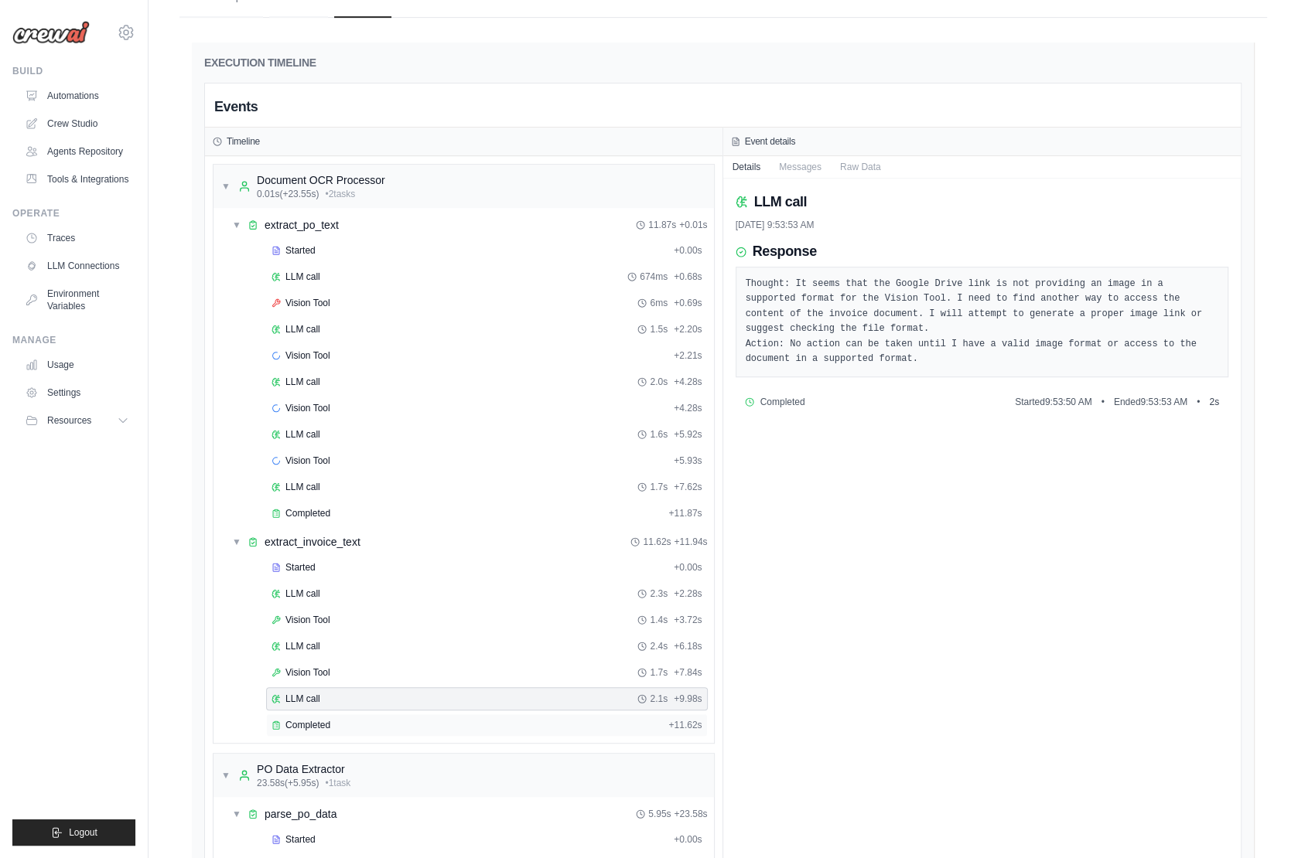
click at [305, 714] on div "Completed + 11.62s" at bounding box center [487, 725] width 442 height 23
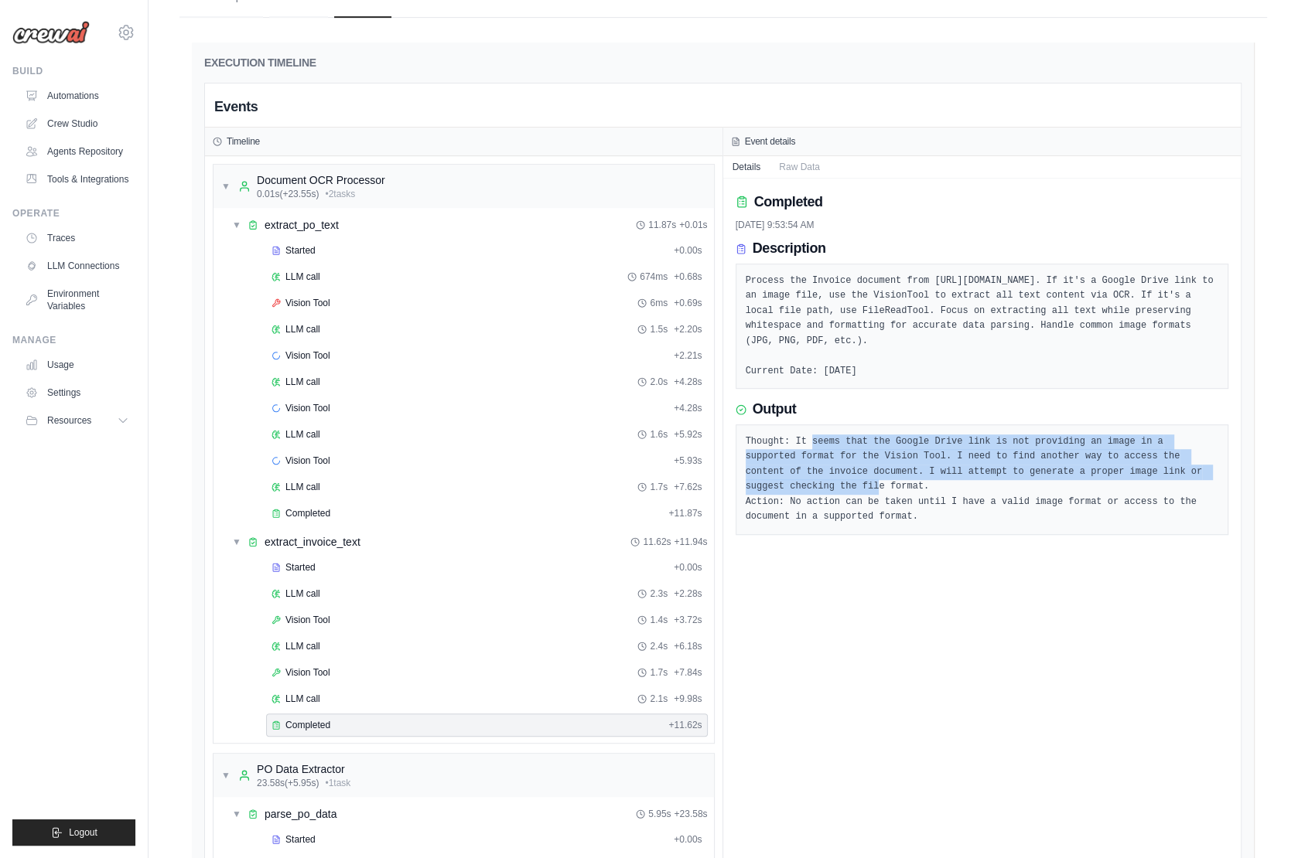
drag, startPoint x: 810, startPoint y: 463, endPoint x: 878, endPoint y: 506, distance: 80.2
click at [878, 506] on pre "Thought: It seems that the Google Drive link is not providing an image in a sup…" at bounding box center [981, 480] width 473 height 90
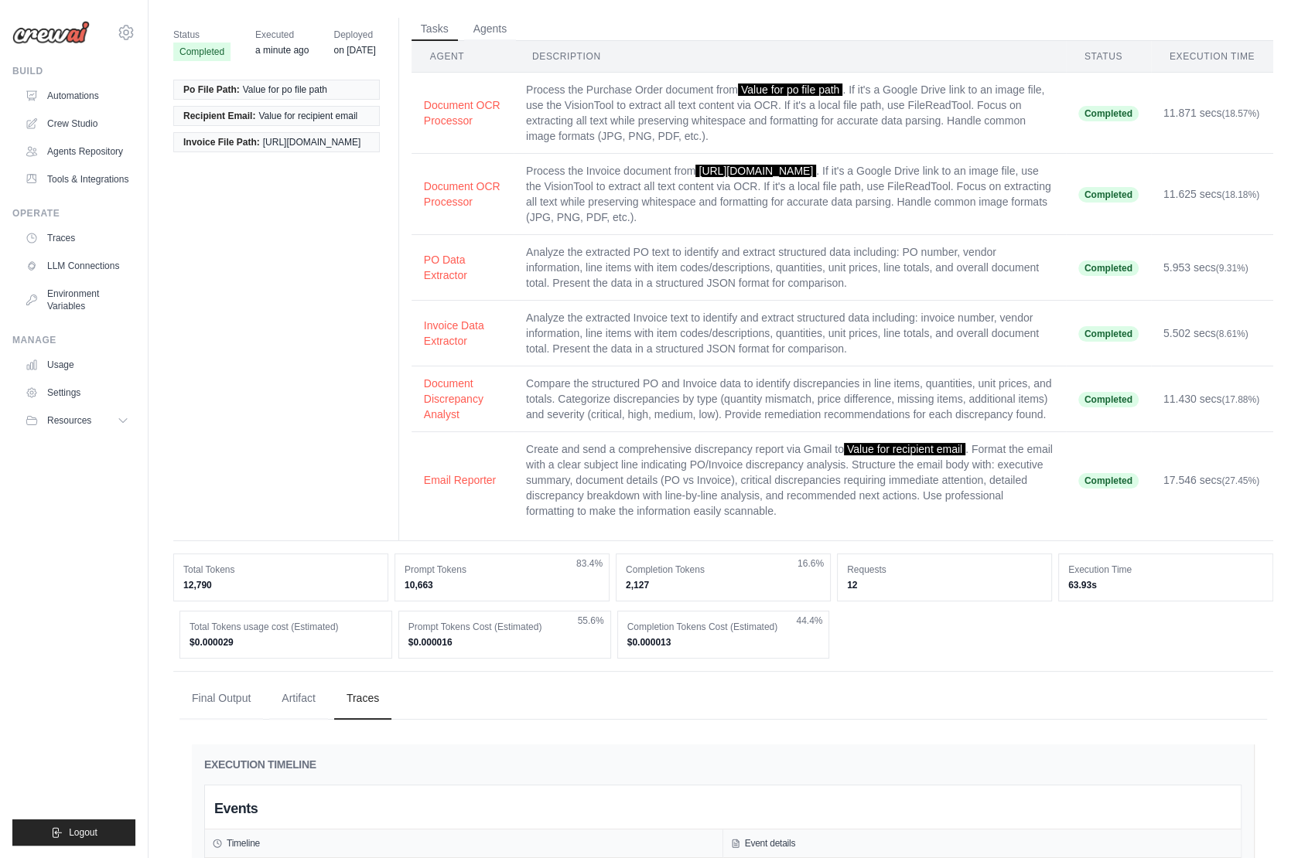
scroll to position [0, 0]
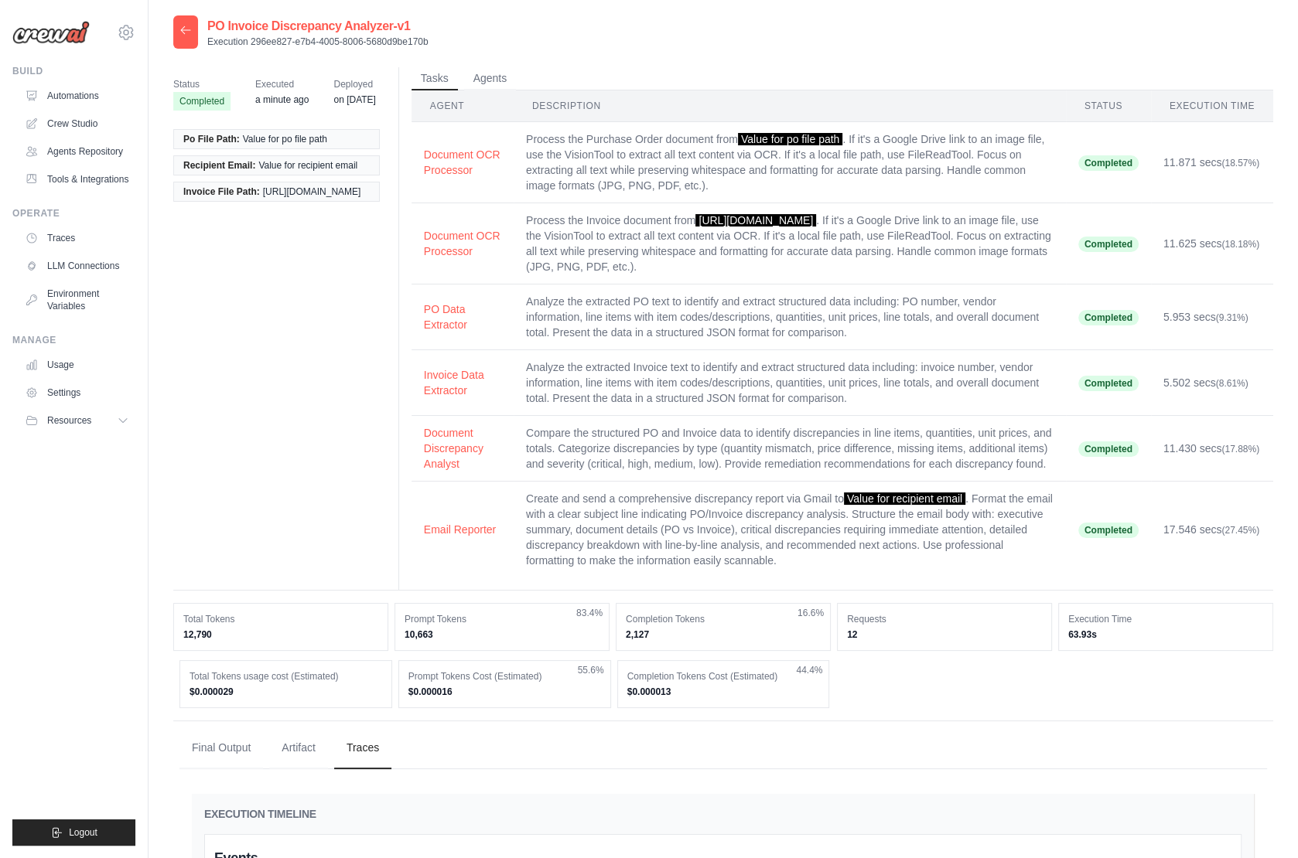
click at [183, 39] on div at bounding box center [185, 31] width 25 height 33
click at [183, 19] on div at bounding box center [185, 31] width 25 height 33
click at [184, 31] on icon at bounding box center [185, 30] width 12 height 12
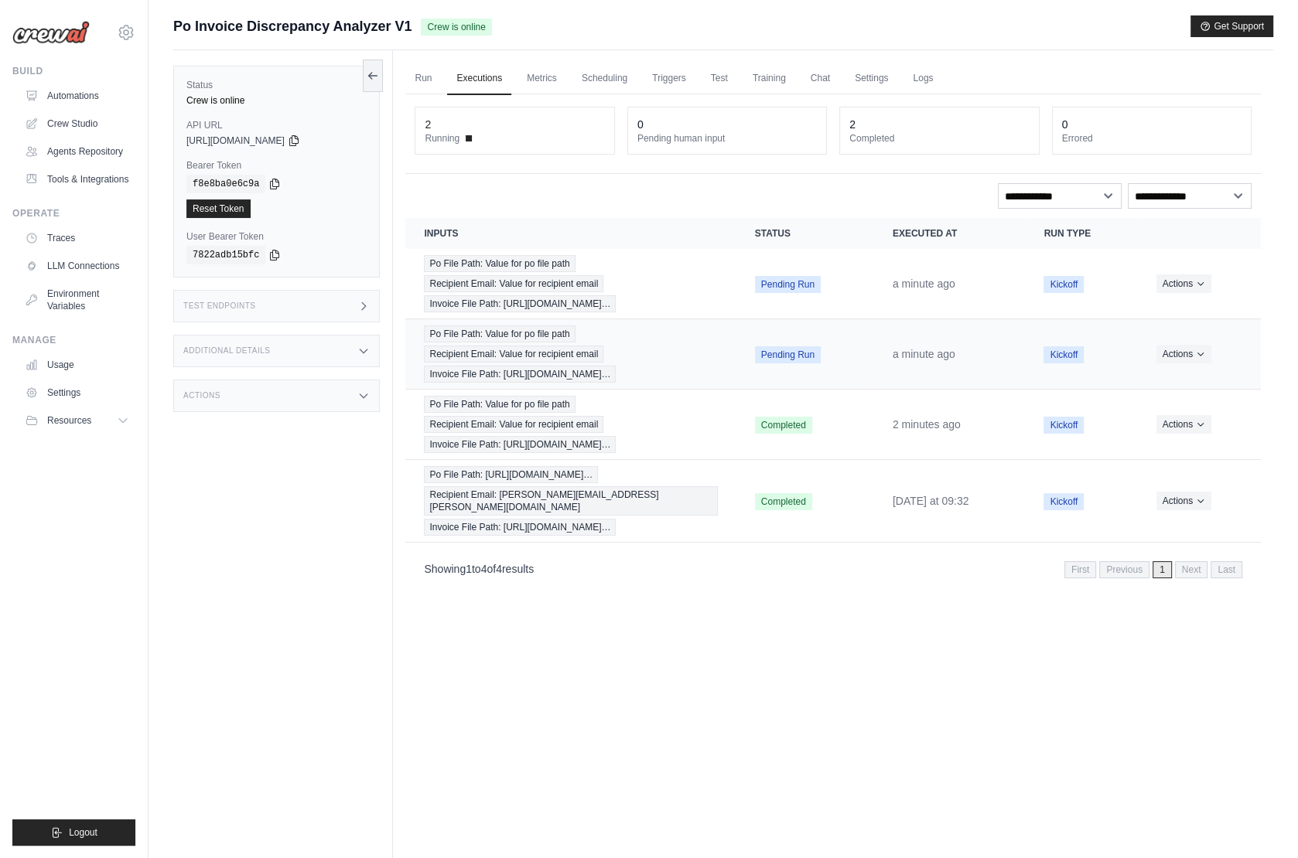
click at [874, 353] on td "a minute ago" at bounding box center [950, 354] width 152 height 70
click at [663, 329] on div "Po File Path: Value for po file path Recipient Email: Value for recipient email…" at bounding box center [570, 354] width 293 height 57
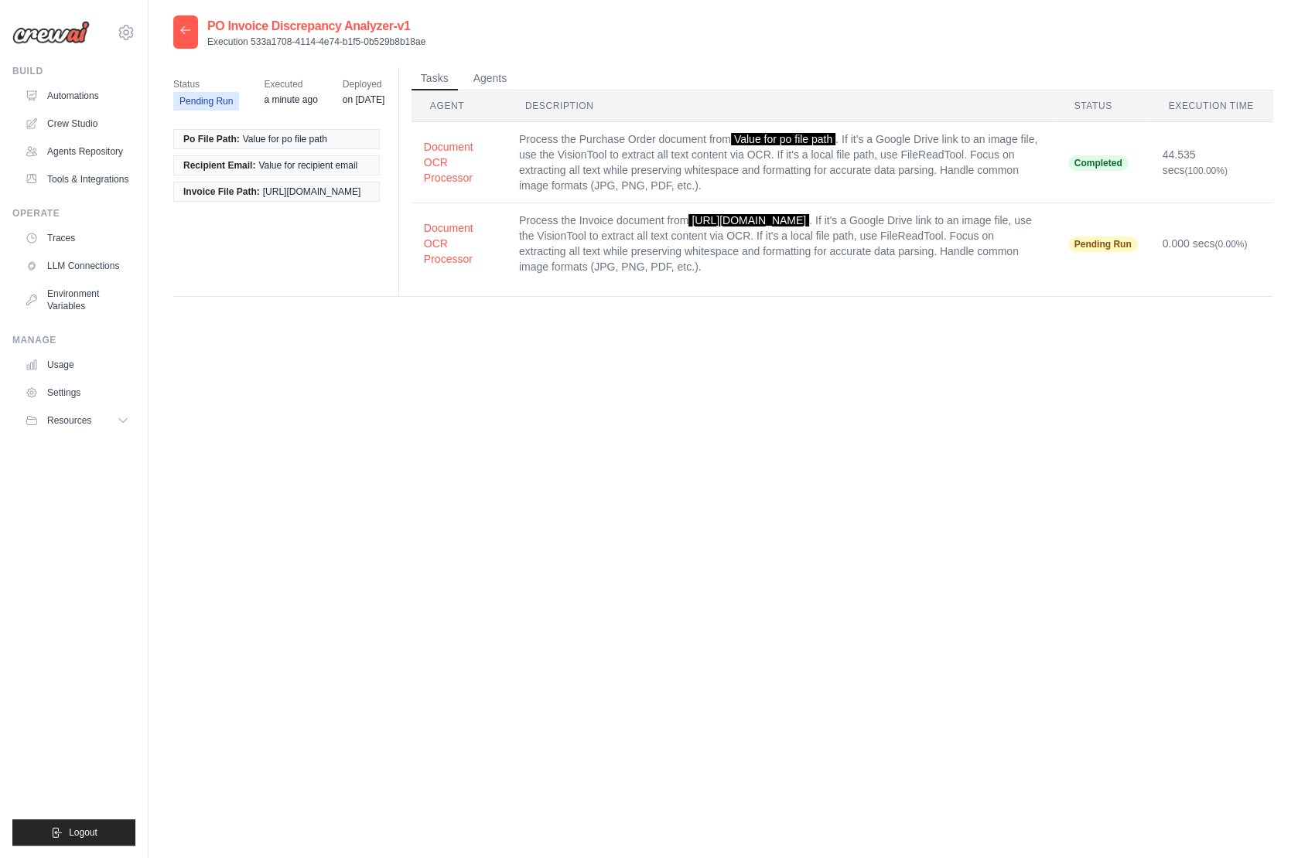
click at [194, 29] on div at bounding box center [185, 31] width 25 height 33
click at [188, 29] on icon at bounding box center [185, 30] width 12 height 12
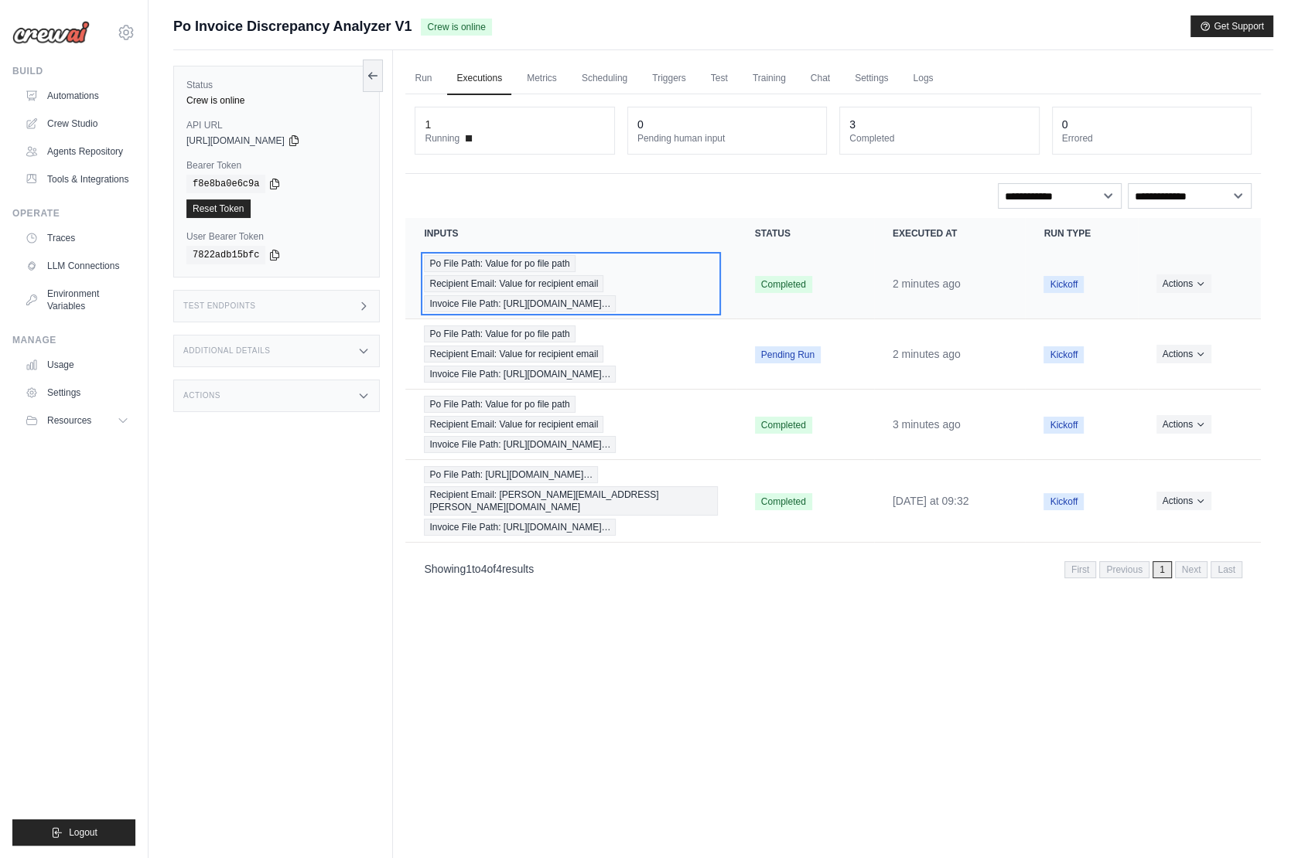
click at [697, 278] on div "Po File Path: Value for po file path Recipient Email: Value for recipient email…" at bounding box center [570, 283] width 293 height 57
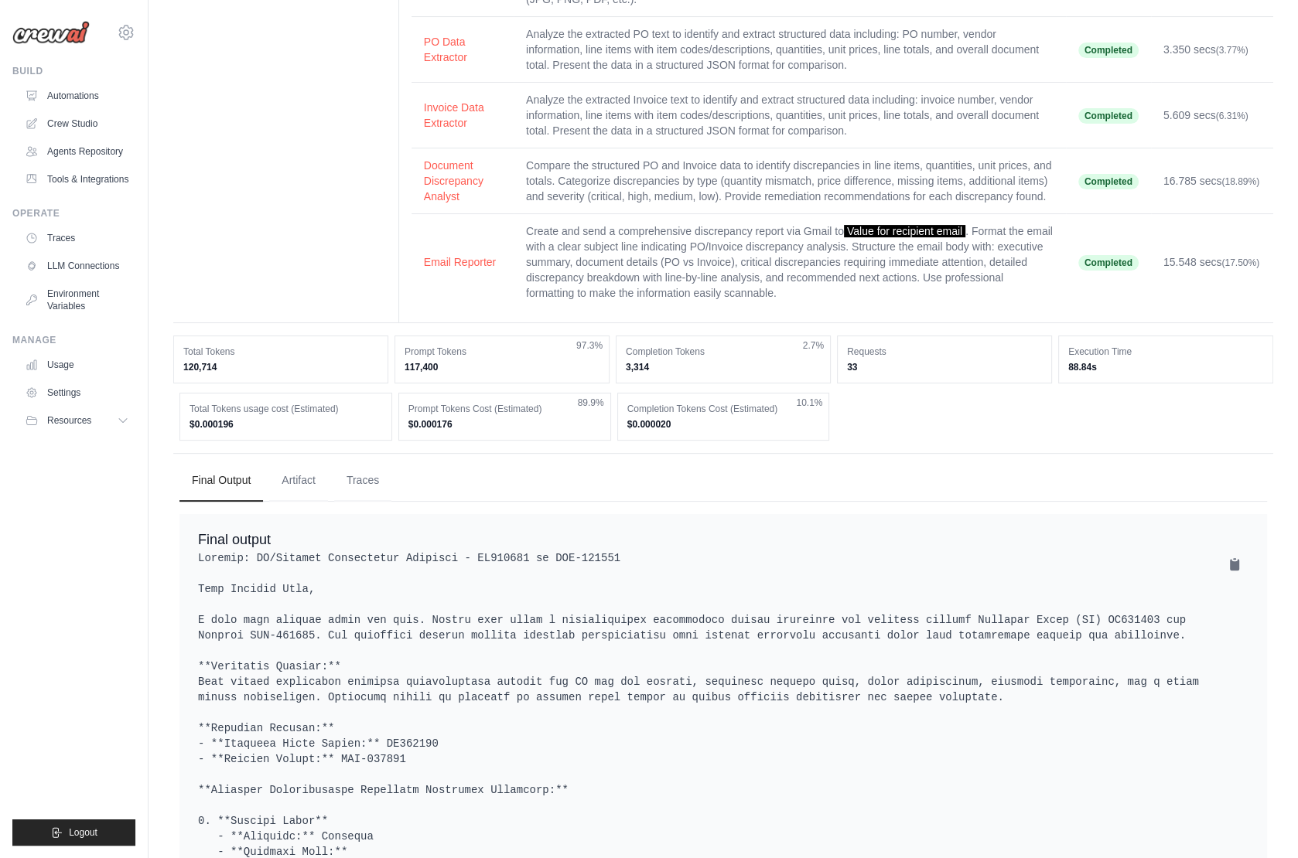
scroll to position [280, 0]
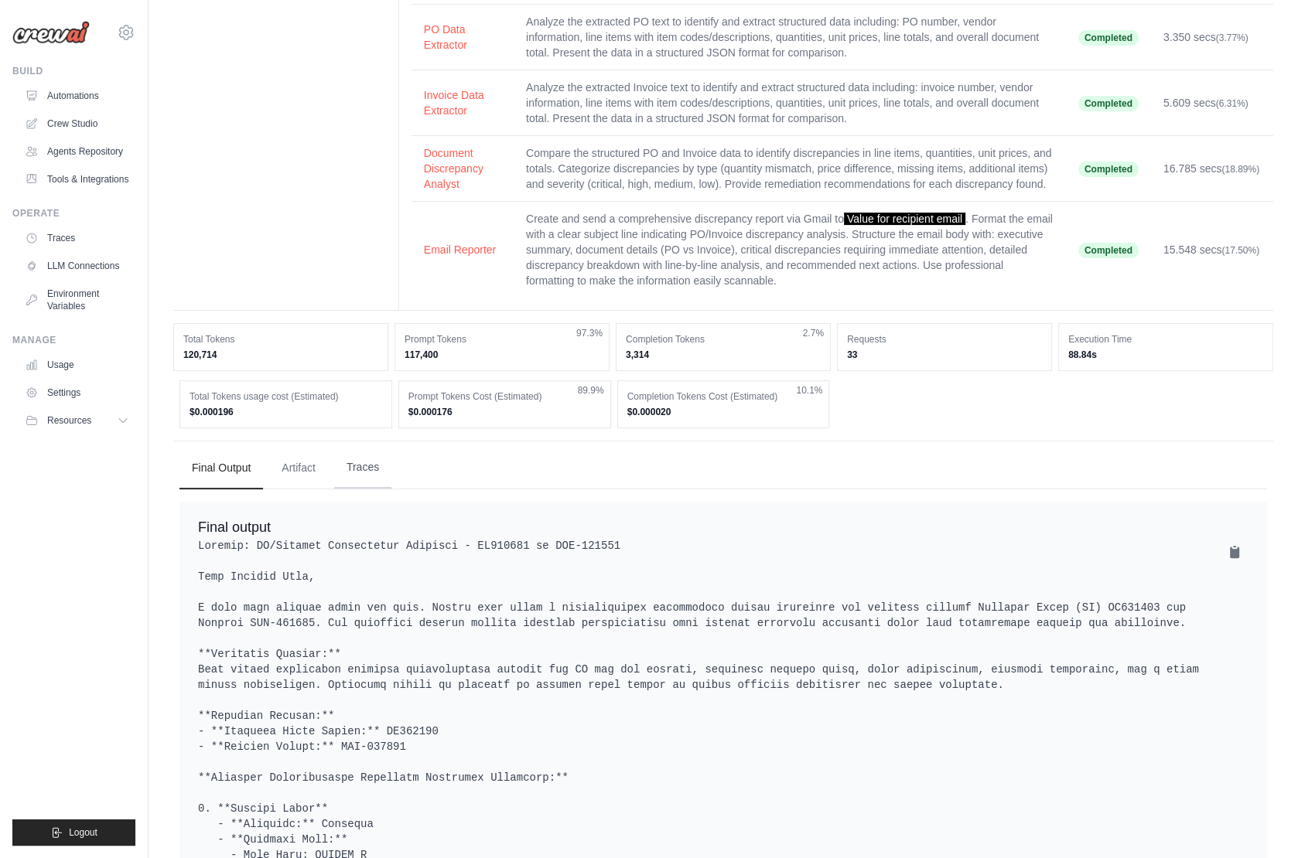
click at [377, 489] on button "Traces" at bounding box center [362, 468] width 57 height 42
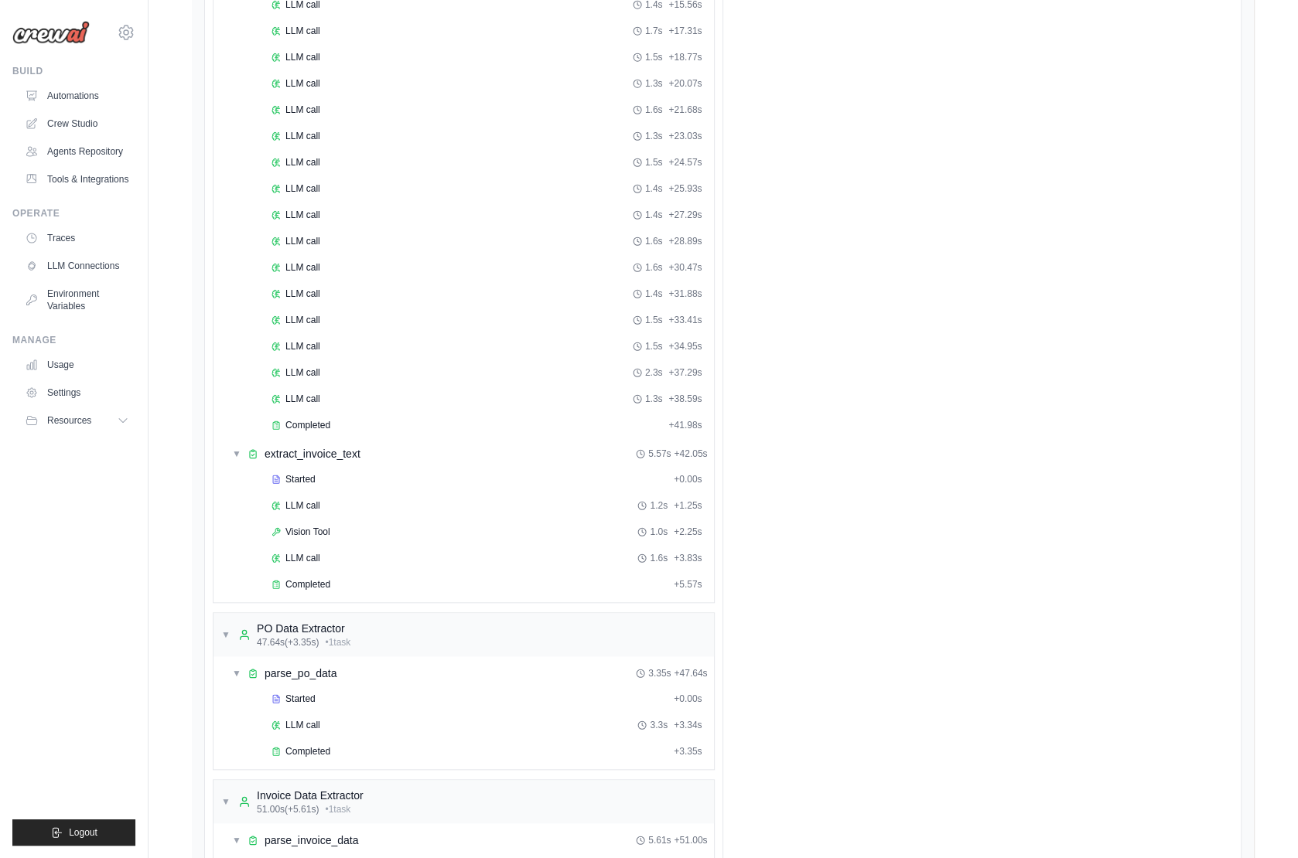
scroll to position [1414, 0]
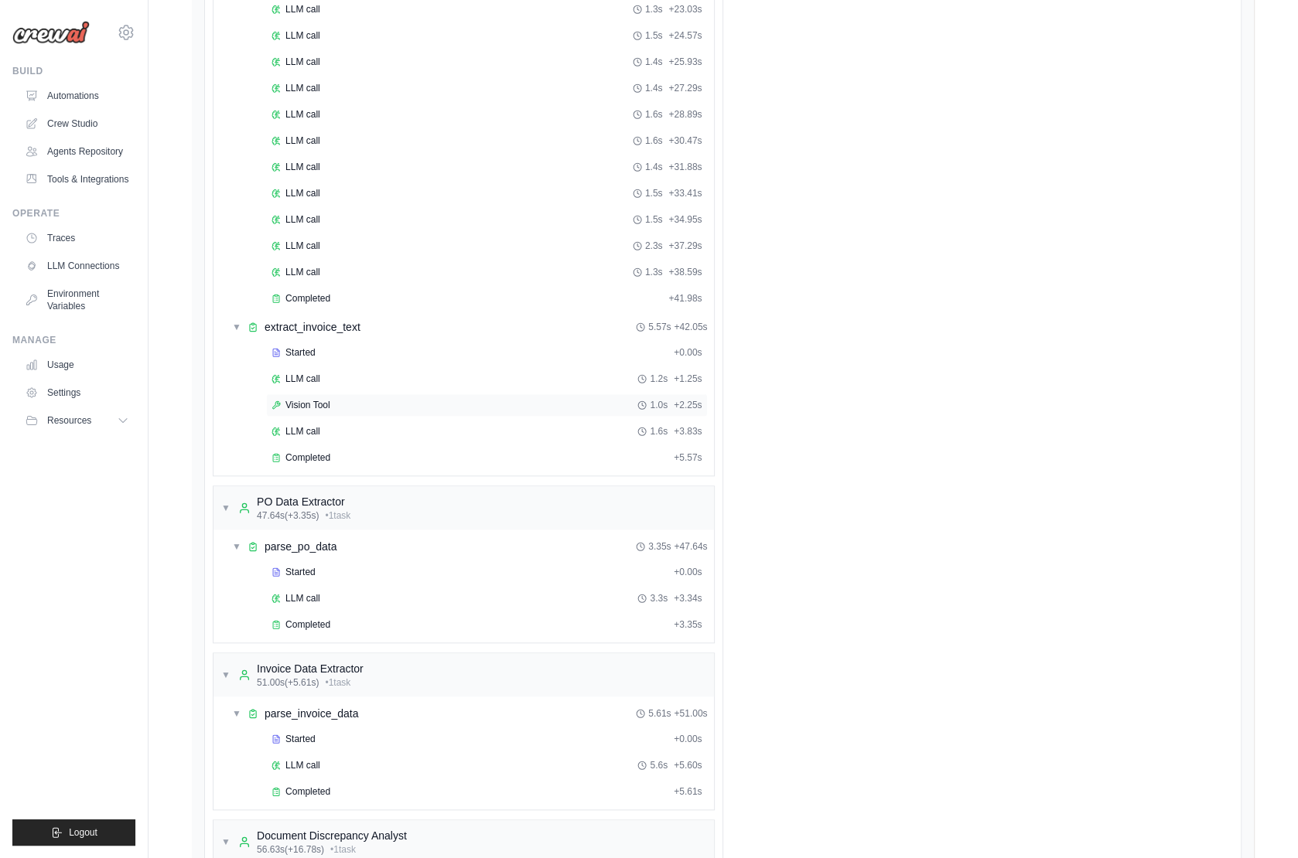
click at [319, 394] on div "Vision Tool 1.0s + 2.25s" at bounding box center [487, 405] width 442 height 23
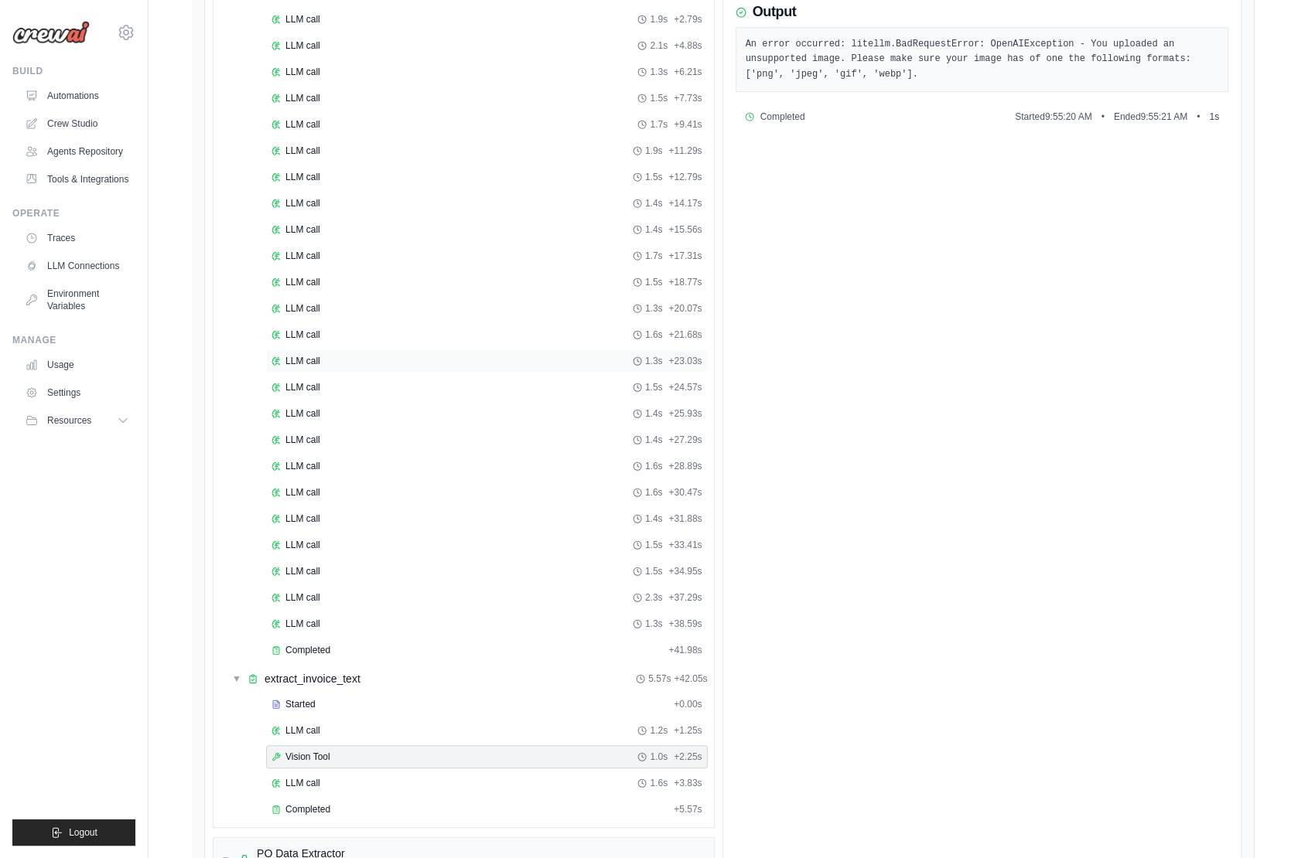
scroll to position [1068, 0]
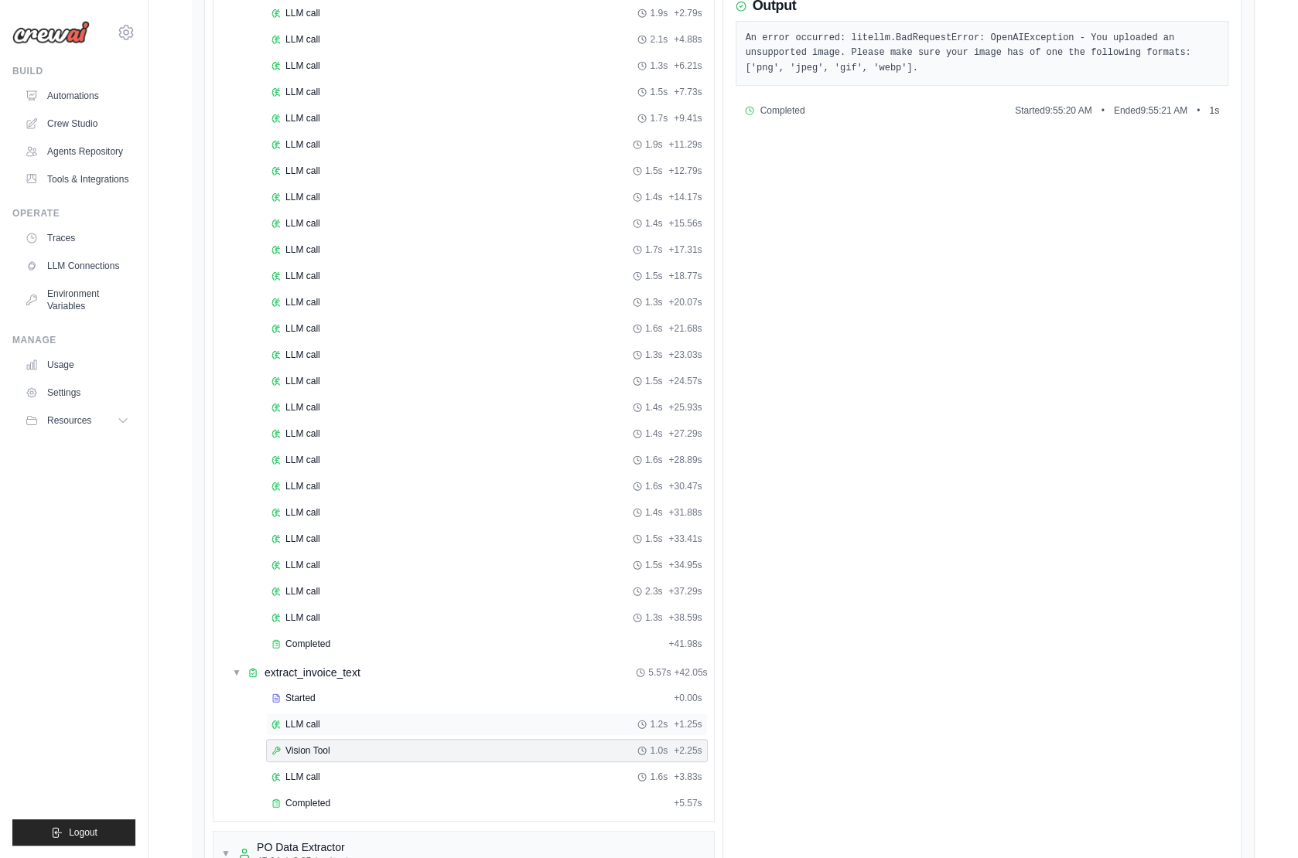
click at [315, 718] on span "LLM call" at bounding box center [302, 724] width 35 height 12
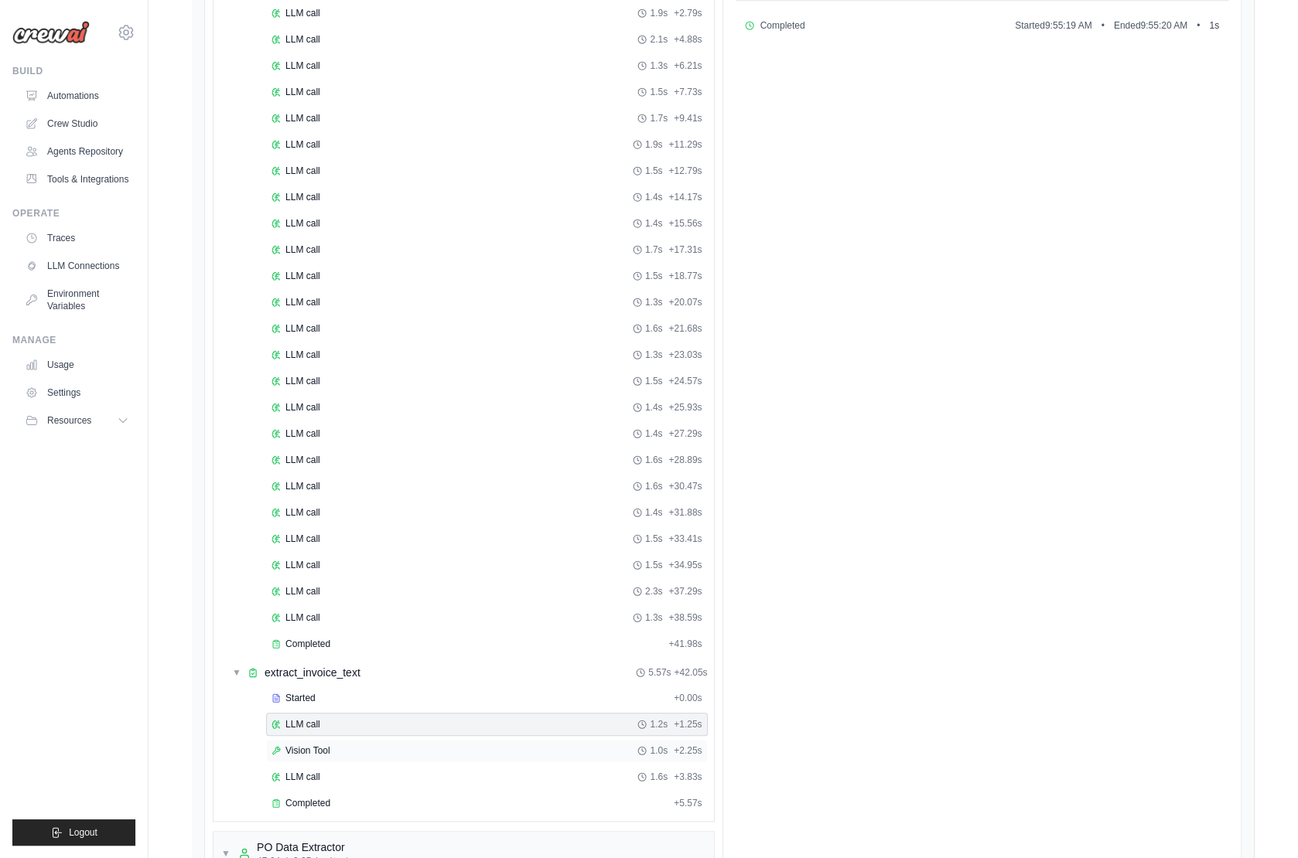
click at [336, 739] on div "Vision Tool 1.0s + 2.25s" at bounding box center [487, 750] width 442 height 23
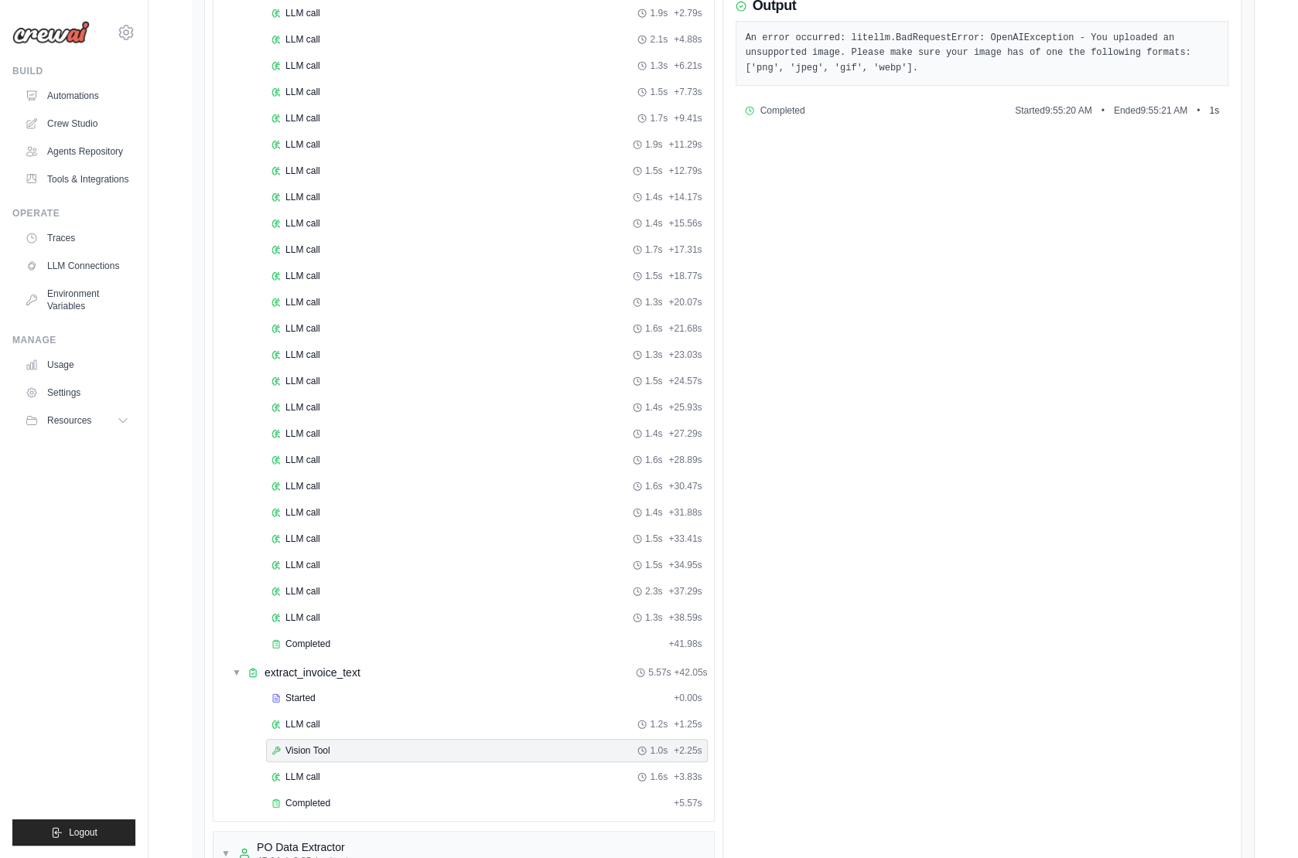
click at [326, 751] on div "Started + 0.00s LLM call 1.2s + 1.25s Vision Tool 1.0s + 2.25s LLM call 1.6s + …" at bounding box center [470, 752] width 488 height 131
click at [315, 771] on span "LLM call" at bounding box center [302, 777] width 35 height 12
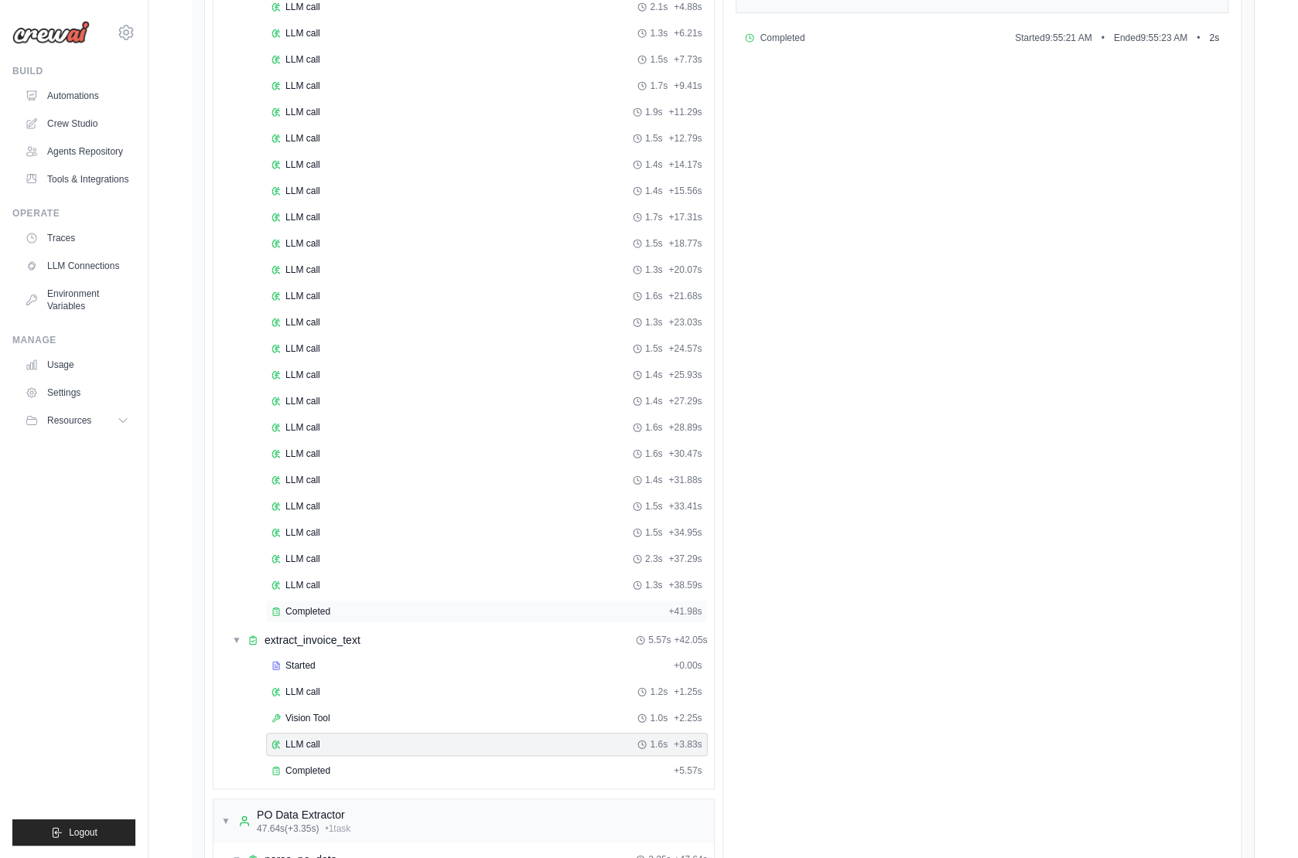
scroll to position [1123, 0]
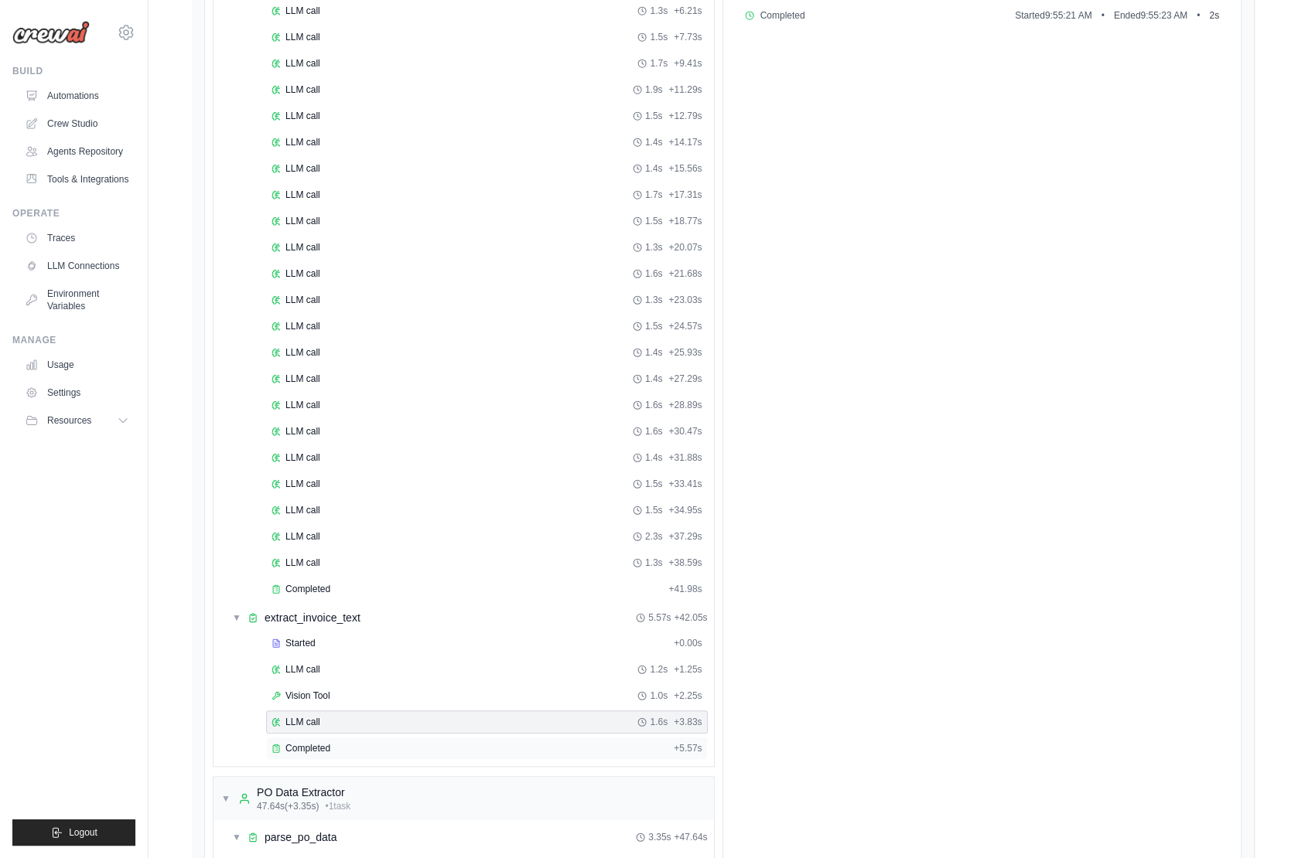
click at [300, 737] on div "Completed + 5.57s" at bounding box center [487, 748] width 442 height 23
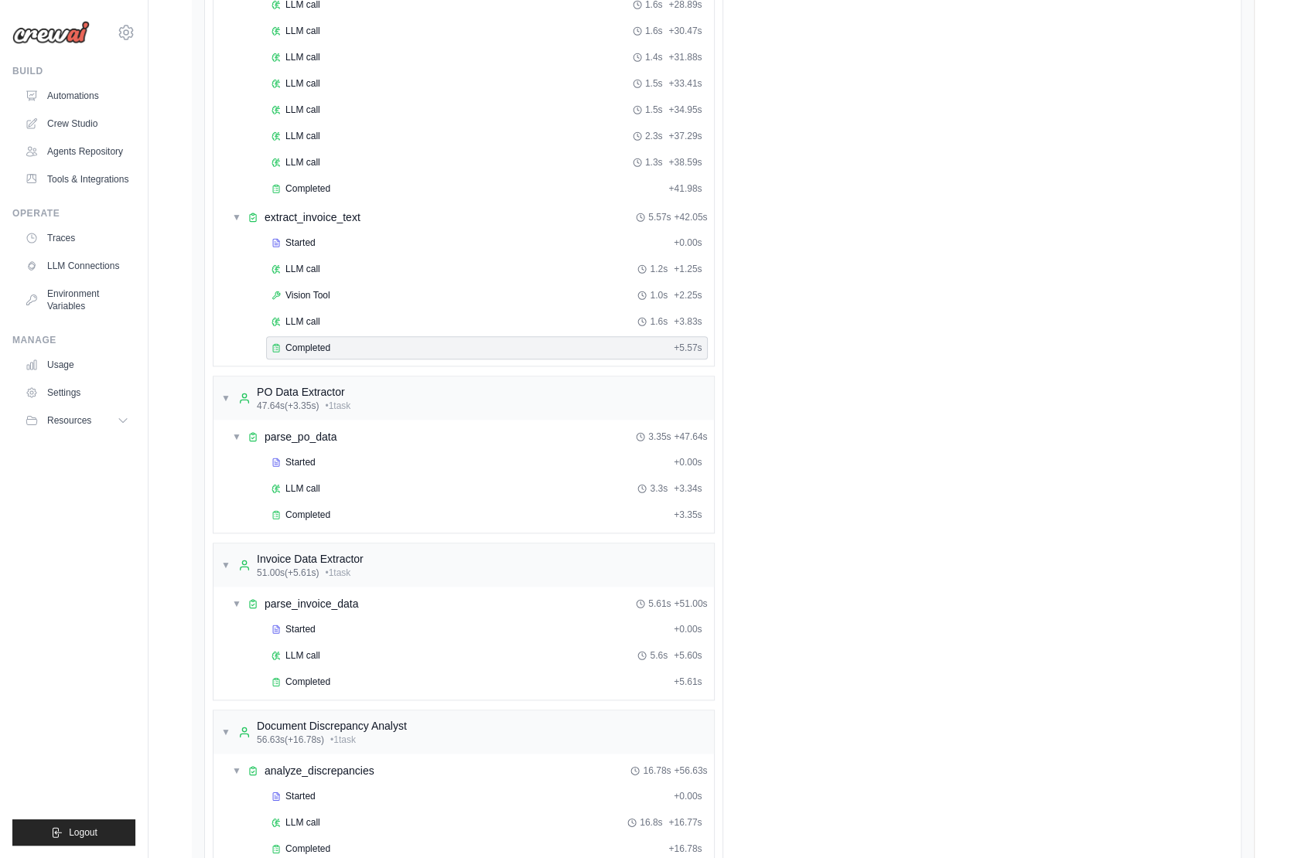
scroll to position [1544, 0]
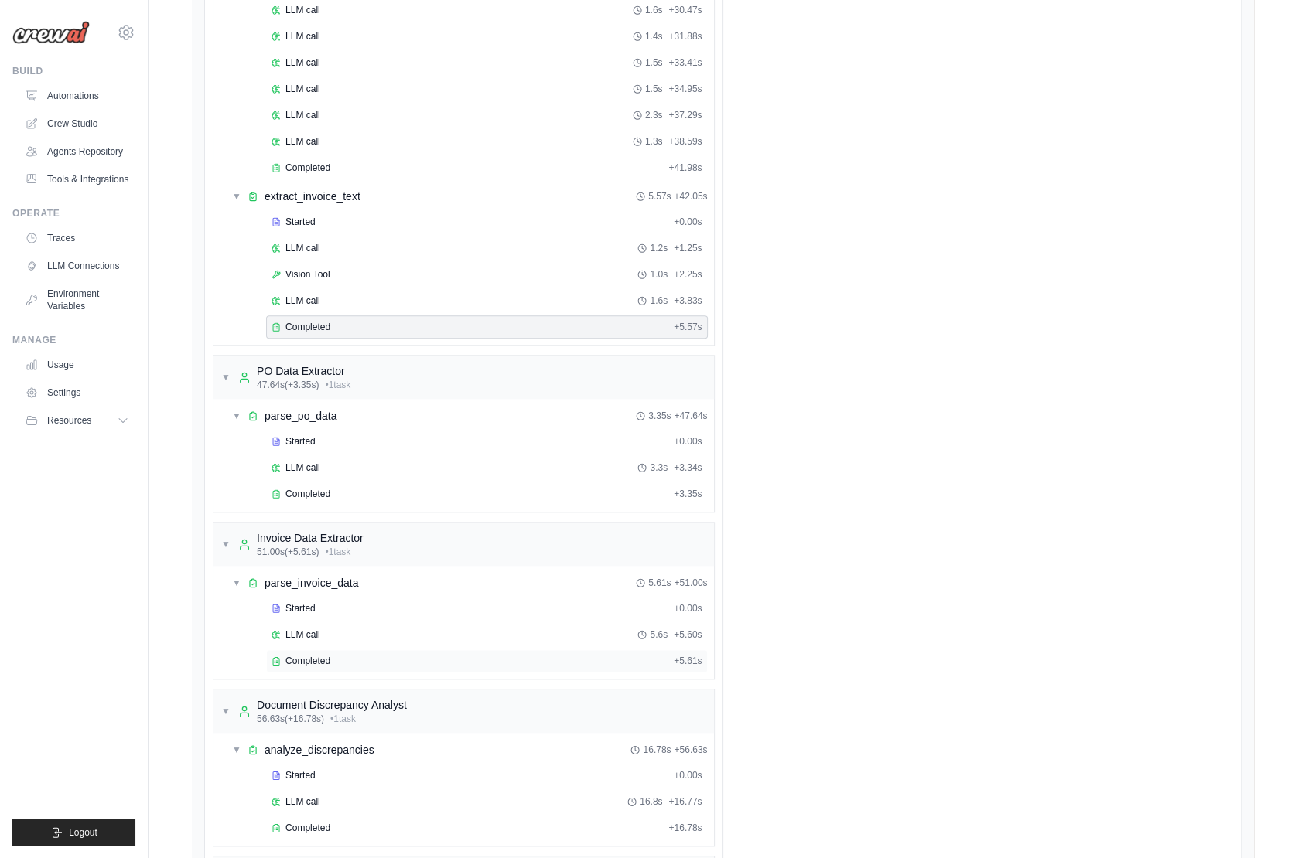
click at [322, 655] on span "Completed" at bounding box center [307, 661] width 45 height 12
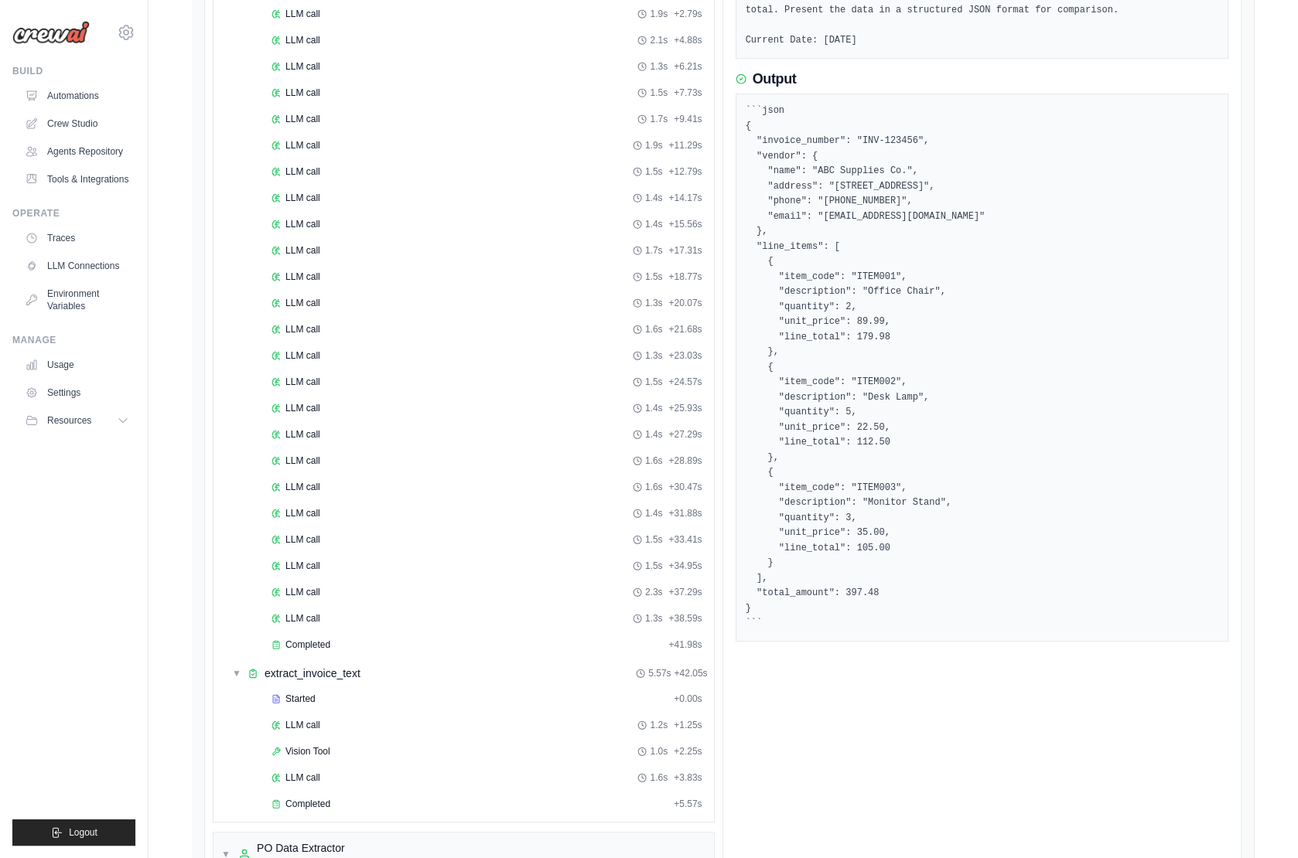
scroll to position [841, 0]
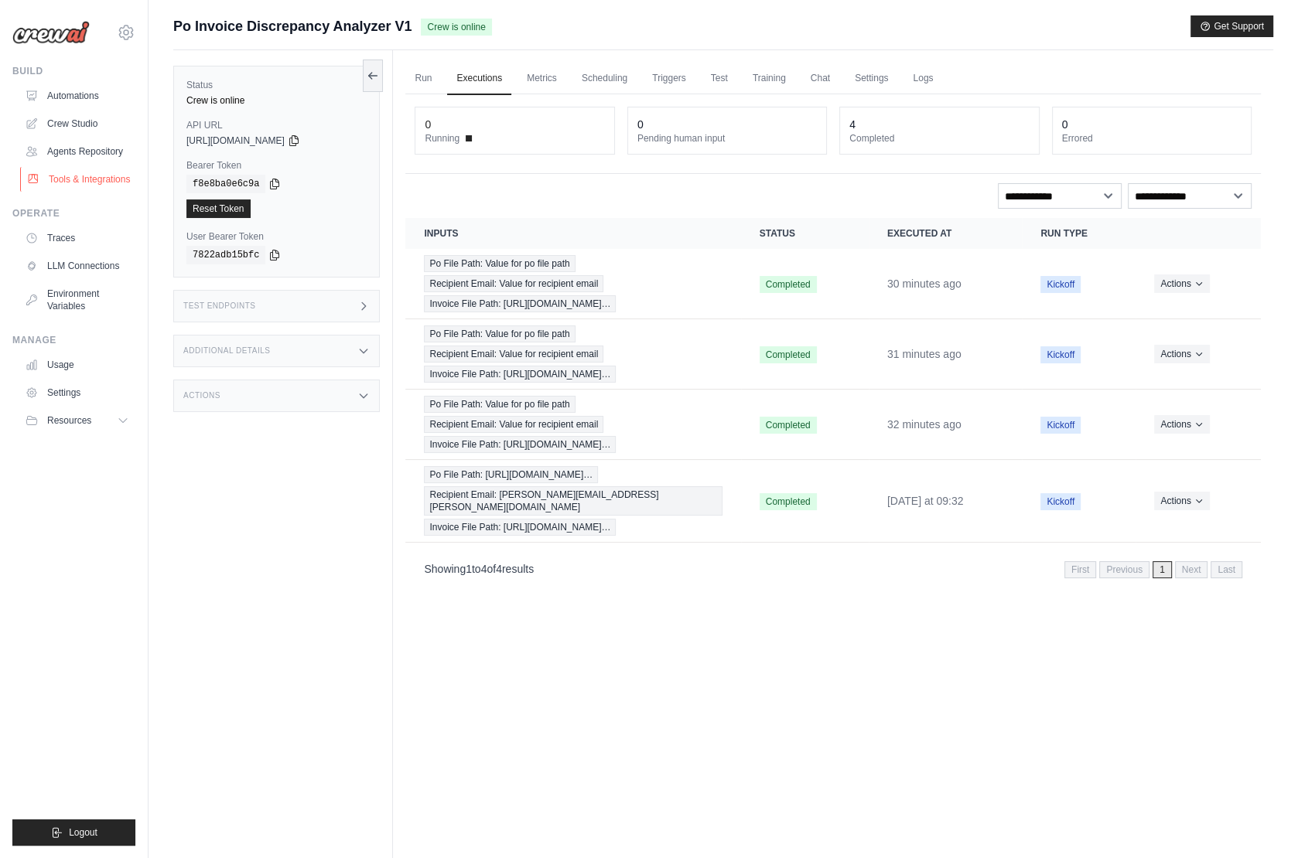
click at [82, 177] on link "Tools & Integrations" at bounding box center [78, 179] width 117 height 25
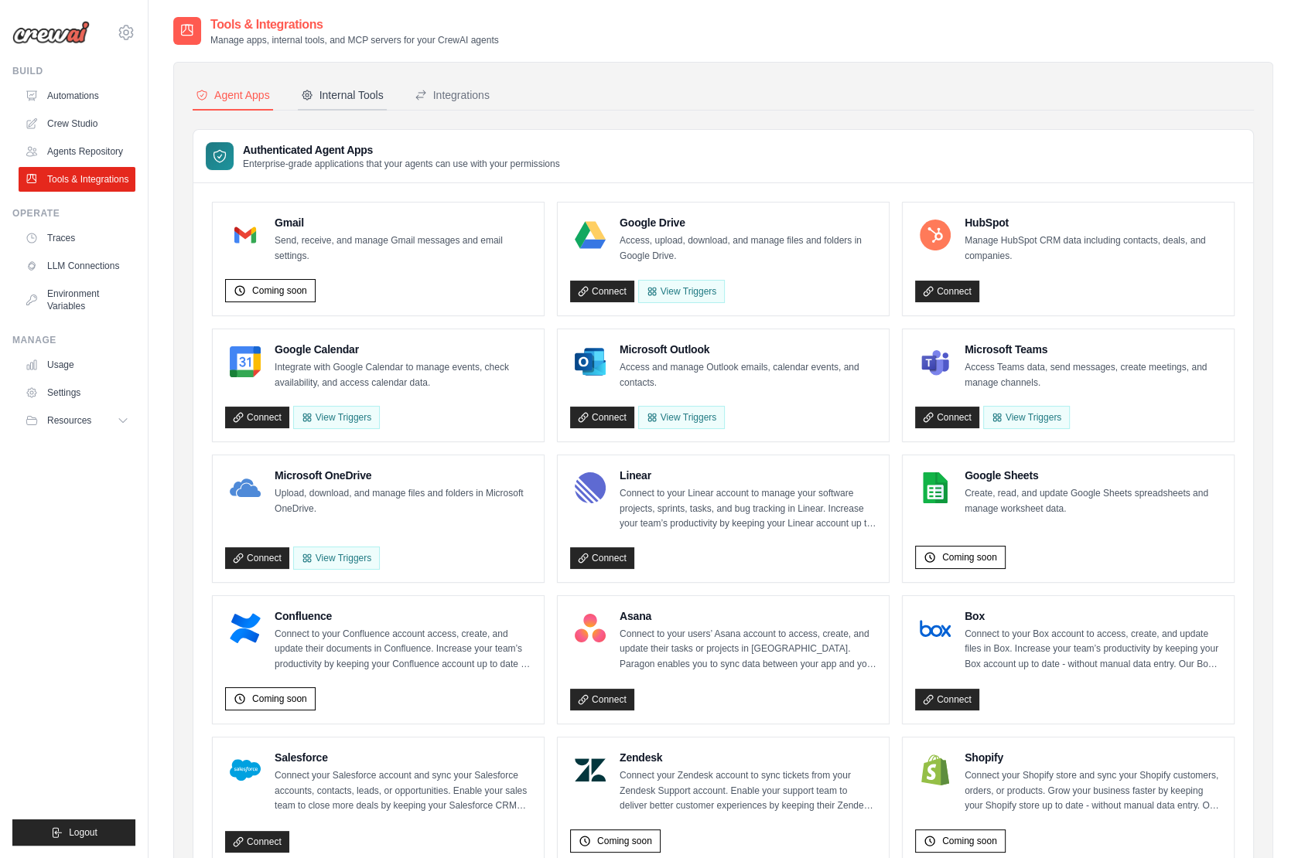
click at [351, 94] on div "Internal Tools" at bounding box center [342, 94] width 83 height 15
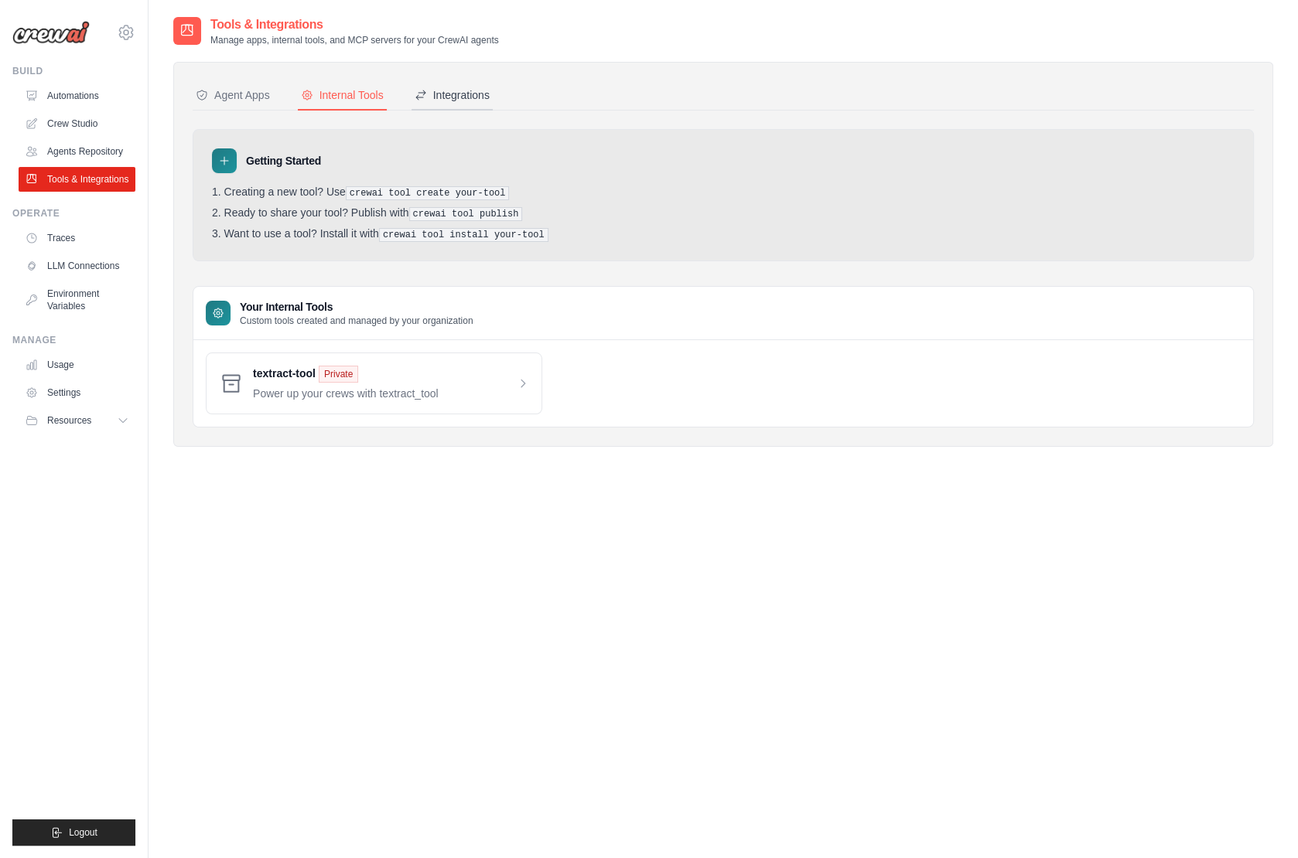
click at [431, 102] on button "Integrations" at bounding box center [451, 95] width 81 height 29
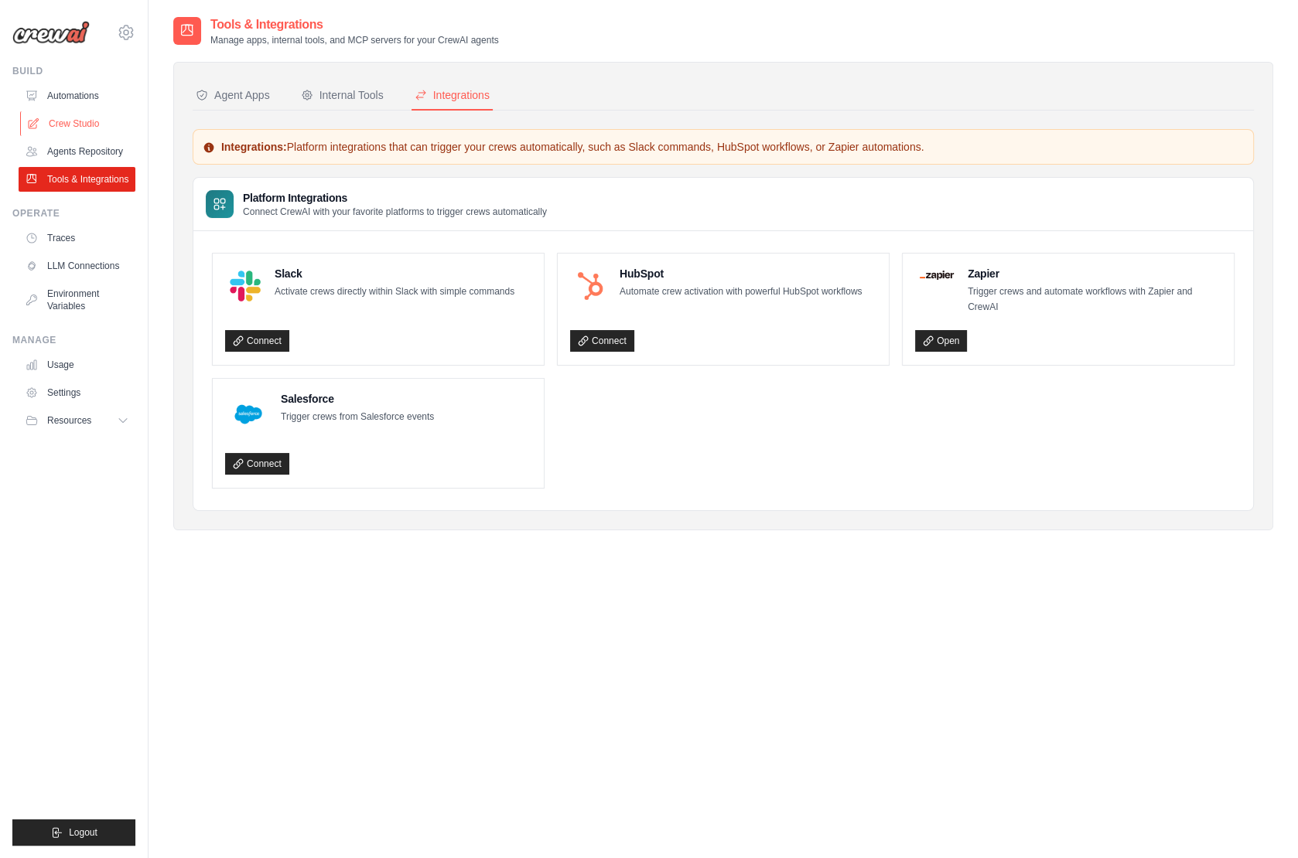
click at [76, 123] on link "Crew Studio" at bounding box center [78, 123] width 117 height 25
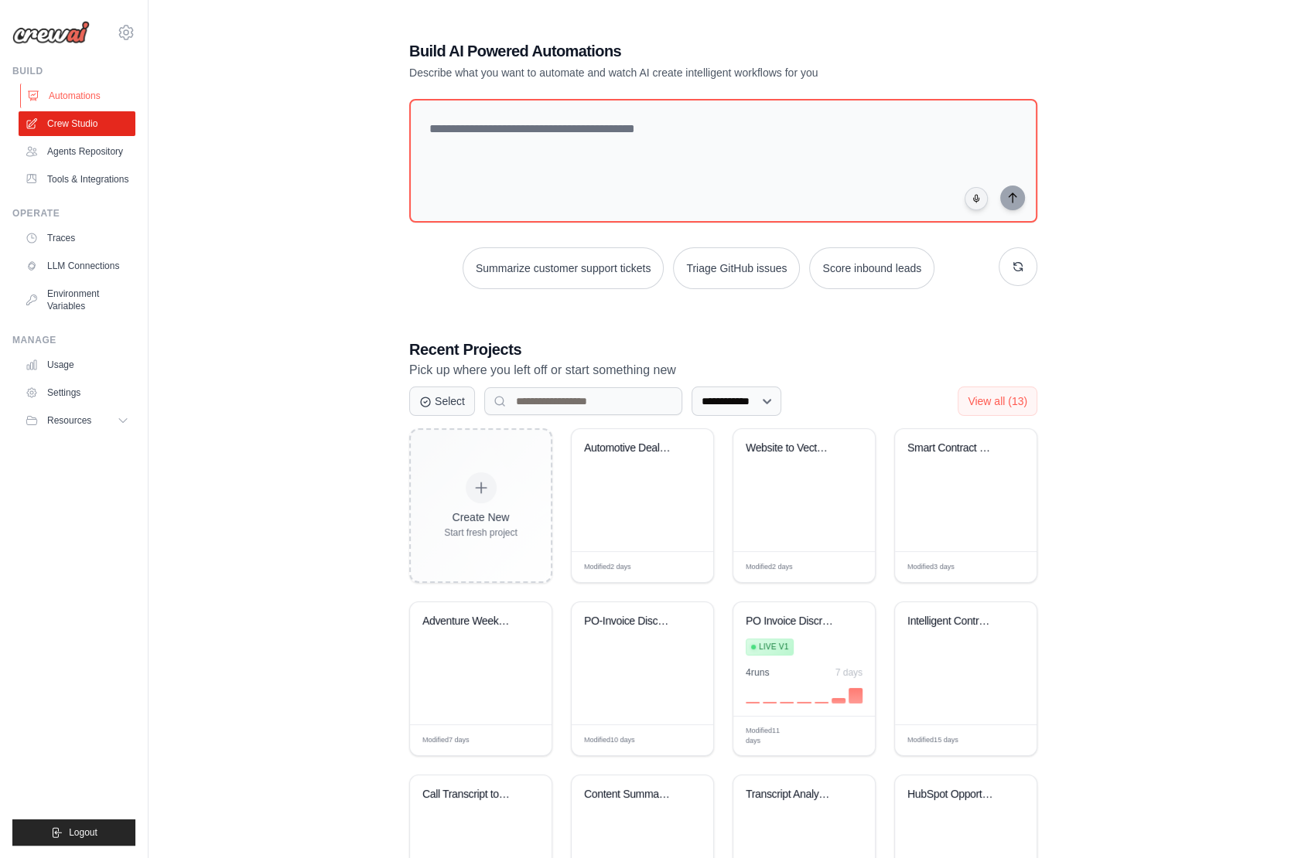
click at [90, 97] on link "Automations" at bounding box center [78, 96] width 117 height 25
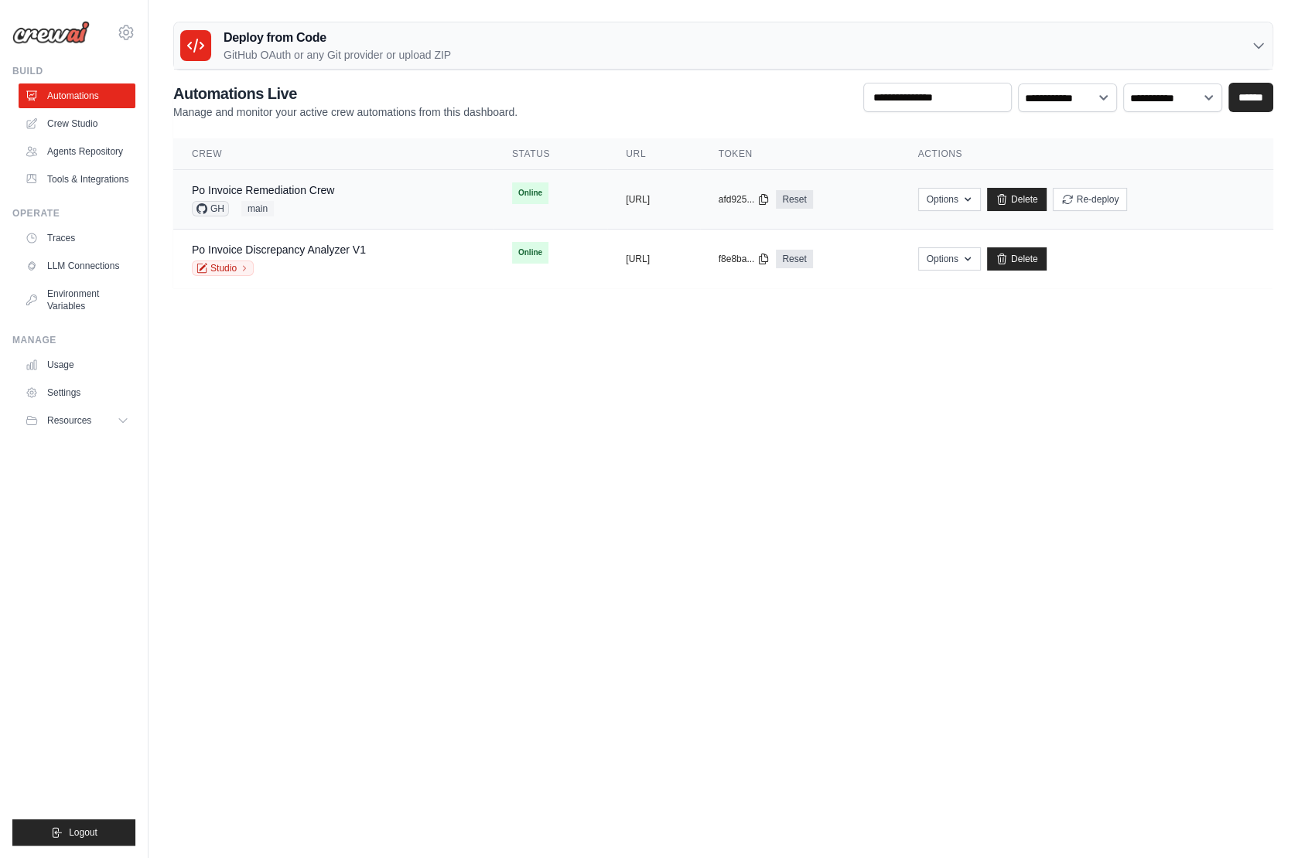
click at [371, 200] on div "Po Invoice Remediation Crew GH main" at bounding box center [333, 199] width 283 height 34
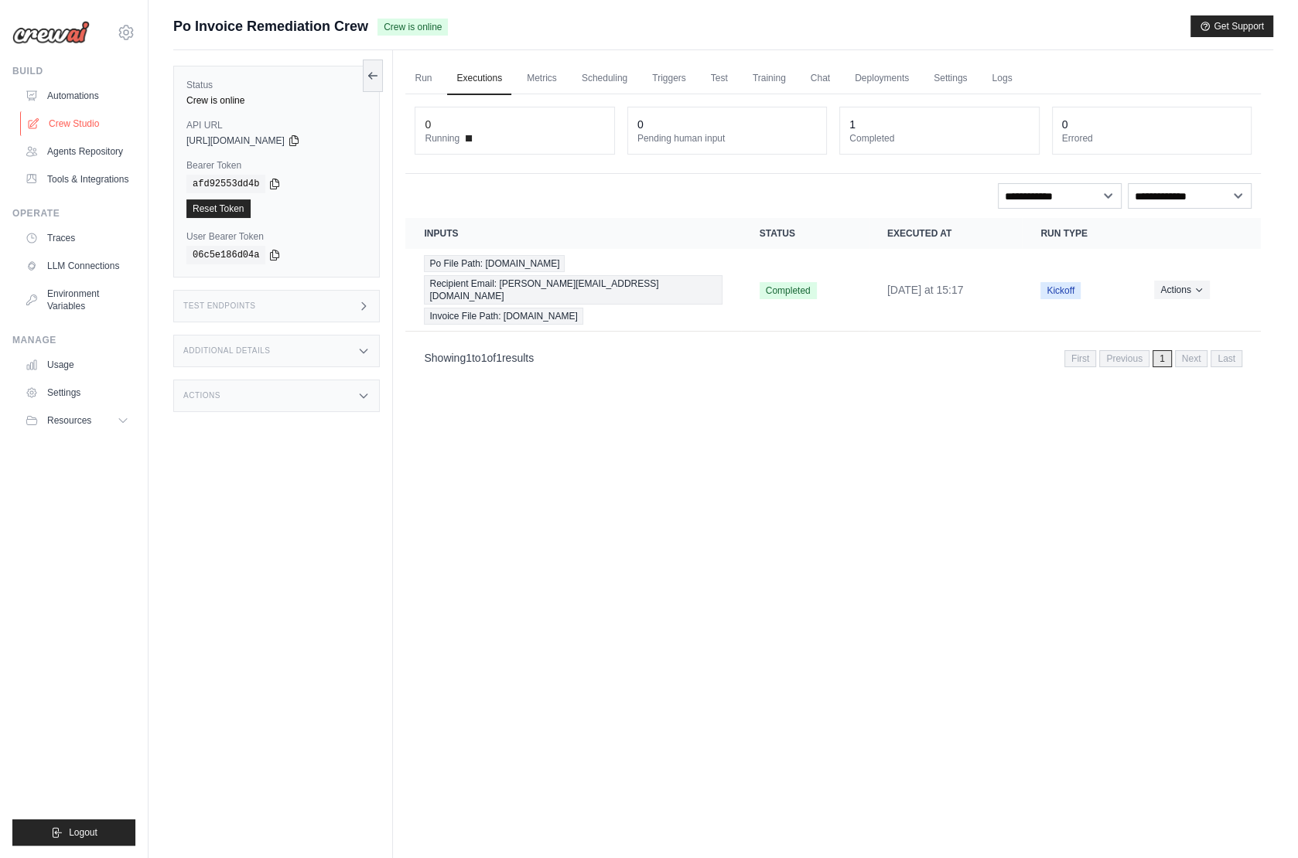
click at [80, 119] on link "Crew Studio" at bounding box center [78, 123] width 117 height 25
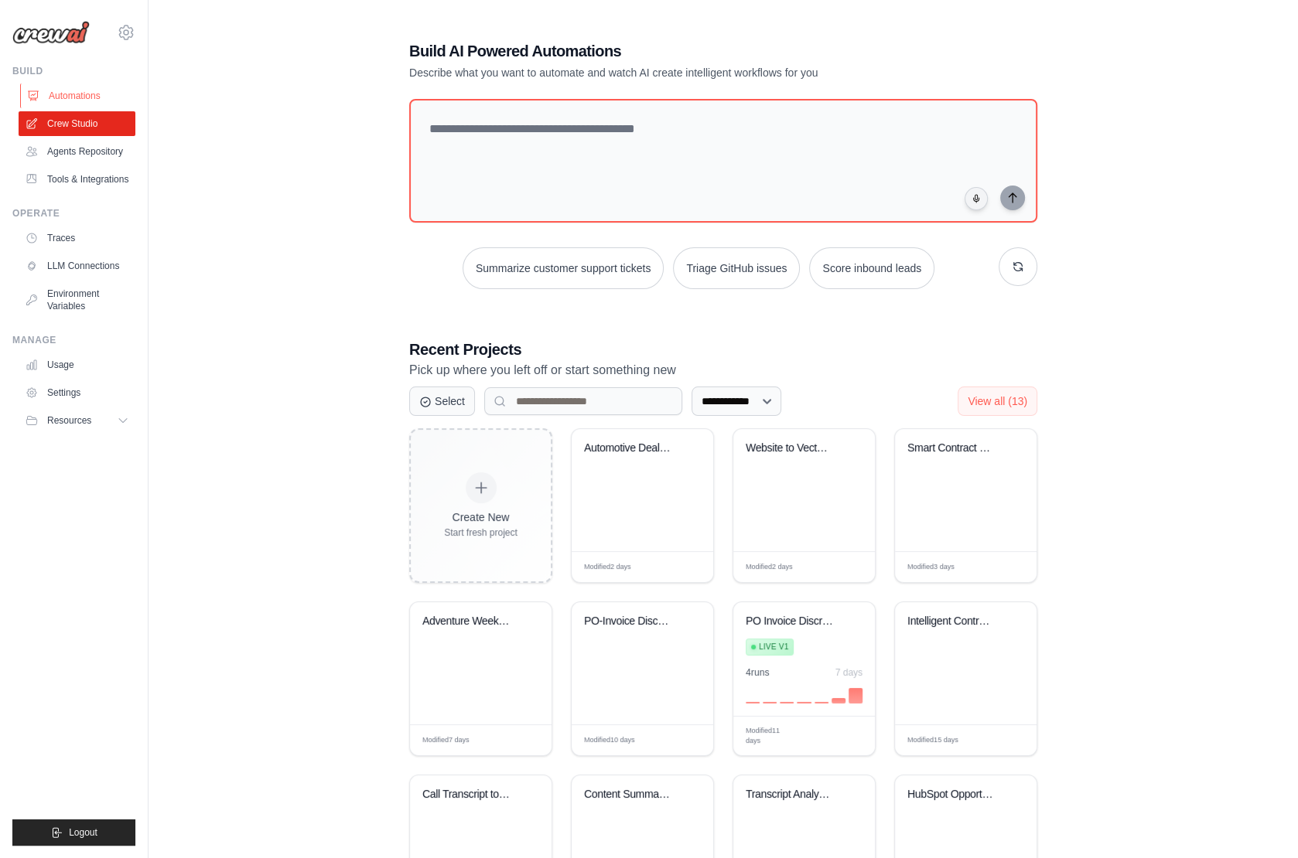
click at [89, 93] on link "Automations" at bounding box center [78, 96] width 117 height 25
